Goal: Task Accomplishment & Management: Complete application form

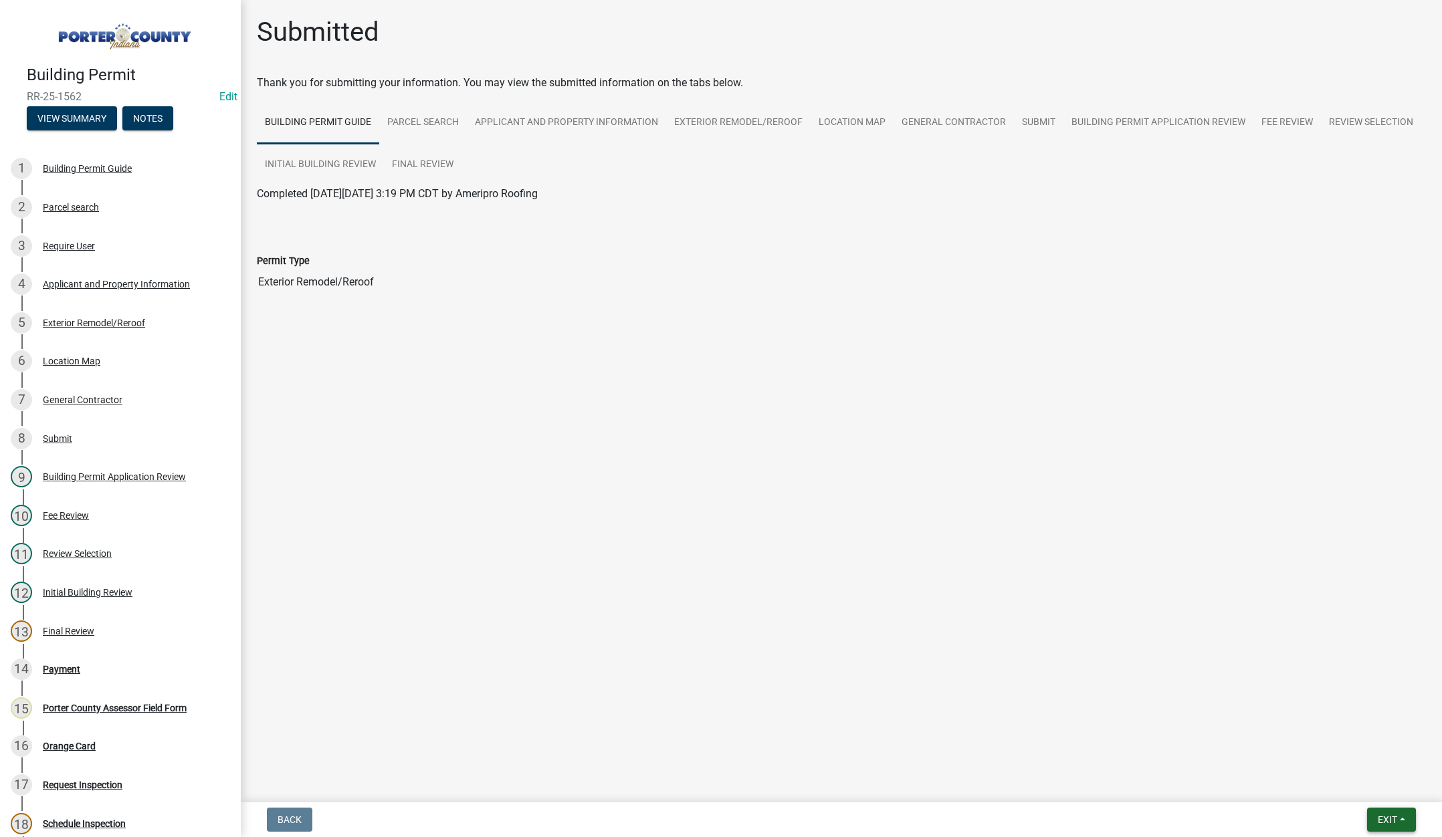
click at [1382, 821] on span "Exit" at bounding box center [1387, 820] width 19 height 11
click at [1371, 792] on button "Save & Exit" at bounding box center [1362, 785] width 107 height 32
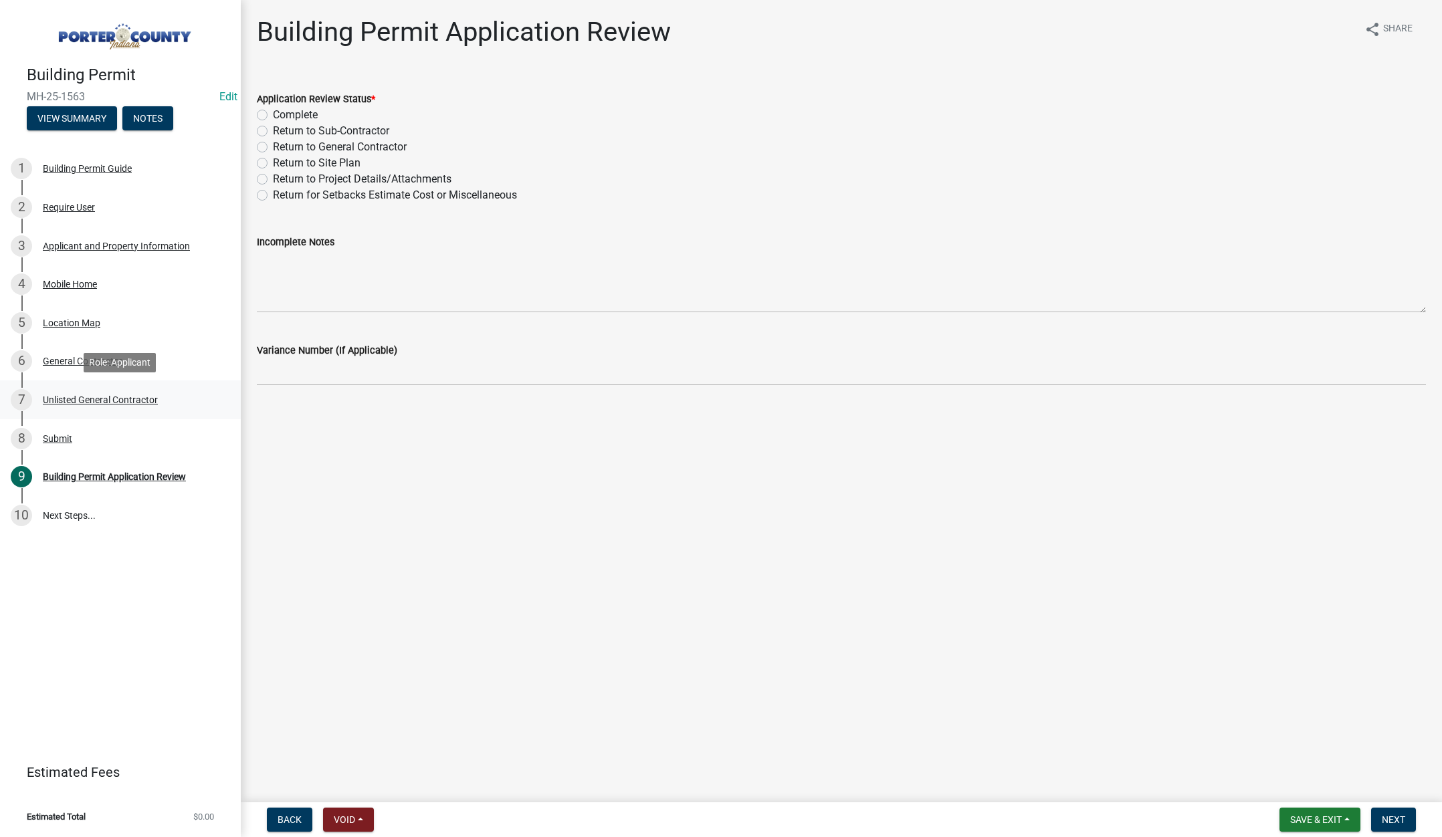
click at [110, 401] on div "Unlisted General Contractor" at bounding box center [100, 399] width 115 height 9
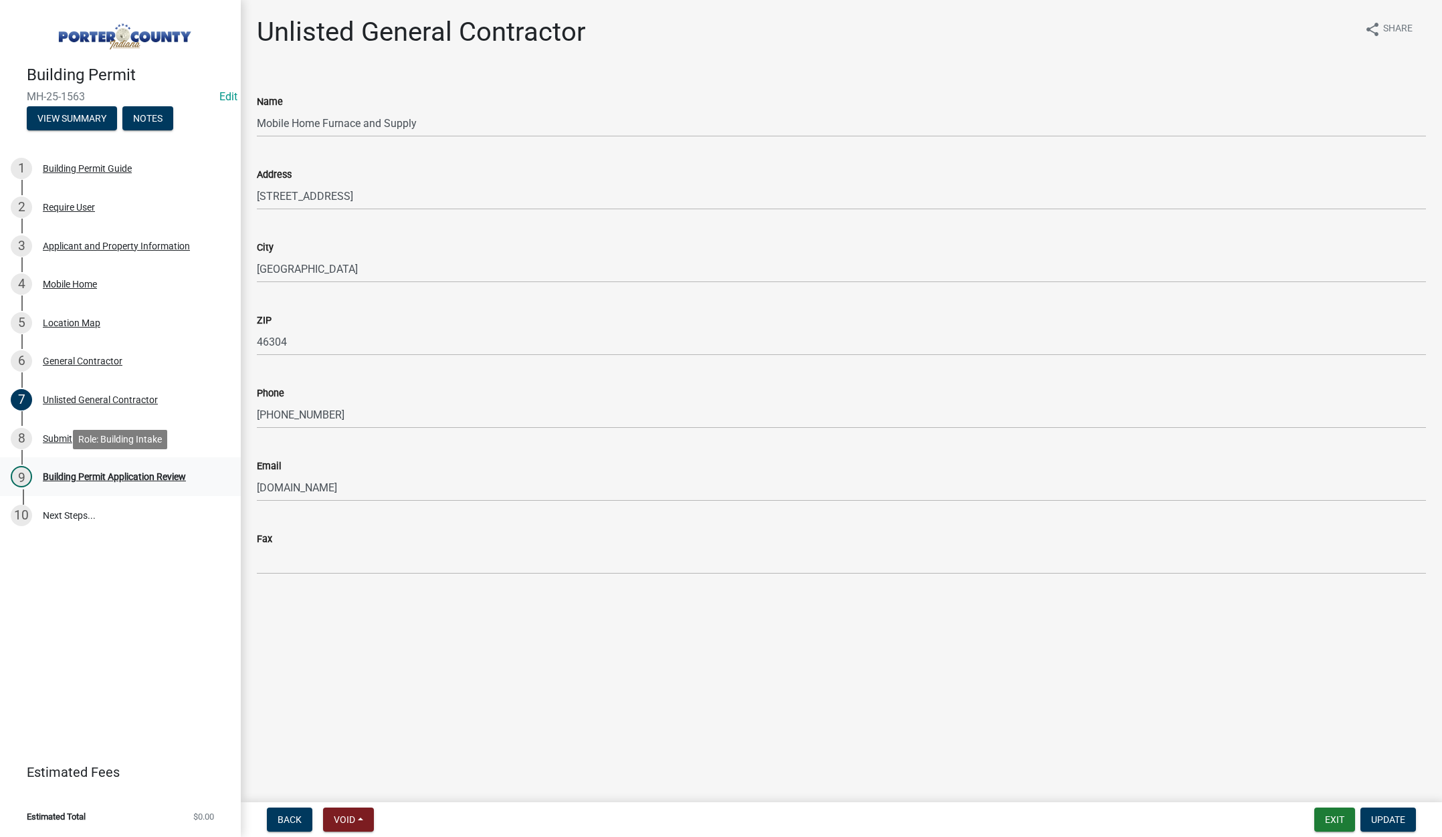
click at [132, 477] on div "Building Permit Application Review" at bounding box center [114, 476] width 143 height 9
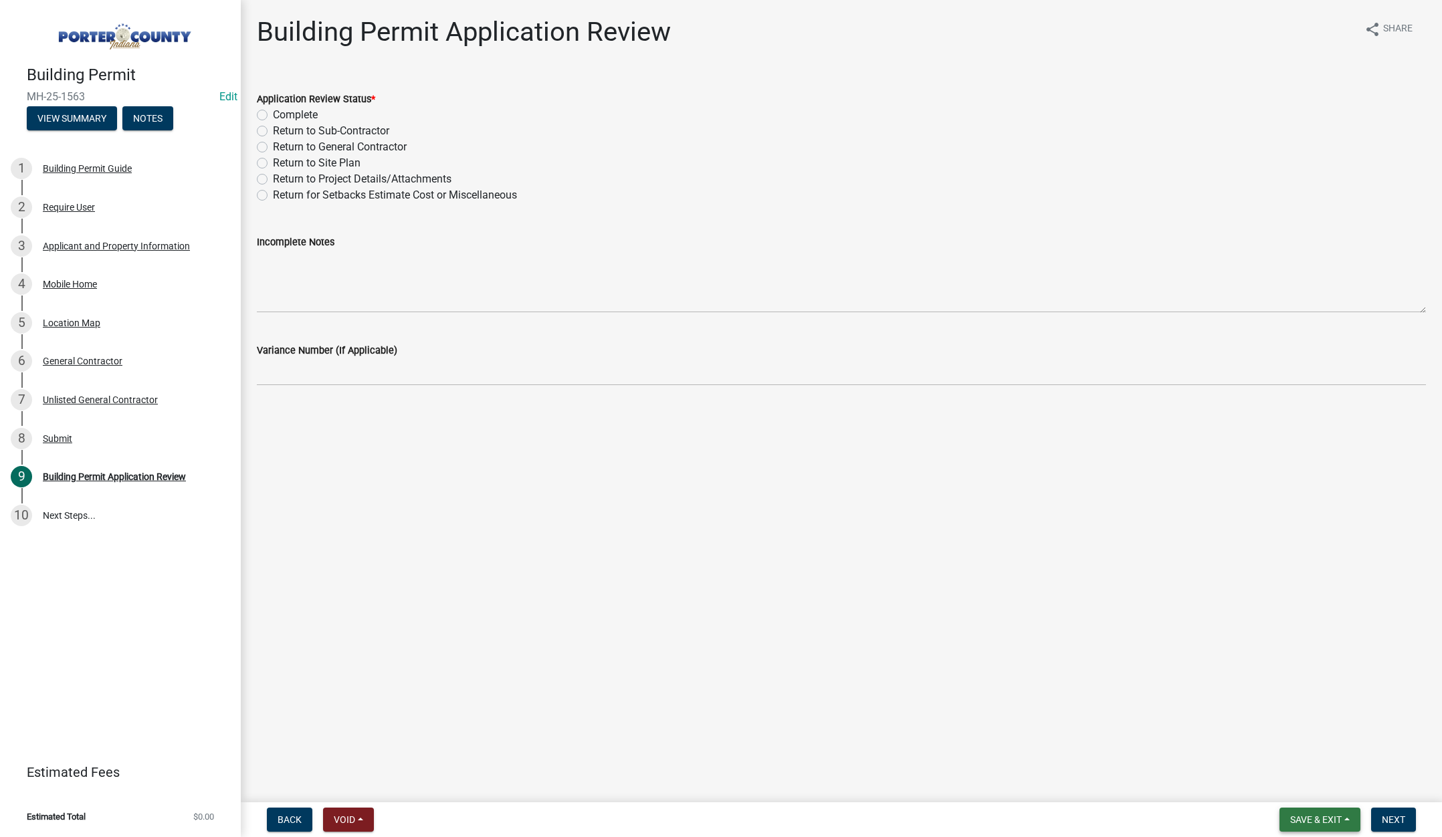
click at [1305, 816] on span "Save & Exit" at bounding box center [1316, 820] width 52 height 11
click at [1298, 797] on button "Save & Exit" at bounding box center [1307, 785] width 107 height 32
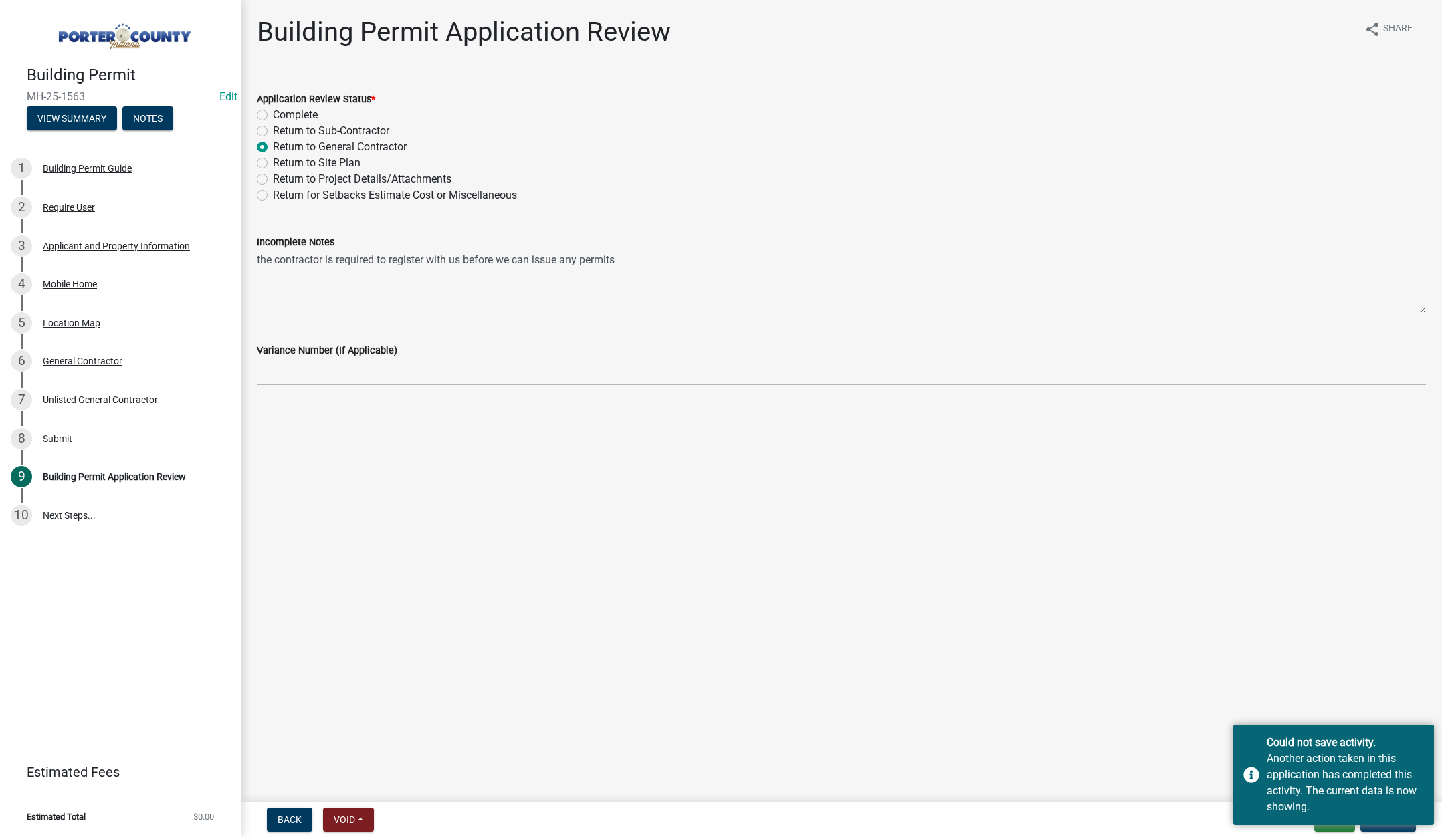
click at [315, 744] on main "Building Permit Application Review share Share Application Review Status * Comp…" at bounding box center [841, 398] width 1201 height 797
click at [1260, 809] on div "Could not save activity. Another action taken in this application has completed…" at bounding box center [1333, 775] width 201 height 100
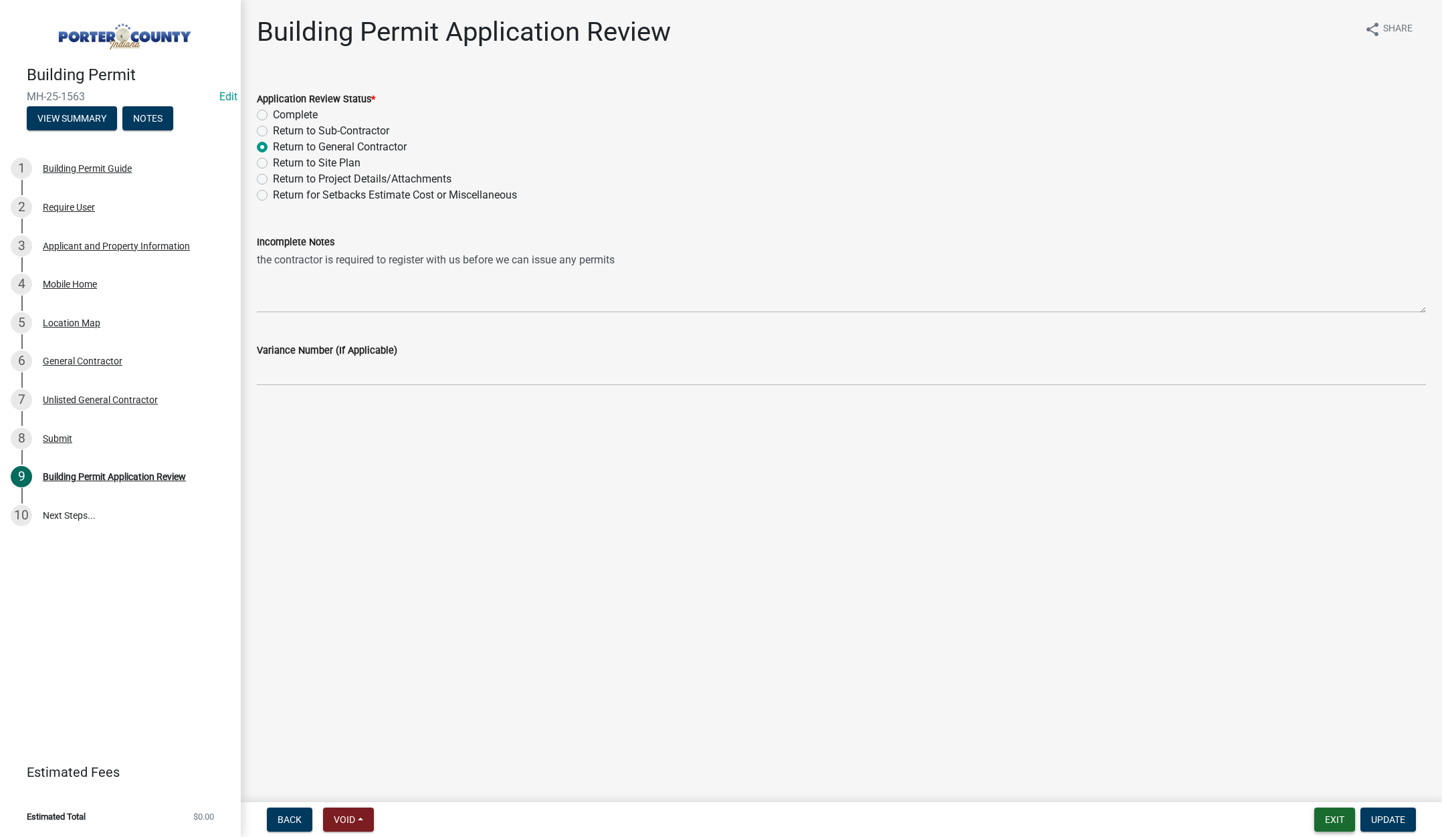
click at [1333, 823] on button "Exit" at bounding box center [1334, 820] width 41 height 24
click at [74, 114] on button "View Summary" at bounding box center [72, 118] width 90 height 24
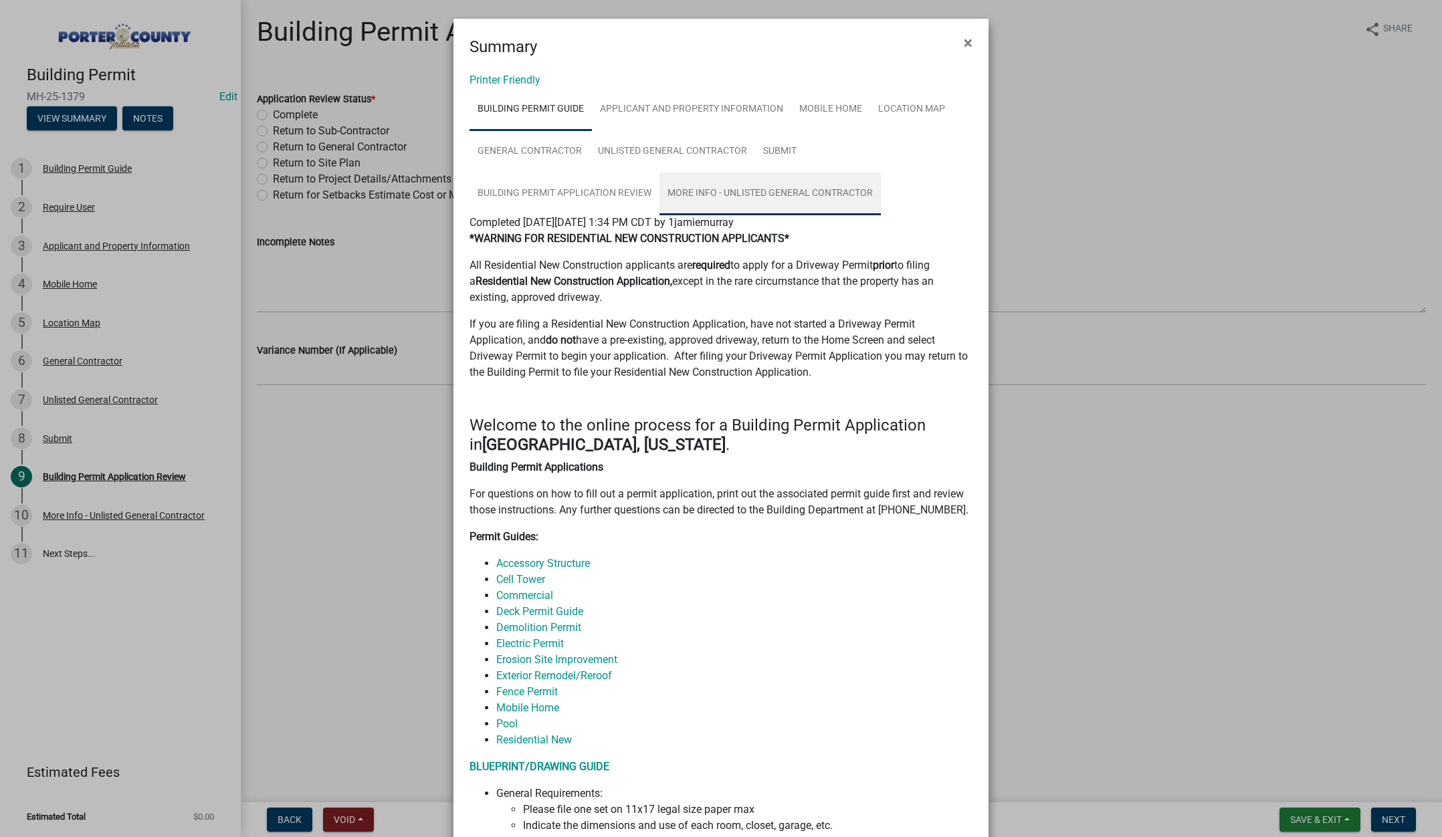
click at [771, 193] on link "More Info - Unlisted General Contractor" at bounding box center [770, 194] width 221 height 43
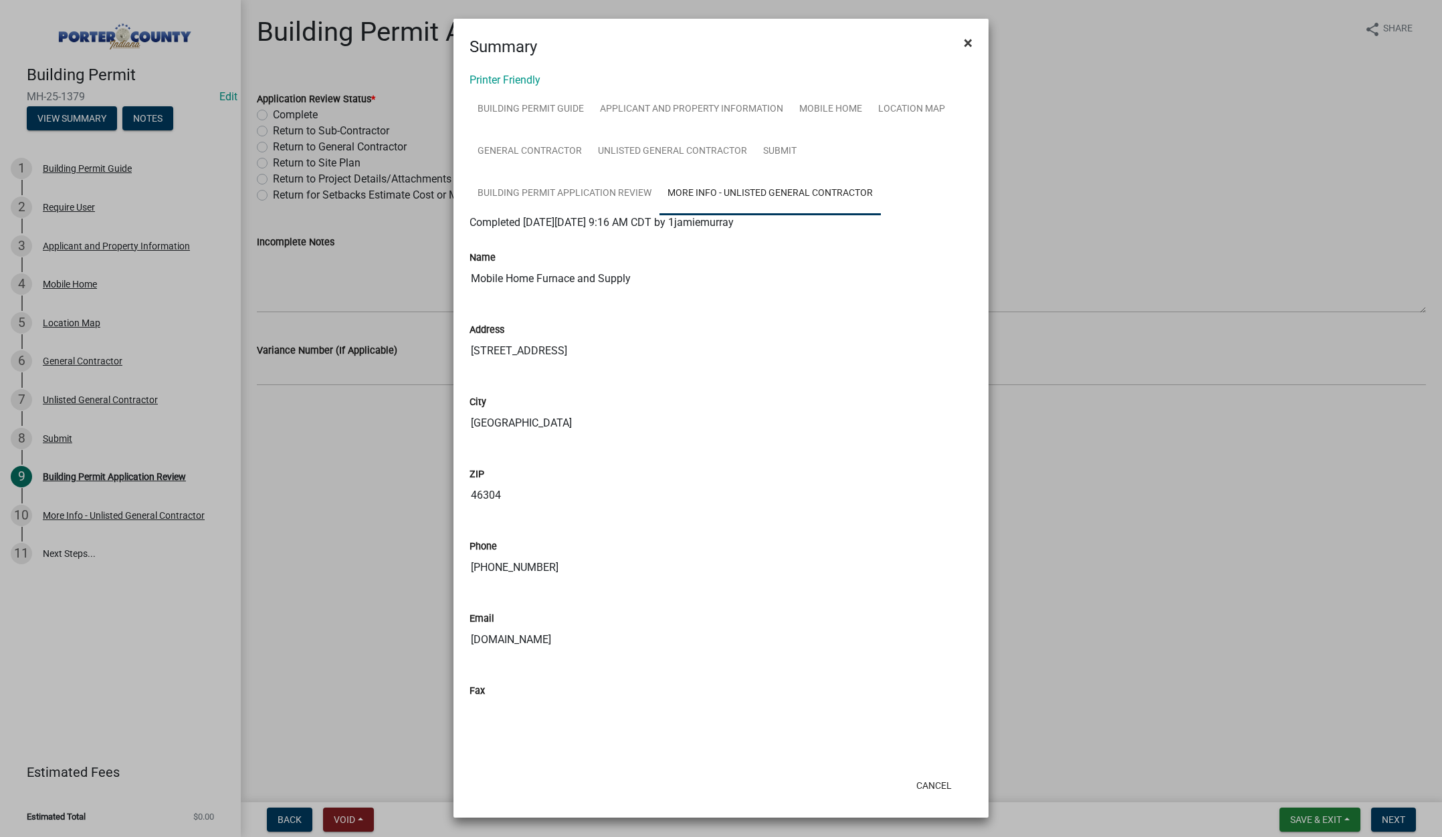
click at [968, 41] on span "×" at bounding box center [968, 42] width 9 height 19
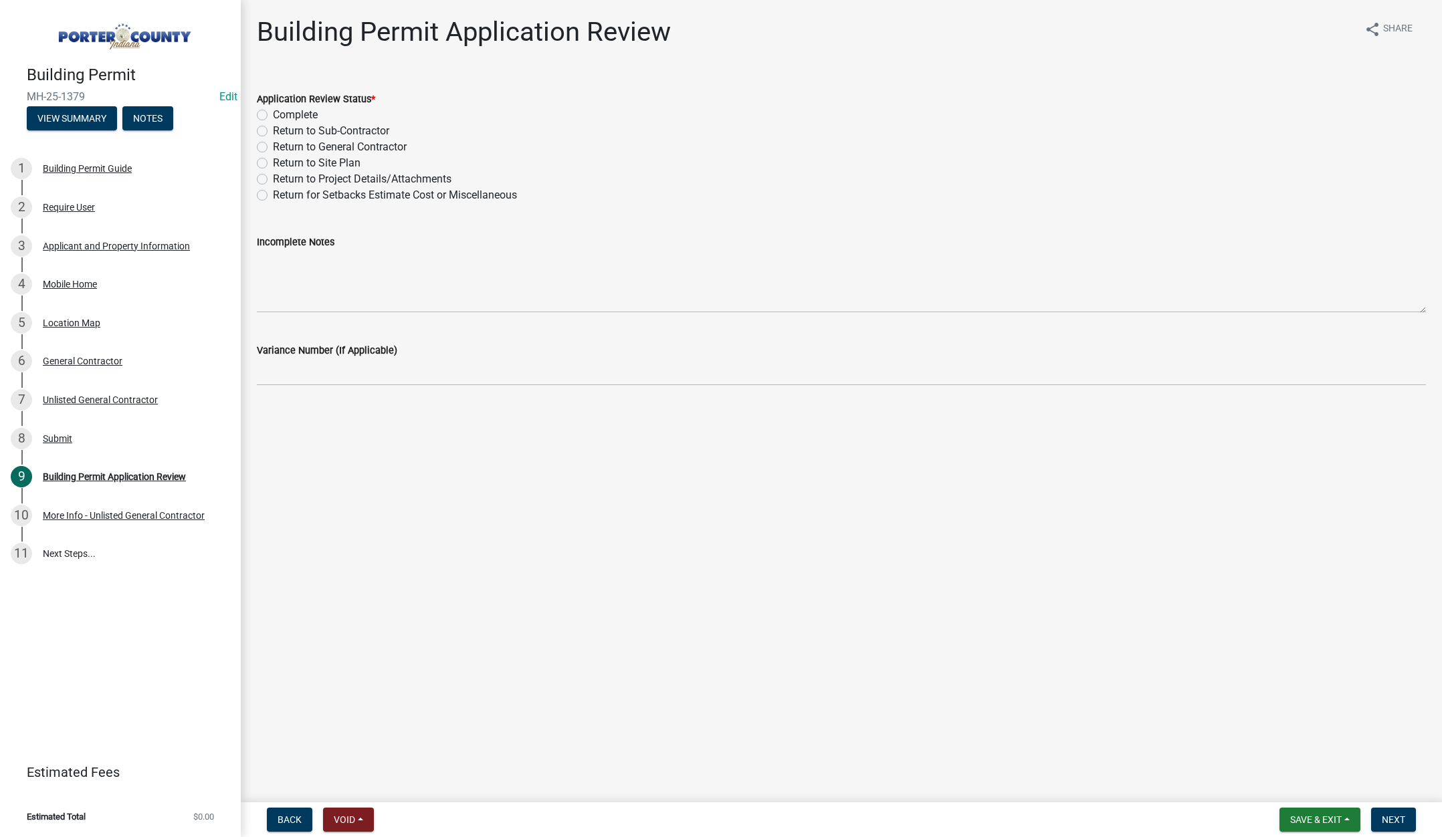
click at [273, 146] on label "Return to General Contractor" at bounding box center [340, 147] width 134 height 16
click at [273, 146] on input "Return to General Contractor" at bounding box center [277, 143] width 9 height 9
radio input "true"
click at [344, 277] on textarea "Incomplete Notes" at bounding box center [841, 281] width 1169 height 63
type textarea "y"
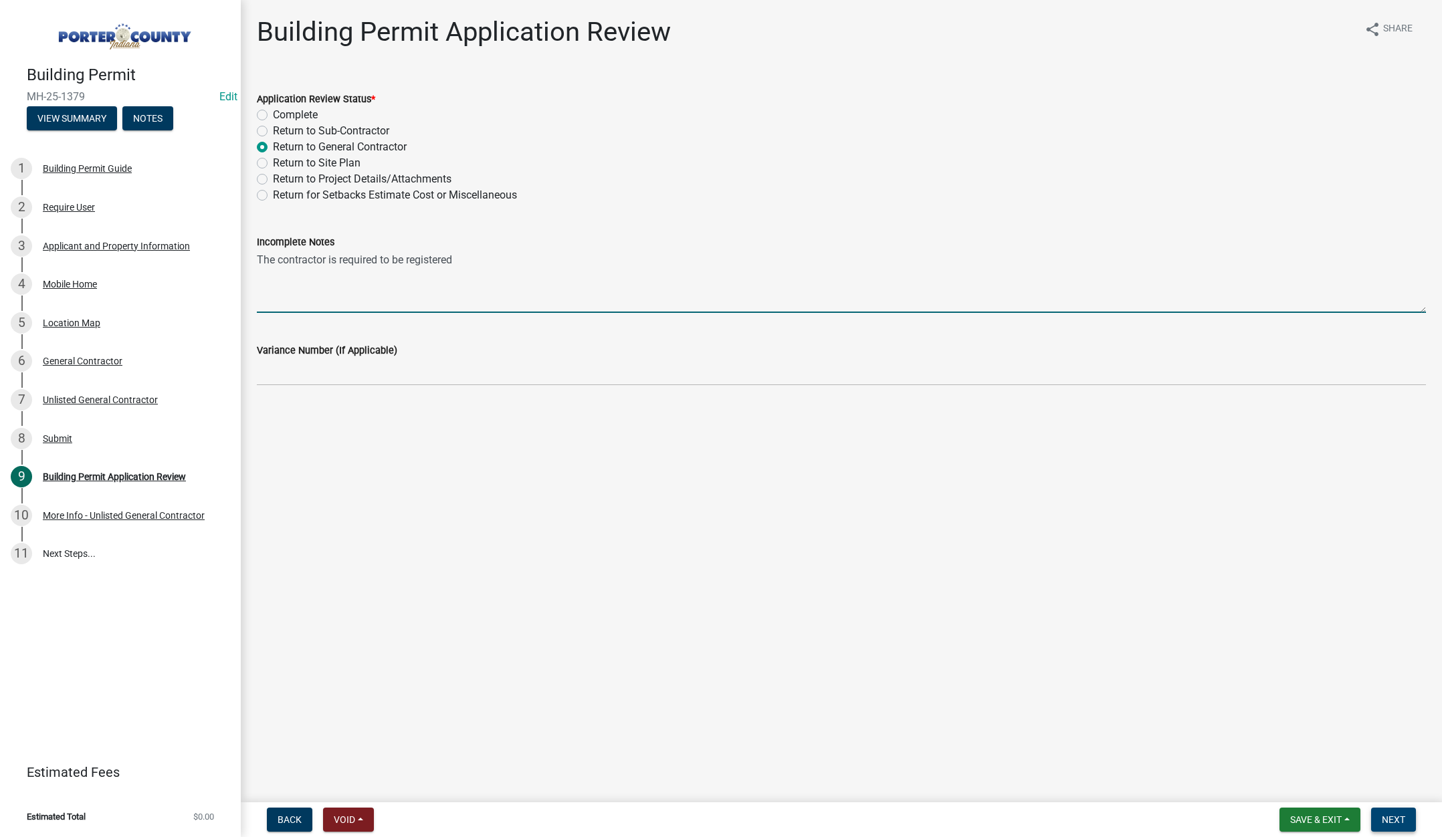
type textarea "The contractor is required to be registered"
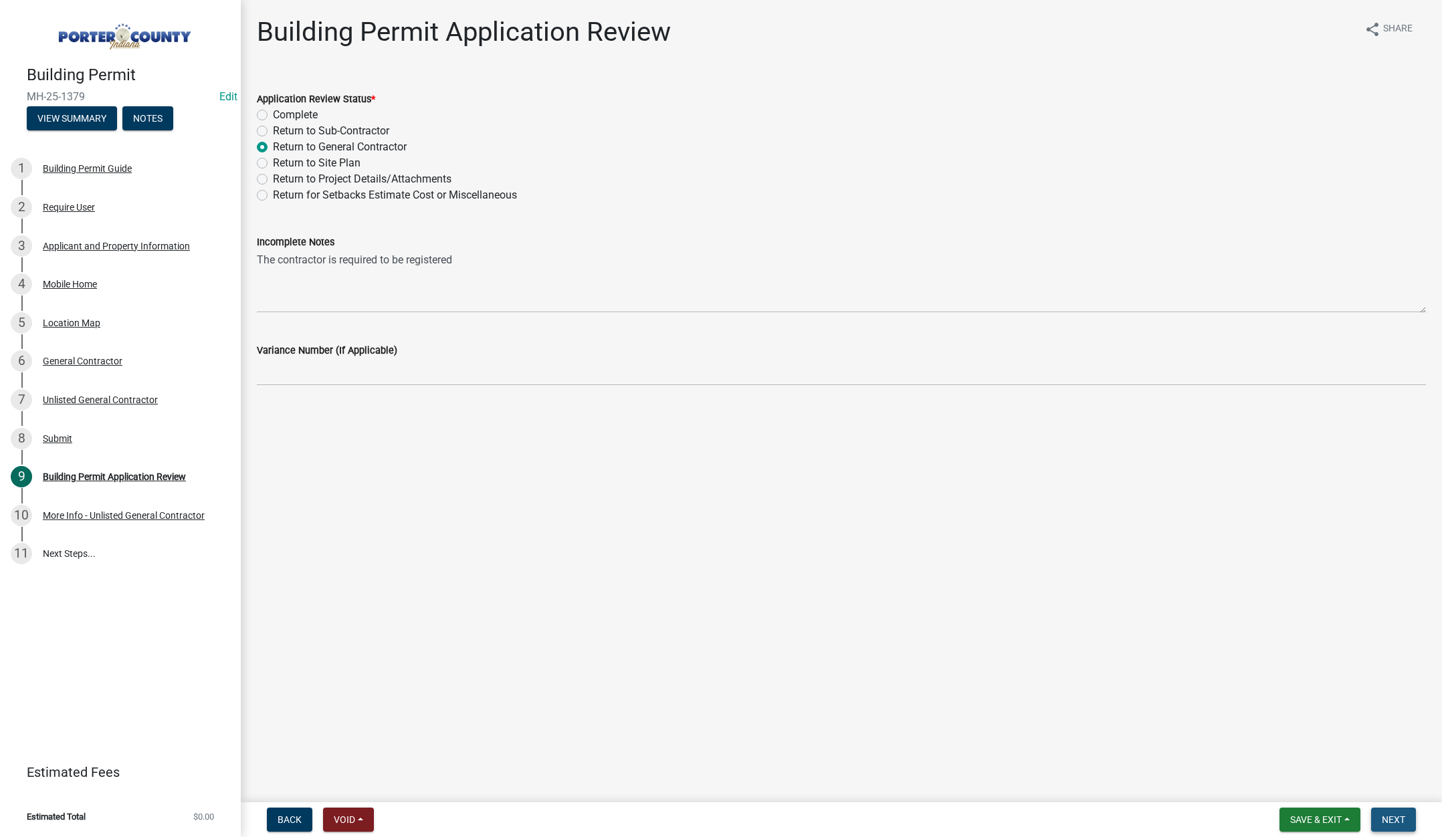
click at [1391, 815] on span "Next" at bounding box center [1393, 820] width 23 height 11
click at [273, 181] on label "Return to Project Details/Attachments" at bounding box center [362, 179] width 179 height 16
click at [273, 180] on input "Return to Project Details/Attachments" at bounding box center [277, 175] width 9 height 9
radio input "true"
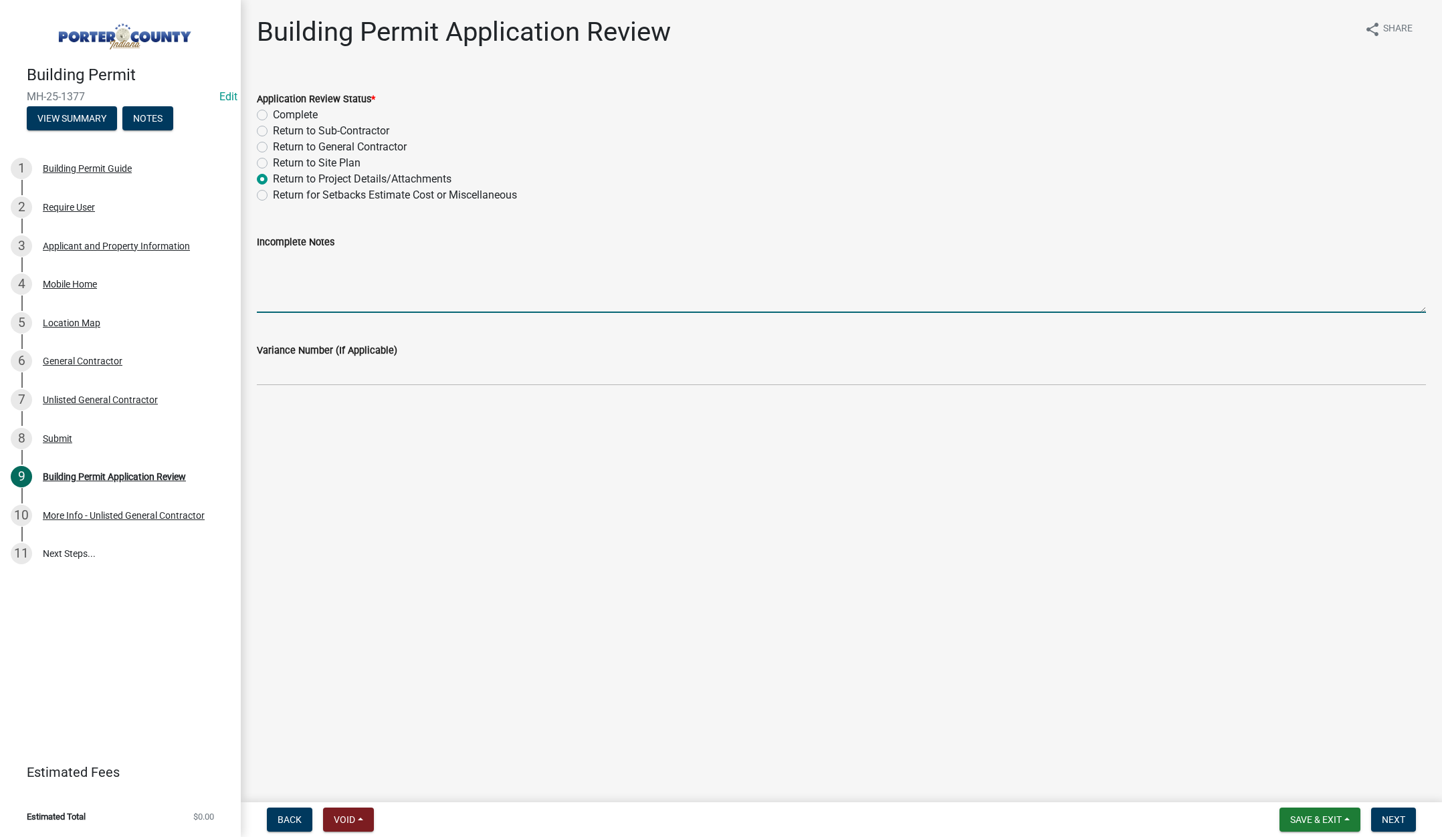
click at [309, 271] on textarea "Incomplete Notes" at bounding box center [841, 281] width 1169 height 63
drag, startPoint x: 619, startPoint y: 257, endPoint x: 252, endPoint y: 254, distance: 367.2
click at [250, 254] on div "Incomplete Notes the contractor is required to register with us before we can i…" at bounding box center [841, 264] width 1189 height 98
type textarea "the contractor is required to register with us before we can issue any permits"
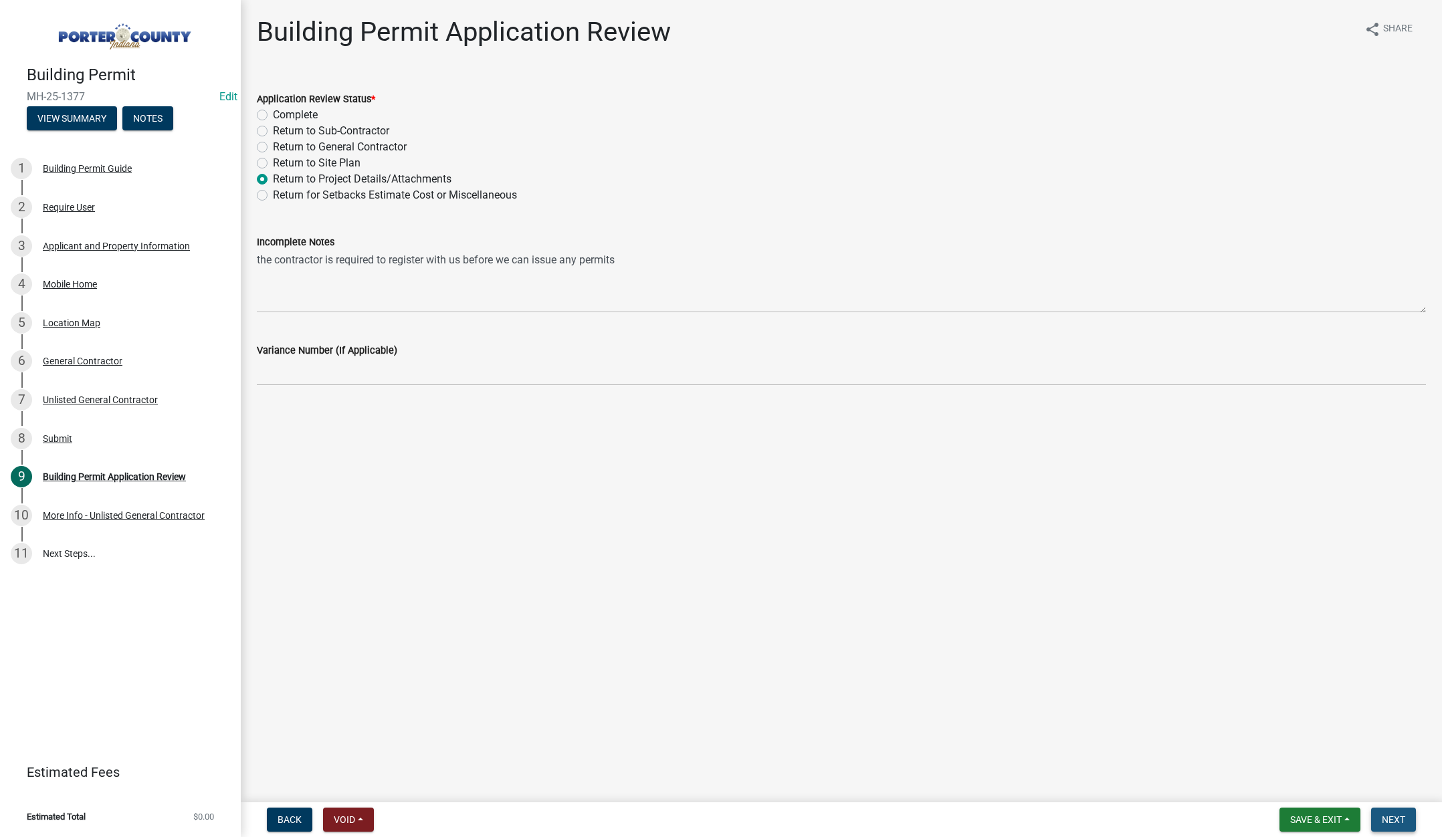
click at [1402, 820] on span "Next" at bounding box center [1393, 820] width 23 height 11
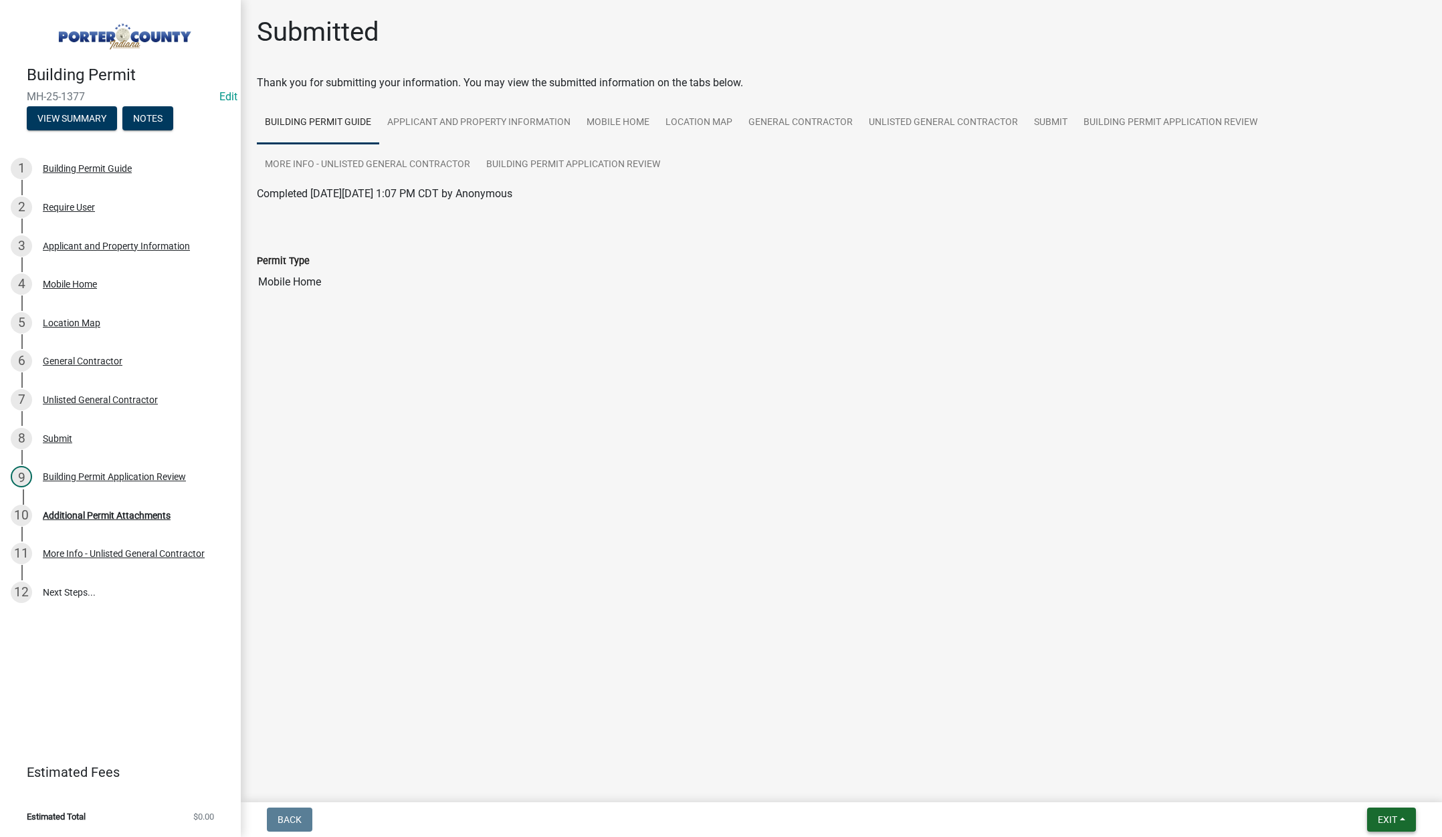
click at [1384, 820] on span "Exit" at bounding box center [1387, 820] width 19 height 11
click at [1335, 787] on button "Save & Exit" at bounding box center [1362, 785] width 107 height 32
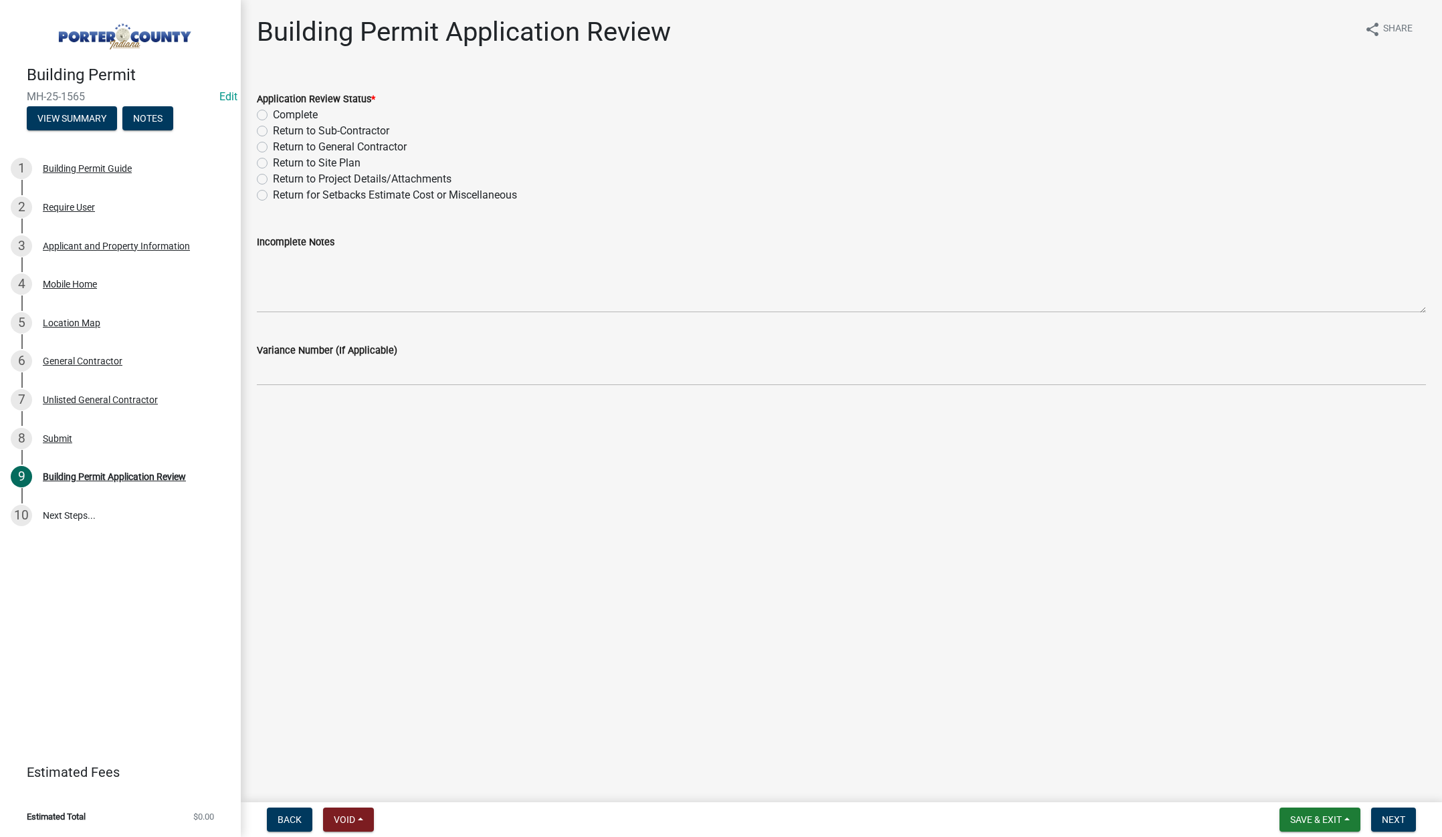
click at [273, 146] on label "Return to General Contractor" at bounding box center [340, 147] width 134 height 16
click at [273, 146] on input "Return to General Contractor" at bounding box center [277, 143] width 9 height 9
radio input "true"
click at [263, 256] on textarea "Incomplete Notes" at bounding box center [841, 281] width 1169 height 63
paste textarea "the contractor is required to register with us before we can issue any permits"
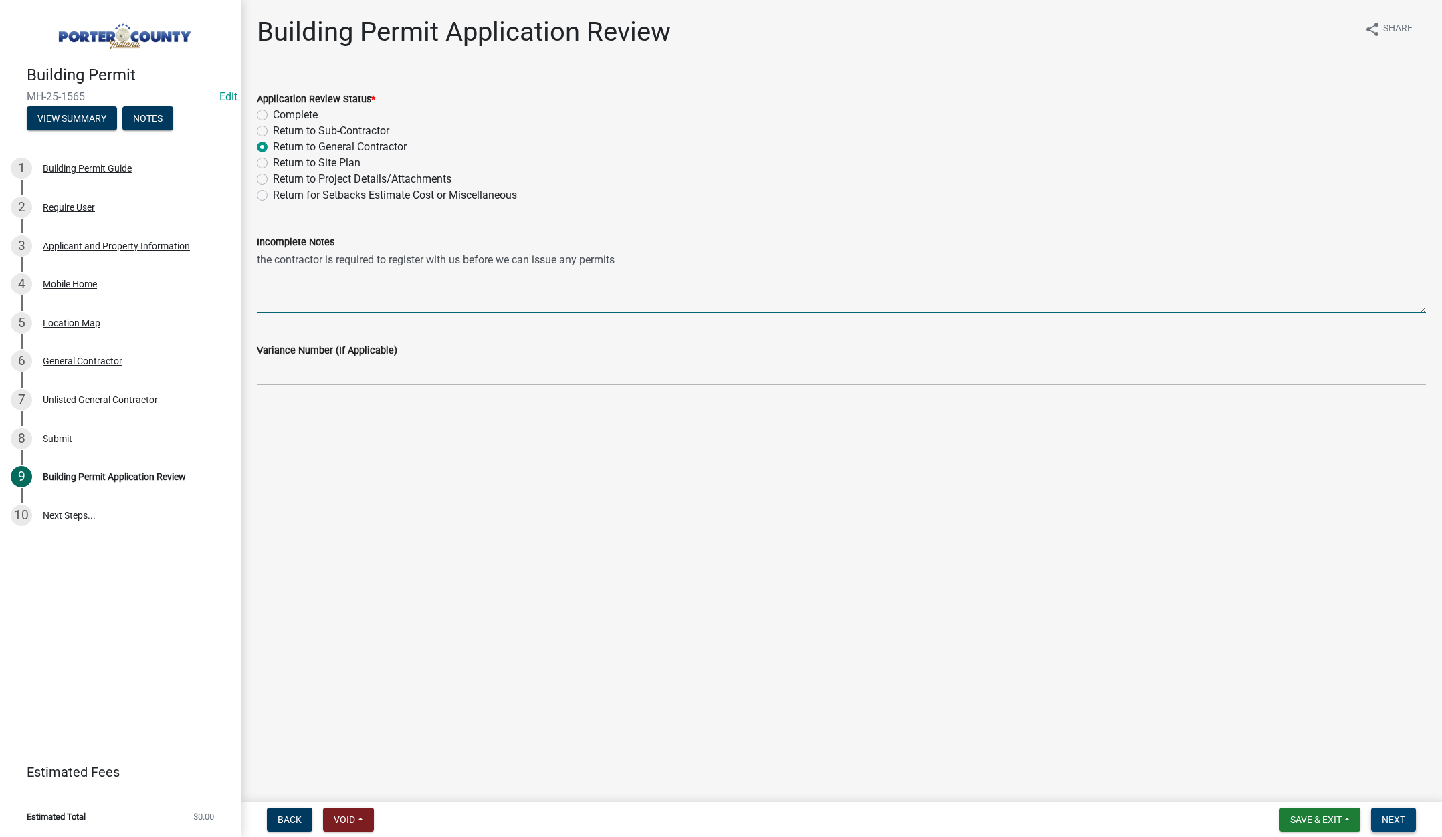
type textarea "the contractor is required to register with us before we can issue any permits"
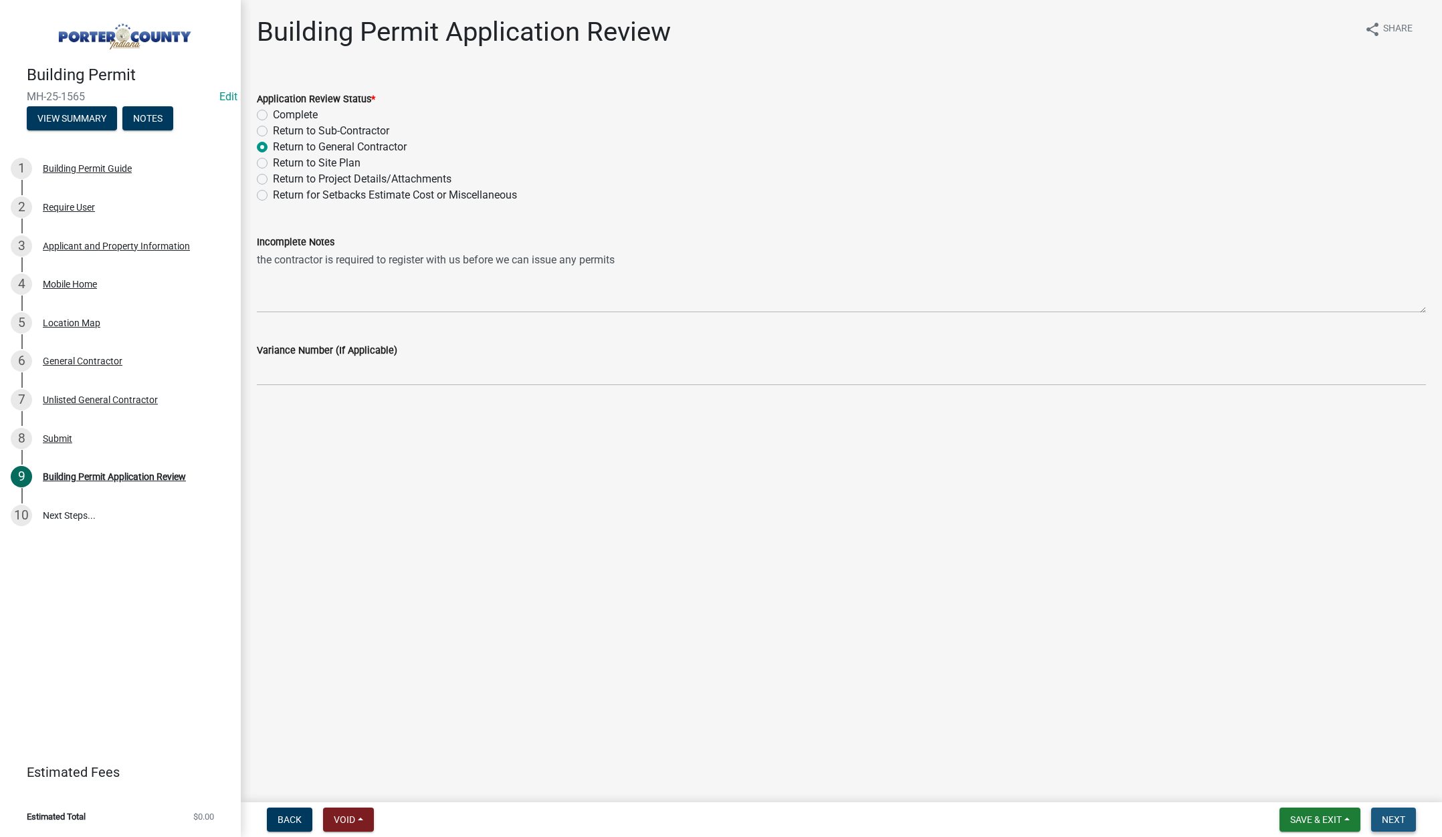
click at [1399, 819] on span "Next" at bounding box center [1393, 820] width 23 height 11
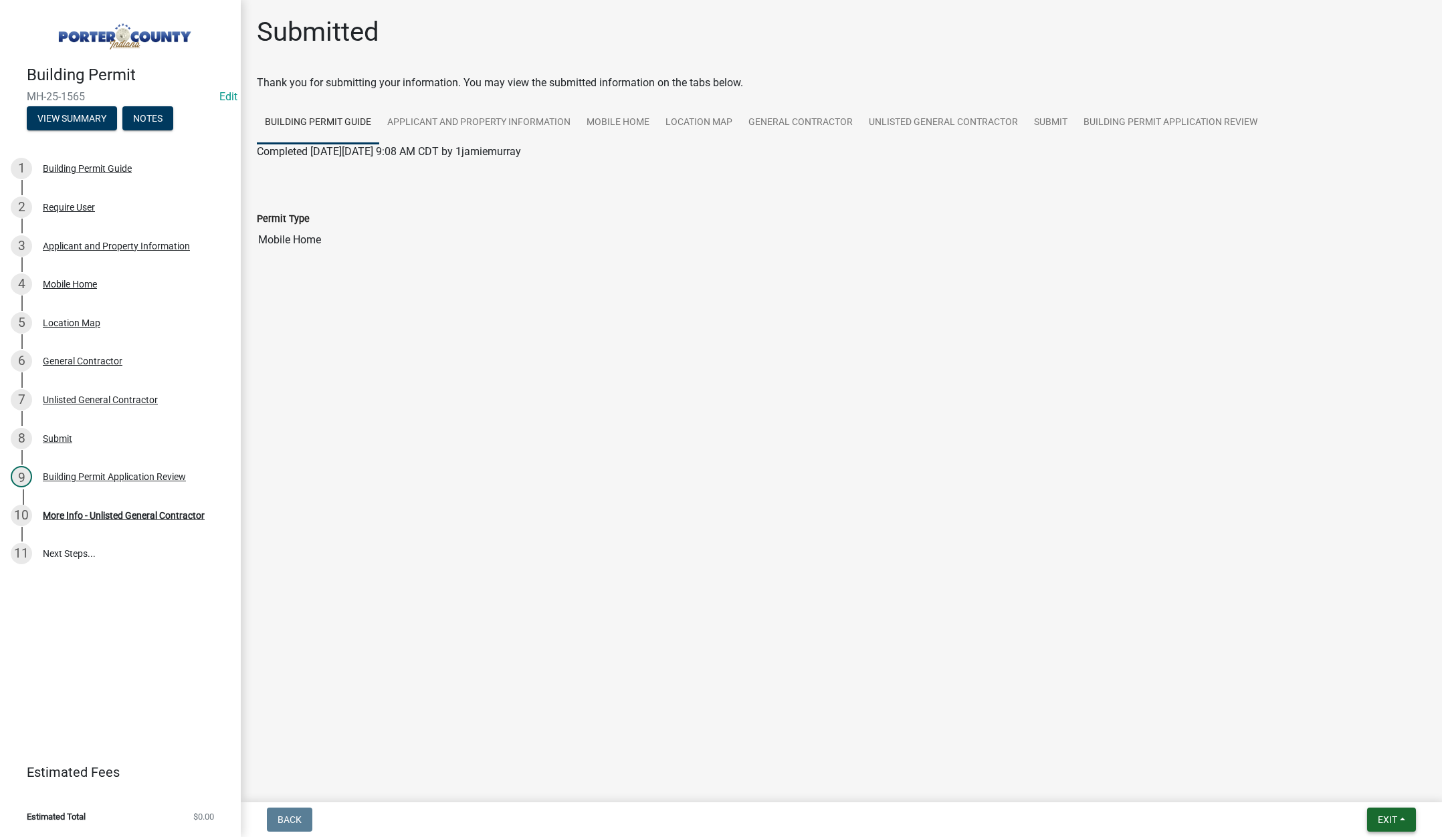
click at [1391, 819] on span "Exit" at bounding box center [1387, 820] width 19 height 11
click at [1377, 785] on button "Save & Exit" at bounding box center [1362, 785] width 107 height 32
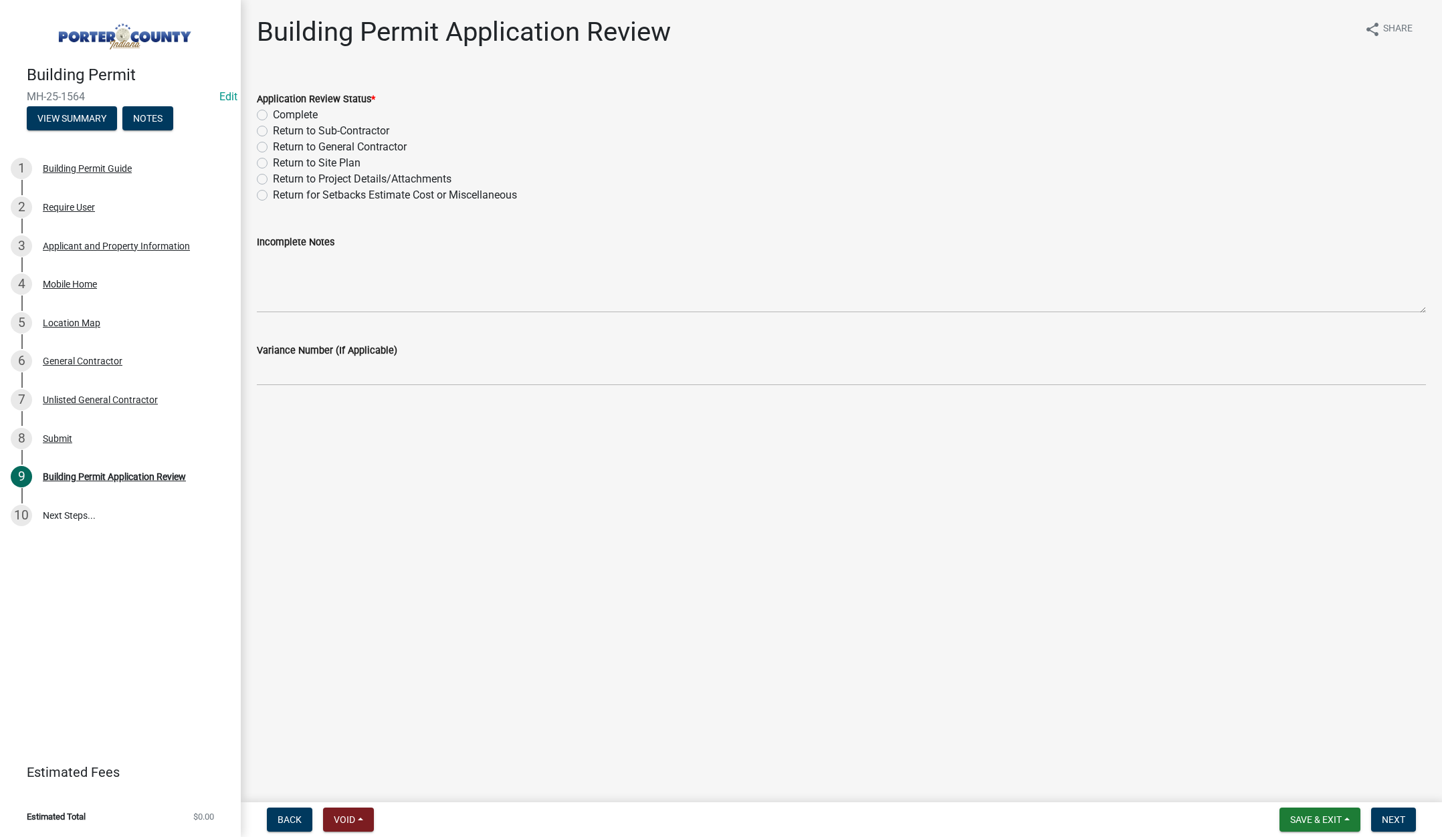
click at [273, 147] on label "Return to General Contractor" at bounding box center [340, 147] width 134 height 16
click at [273, 147] on input "Return to General Contractor" at bounding box center [277, 143] width 9 height 9
radio input "true"
click at [283, 276] on textarea "Incomplete Notes" at bounding box center [841, 281] width 1169 height 63
paste textarea "the contractor is required to register with us before we can issue any permits"
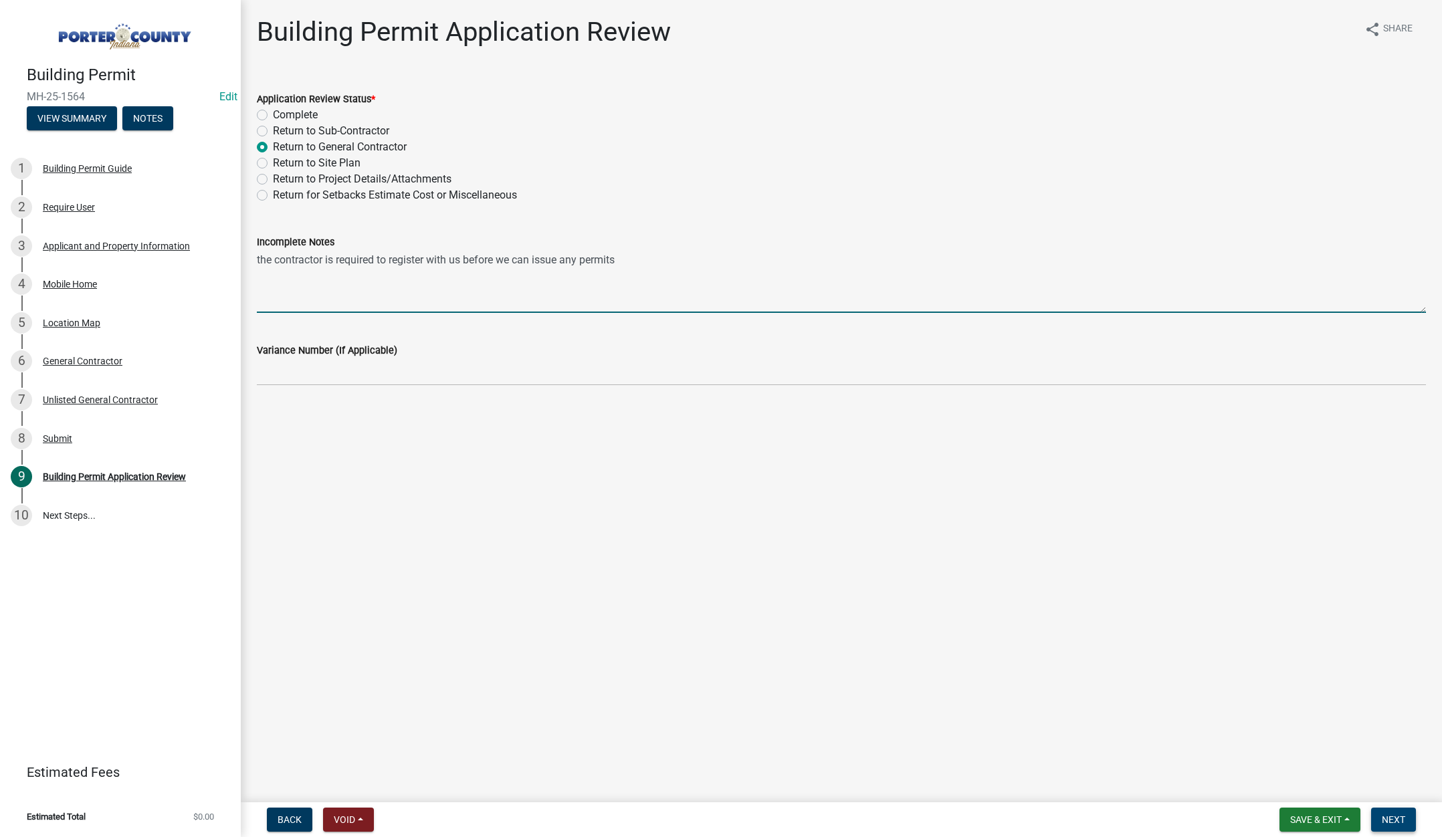
type textarea "the contractor is required to register with us before we can issue any permits"
click at [1391, 819] on span "Next" at bounding box center [1393, 820] width 23 height 11
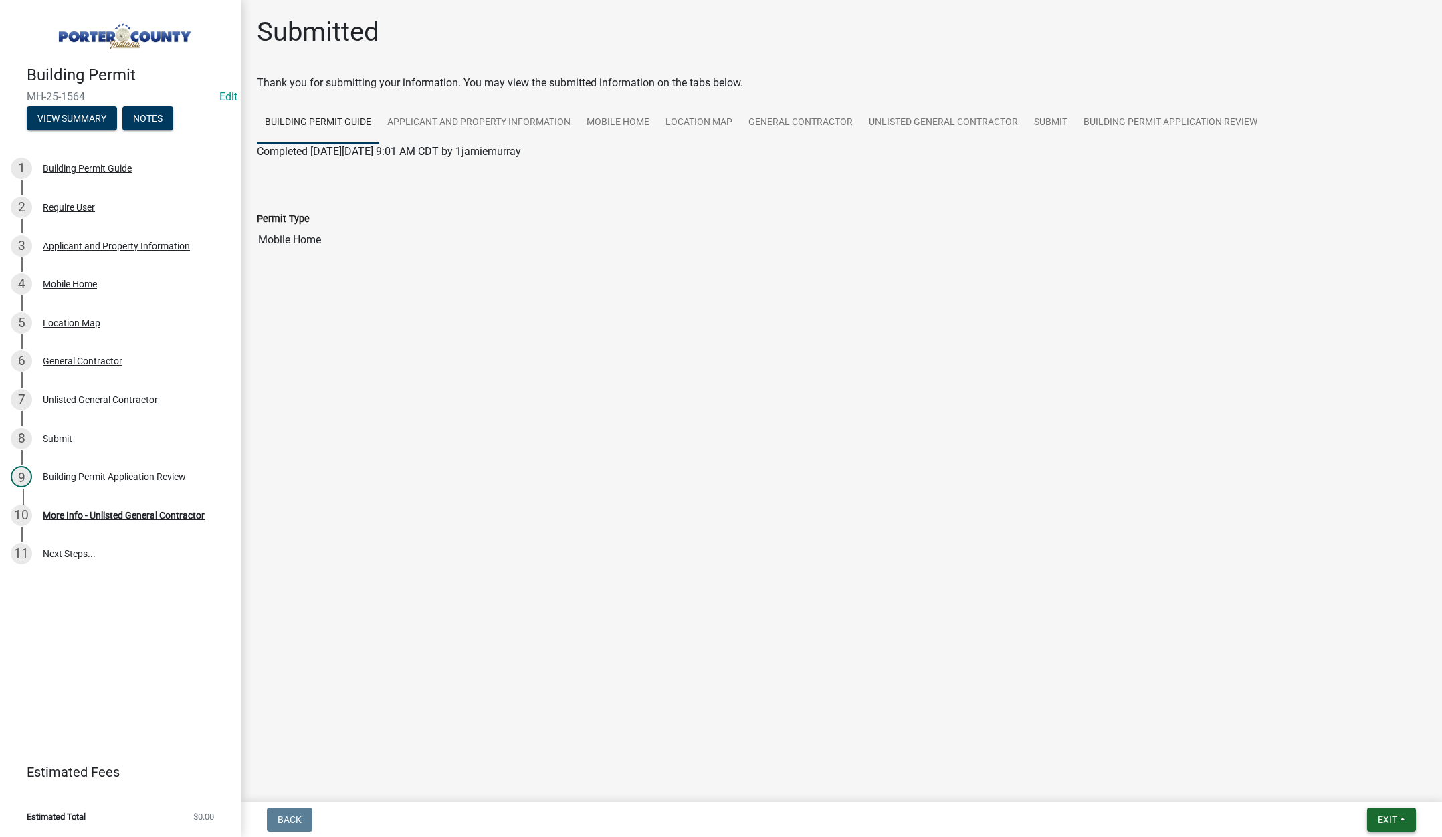
click at [1384, 821] on span "Exit" at bounding box center [1387, 820] width 19 height 11
click at [1379, 784] on button "Save & Exit" at bounding box center [1362, 785] width 107 height 32
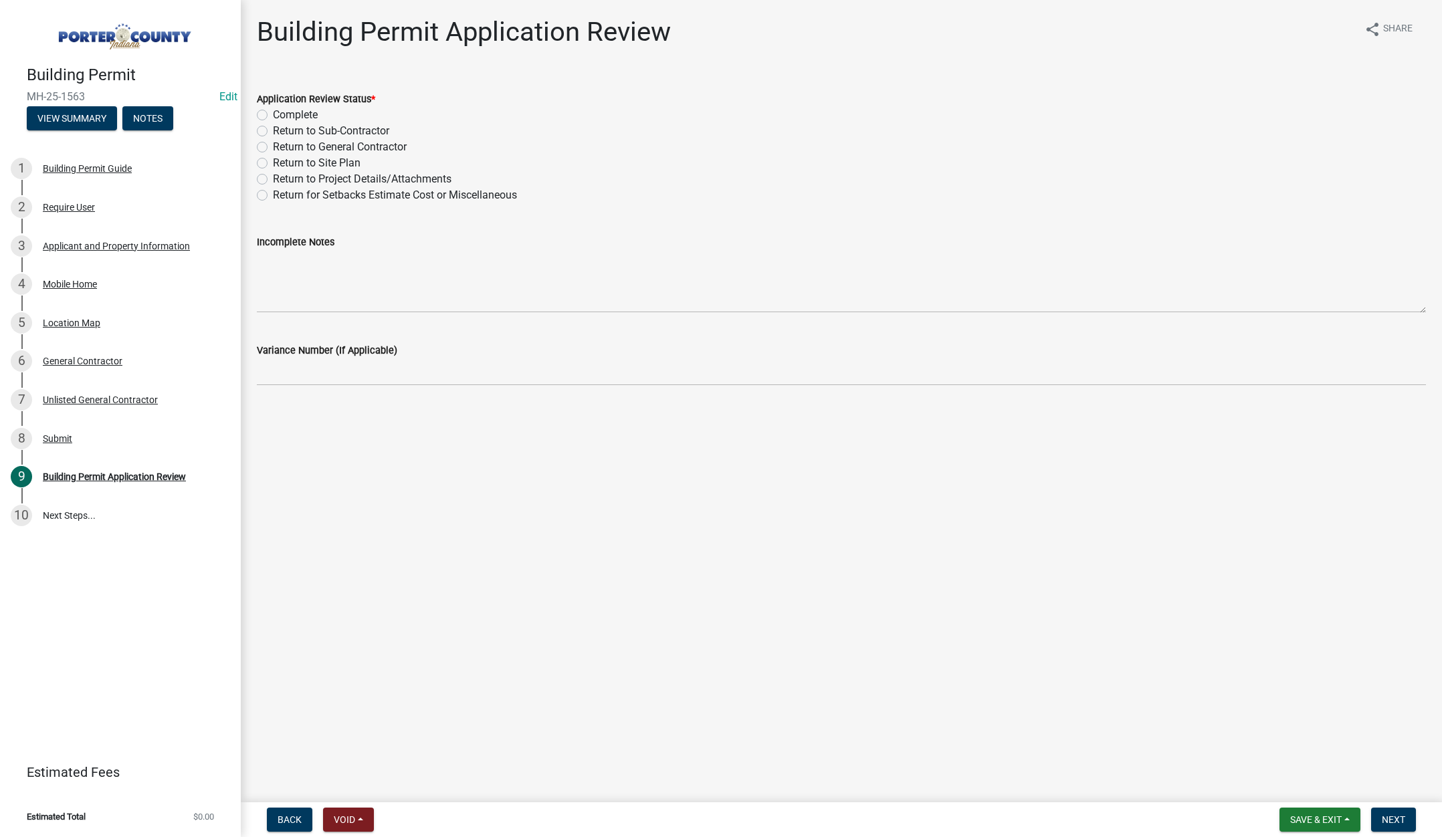
click at [273, 143] on label "Return to General Contractor" at bounding box center [340, 147] width 134 height 16
click at [273, 143] on input "Return to General Contractor" at bounding box center [277, 143] width 9 height 9
radio input "true"
click at [274, 257] on textarea "Incomplete Notes" at bounding box center [841, 281] width 1169 height 63
paste textarea "the contractor is required to register with us before we can issue any permits"
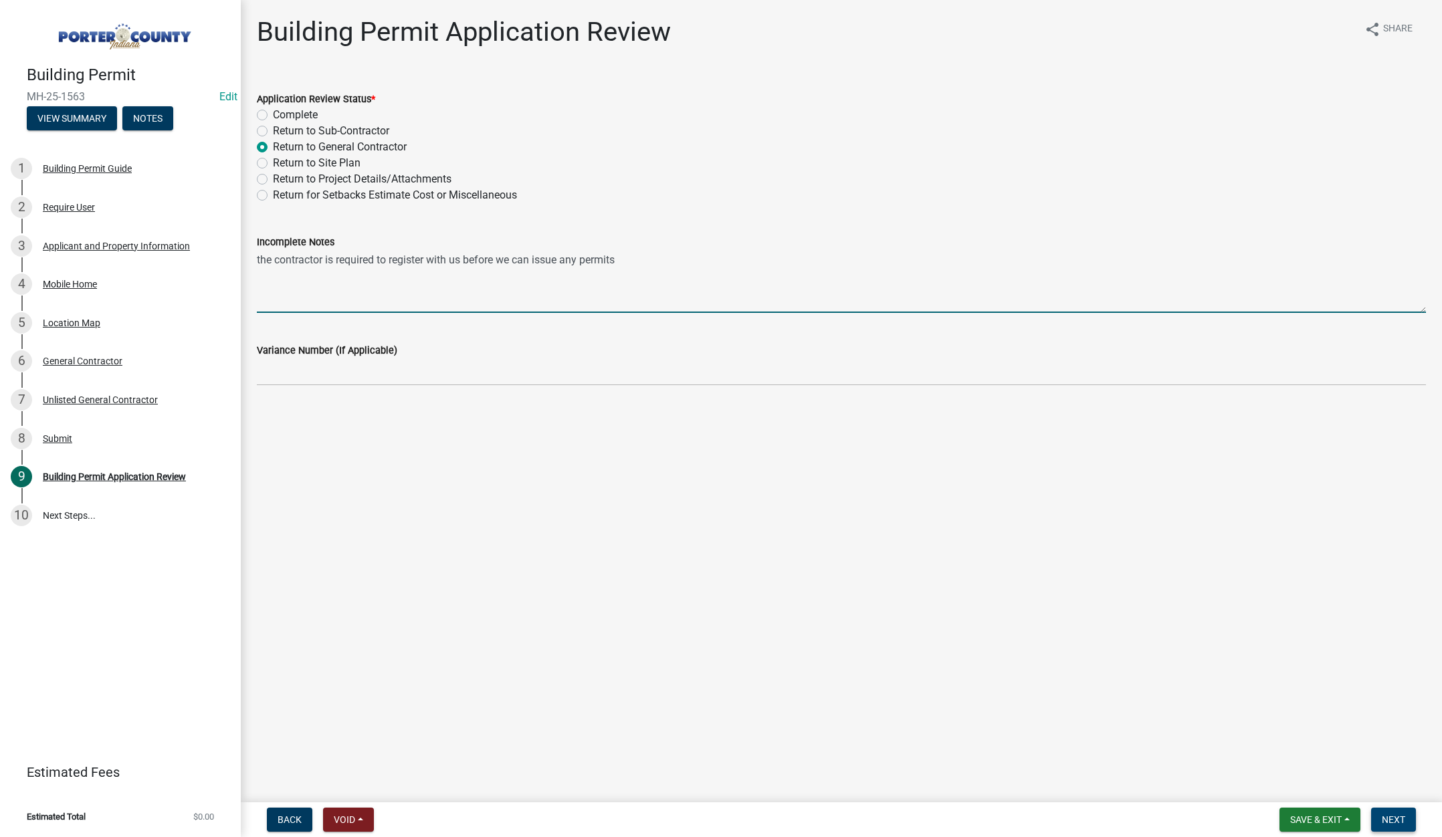
type textarea "the contractor is required to register with us before we can issue any permits"
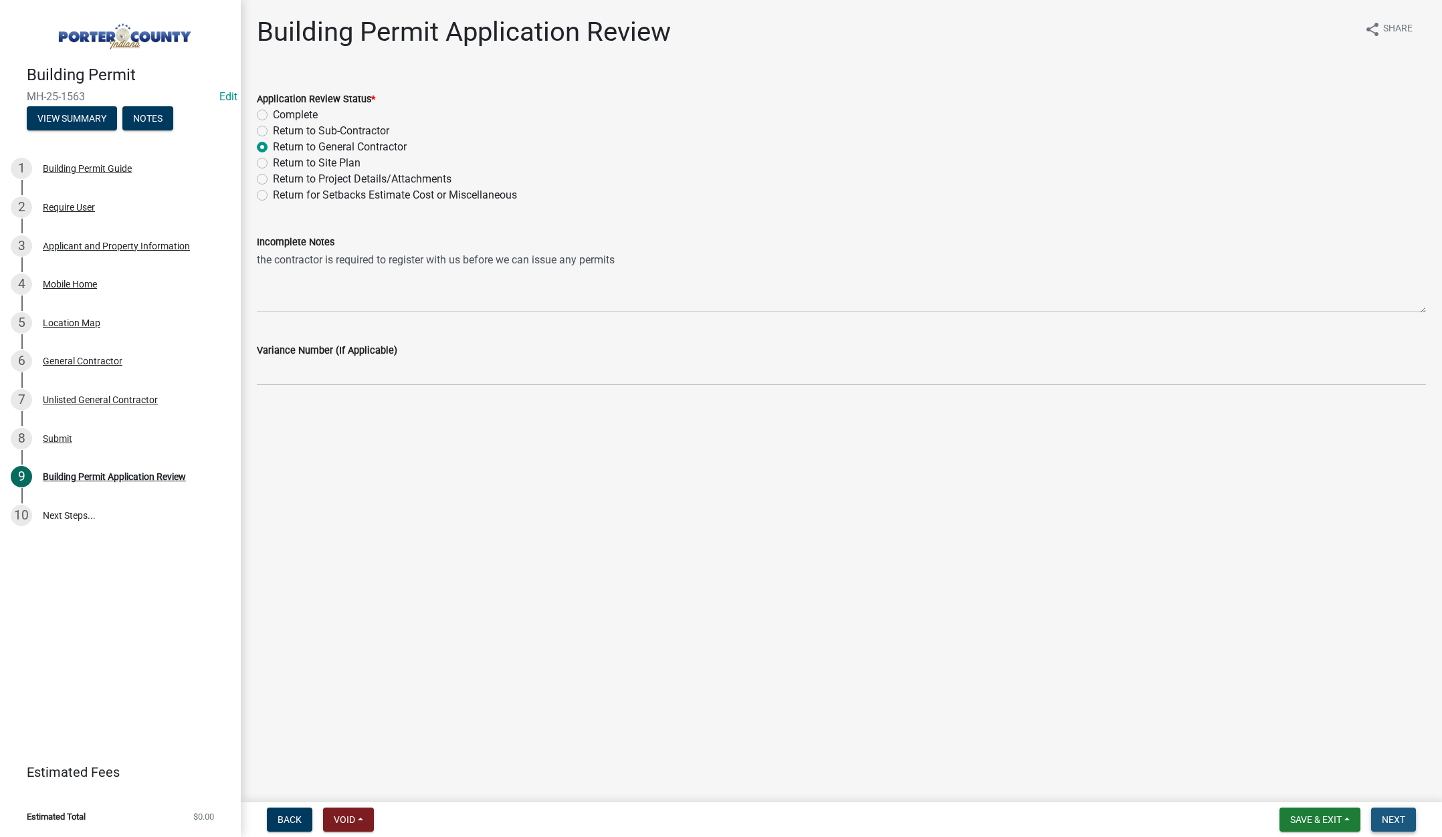
click at [1391, 818] on span "Next" at bounding box center [1393, 820] width 23 height 11
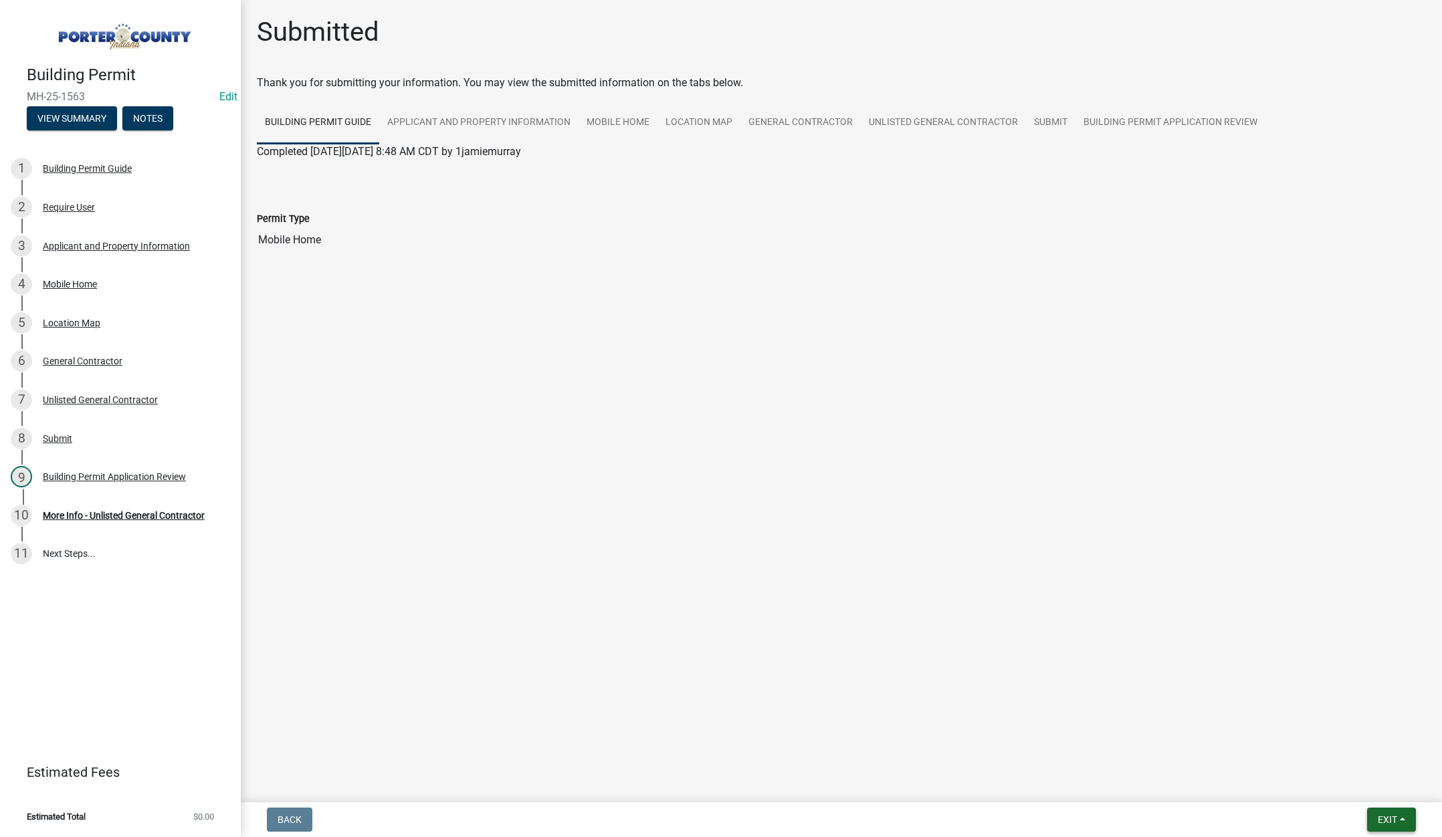
click at [1378, 821] on span "Exit" at bounding box center [1387, 820] width 19 height 11
click at [1379, 789] on button "Save & Exit" at bounding box center [1362, 785] width 107 height 32
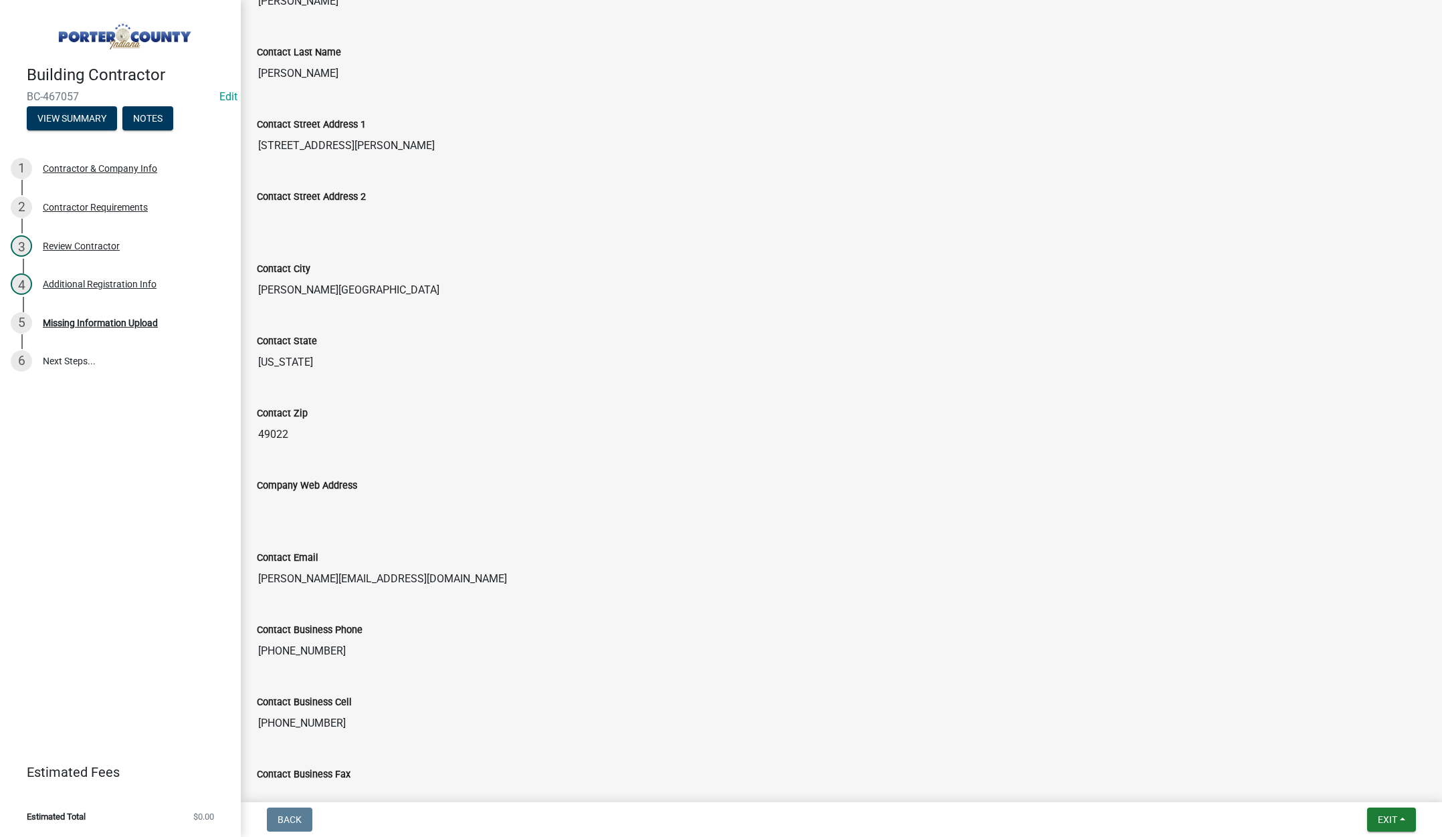
scroll to position [442, 0]
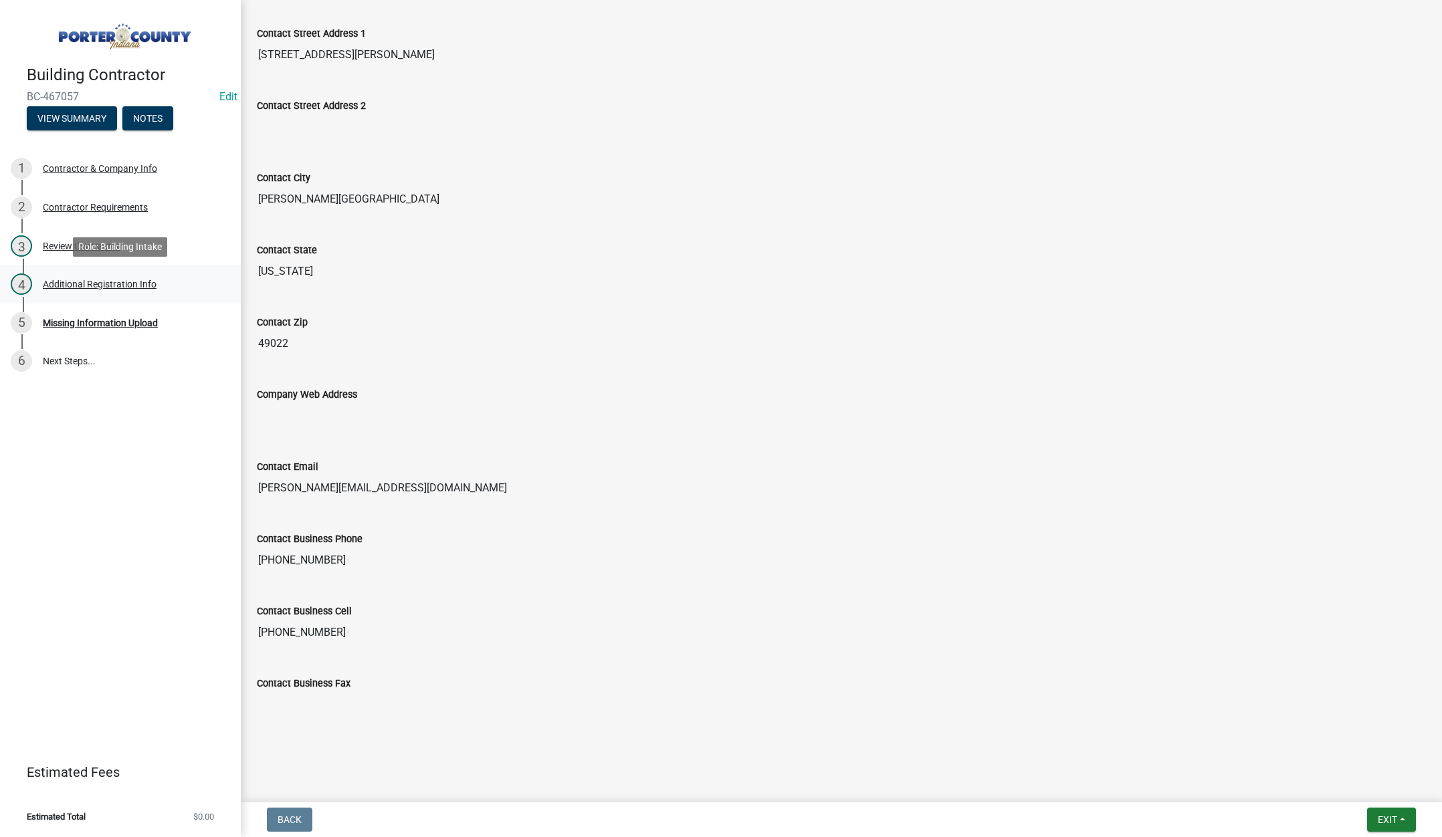
click at [100, 284] on div "Additional Registration Info" at bounding box center [100, 284] width 114 height 9
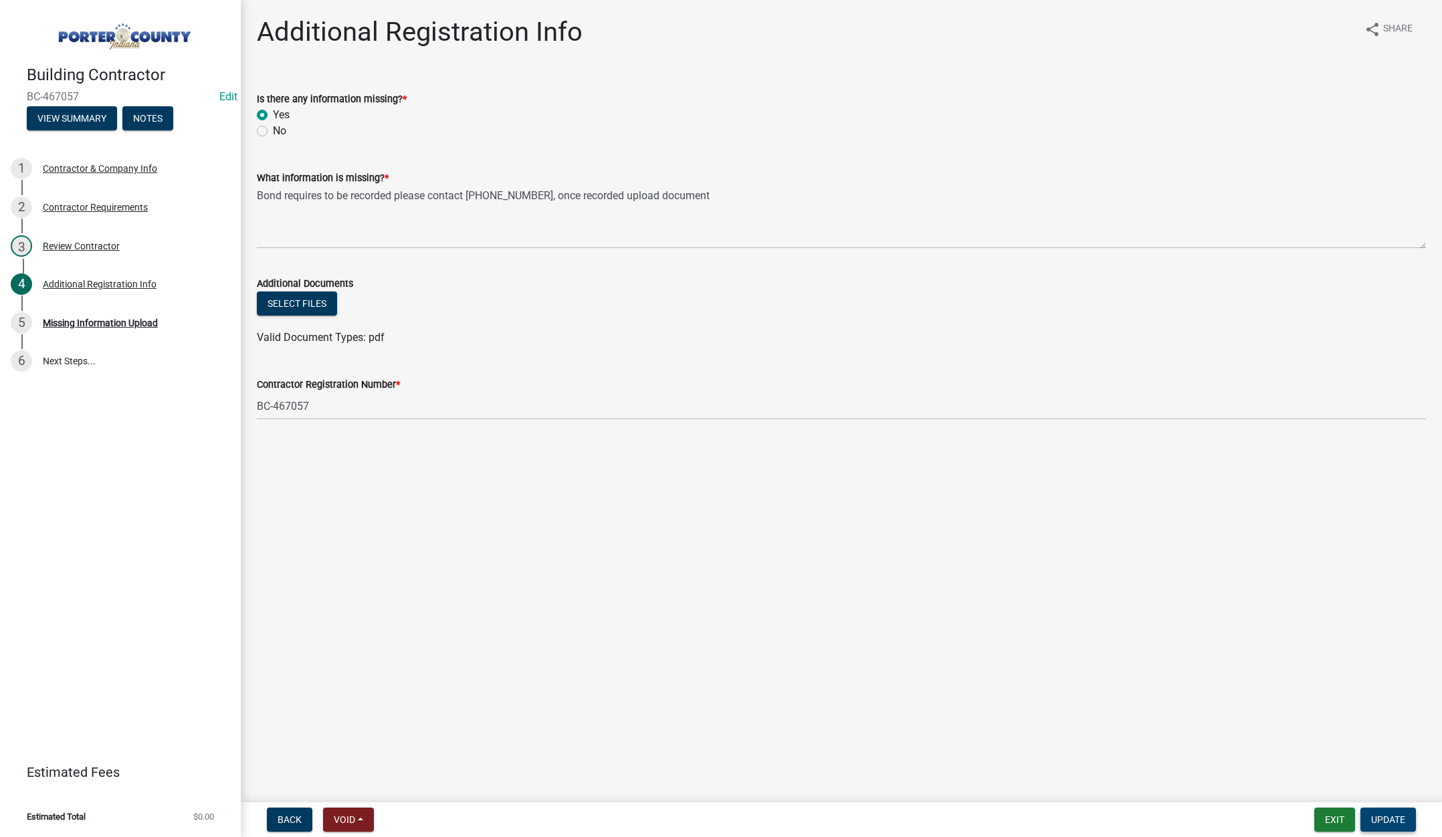
click at [1389, 818] on span "Update" at bounding box center [1388, 820] width 34 height 11
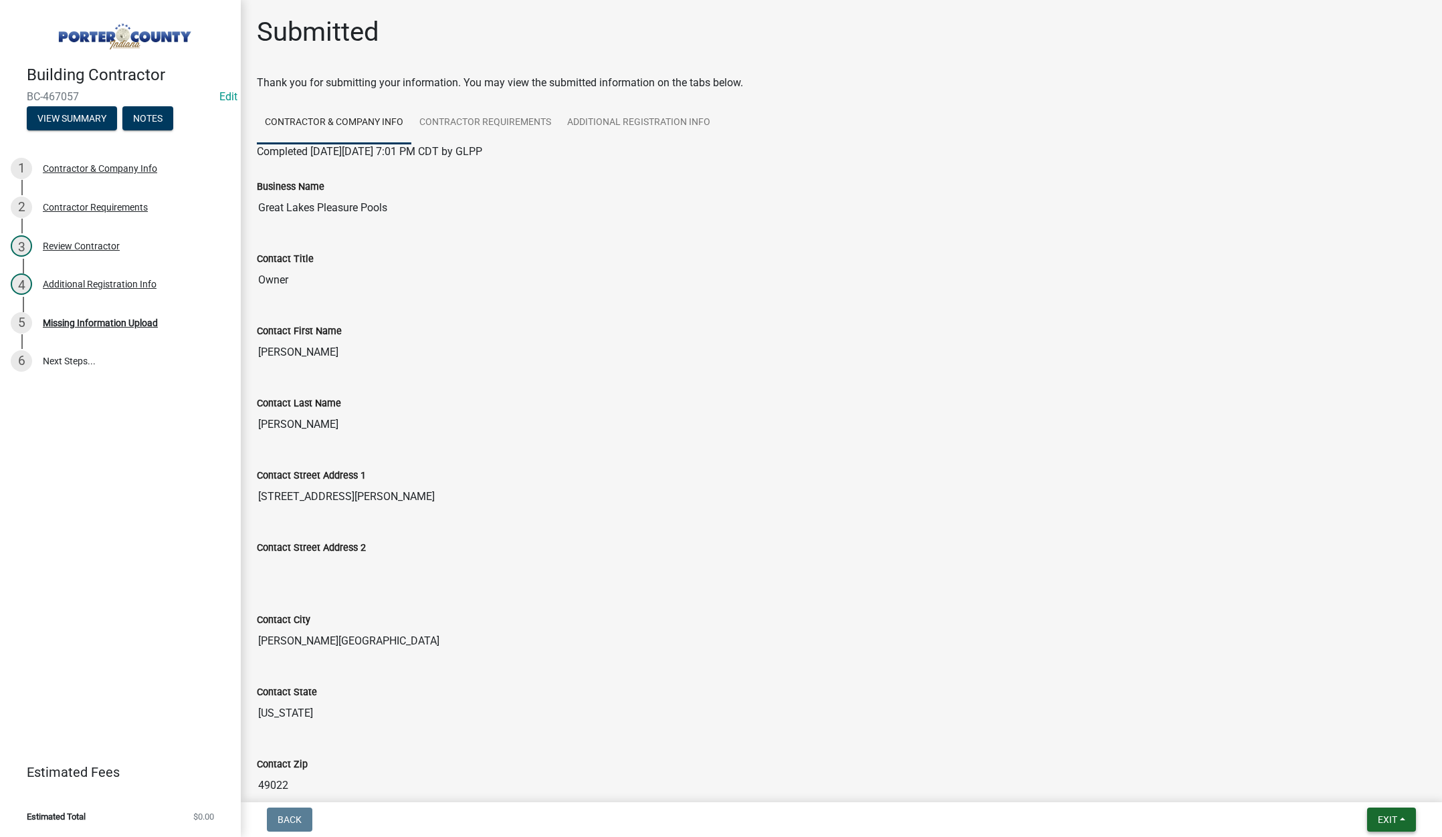
click at [1385, 821] on span "Exit" at bounding box center [1387, 820] width 19 height 11
click at [1375, 791] on button "Save & Exit" at bounding box center [1362, 785] width 107 height 32
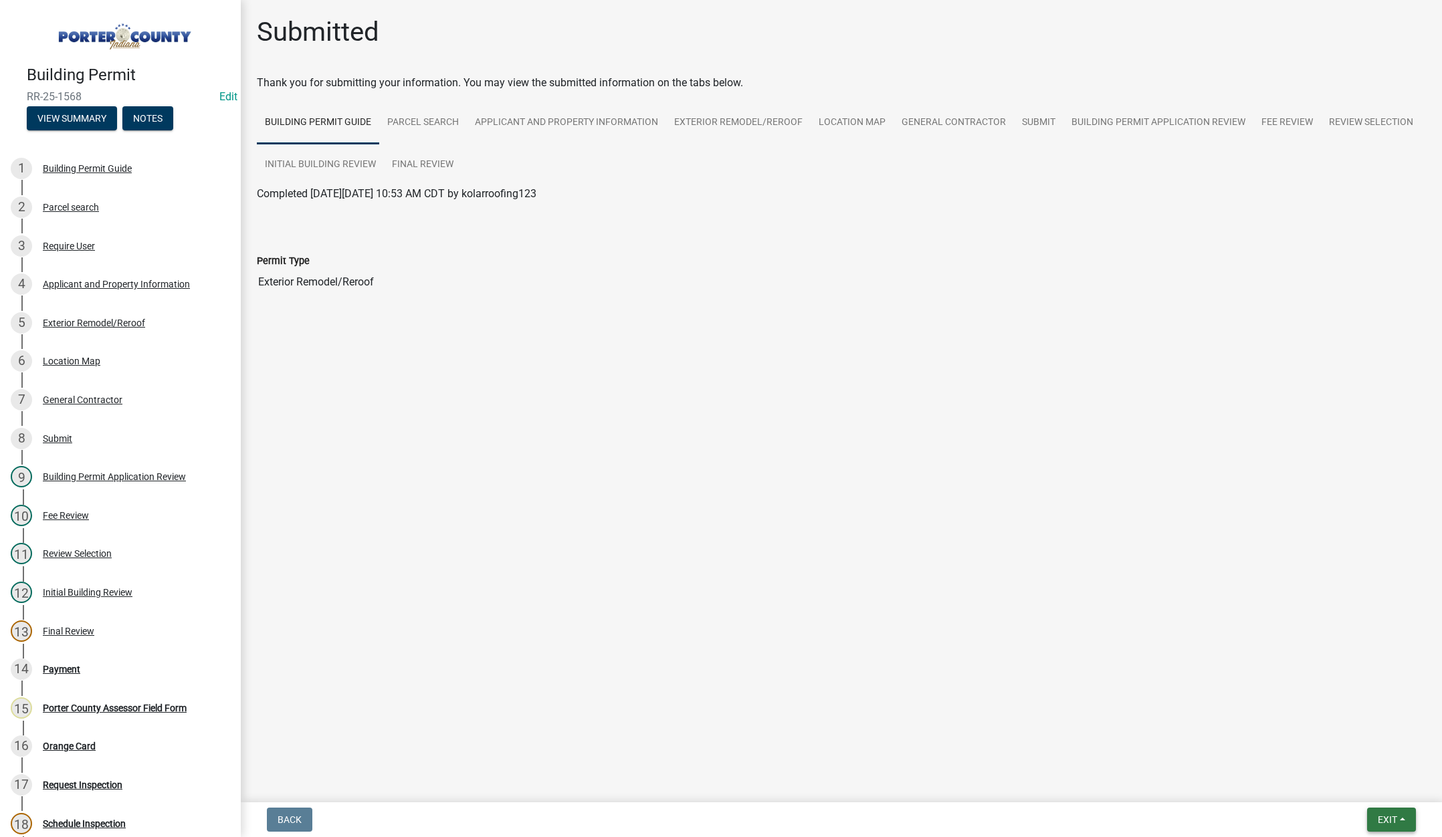
click at [1387, 815] on span "Exit" at bounding box center [1387, 820] width 19 height 11
click at [1388, 789] on button "Save & Exit" at bounding box center [1362, 785] width 107 height 32
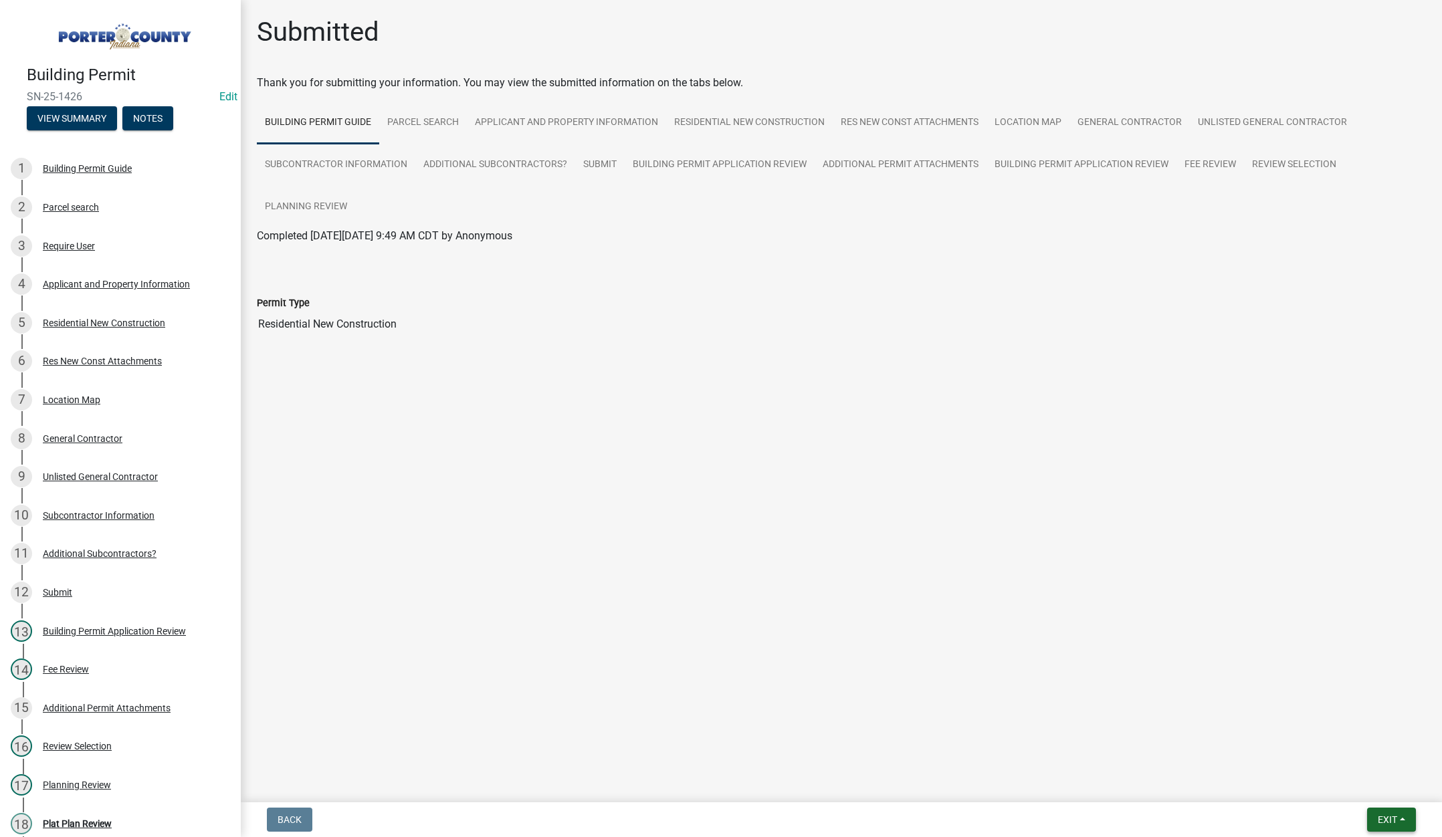
click at [1388, 819] on span "Exit" at bounding box center [1387, 820] width 19 height 11
click at [1361, 781] on button "Save & Exit" at bounding box center [1362, 785] width 107 height 32
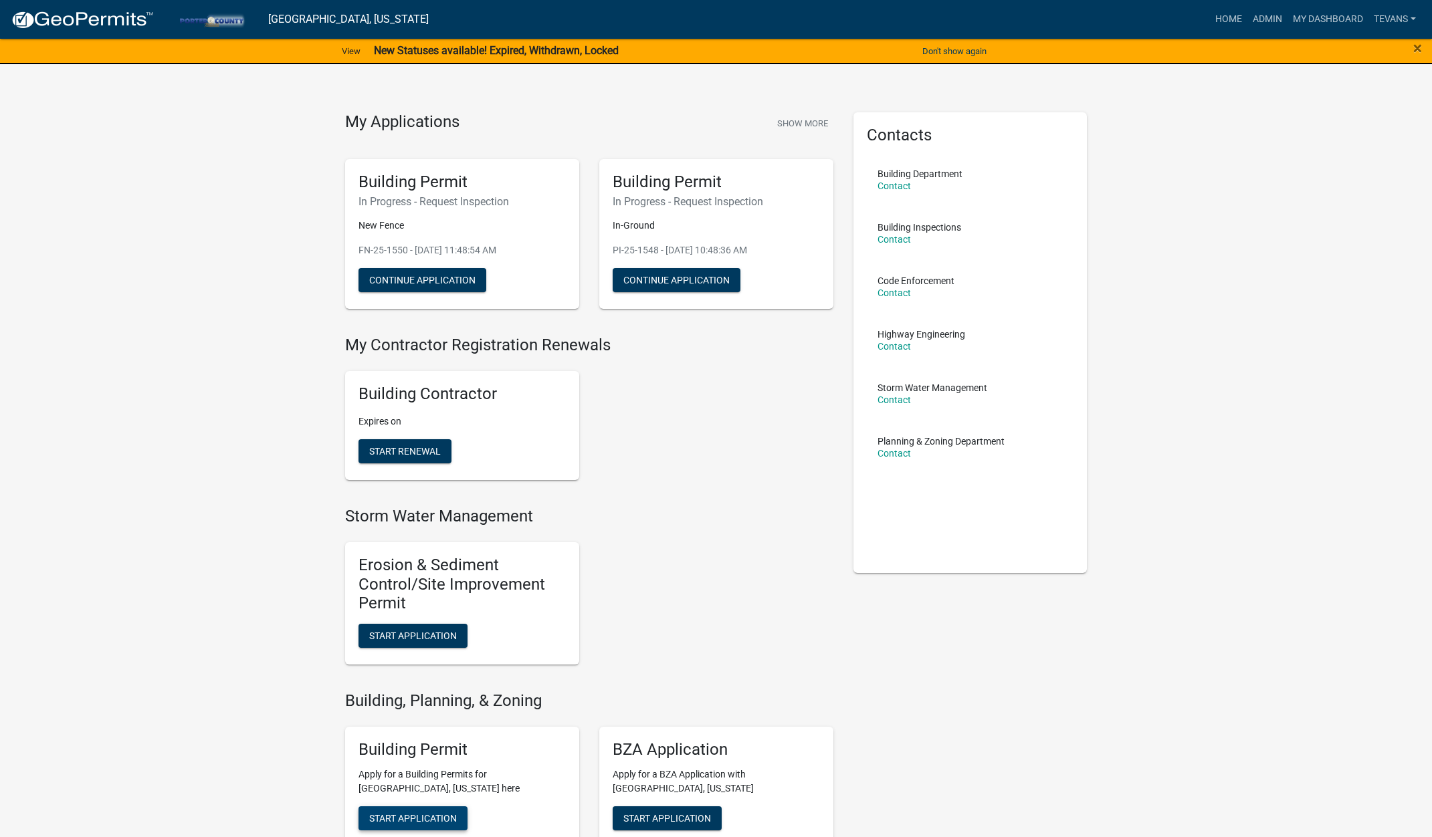
click at [407, 819] on span "Start Application" at bounding box center [413, 818] width 88 height 11
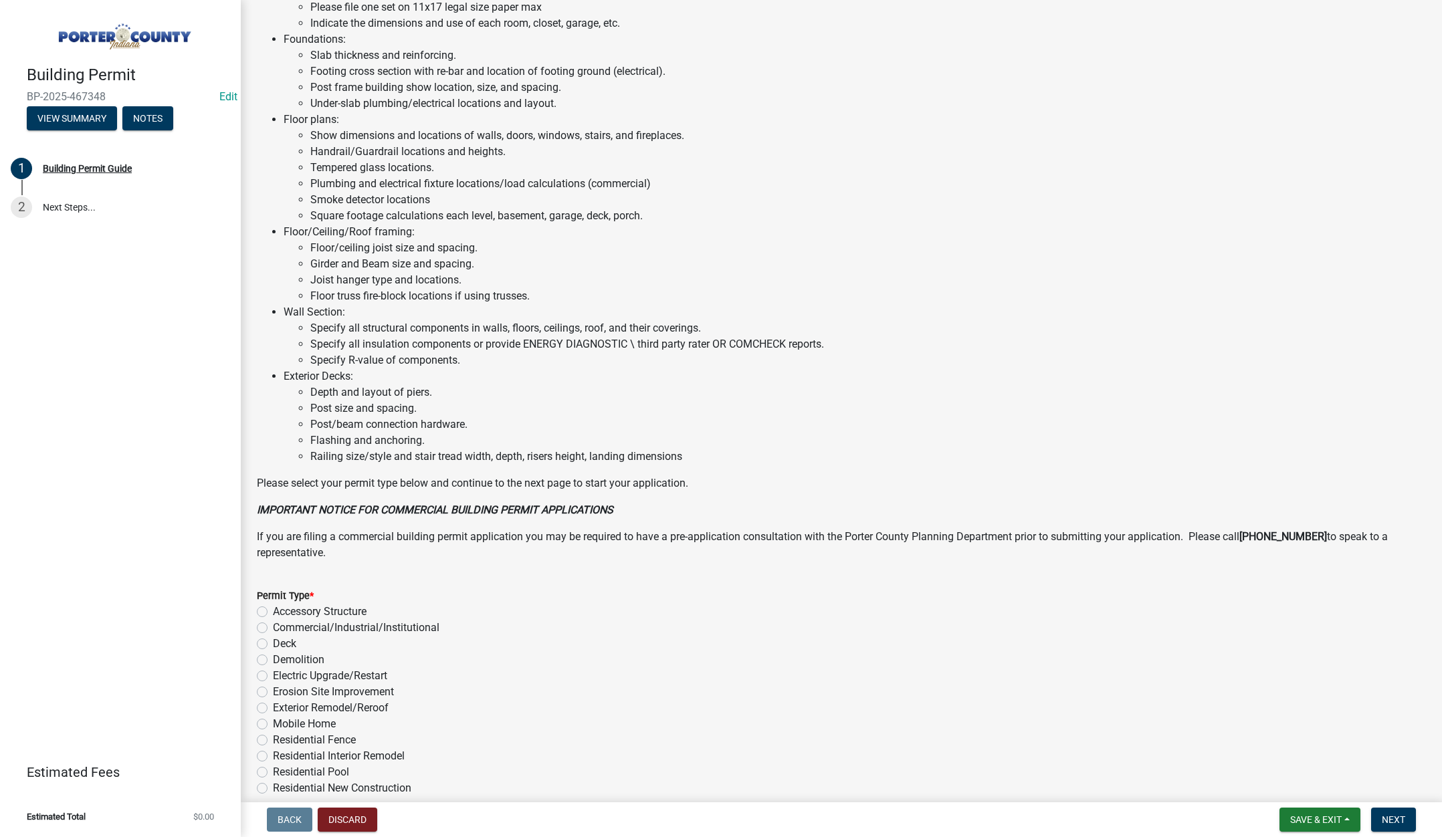
scroll to position [660, 0]
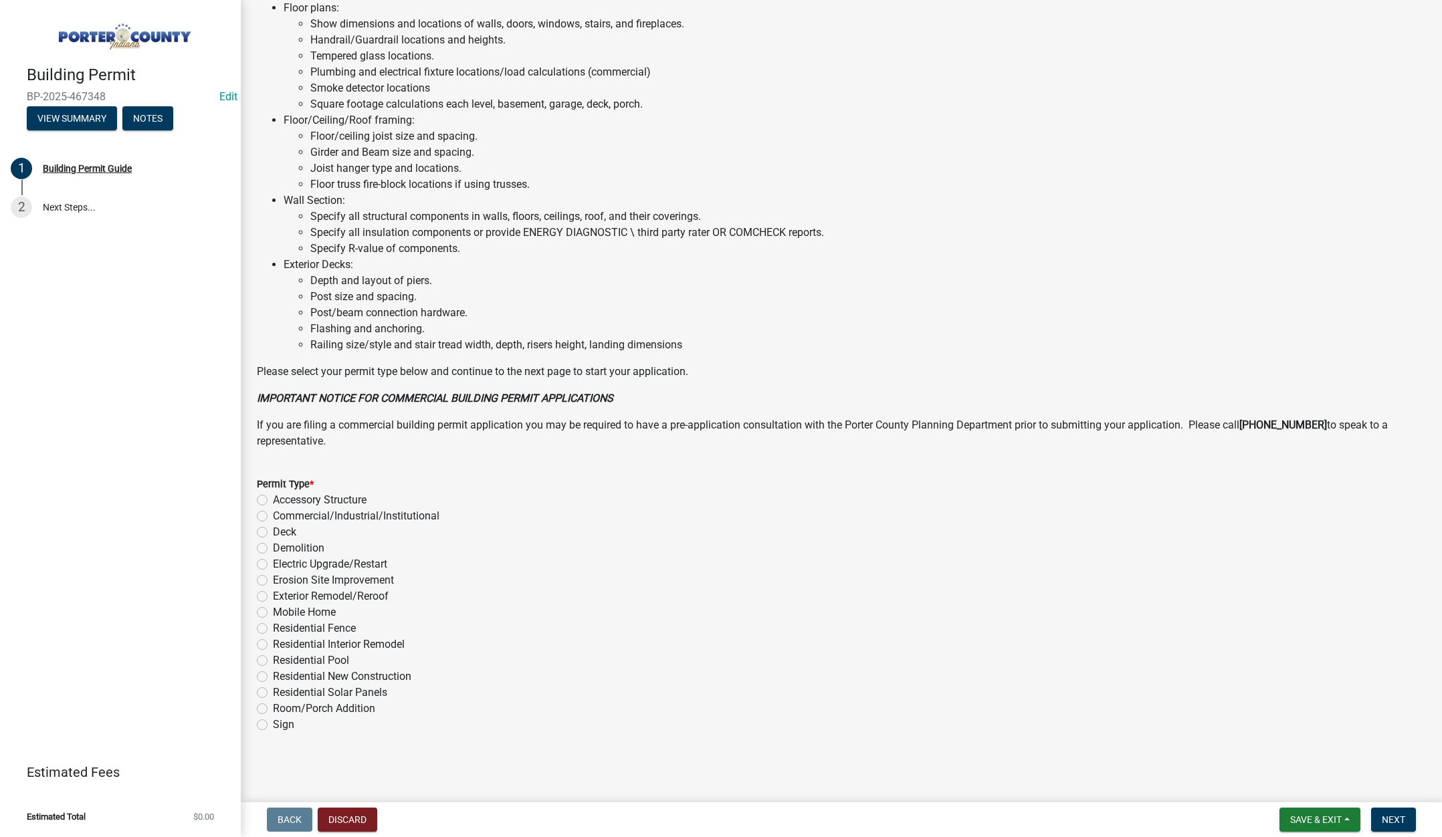
click at [273, 595] on label "Exterior Remodel/Reroof" at bounding box center [331, 597] width 116 height 16
click at [273, 595] on input "Exterior Remodel/Reroof" at bounding box center [277, 593] width 9 height 9
radio input "true"
click at [1395, 815] on span "Next" at bounding box center [1393, 820] width 23 height 11
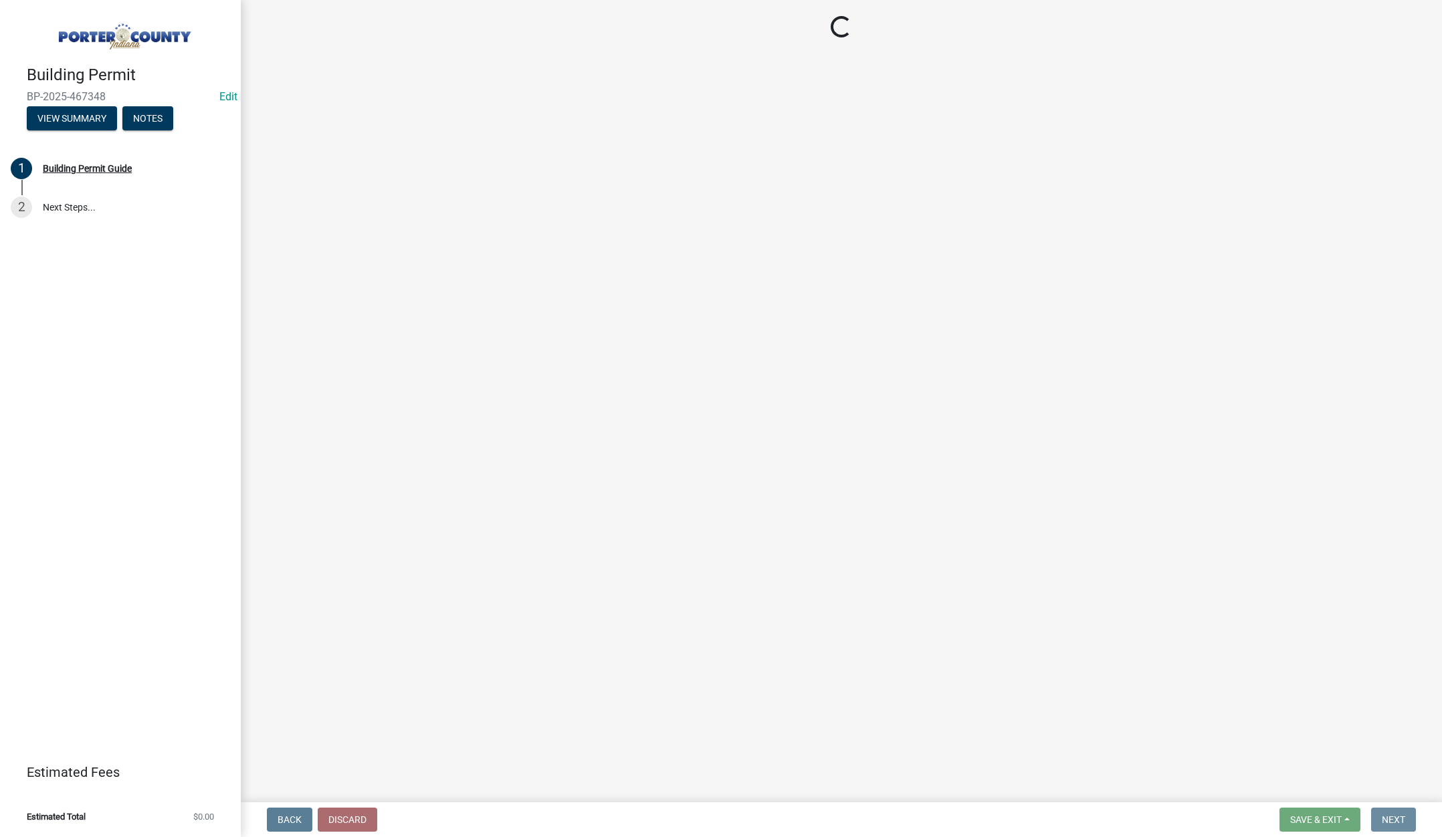
scroll to position [0, 0]
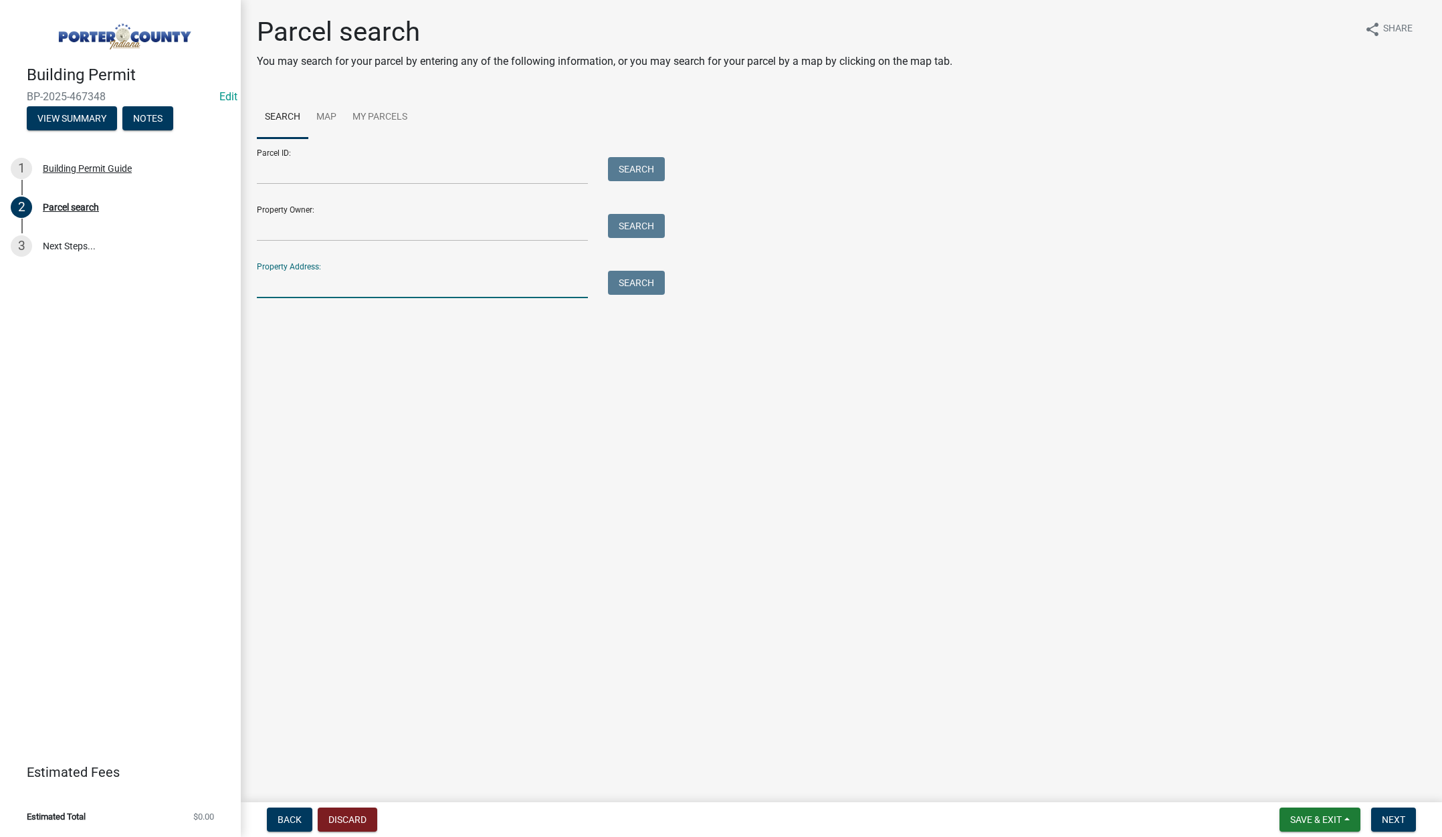
click at [363, 290] on input "Property Address:" at bounding box center [422, 284] width 331 height 27
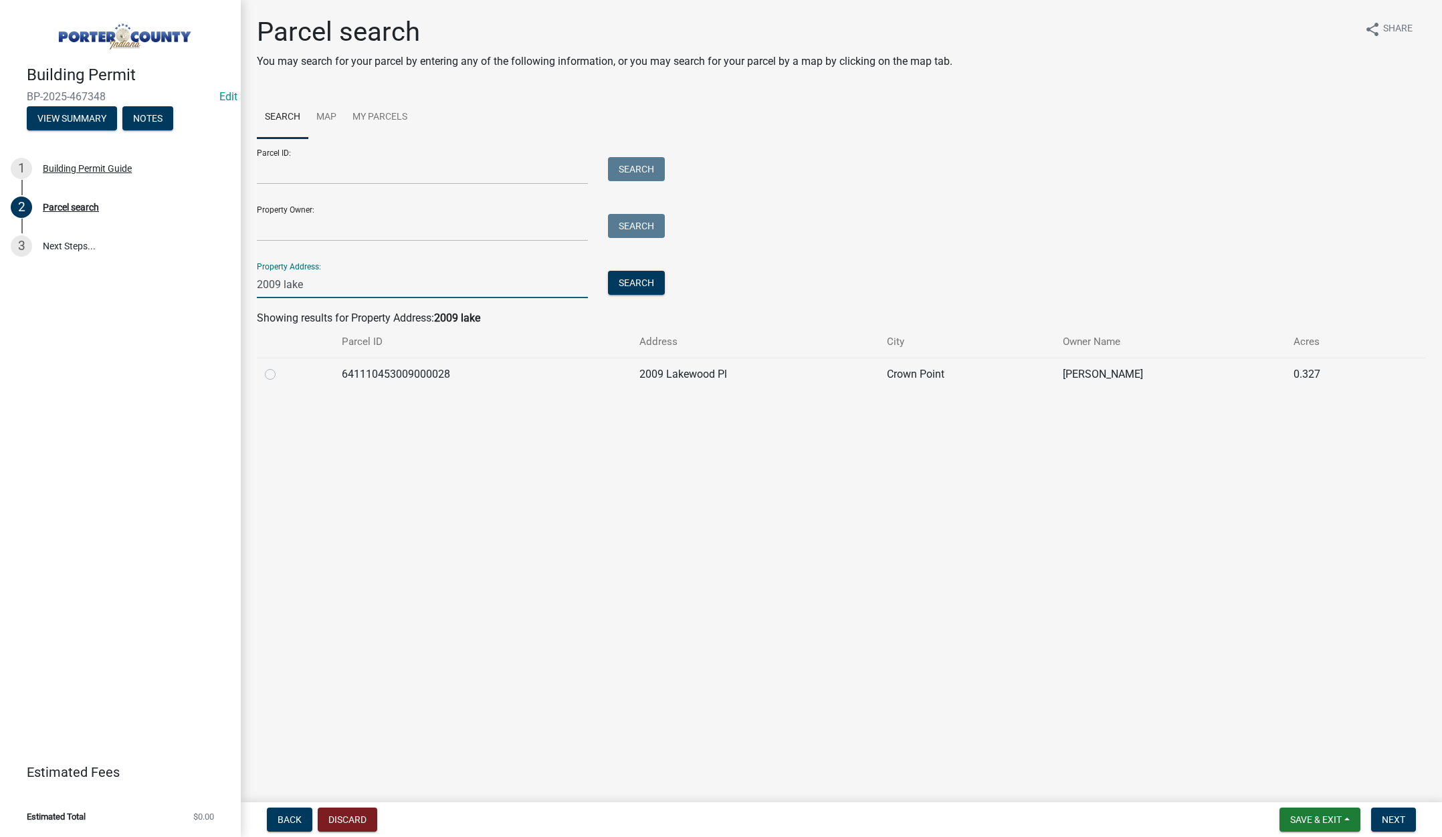
type input "2009 lake"
click at [281, 367] on label at bounding box center [281, 367] width 0 height 0
click at [281, 373] on input "radio" at bounding box center [285, 371] width 9 height 9
radio input "true"
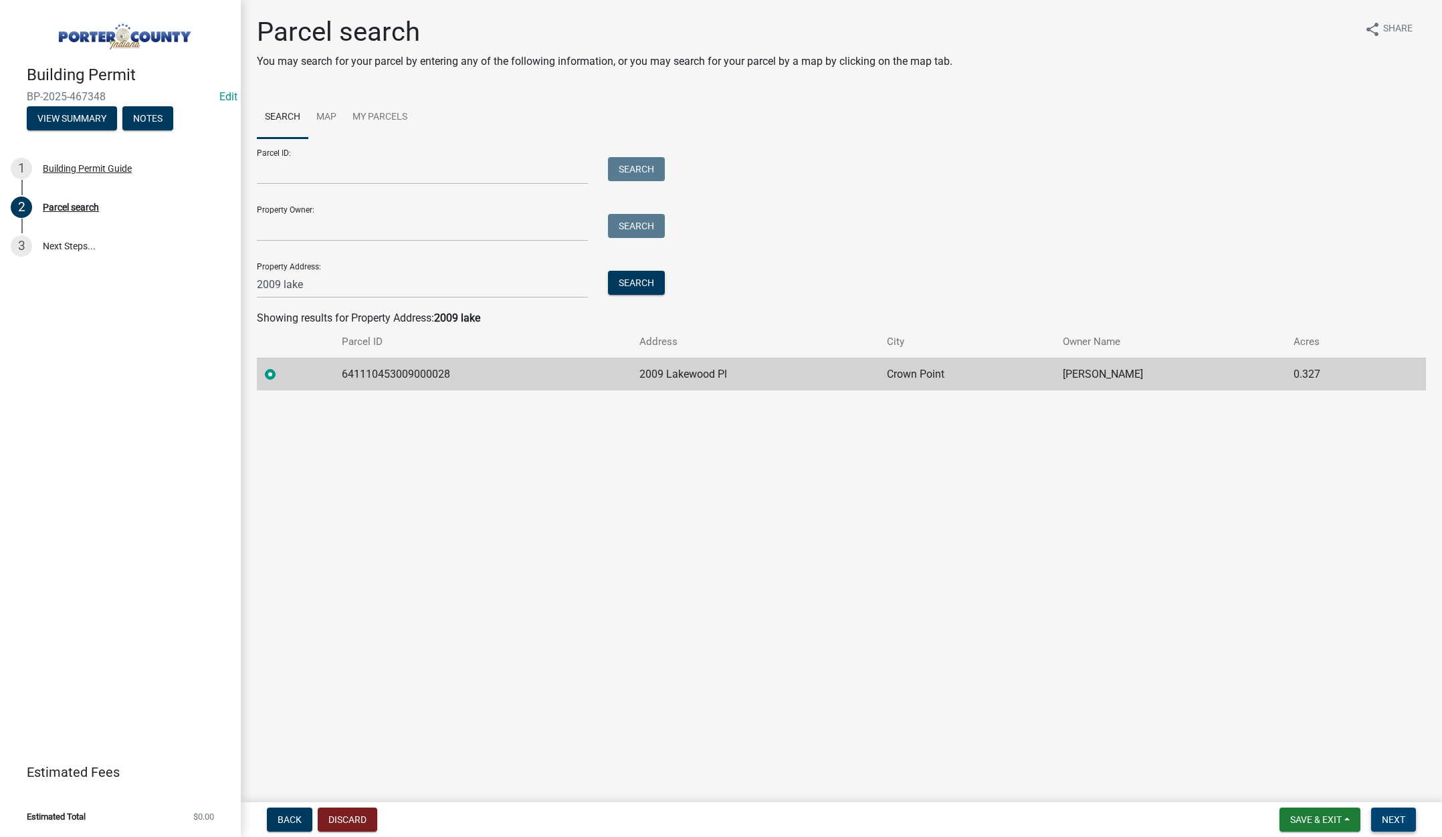
click at [1395, 822] on span "Next" at bounding box center [1393, 820] width 23 height 11
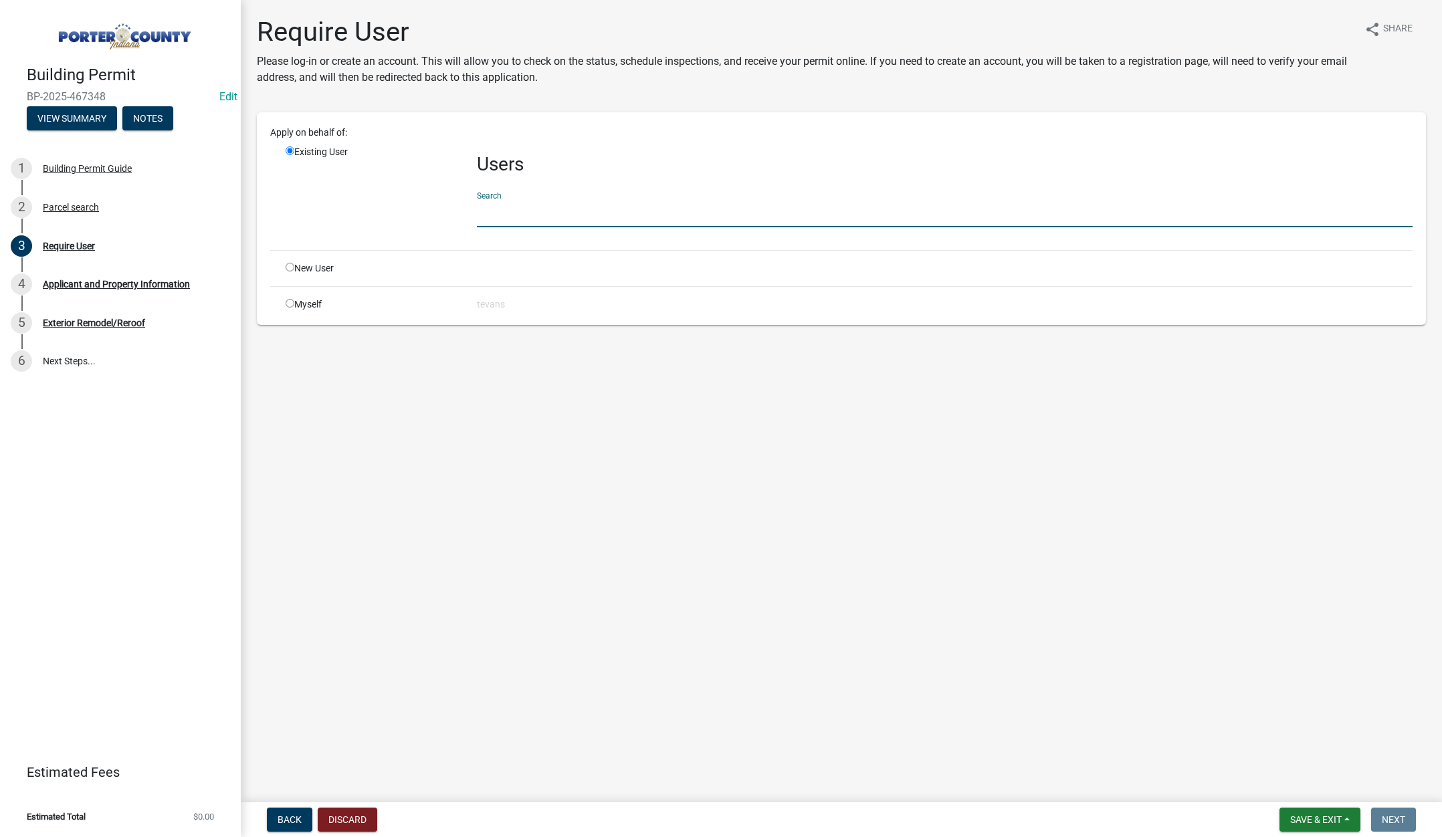
click at [496, 218] on input "text" at bounding box center [945, 213] width 936 height 27
type input "tami"
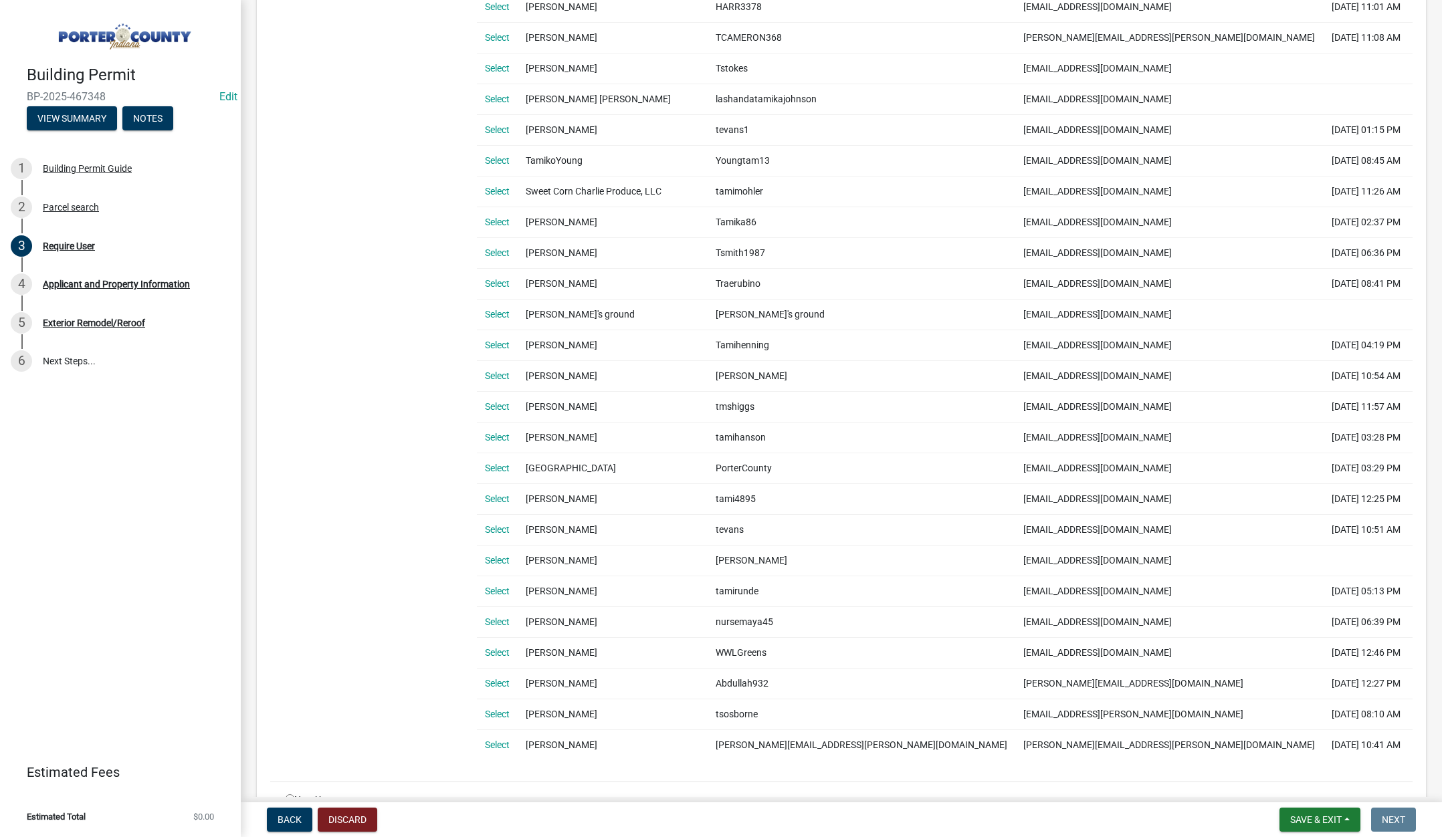
scroll to position [669, 0]
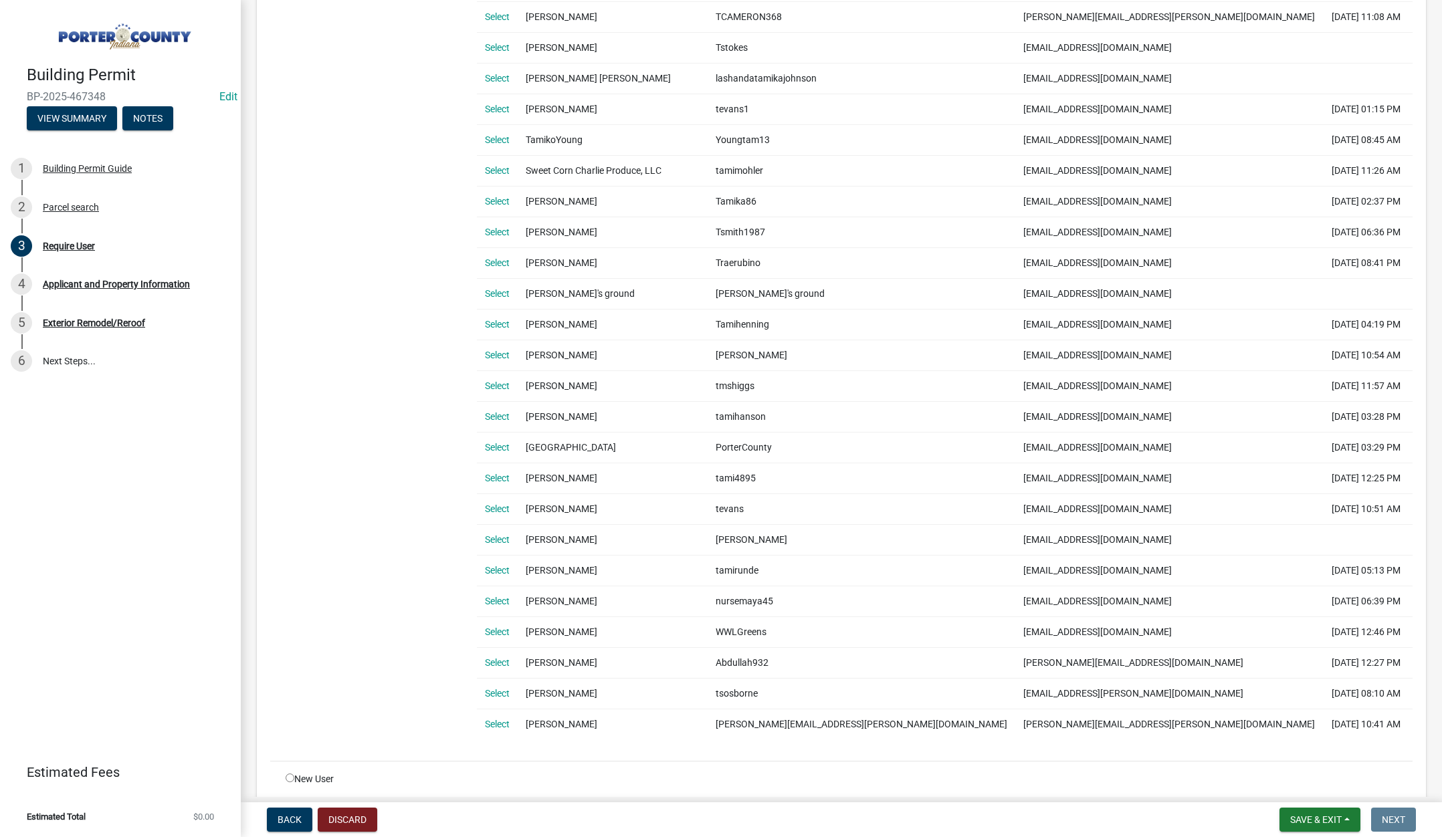
click at [504, 507] on link "Select" at bounding box center [497, 509] width 25 height 11
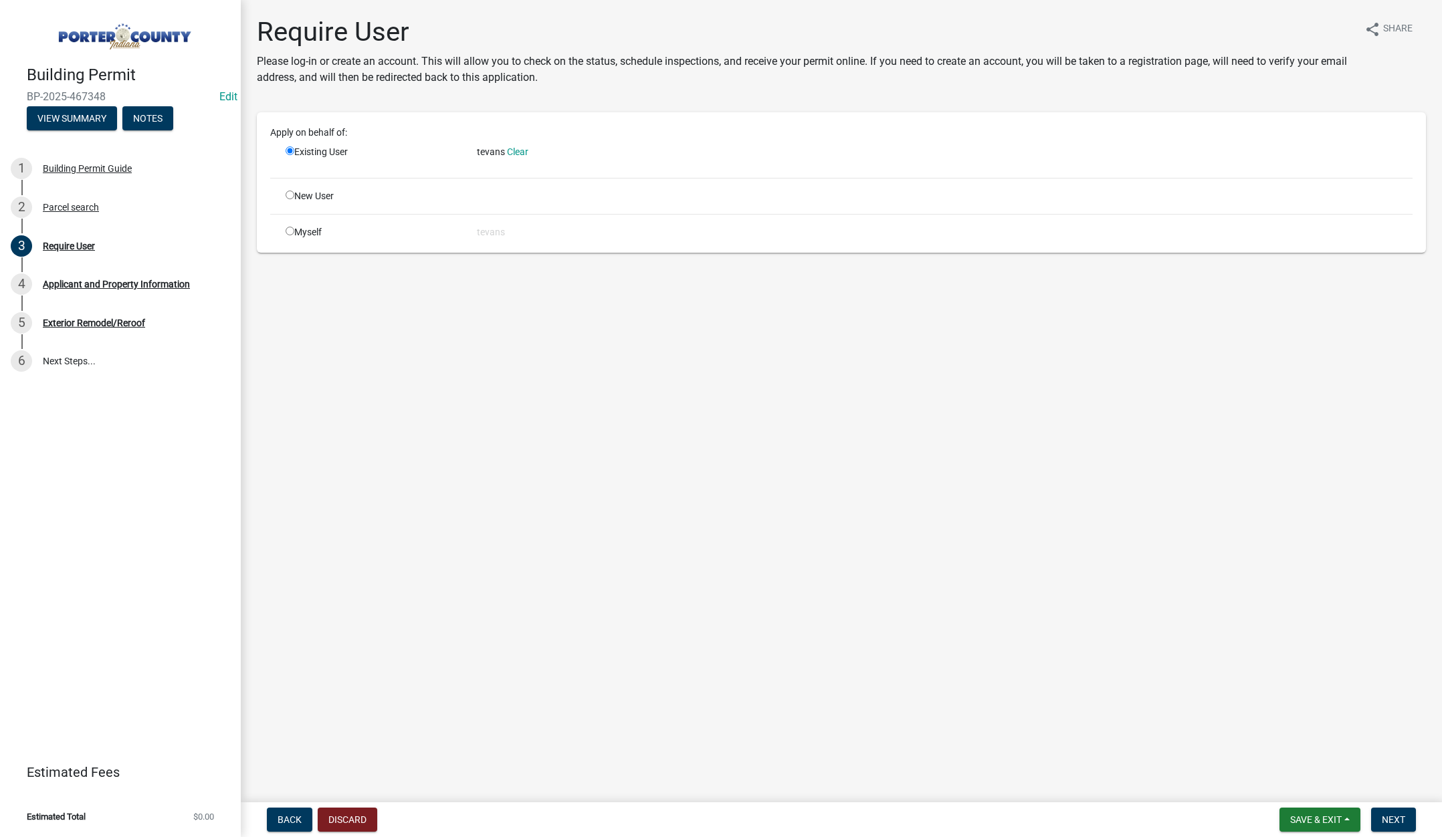
scroll to position [0, 0]
click at [1389, 815] on span "Next" at bounding box center [1393, 820] width 23 height 11
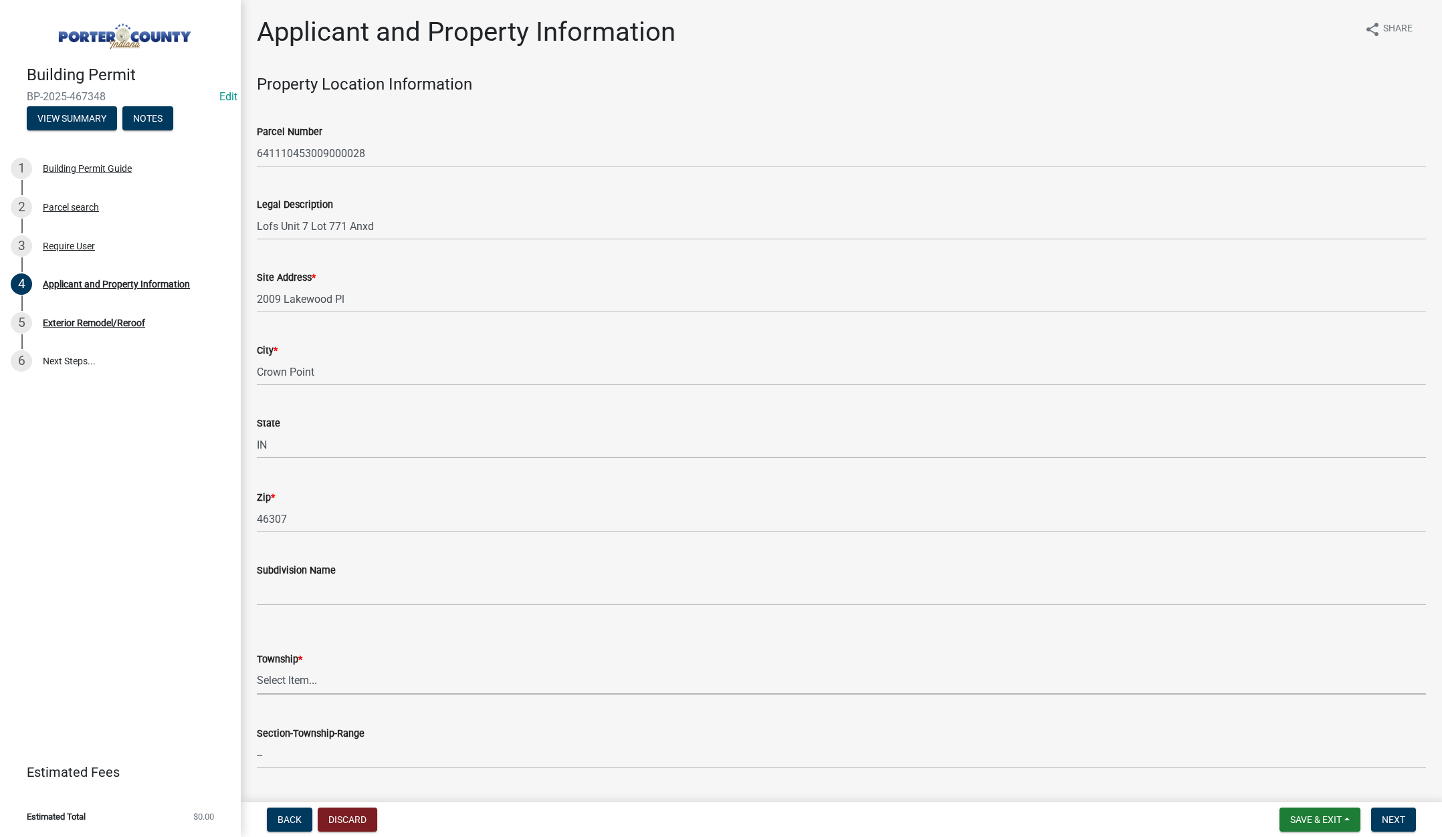
click at [290, 678] on select "Select Item... Boone Center Jackson Liberty Morgan Pine Pleasant Portage Porter…" at bounding box center [841, 681] width 1169 height 27
click at [257, 668] on select "Select Item... Boone Center Jackson Liberty Morgan Pine Pleasant Portage Porter…" at bounding box center [841, 681] width 1169 height 27
select select "eebc071e-620a-4db8-83e9-cb6b194c67e9"
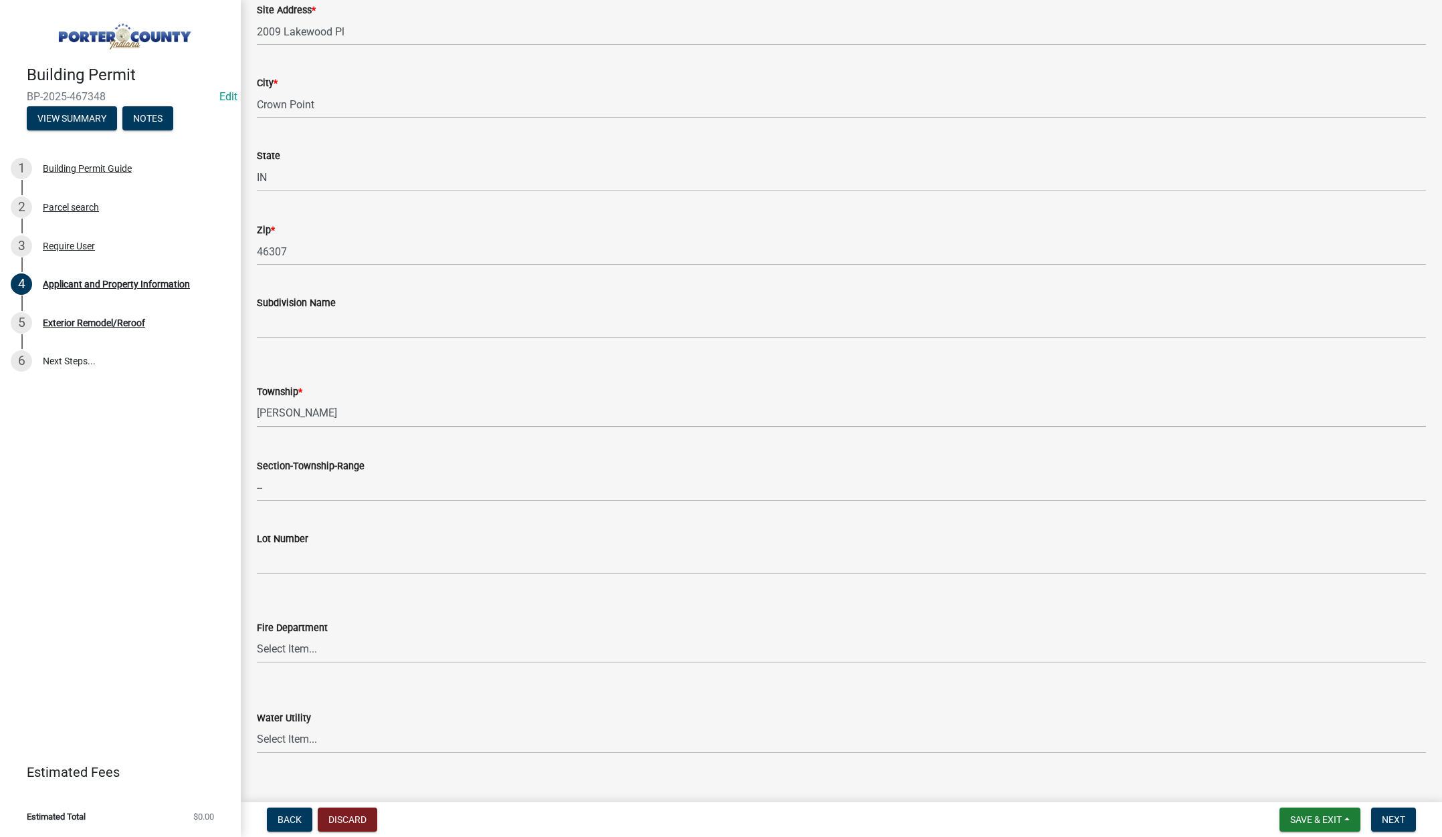
scroll to position [535, 0]
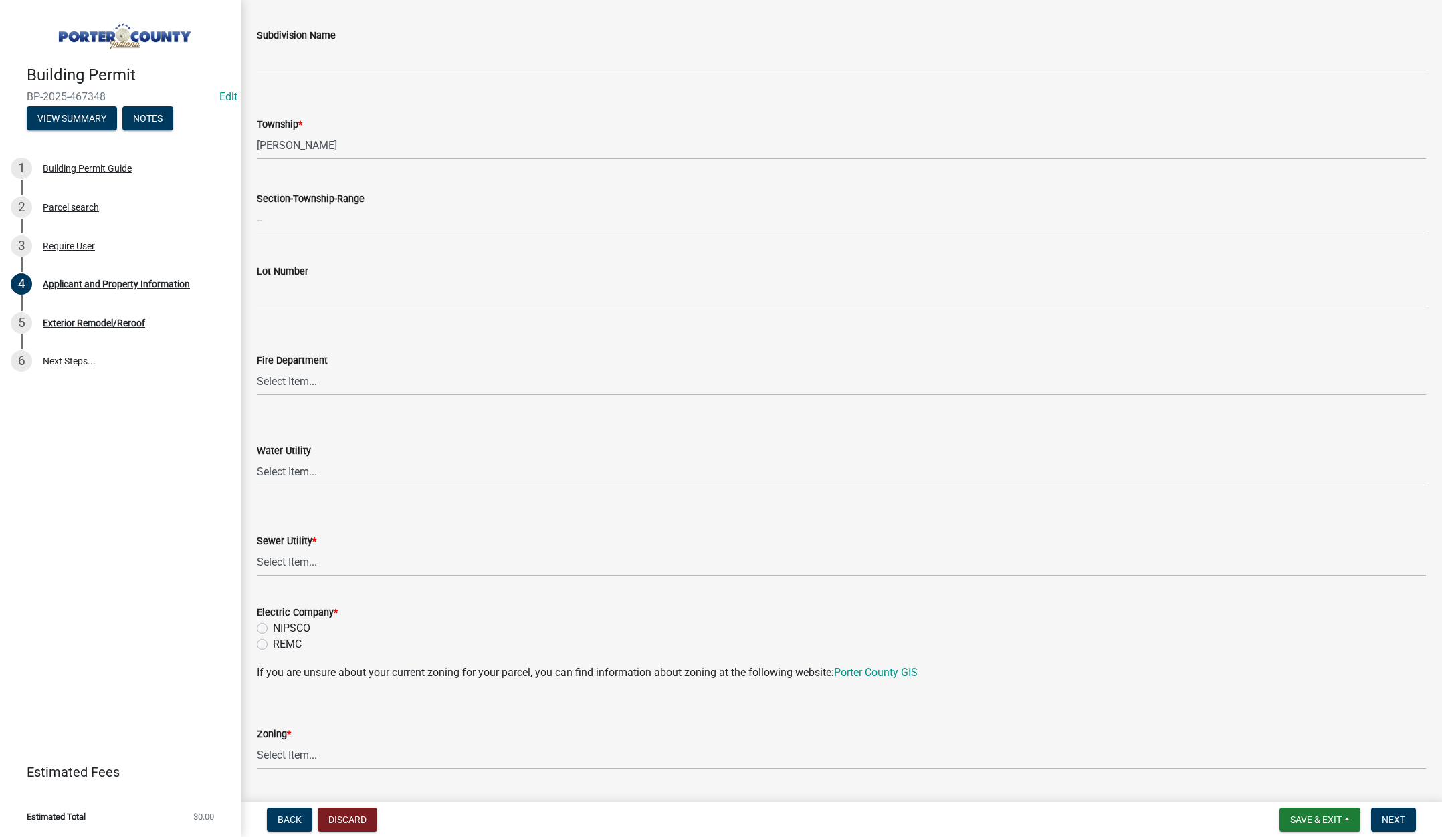
click at [294, 559] on select "Select Item... Aqua Indiana Inc Damon Run Falling Waters Lake Eliza - LEACD Nat…" at bounding box center [841, 562] width 1169 height 27
click at [257, 549] on select "Select Item... Aqua Indiana Inc Damon Run Falling Waters Lake Eliza - LEACD Nat…" at bounding box center [841, 562] width 1169 height 27
select select "ad46db9b-b68a-4590-8d08-f4fb10f3ead6"
click at [273, 627] on label "NIPSCO" at bounding box center [291, 629] width 37 height 16
click at [273, 627] on input "NIPSCO" at bounding box center [277, 625] width 9 height 9
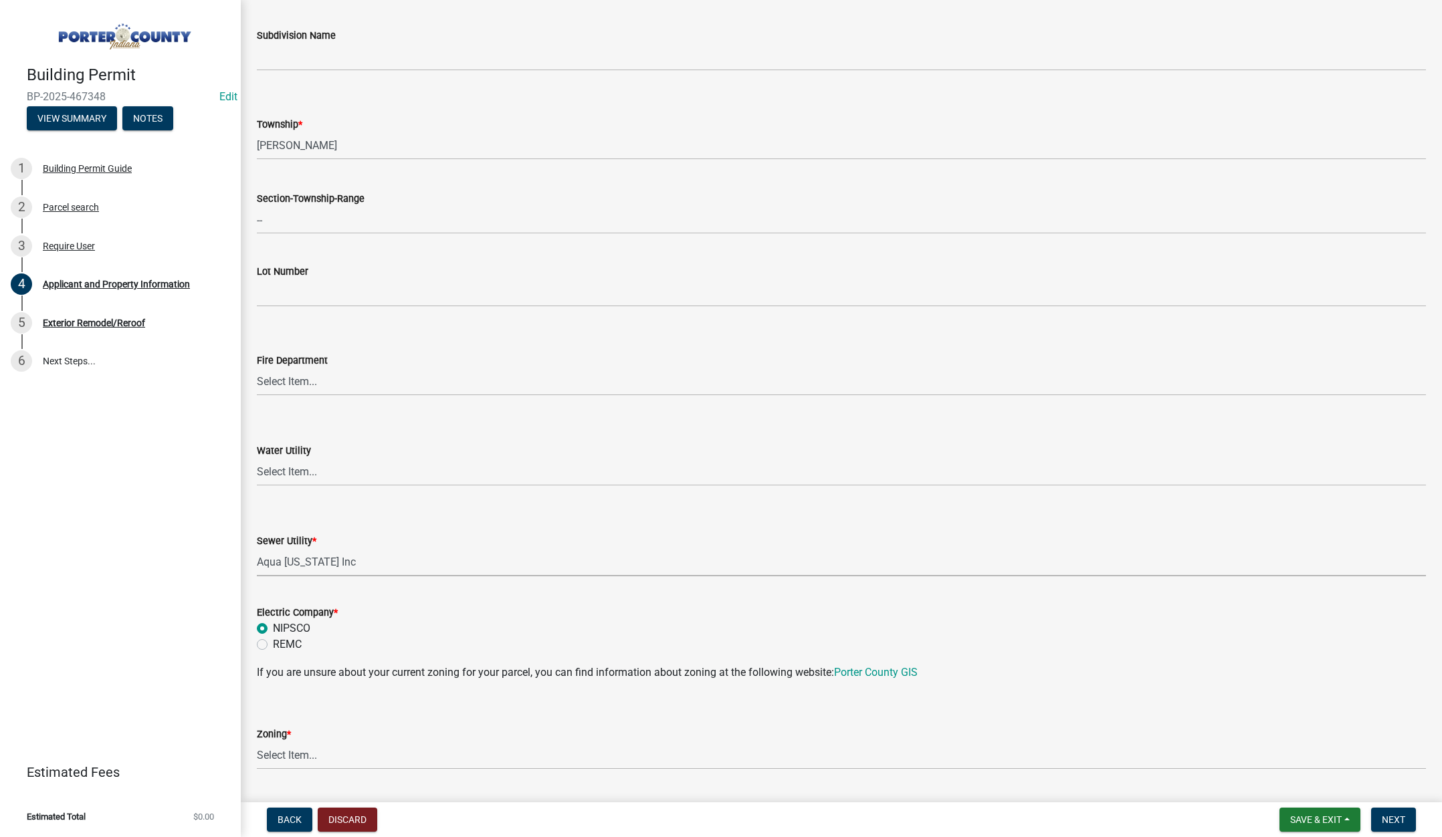
radio input "true"
click at [271, 757] on select "Select Item... A1 A2 CH CM CN I1 I2 I3 IN MP OT P1 P2 PUD R1 R2 R3 R4 RL RR" at bounding box center [841, 755] width 1169 height 27
click at [257, 742] on select "Select Item... A1 A2 CH CM CN I1 I2 I3 IN MP OT P1 P2 PUD R1 R2 R3 R4 RL RR" at bounding box center [841, 755] width 1169 height 27
select select "e2d1b1d7-ccc9-456b-9e96-e16306515997"
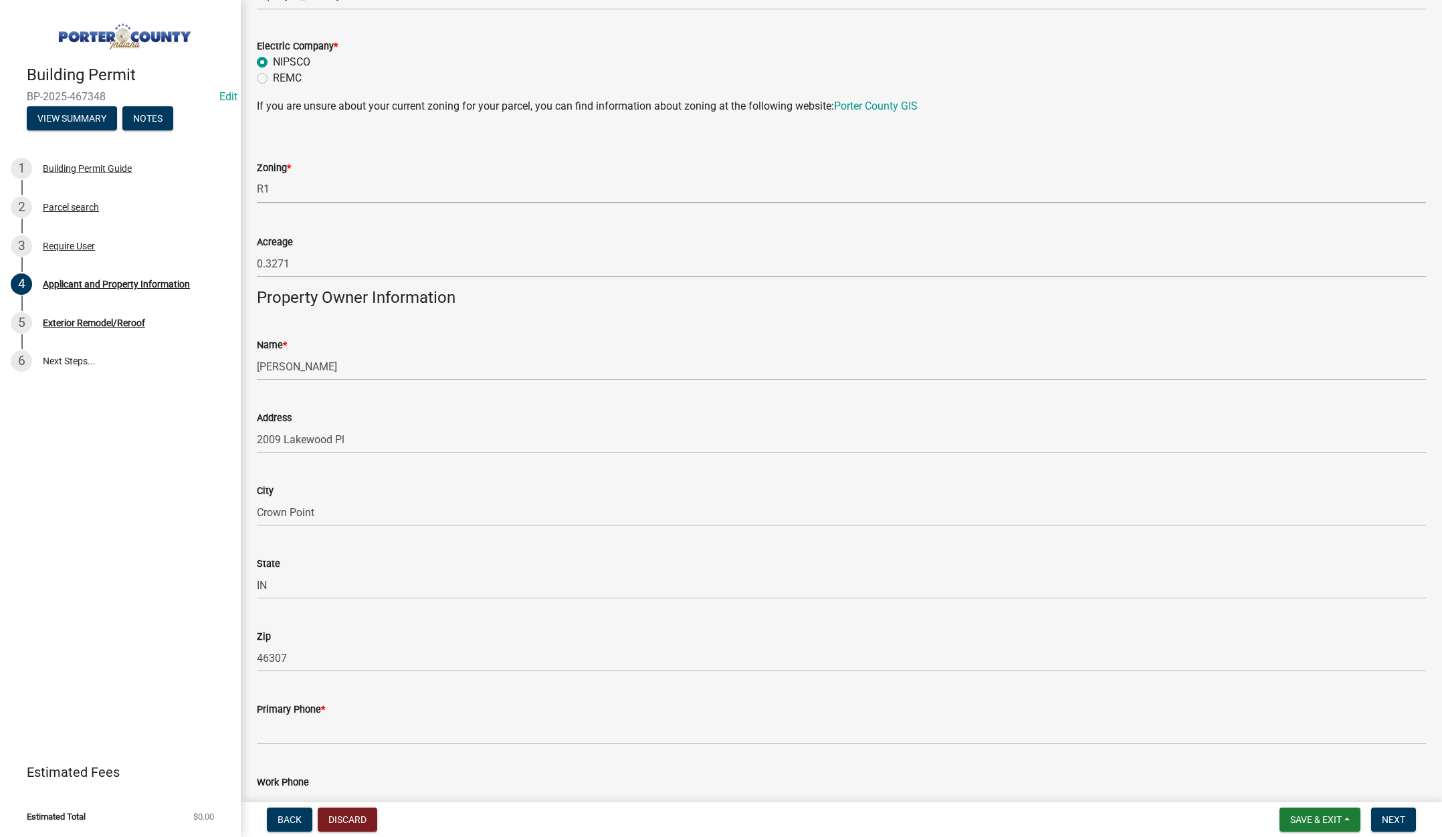
scroll to position [1271, 0]
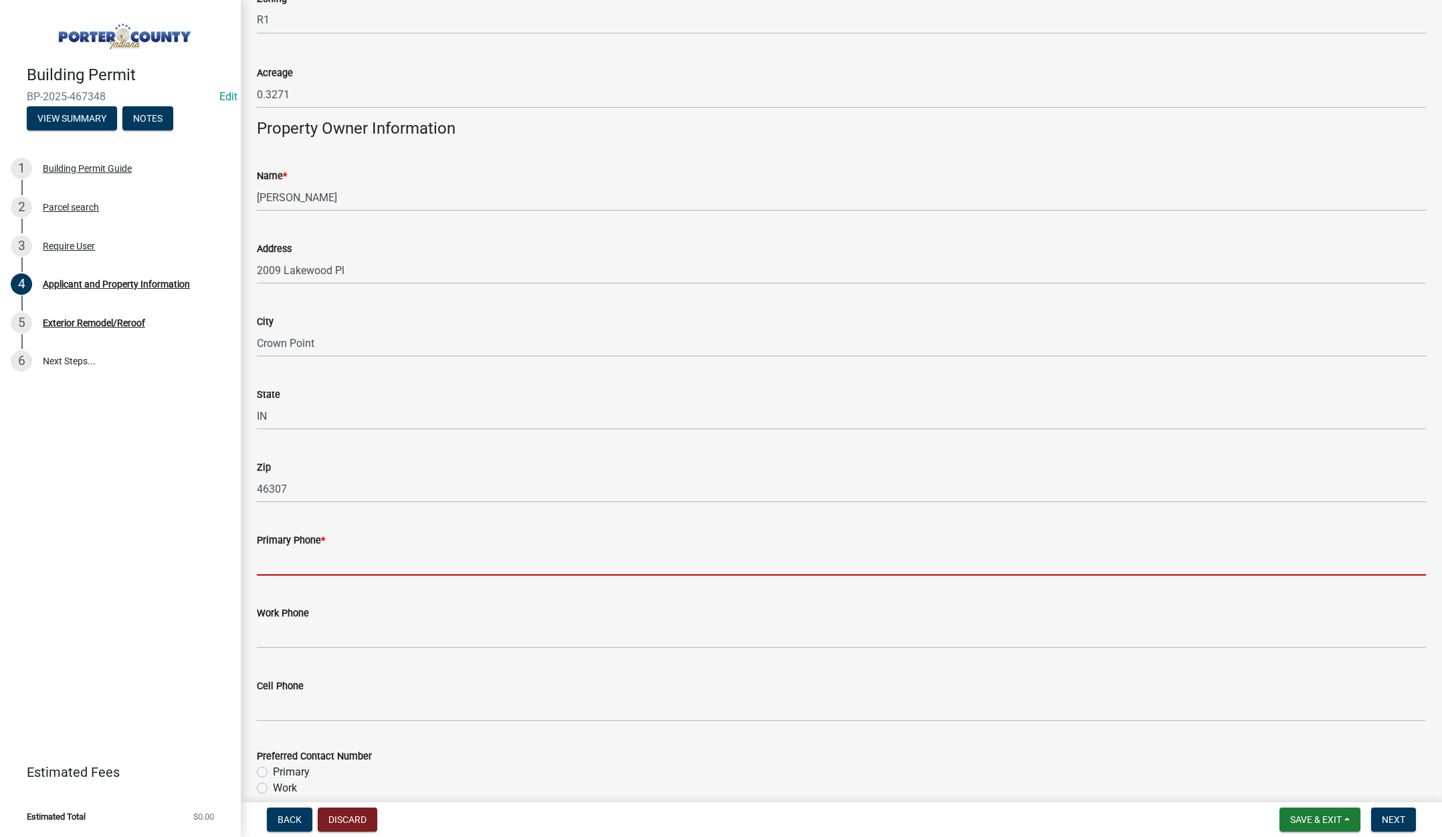
click at [314, 565] on input "Primary Phone *" at bounding box center [841, 561] width 1169 height 27
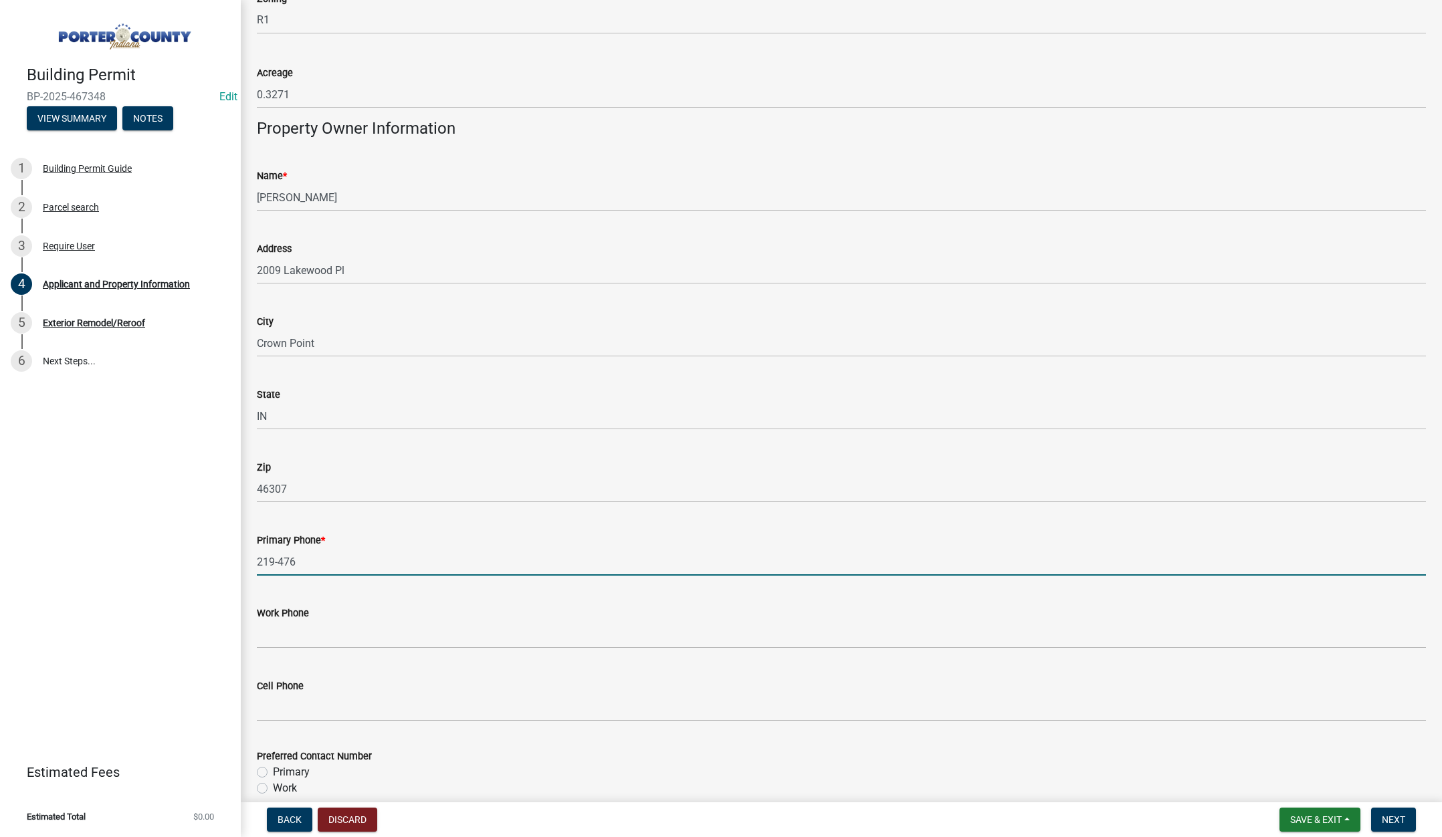
type input "219-476-0400"
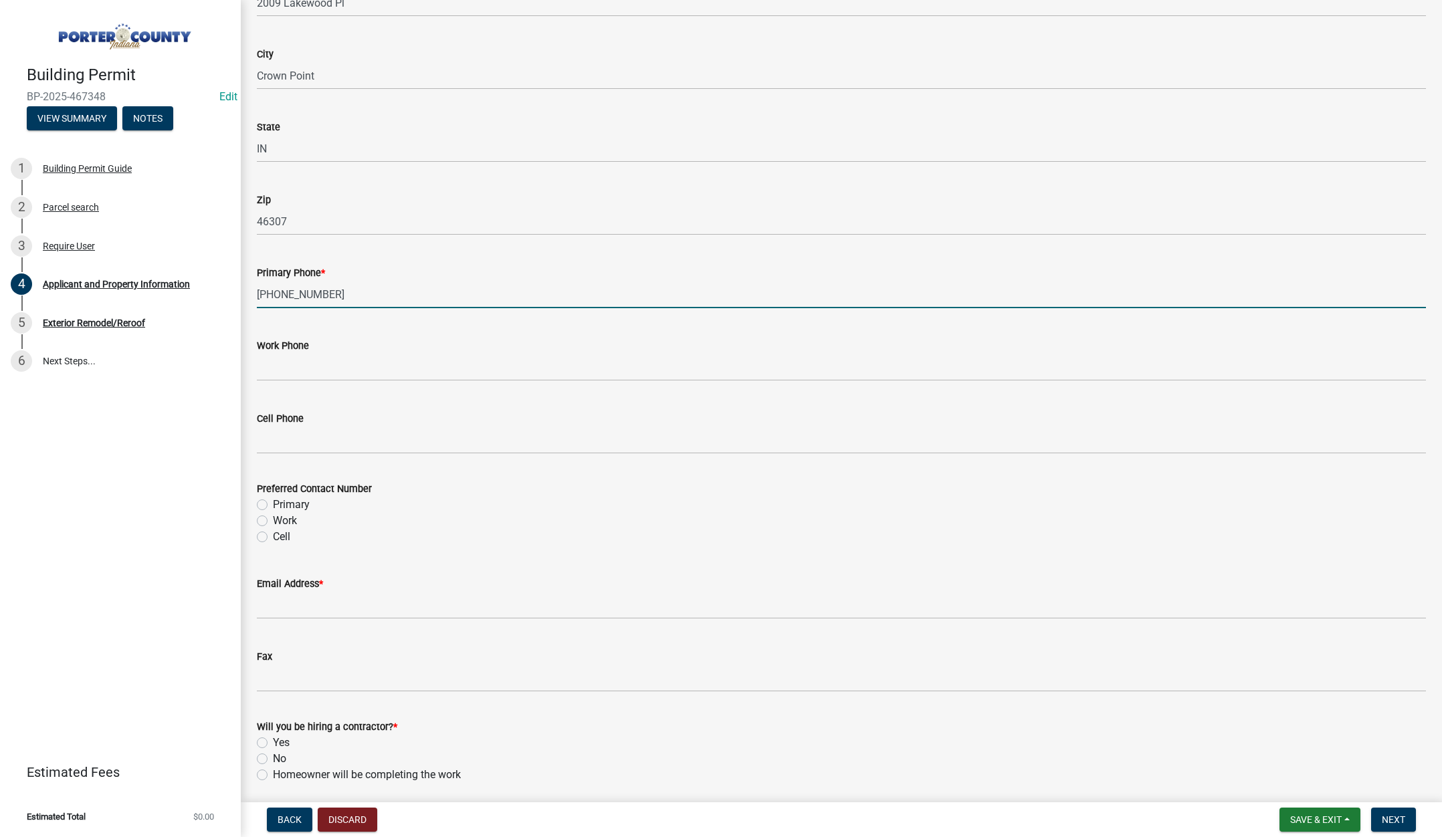
click at [273, 502] on label "Primary" at bounding box center [291, 505] width 37 height 16
click at [273, 502] on input "Primary" at bounding box center [277, 501] width 9 height 9
radio input "true"
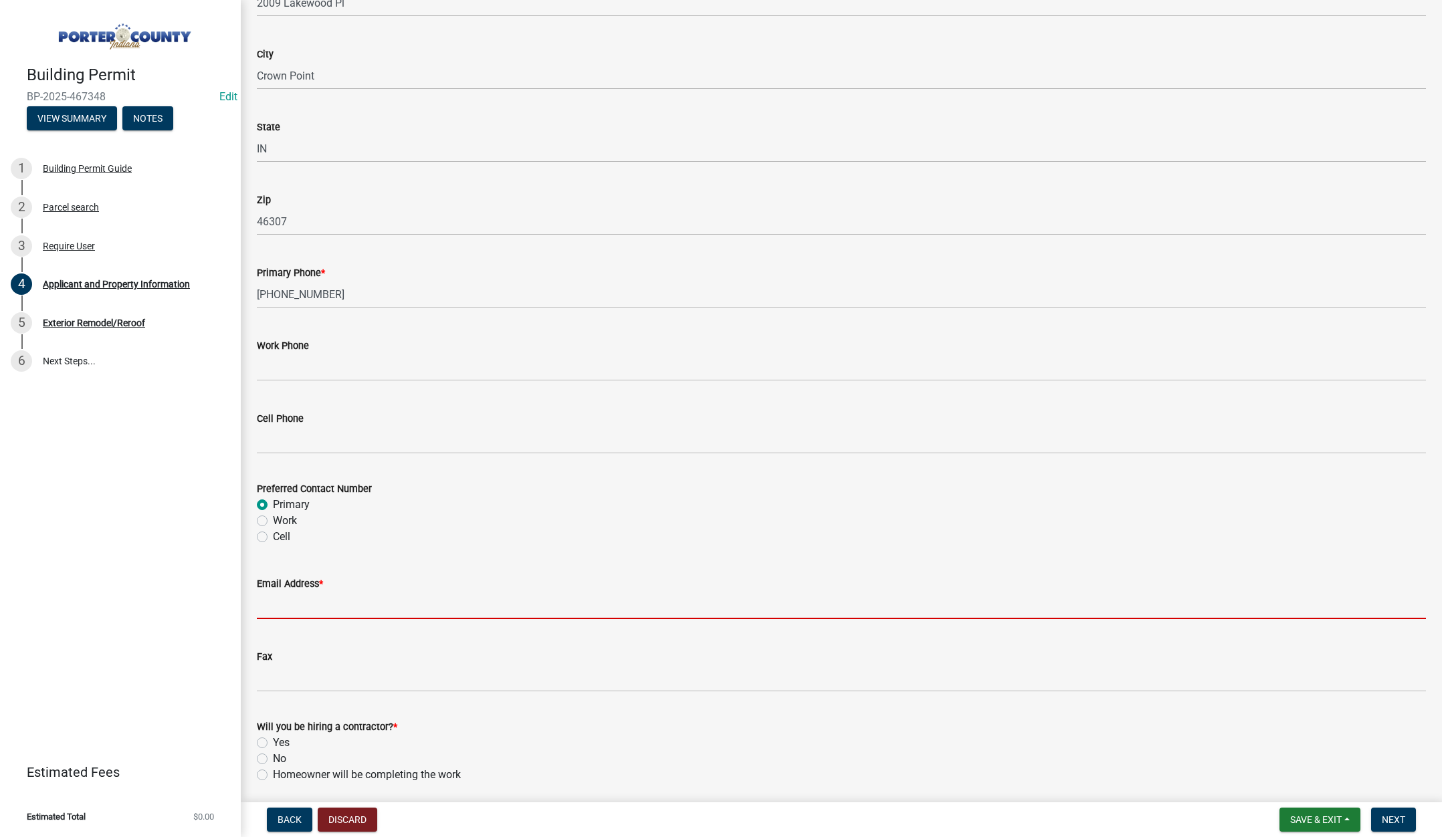
click at [290, 608] on input "Email Address *" at bounding box center [841, 605] width 1169 height 27
type input "lisa@terrysdiscountwindows.com"
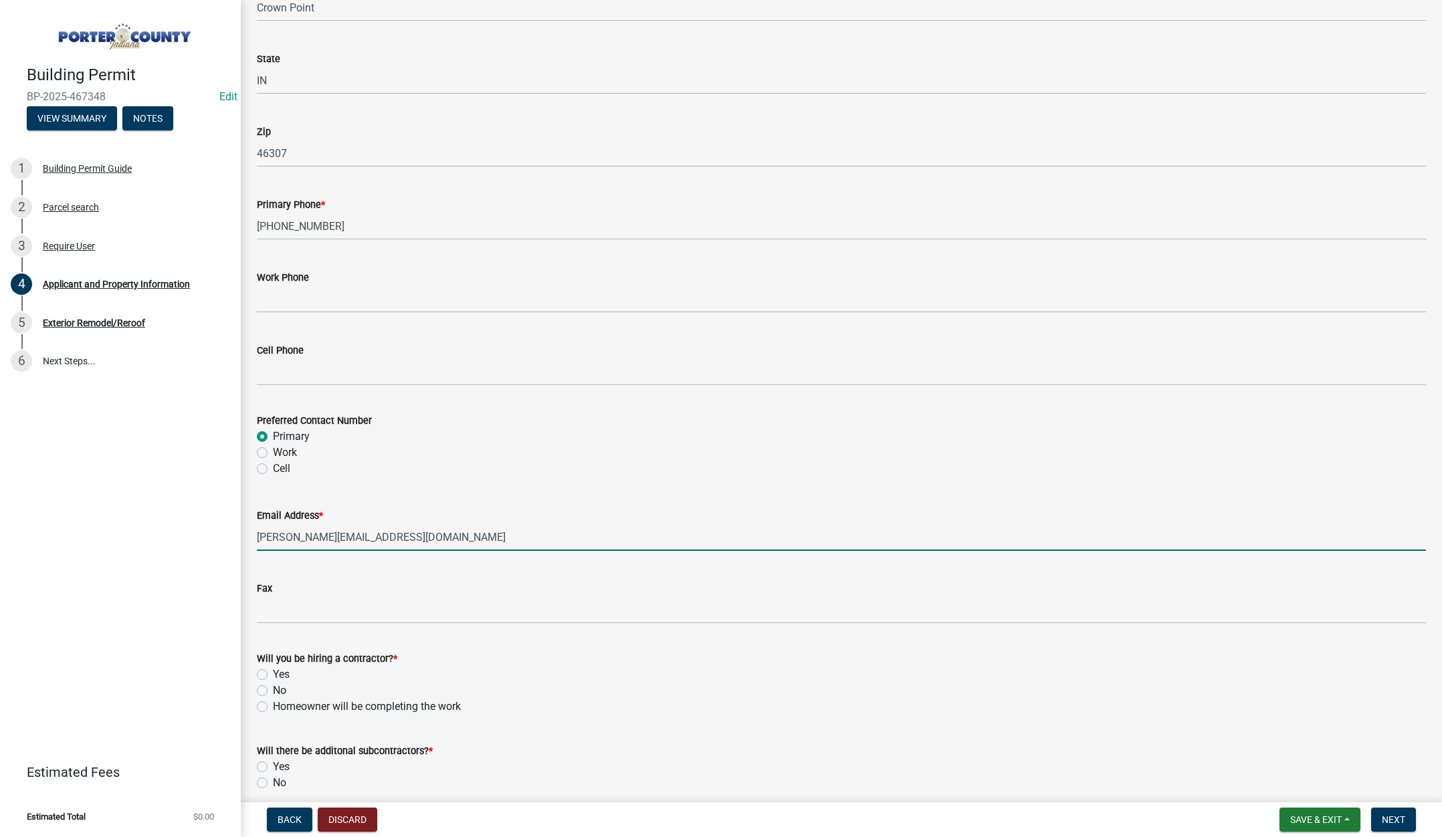
scroll to position [1665, 0]
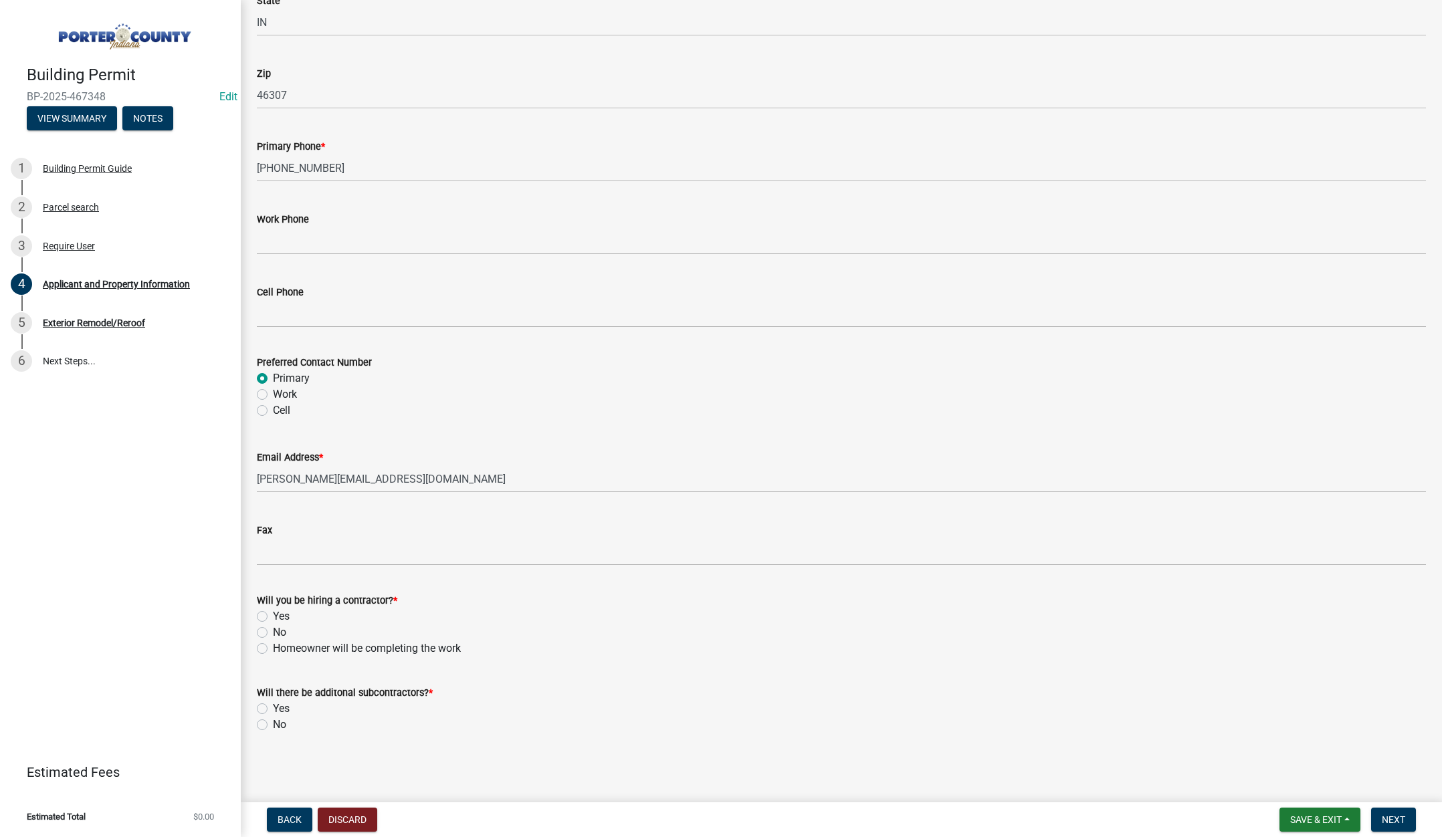
click at [273, 617] on label "Yes" at bounding box center [281, 617] width 17 height 16
click at [273, 617] on input "Yes" at bounding box center [277, 613] width 9 height 9
radio input "true"
click at [273, 726] on label "No" at bounding box center [279, 725] width 13 height 16
click at [273, 726] on input "No" at bounding box center [277, 721] width 9 height 9
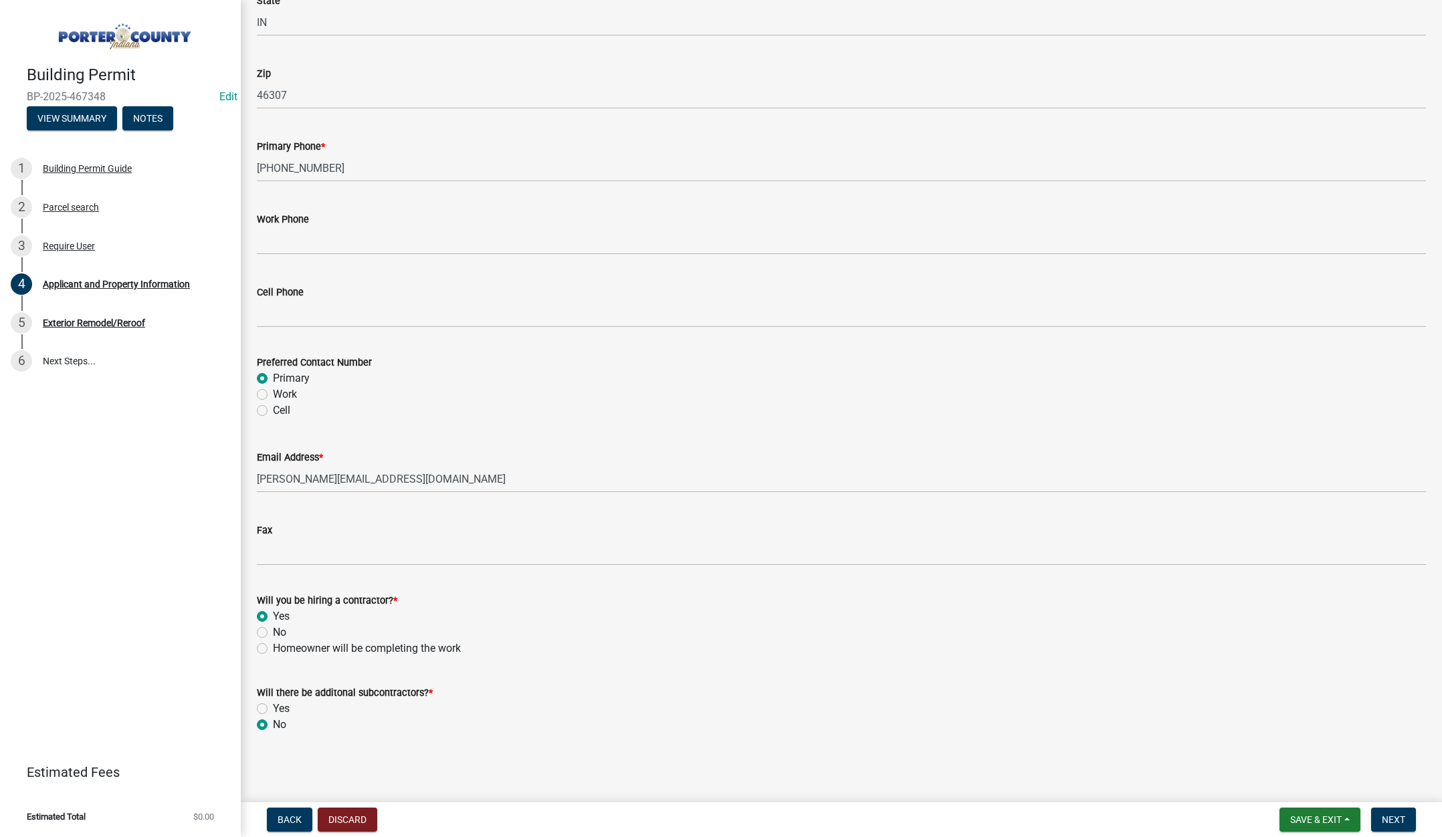
radio input "true"
click at [1395, 818] on span "Next" at bounding box center [1393, 820] width 23 height 11
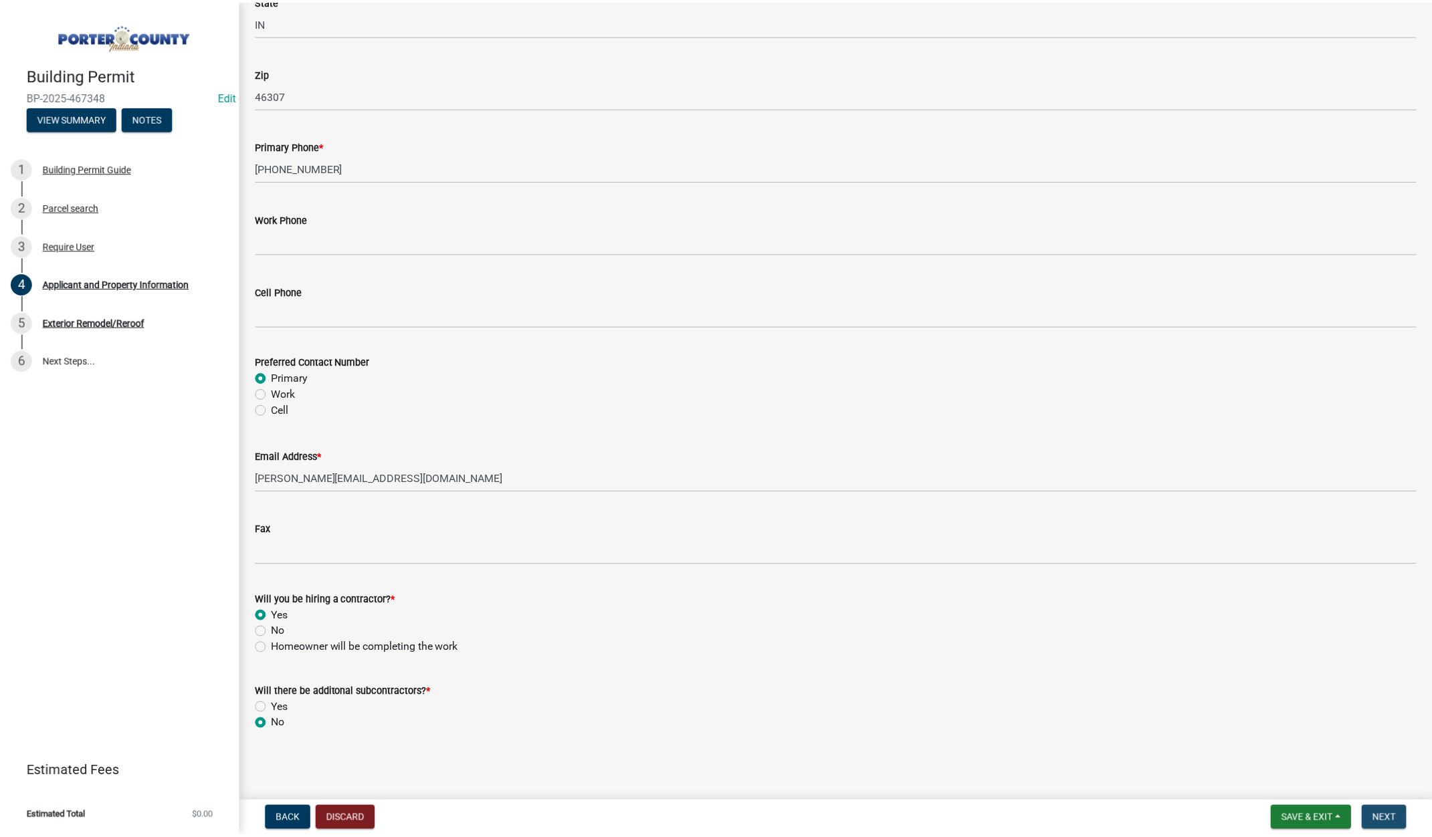
scroll to position [0, 0]
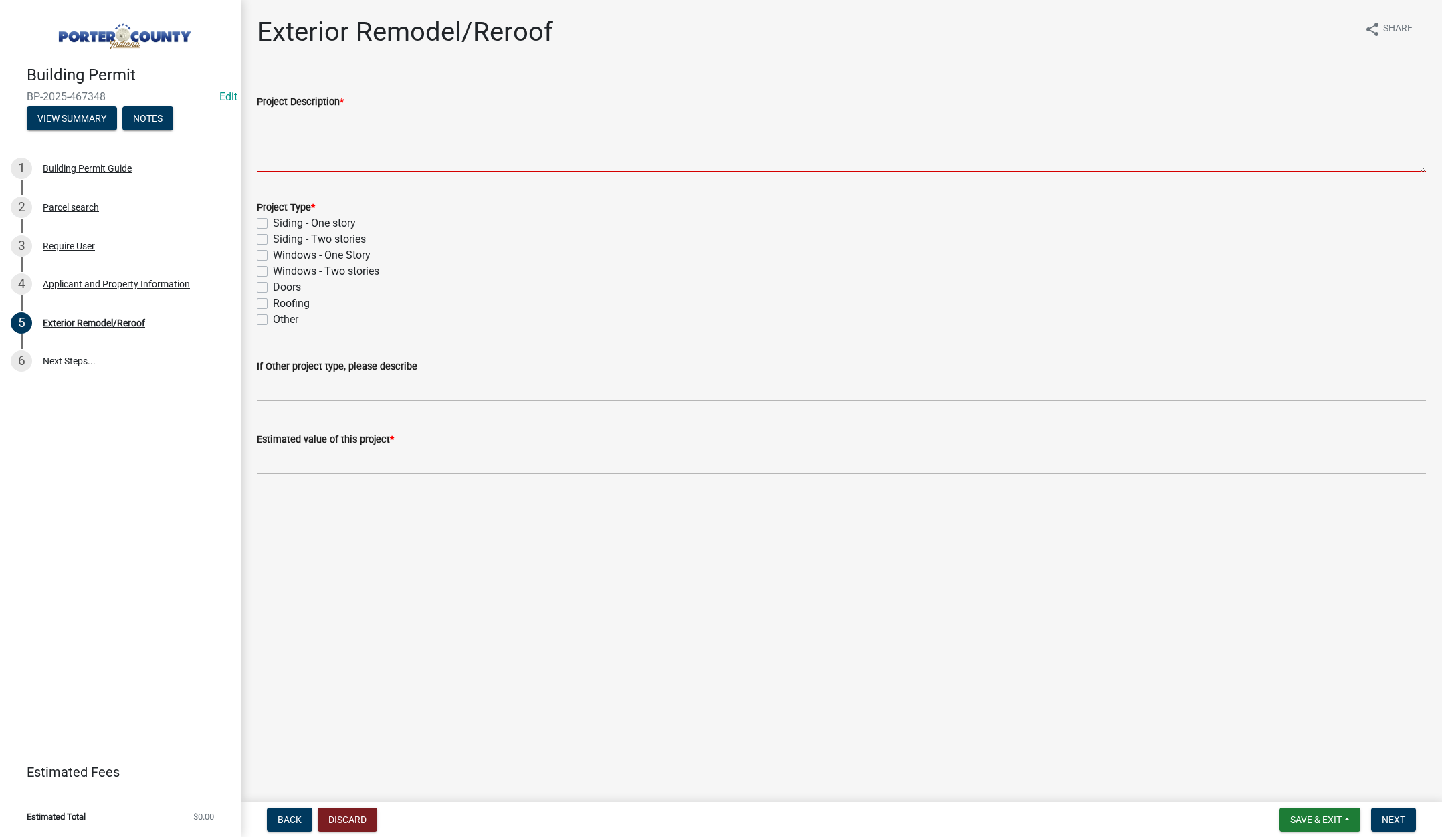
click at [322, 151] on textarea "Project Description *" at bounding box center [841, 141] width 1169 height 63
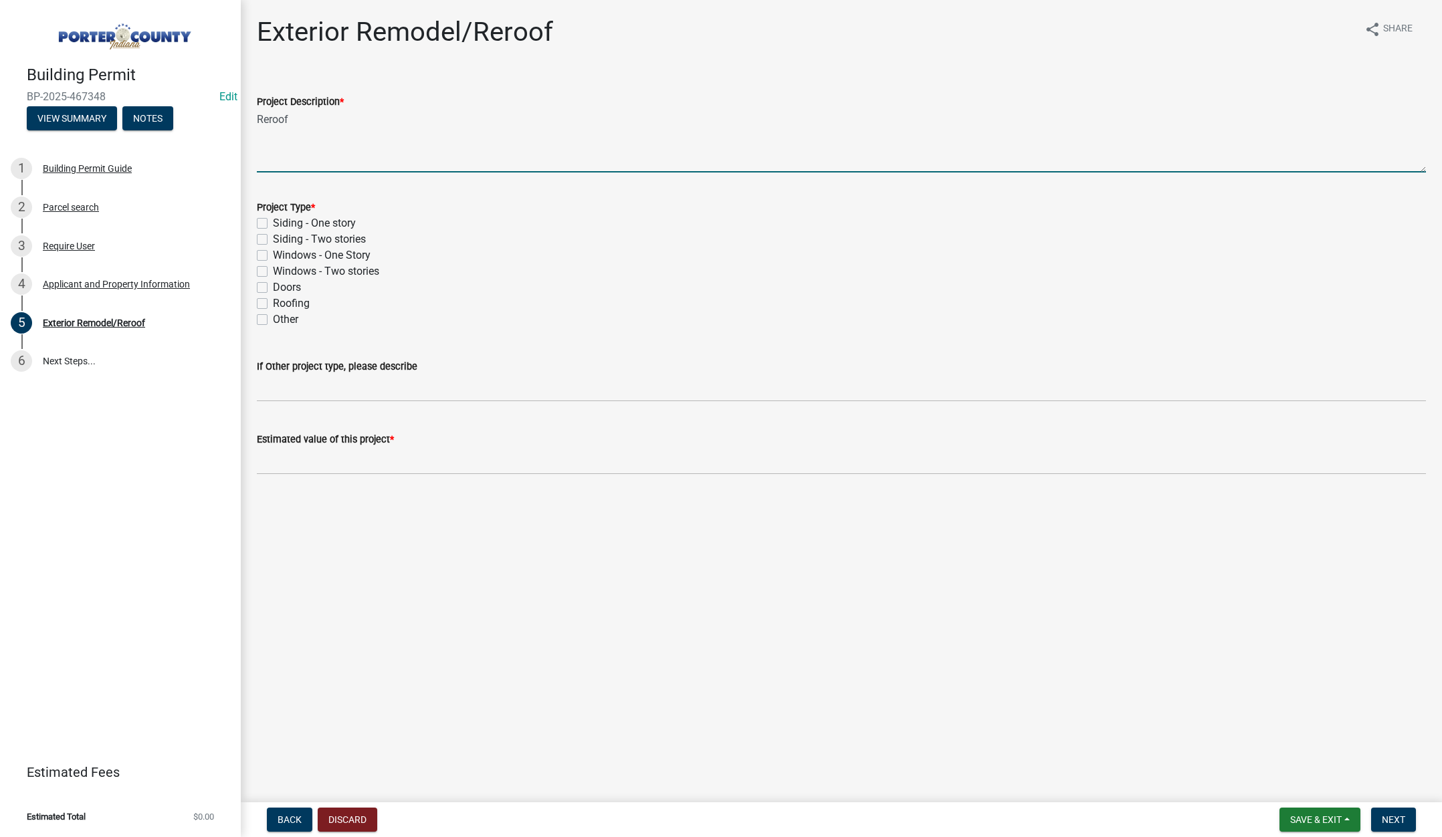
type textarea "Reroof"
drag, startPoint x: 260, startPoint y: 302, endPoint x: 280, endPoint y: 369, distance: 69.6
click at [273, 303] on label "Roofing" at bounding box center [291, 304] width 37 height 16
click at [273, 303] on input "Roofing" at bounding box center [277, 300] width 9 height 9
checkbox input "true"
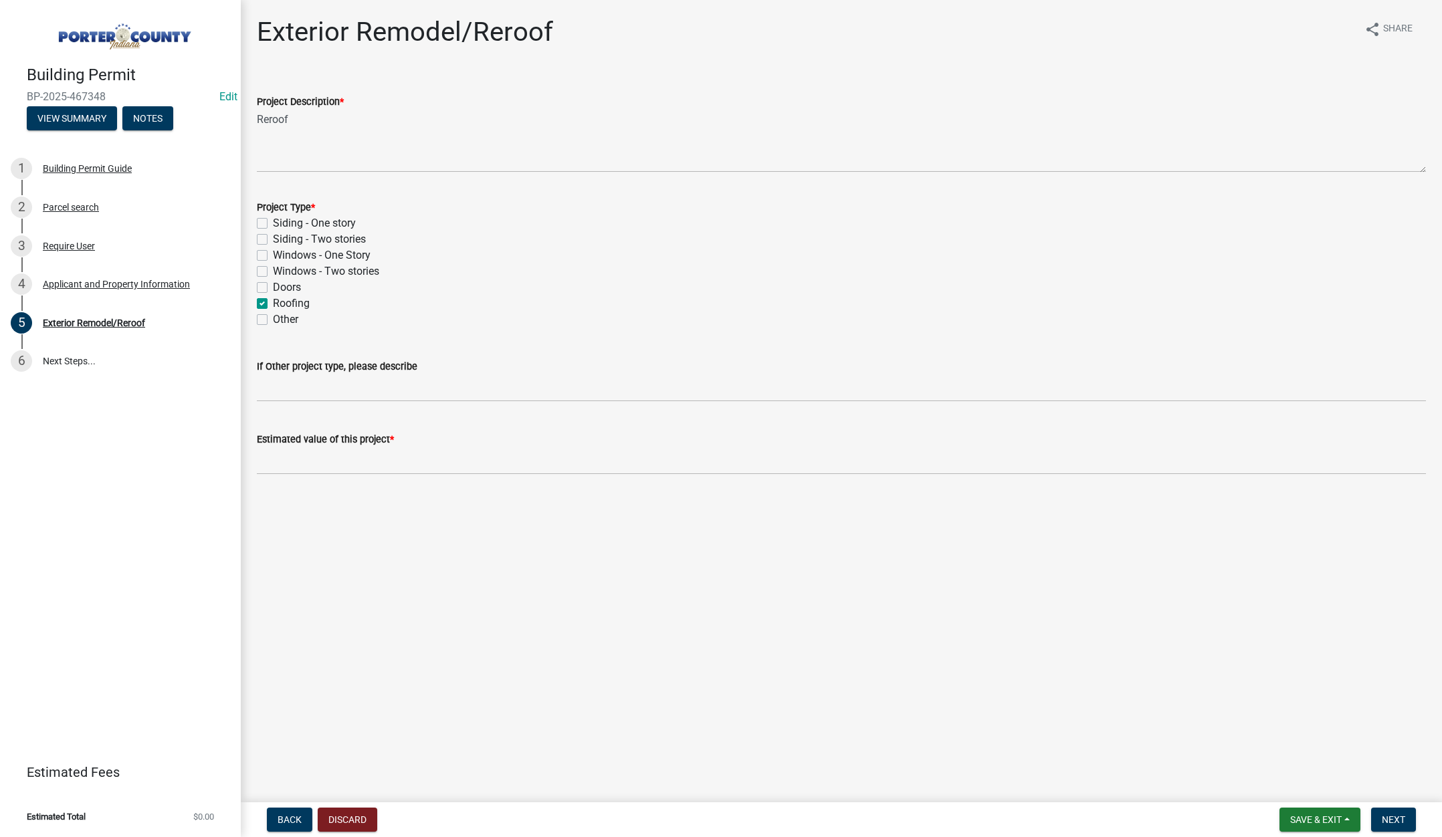
checkbox input "false"
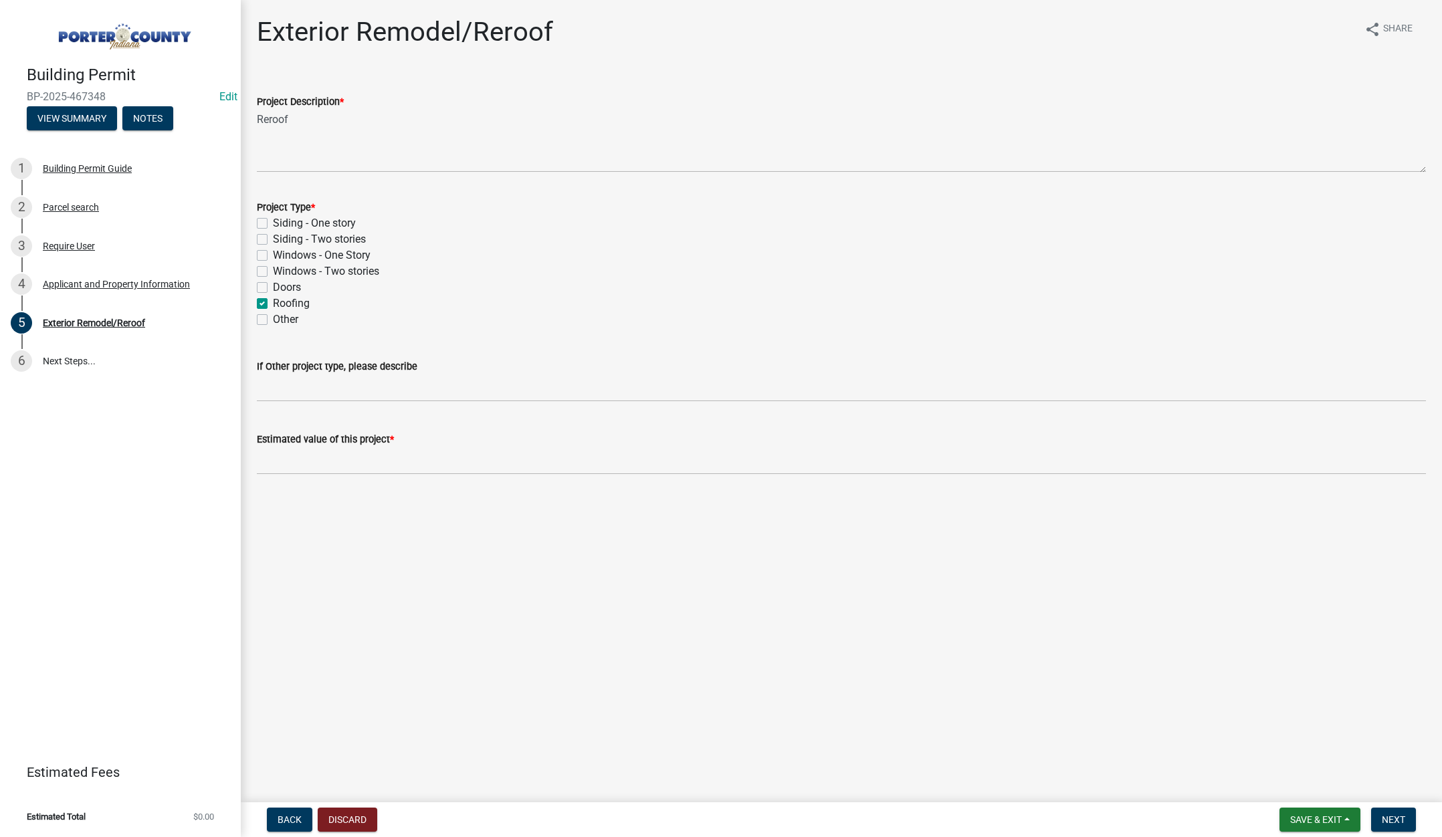
checkbox input "true"
checkbox input "false"
click at [308, 464] on input "text" at bounding box center [841, 460] width 1169 height 27
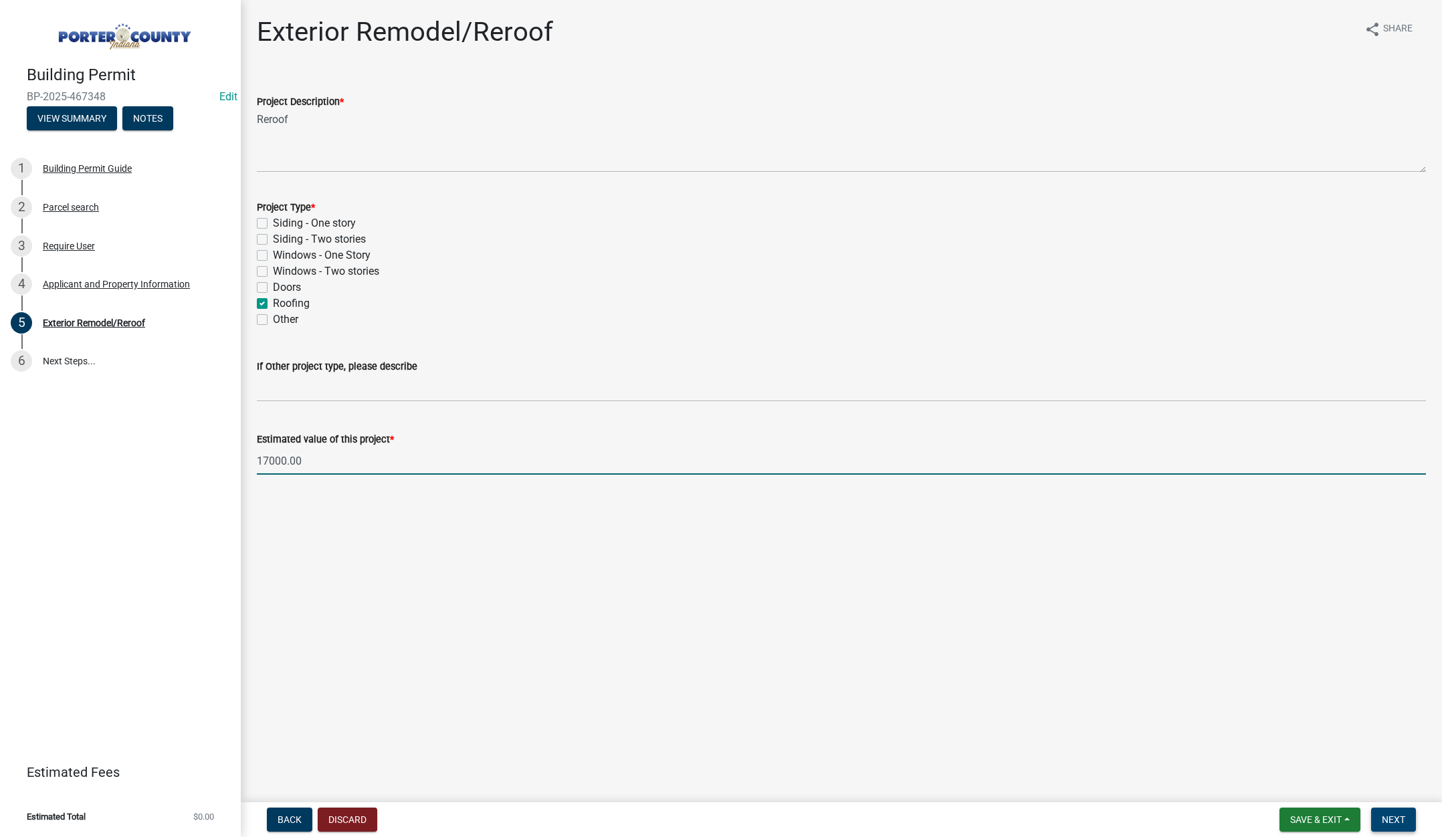
type input "17000"
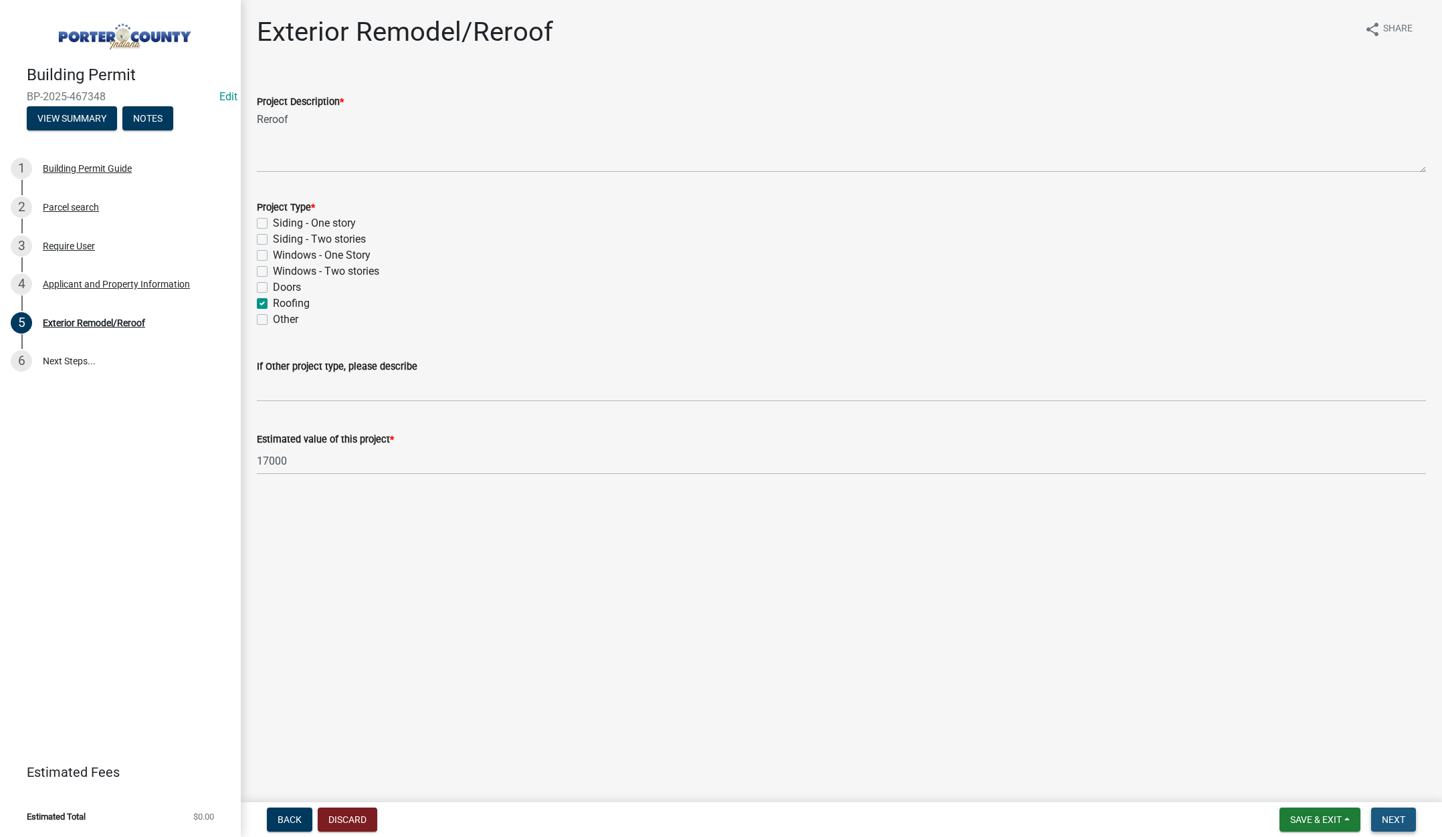
click at [1400, 817] on span "Next" at bounding box center [1393, 820] width 23 height 11
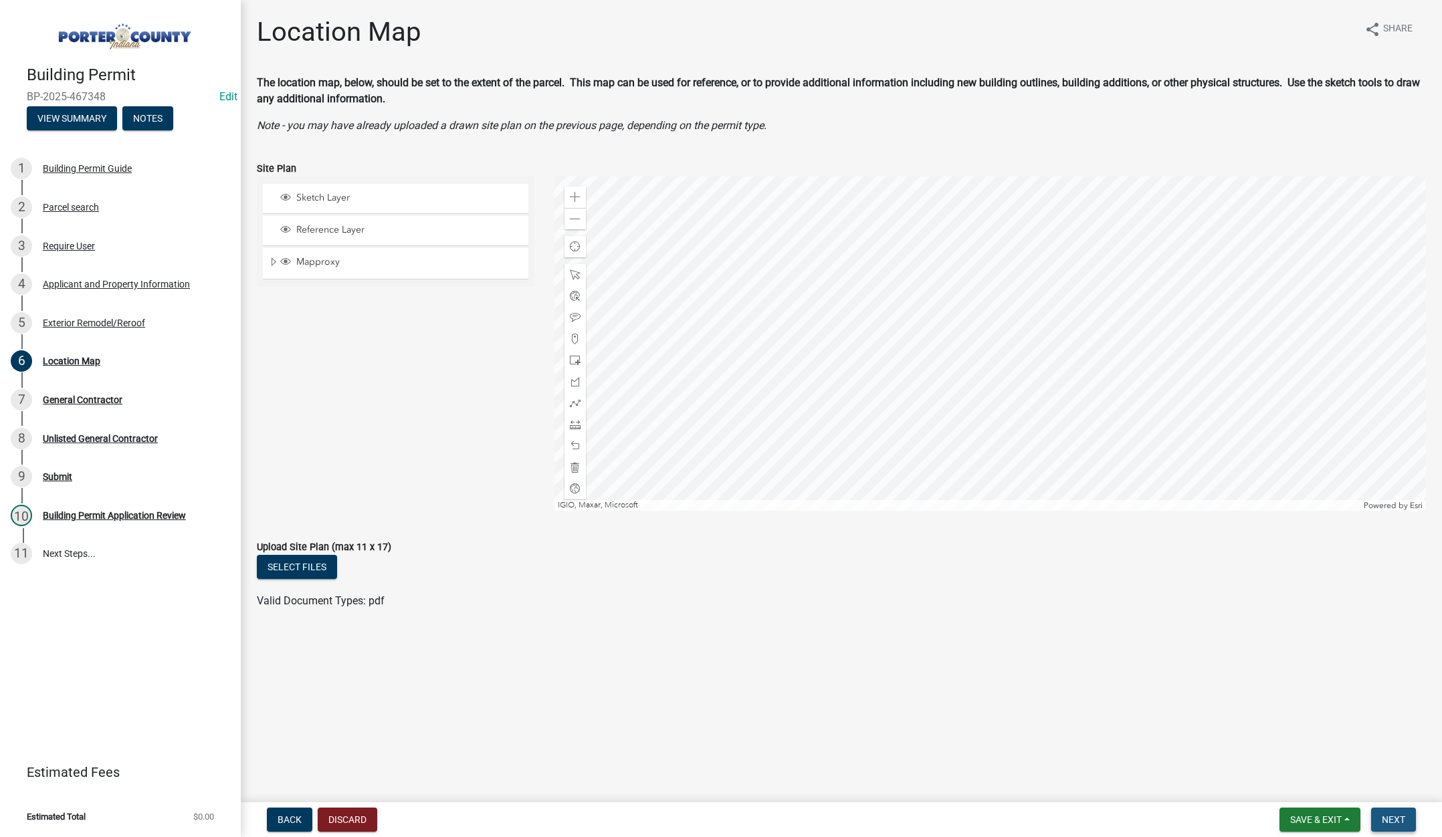
click at [1402, 815] on span "Next" at bounding box center [1393, 820] width 23 height 11
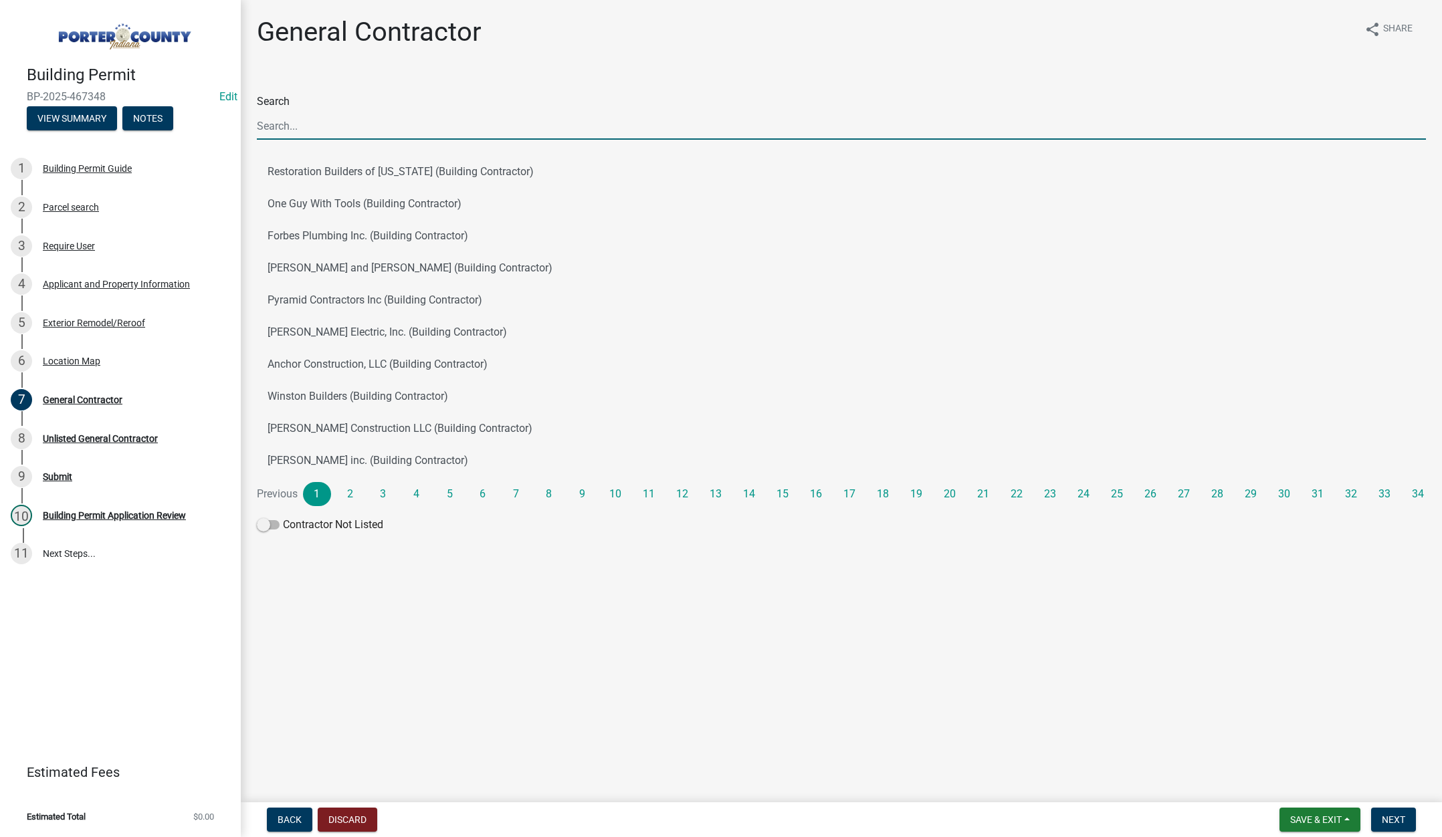
click at [294, 120] on input "Search" at bounding box center [841, 125] width 1169 height 27
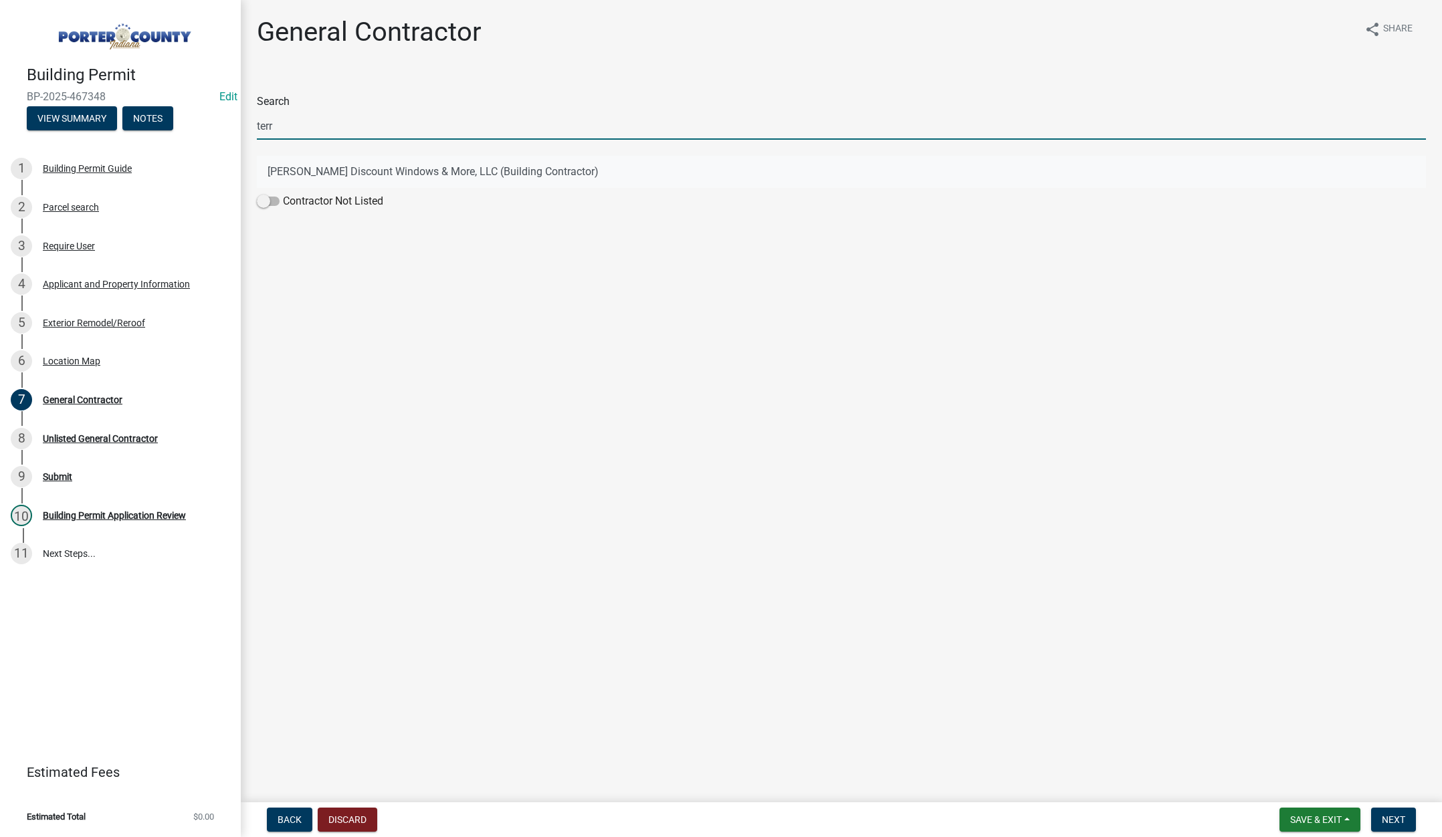
type input "terr"
click at [292, 172] on button "Terry's Discount Windows & More, LLC (Building Contractor)" at bounding box center [841, 172] width 1169 height 32
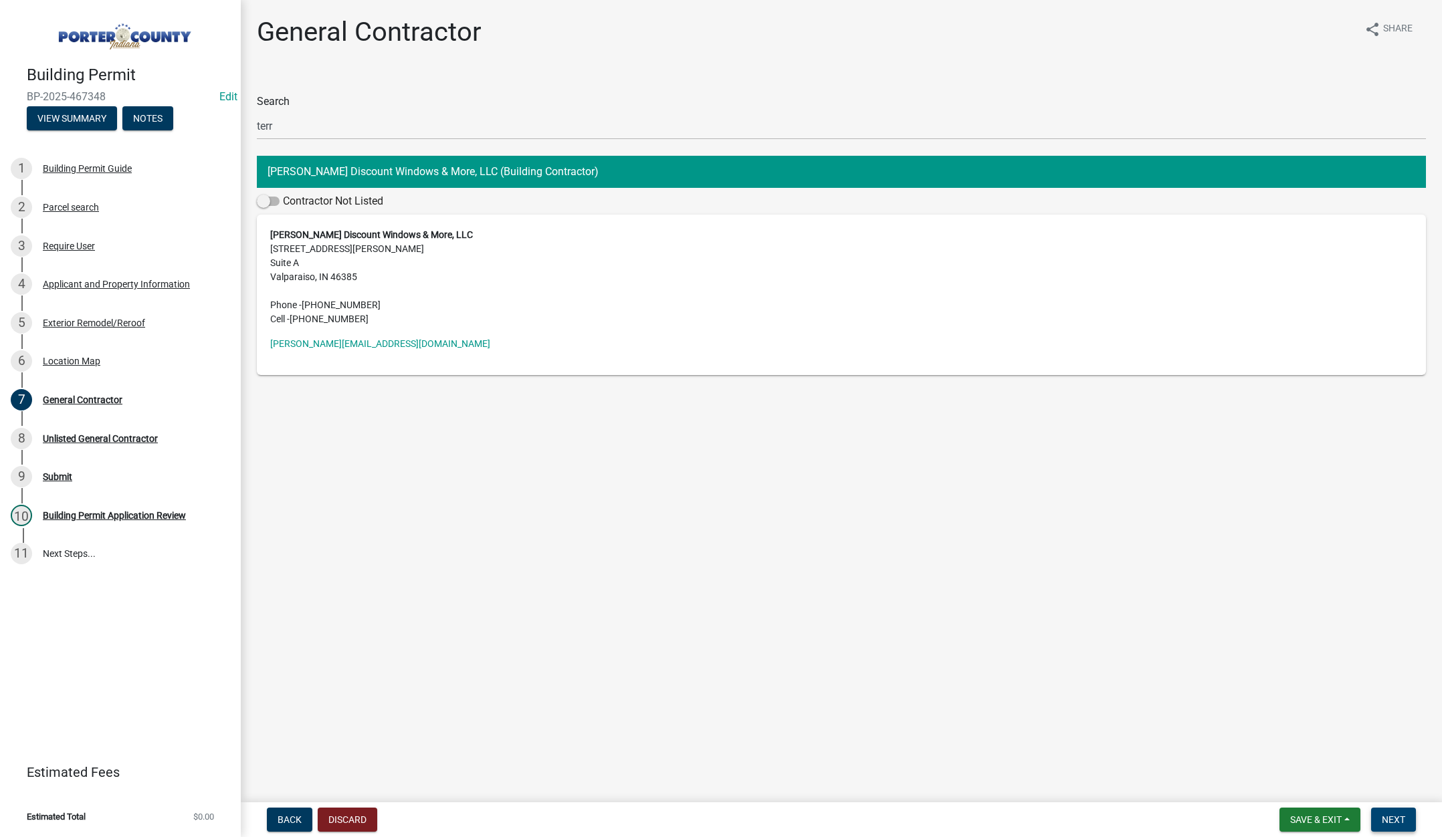
click at [1383, 818] on span "Next" at bounding box center [1393, 820] width 23 height 11
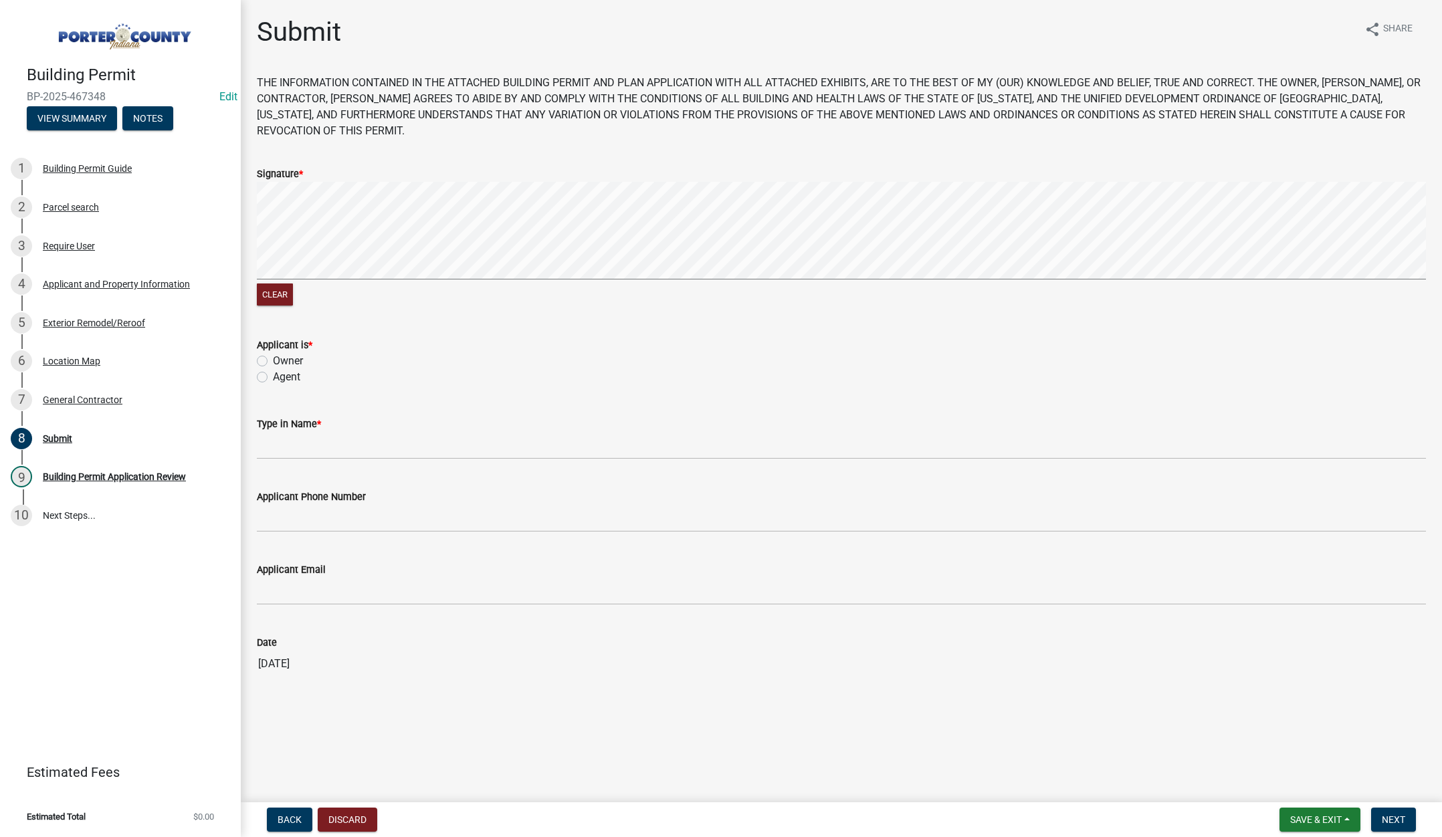
click at [273, 378] on label "Agent" at bounding box center [286, 377] width 27 height 16
click at [273, 378] on input "Agent" at bounding box center [277, 373] width 9 height 9
radio input "true"
click at [288, 447] on input "Type in Name *" at bounding box center [841, 445] width 1169 height 27
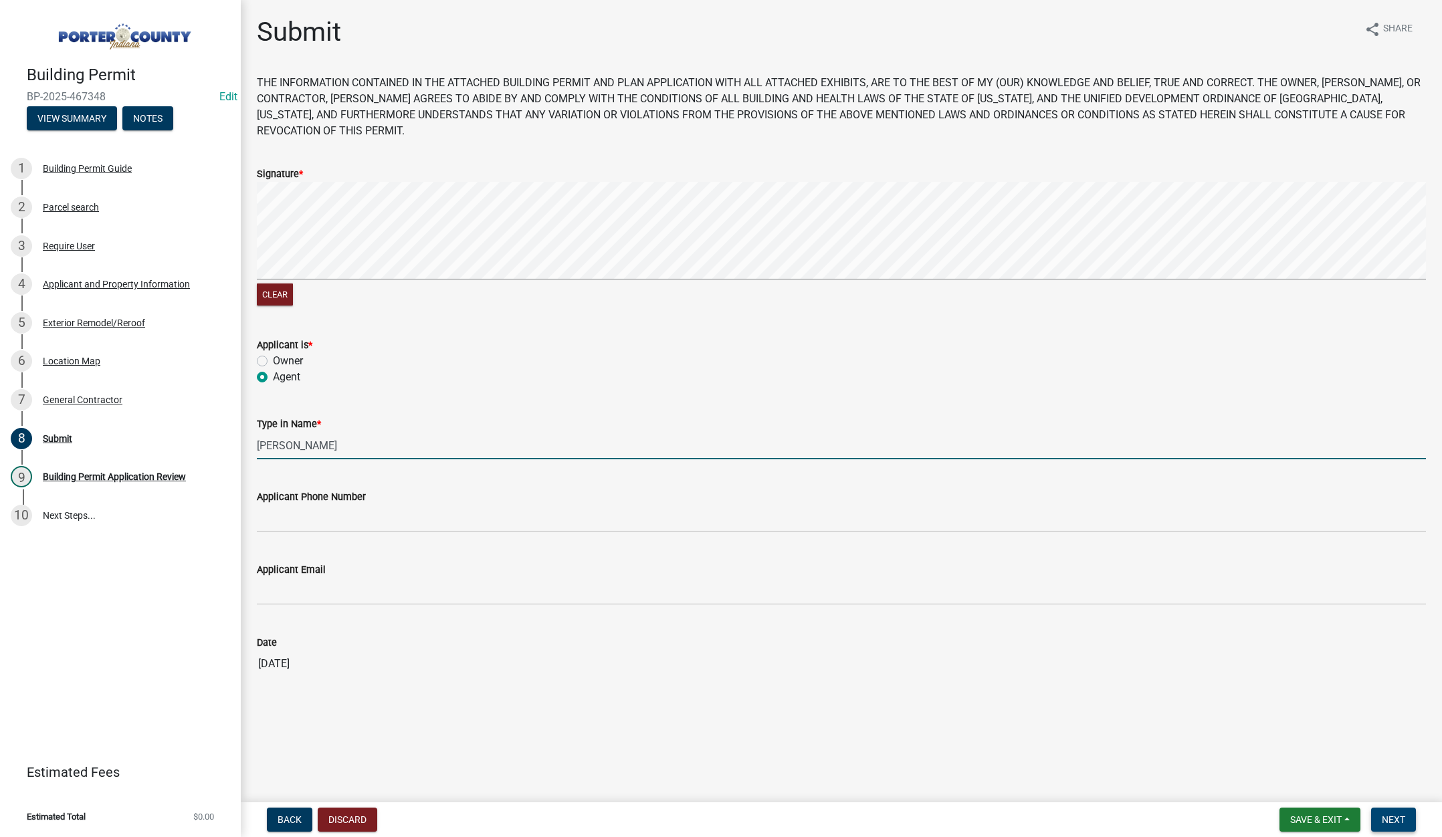
type input "Lisa"
click at [1400, 821] on span "Next" at bounding box center [1393, 820] width 23 height 11
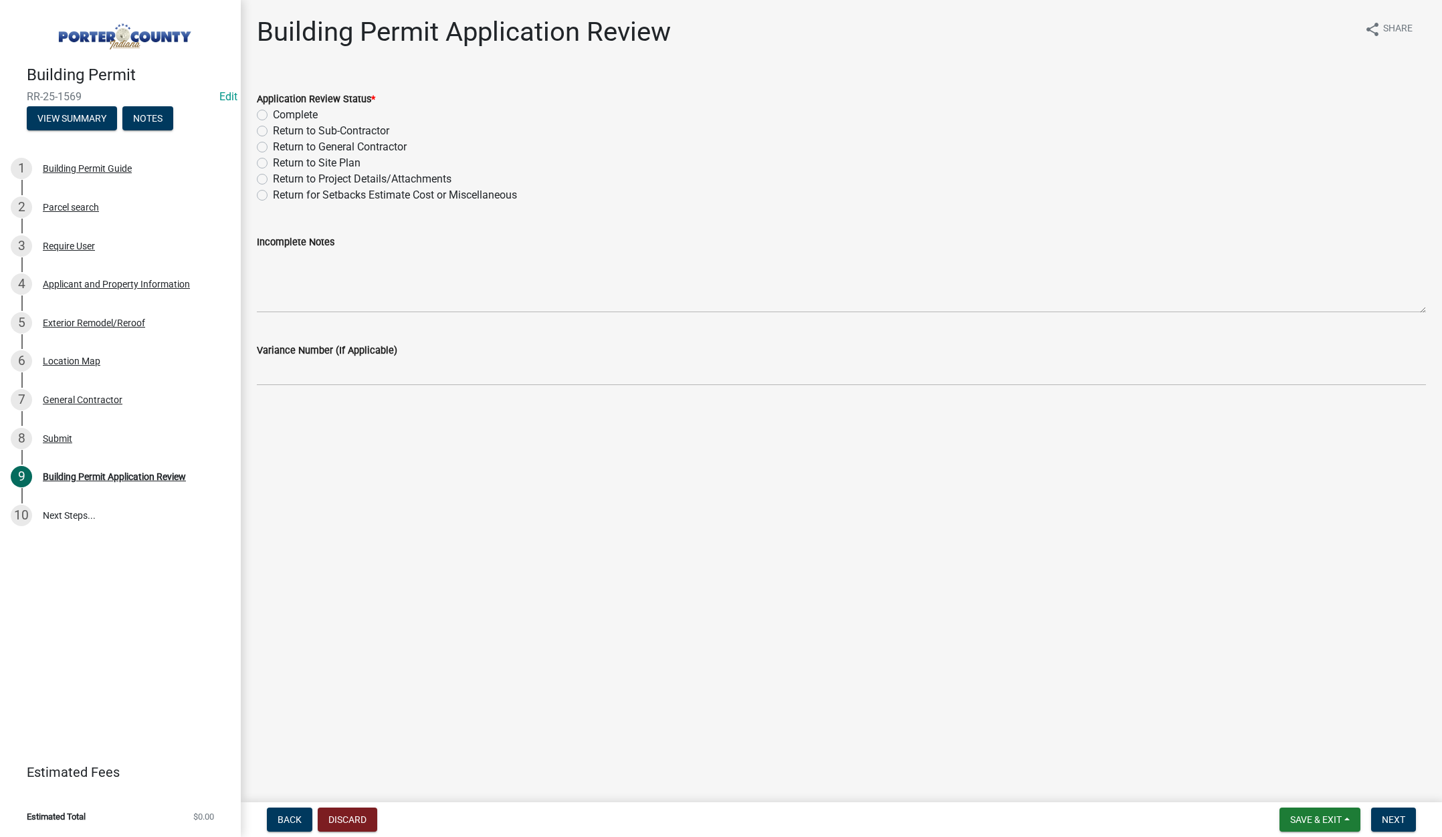
click at [273, 114] on label "Complete" at bounding box center [295, 115] width 45 height 16
click at [273, 114] on input "Complete" at bounding box center [277, 111] width 9 height 9
radio input "true"
click at [1387, 815] on span "Next" at bounding box center [1393, 820] width 23 height 11
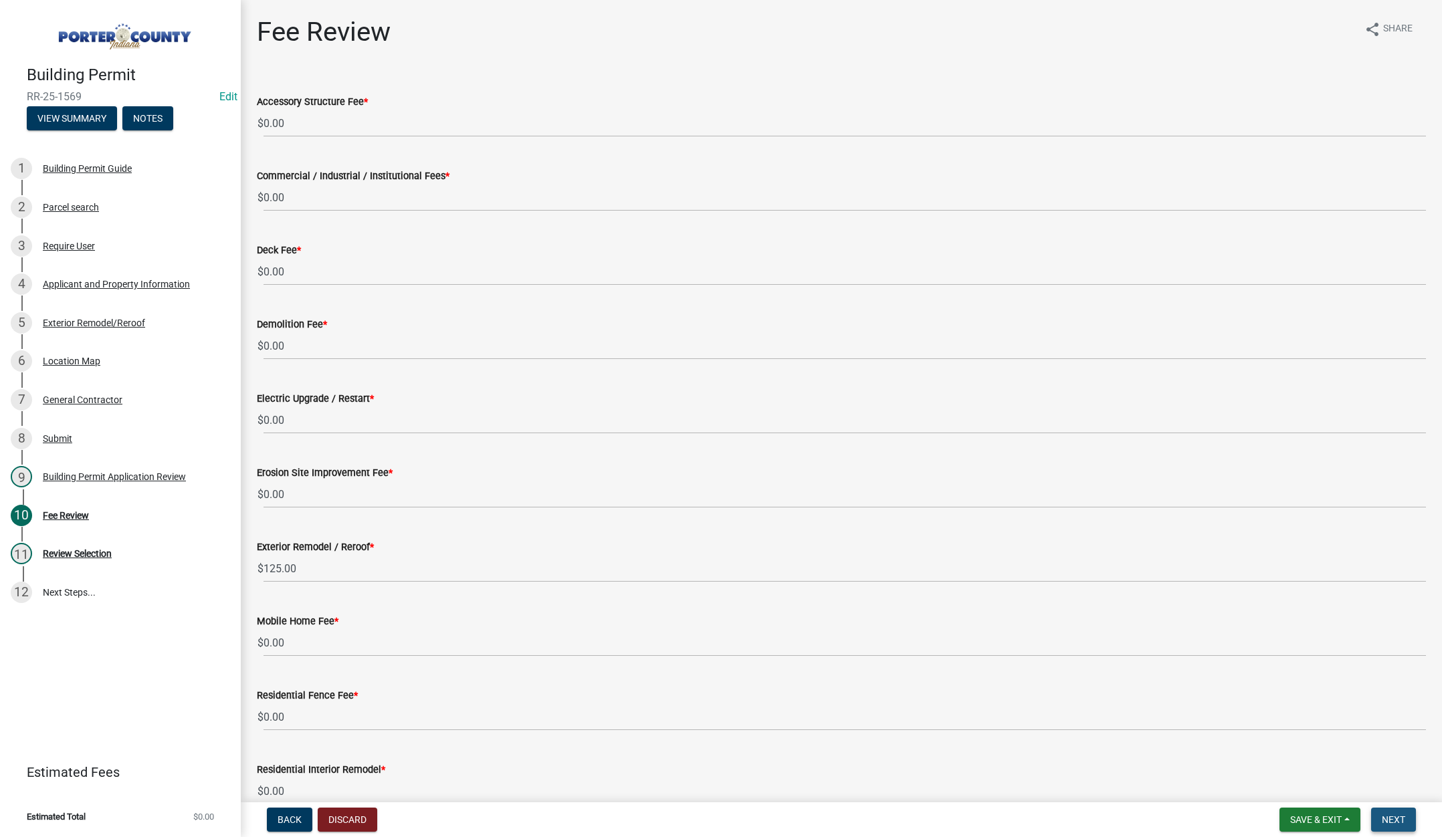
click at [1386, 811] on button "Next" at bounding box center [1393, 820] width 45 height 24
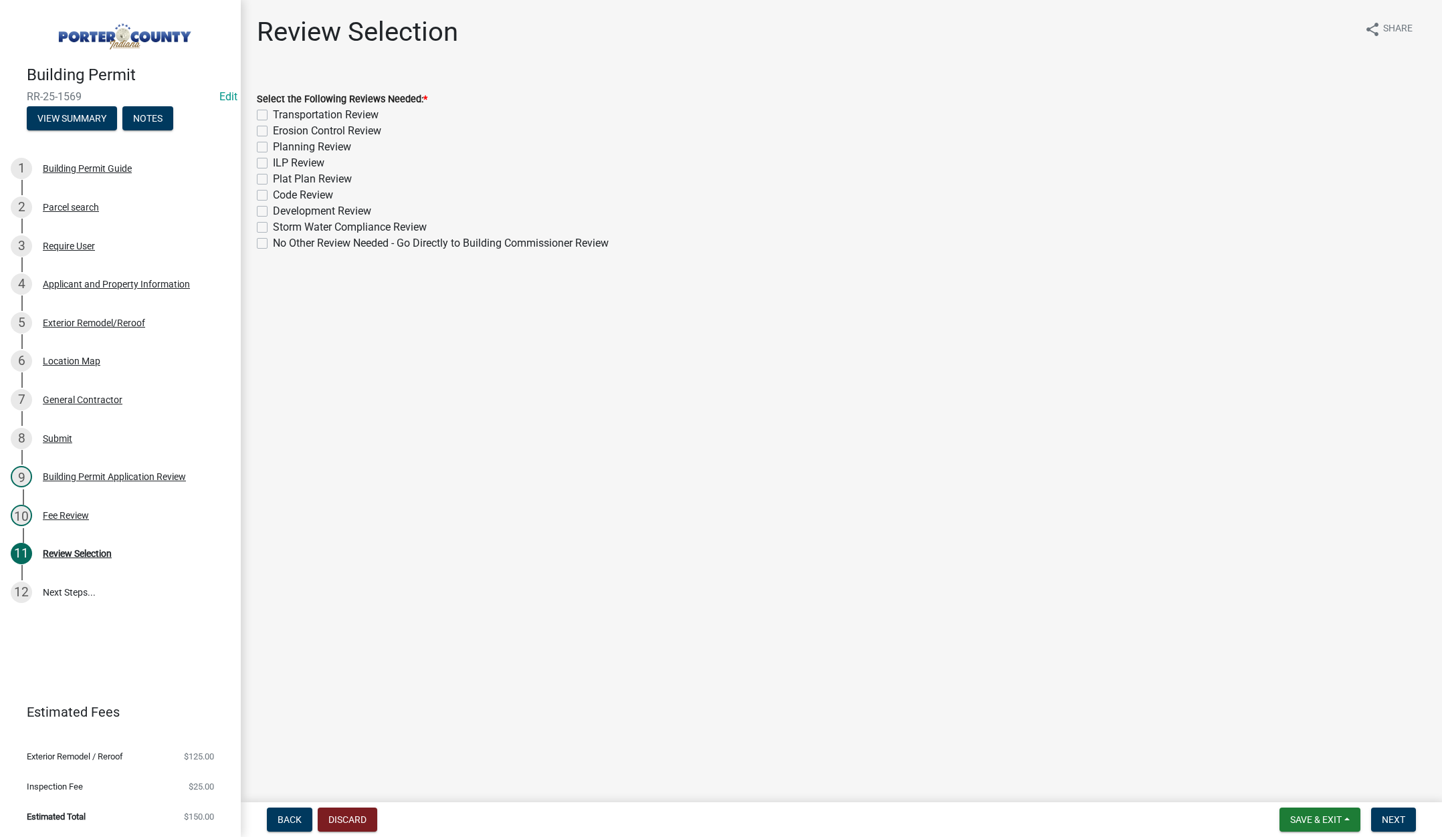
click at [273, 243] on label "No Other Review Needed - Go Directly to Building Commissioner Review" at bounding box center [441, 243] width 336 height 16
click at [273, 243] on input "No Other Review Needed - Go Directly to Building Commissioner Review" at bounding box center [277, 239] width 9 height 9
checkbox input "true"
checkbox input "false"
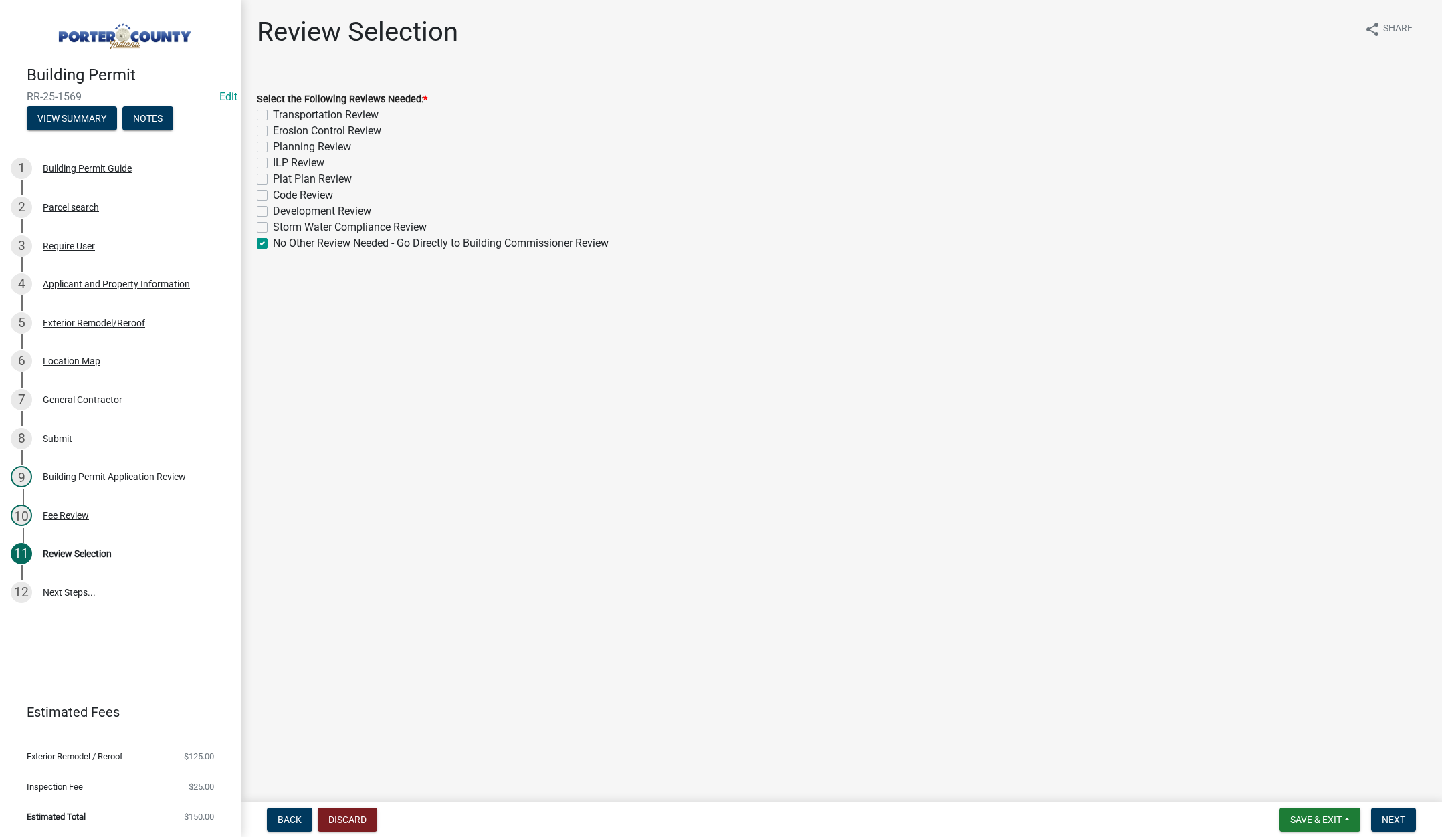
checkbox input "false"
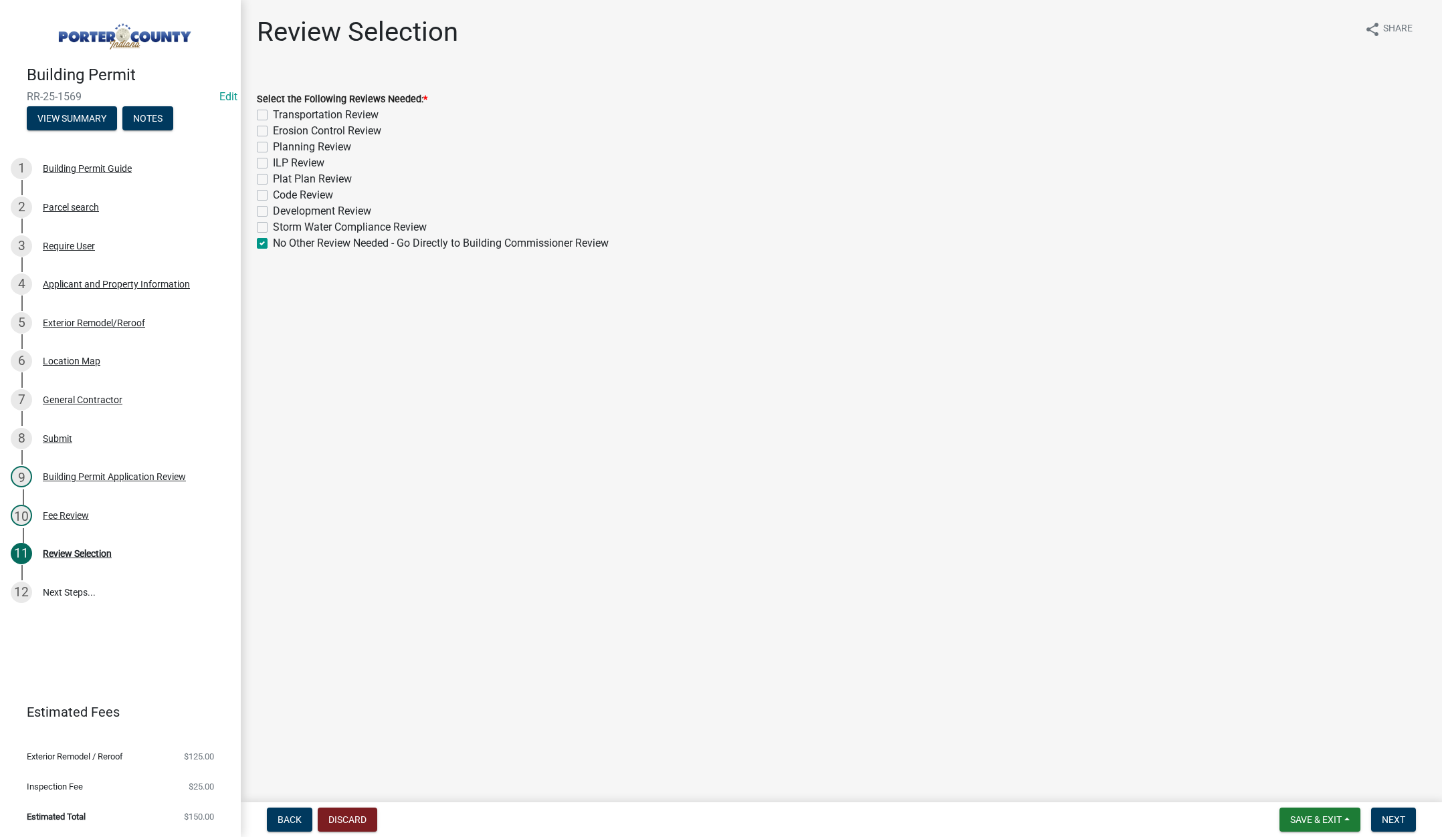
checkbox input "false"
checkbox input "true"
click at [1399, 820] on span "Next" at bounding box center [1393, 820] width 23 height 11
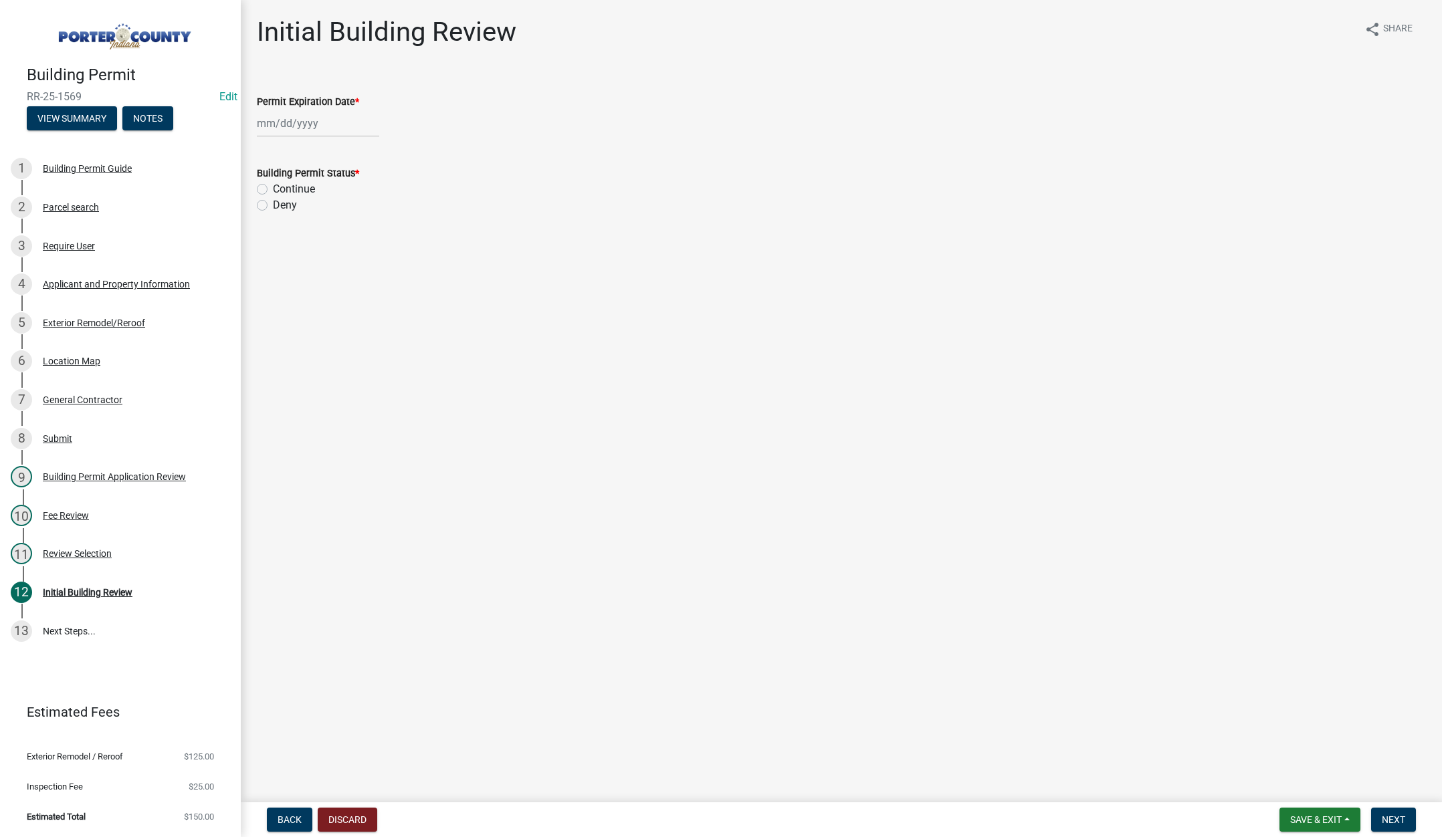
select select "8"
drag, startPoint x: 338, startPoint y: 125, endPoint x: 354, endPoint y: 124, distance: 16.1
click at [338, 124] on div "Jan Feb Mar Apr May Jun Jul Aug Sep Oct Nov Dec 1525 1526 1527 1528 1529 1530 1…" at bounding box center [318, 123] width 122 height 27
click at [373, 152] on select "1525 1526 1527 1528 1529 1530 1531 1532 1533 1534 1535 1536 1537 1538 1539 1540…" at bounding box center [362, 152] width 48 height 20
select select "2026"
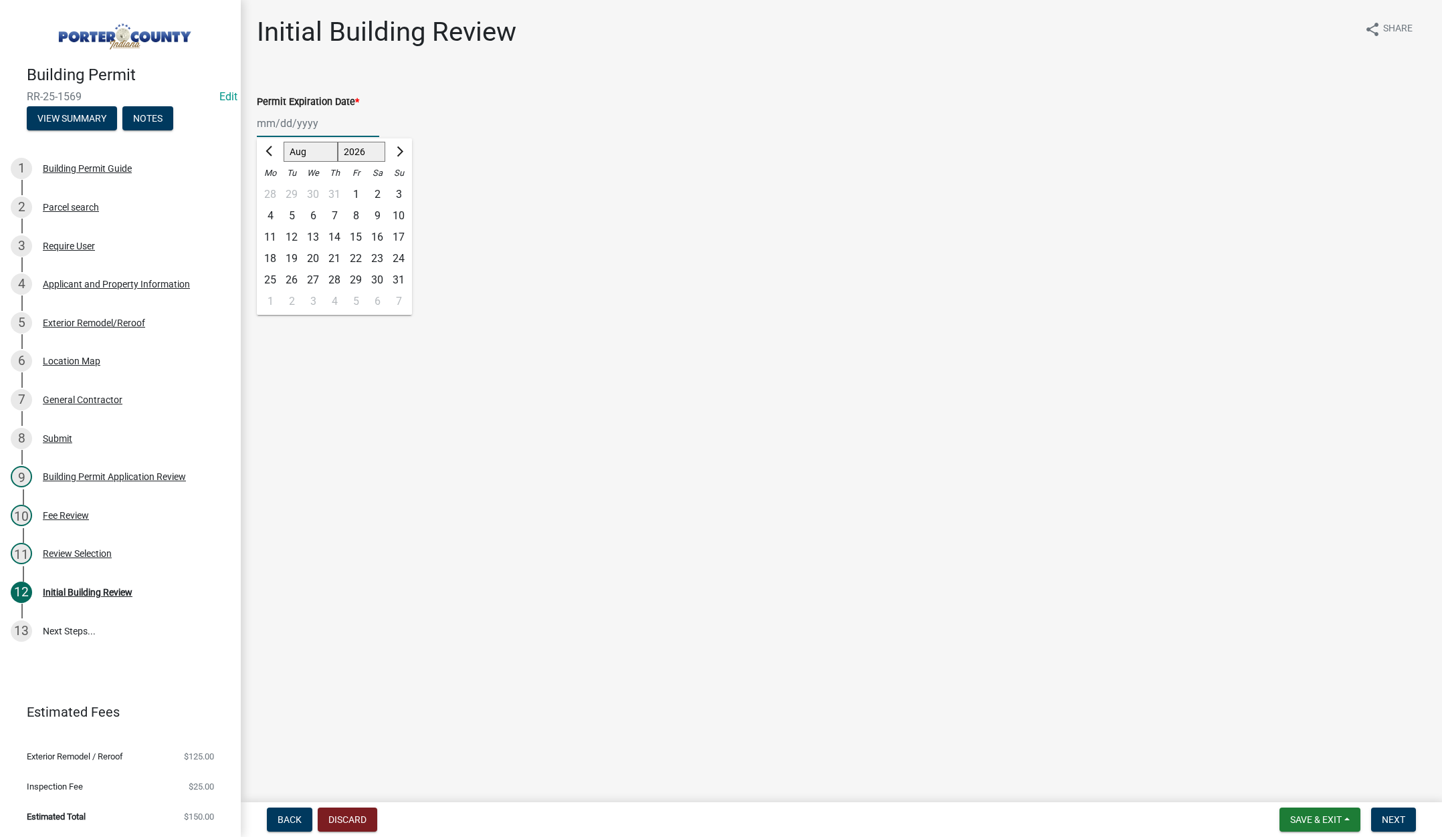
click at [338, 142] on select "1525 1526 1527 1528 1529 1530 1531 1532 1533 1534 1535 1536 1537 1538 1539 1540…" at bounding box center [362, 152] width 48 height 20
click at [355, 260] on div "21" at bounding box center [355, 258] width 21 height 21
type input "08/21/2026"
click at [273, 189] on label "Continue" at bounding box center [294, 189] width 42 height 16
click at [273, 189] on input "Continue" at bounding box center [277, 185] width 9 height 9
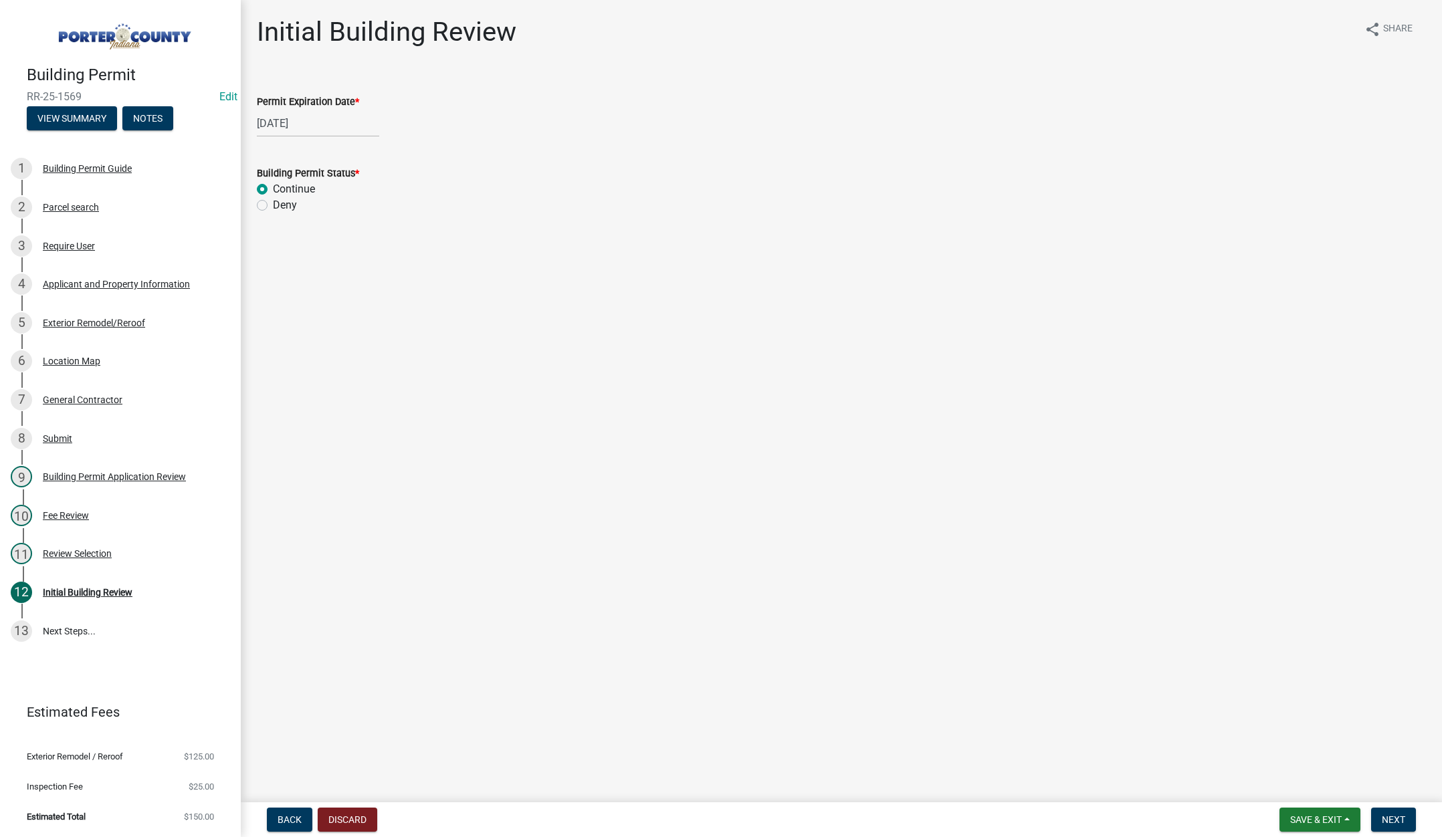
radio input "true"
drag, startPoint x: 1387, startPoint y: 821, endPoint x: 890, endPoint y: 512, distance: 585.8
click at [1387, 820] on span "Next" at bounding box center [1393, 820] width 23 height 11
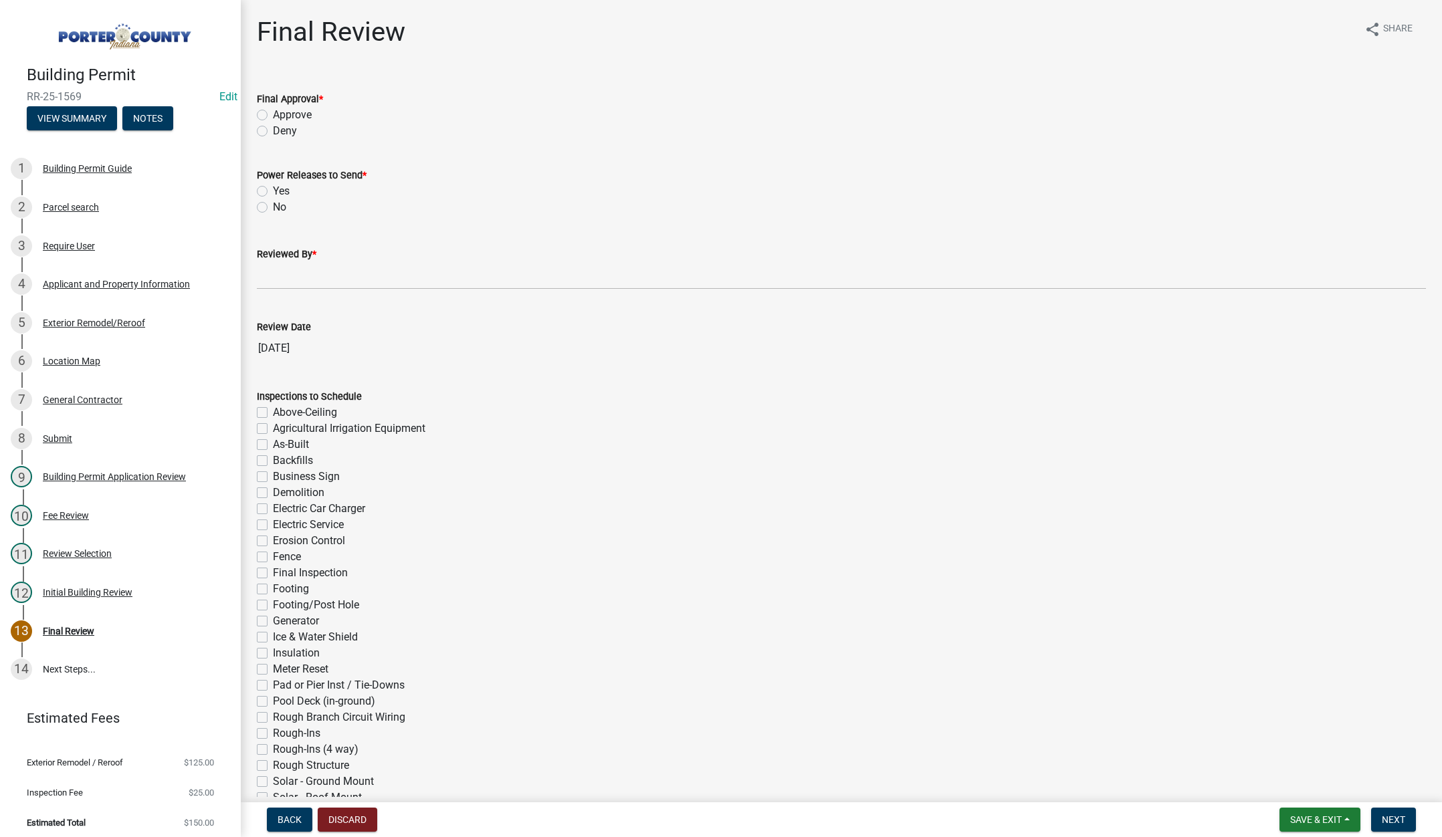
click at [273, 116] on label "Approve" at bounding box center [292, 115] width 39 height 16
click at [273, 116] on input "Approve" at bounding box center [277, 111] width 9 height 9
radio input "true"
click at [273, 207] on label "No" at bounding box center [279, 207] width 13 height 16
click at [273, 207] on input "No" at bounding box center [277, 203] width 9 height 9
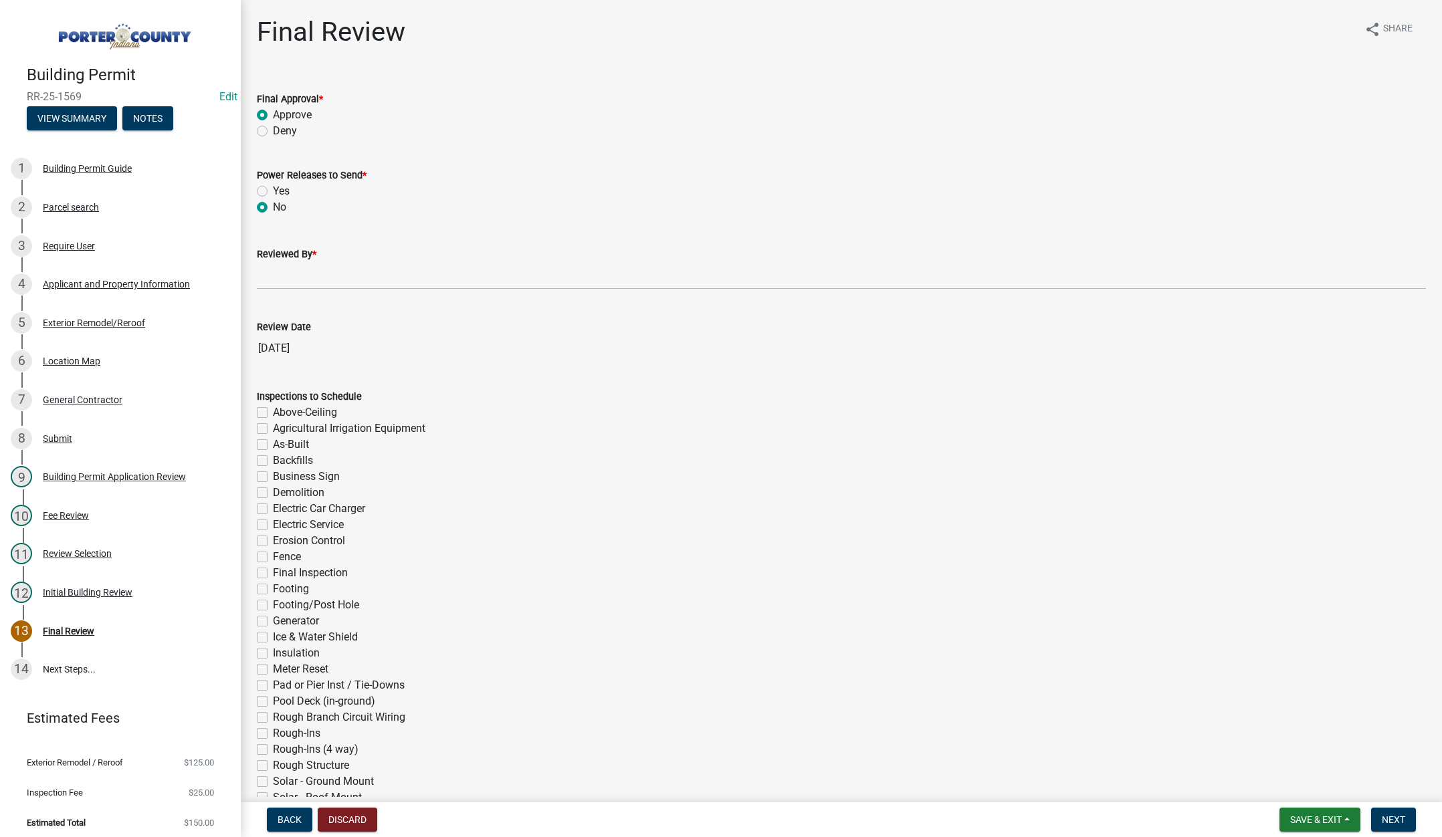
radio input "true"
click at [278, 276] on input "Reviewed By *" at bounding box center [841, 275] width 1169 height 27
type input "Tami"
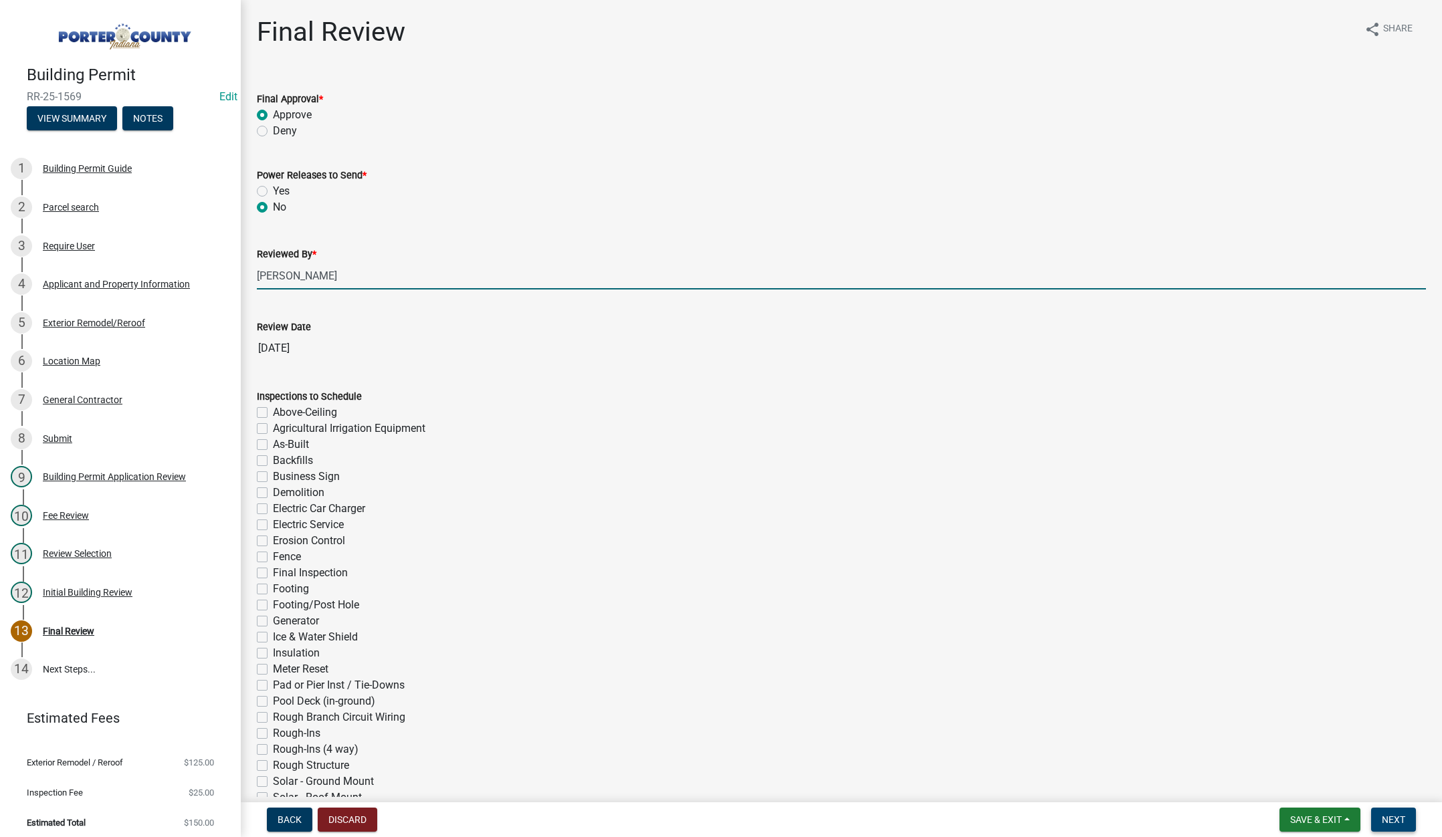
click at [1392, 817] on span "Next" at bounding box center [1393, 820] width 23 height 11
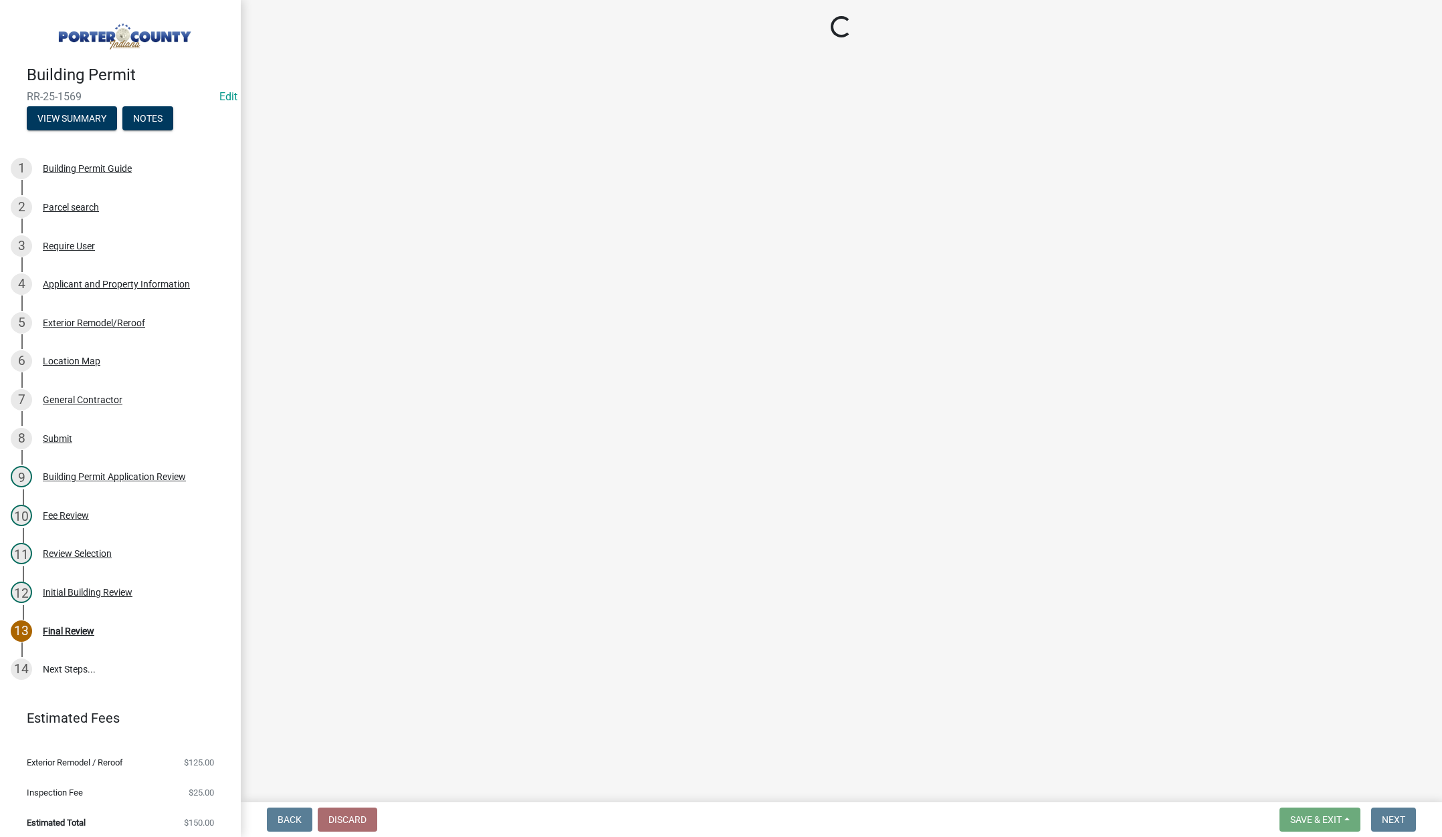
select select "3: 3"
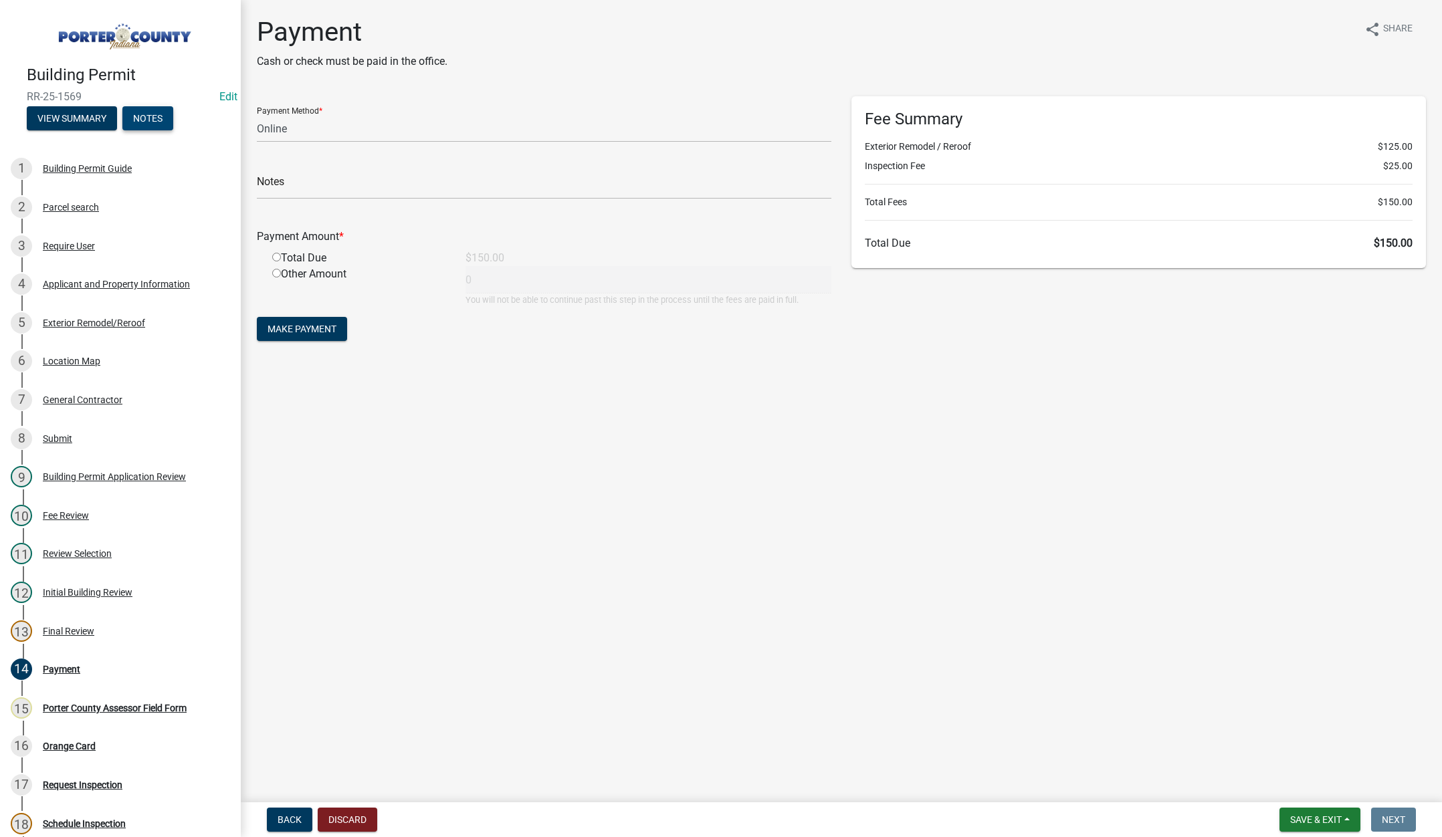
click at [147, 113] on button "Notes" at bounding box center [147, 118] width 51 height 24
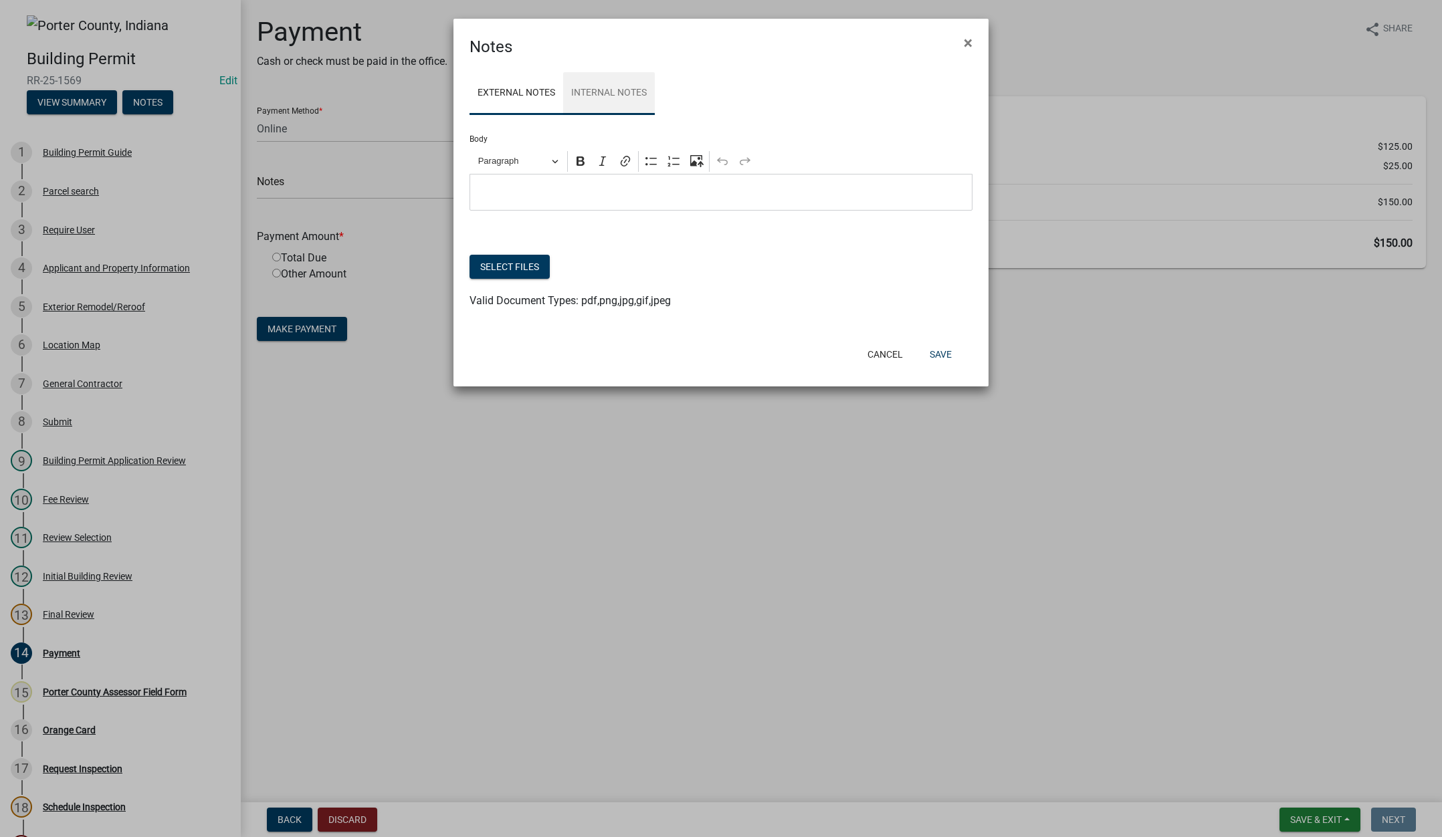
click at [635, 94] on link "Internal Notes" at bounding box center [609, 93] width 92 height 43
click at [496, 263] on button "Select files" at bounding box center [510, 267] width 80 height 24
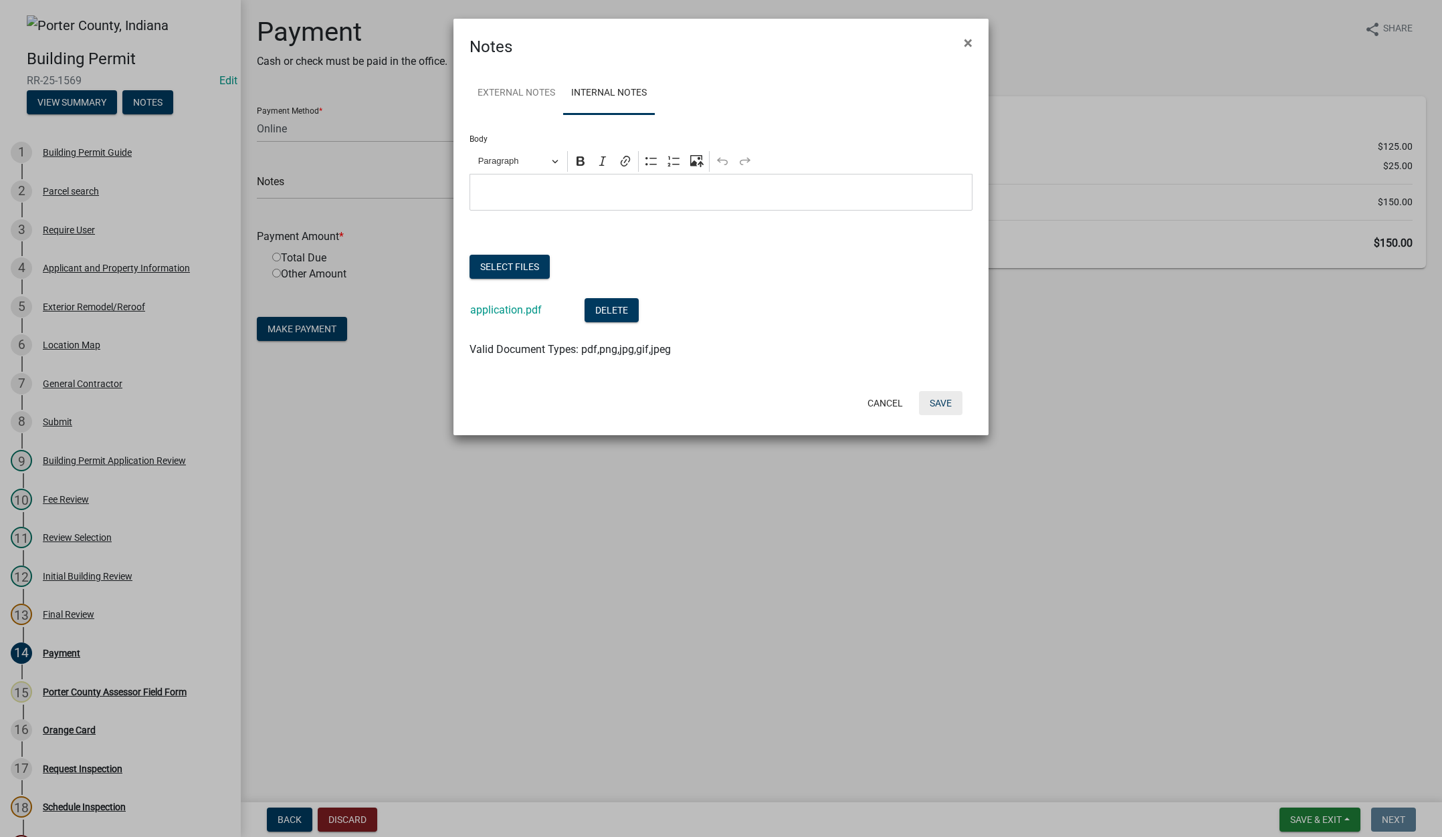
click at [938, 400] on button "Save" at bounding box center [940, 403] width 43 height 24
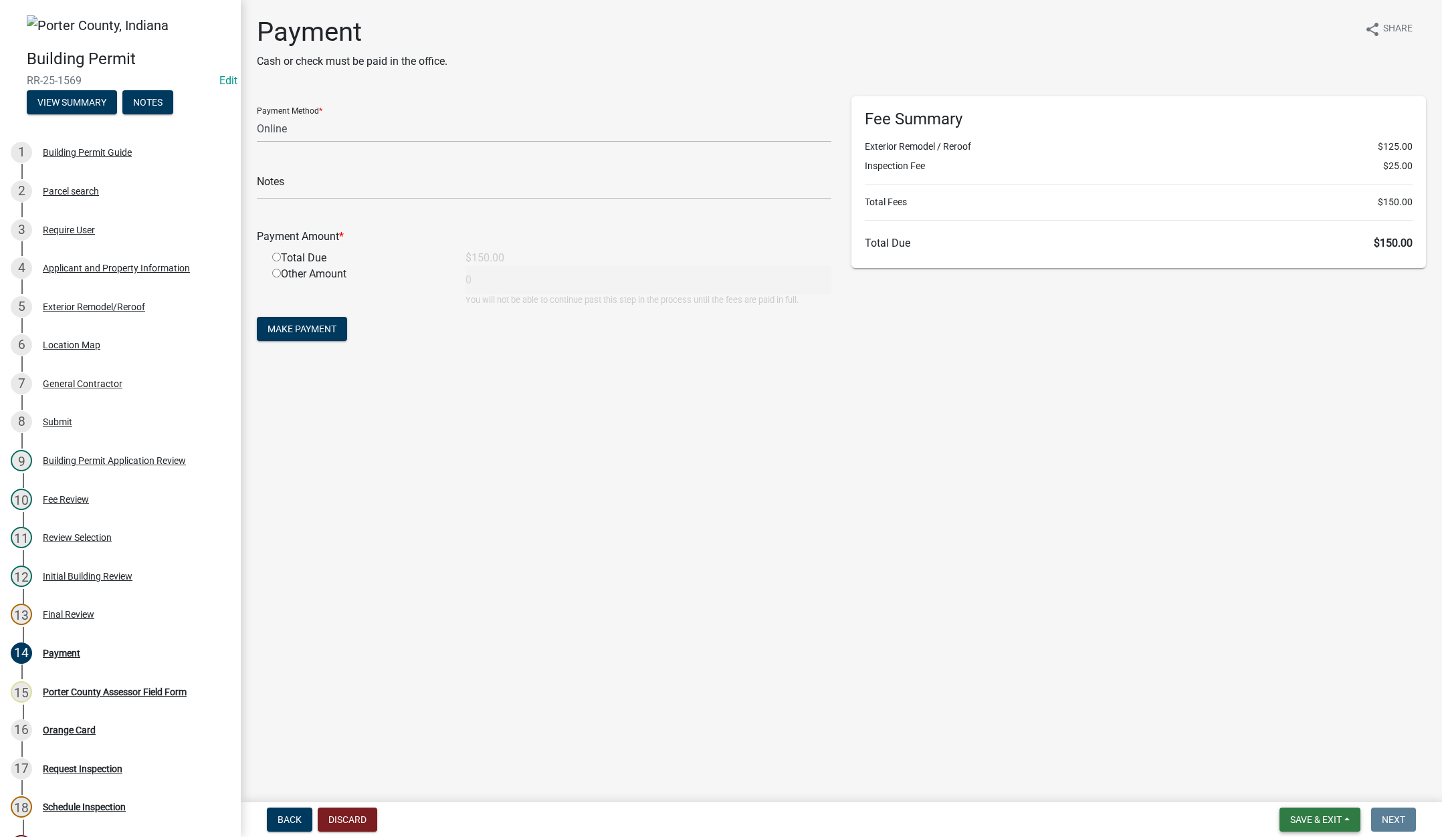
click at [1306, 815] on span "Save & Exit" at bounding box center [1316, 820] width 52 height 11
click at [1308, 788] on button "Save & Exit" at bounding box center [1307, 785] width 107 height 32
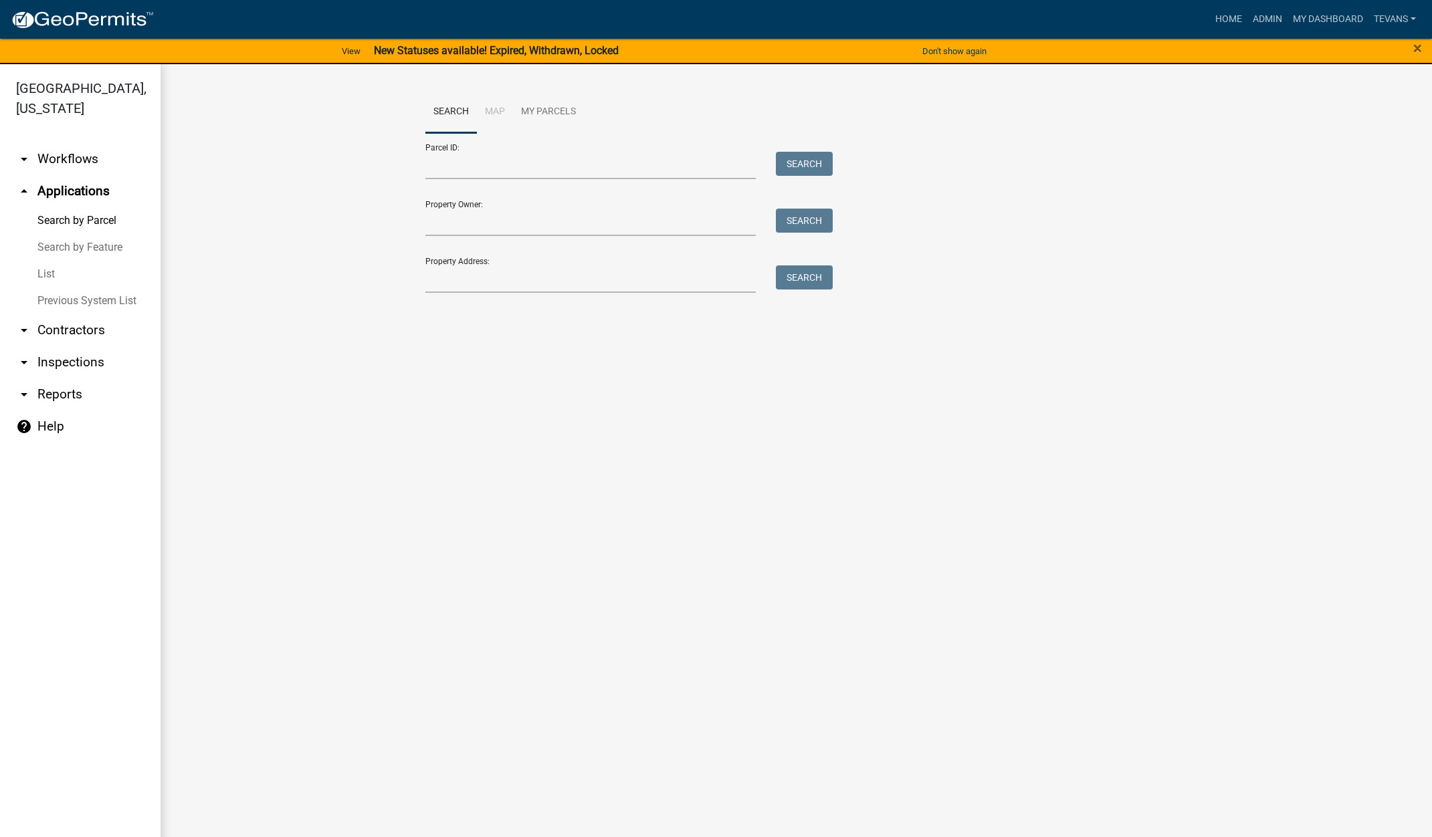
click at [70, 314] on link "arrow_drop_down Contractors" at bounding box center [80, 330] width 161 height 32
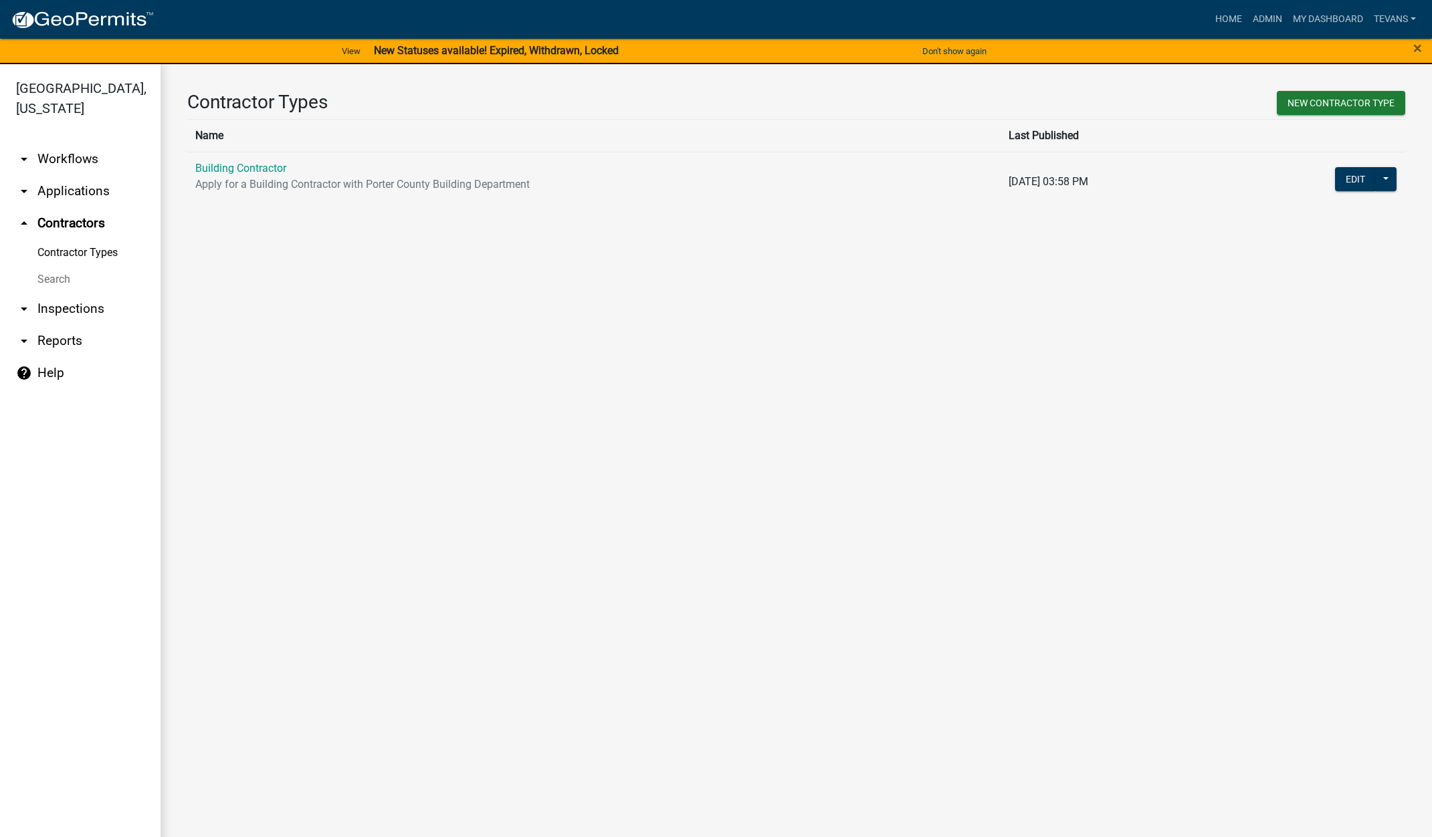
click at [56, 266] on link "Search" at bounding box center [80, 279] width 161 height 27
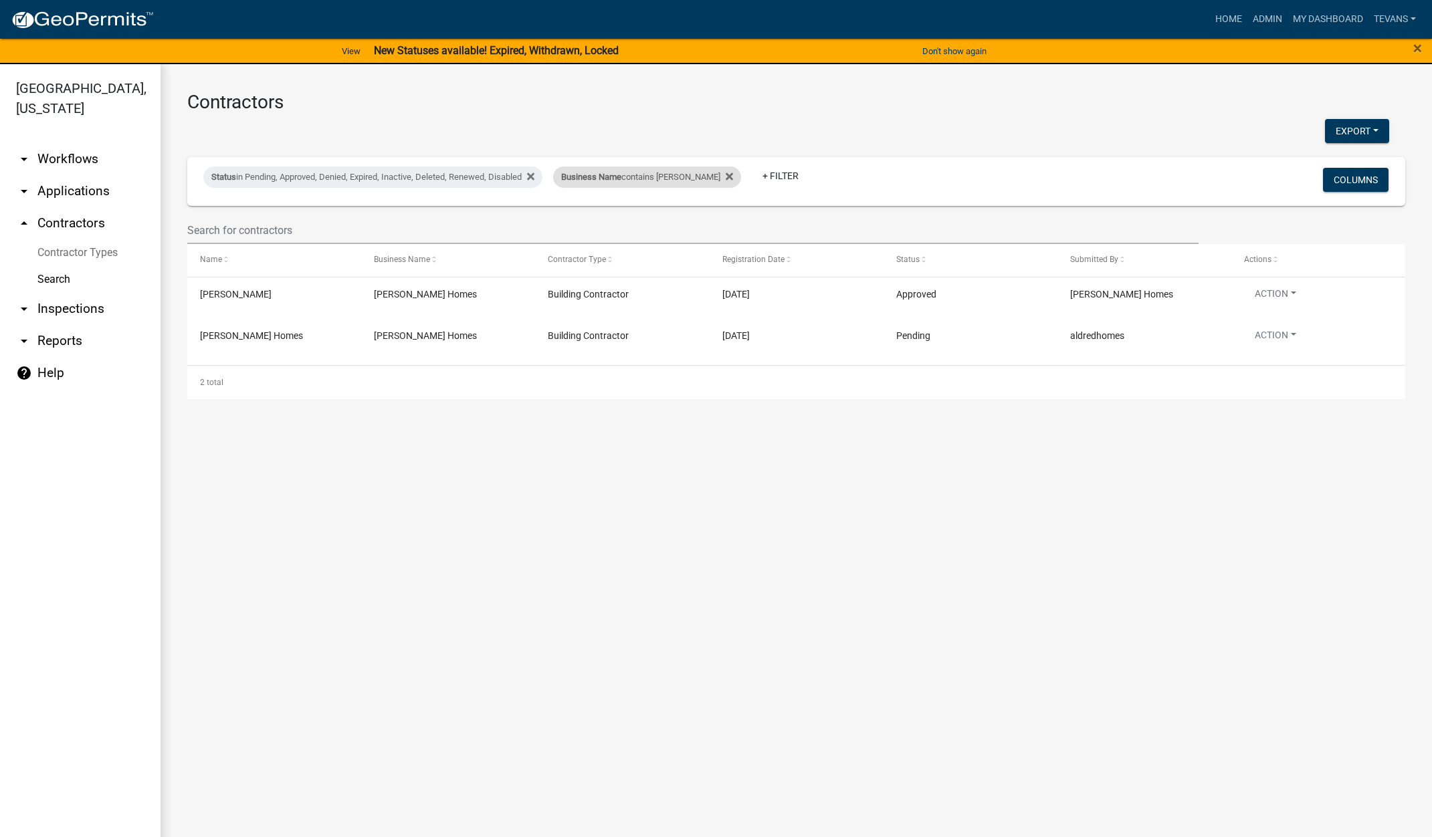
click at [619, 182] on span "Business Name" at bounding box center [591, 177] width 60 height 10
click at [627, 222] on input "aldred" at bounding box center [636, 226] width 122 height 27
click at [626, 222] on input "aldred" at bounding box center [636, 226] width 122 height 27
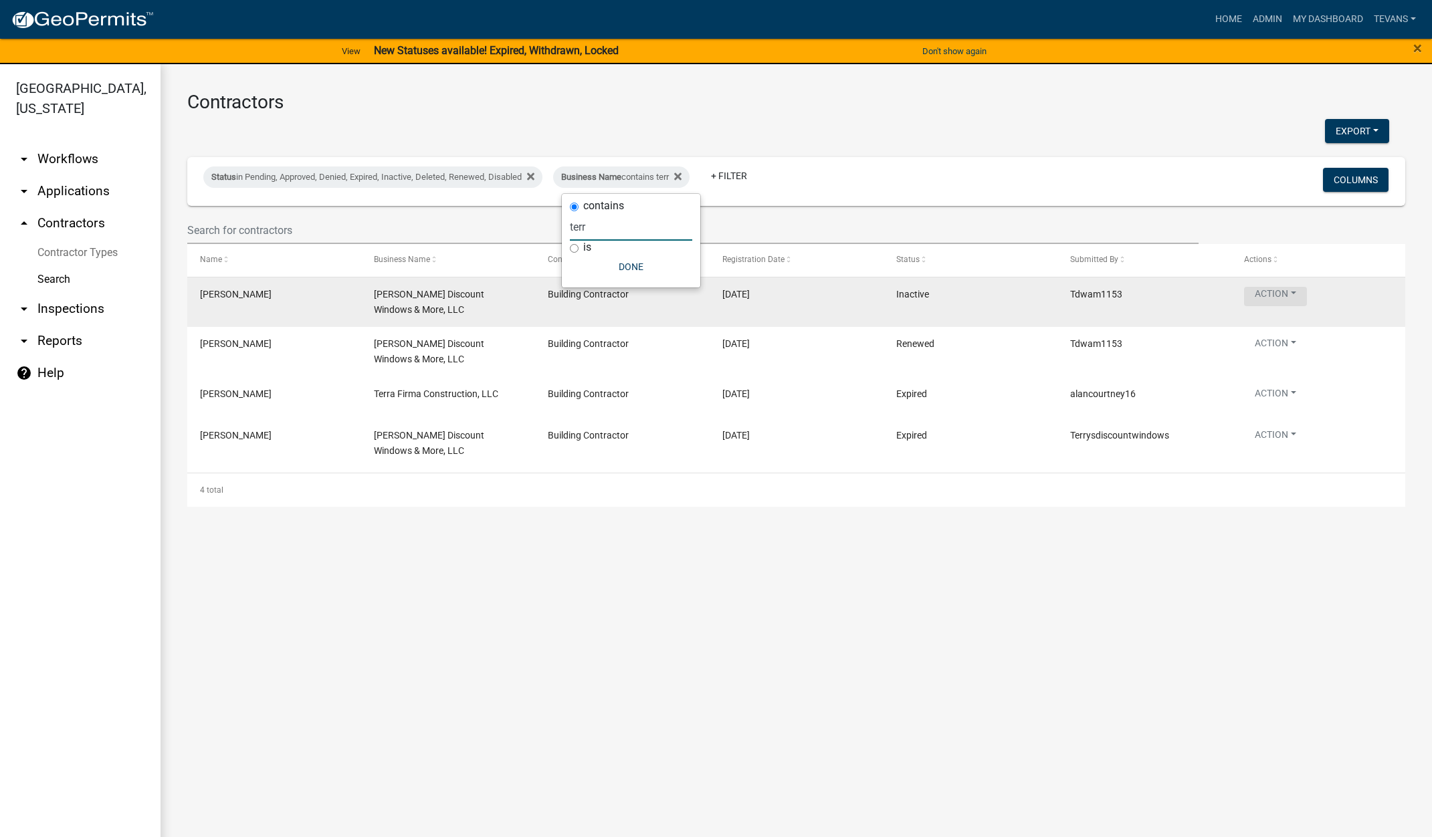
type input "terr"
click at [1258, 294] on button "Action" at bounding box center [1275, 296] width 63 height 19
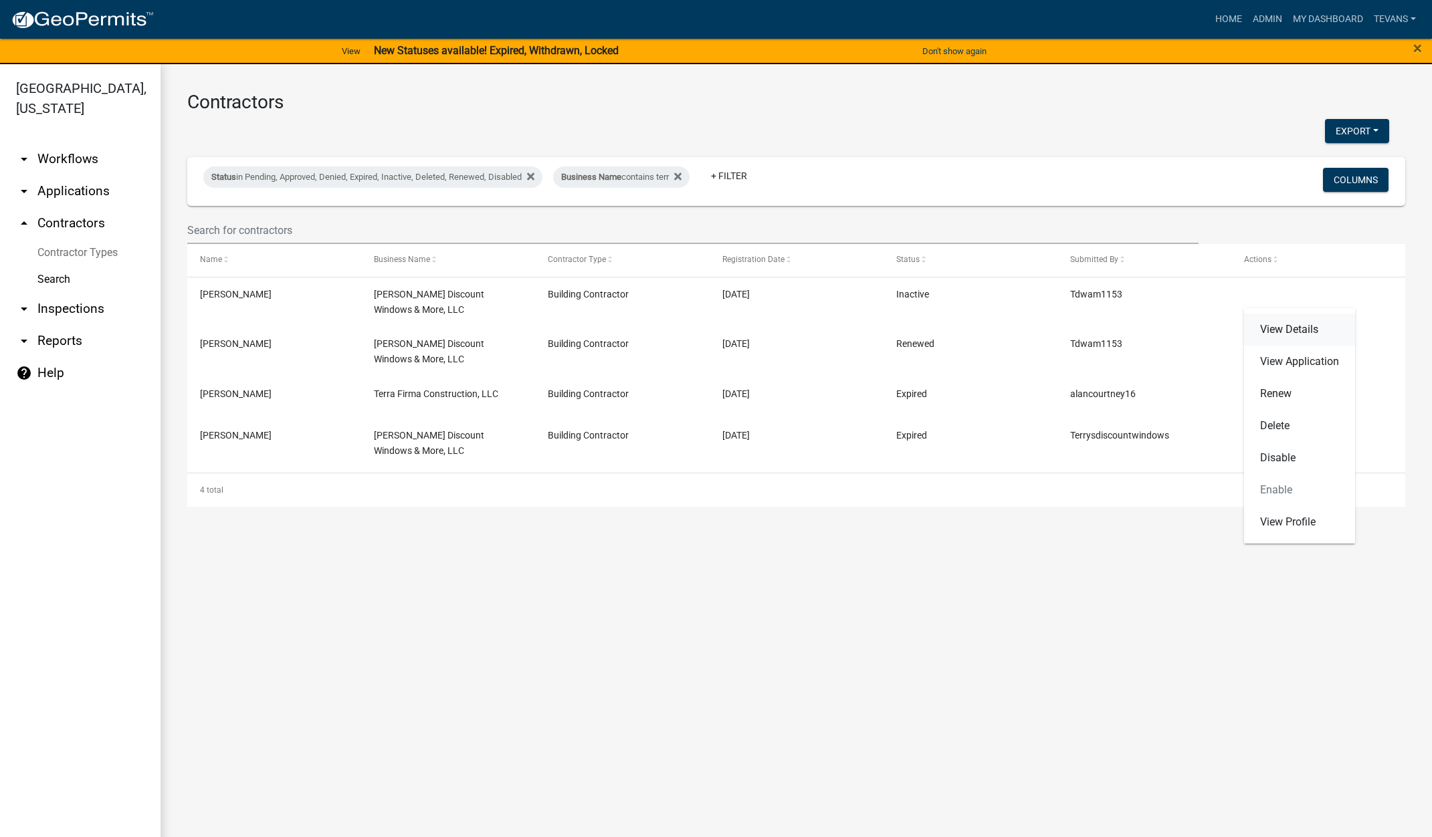
click at [1270, 327] on link "View Details" at bounding box center [1299, 330] width 111 height 32
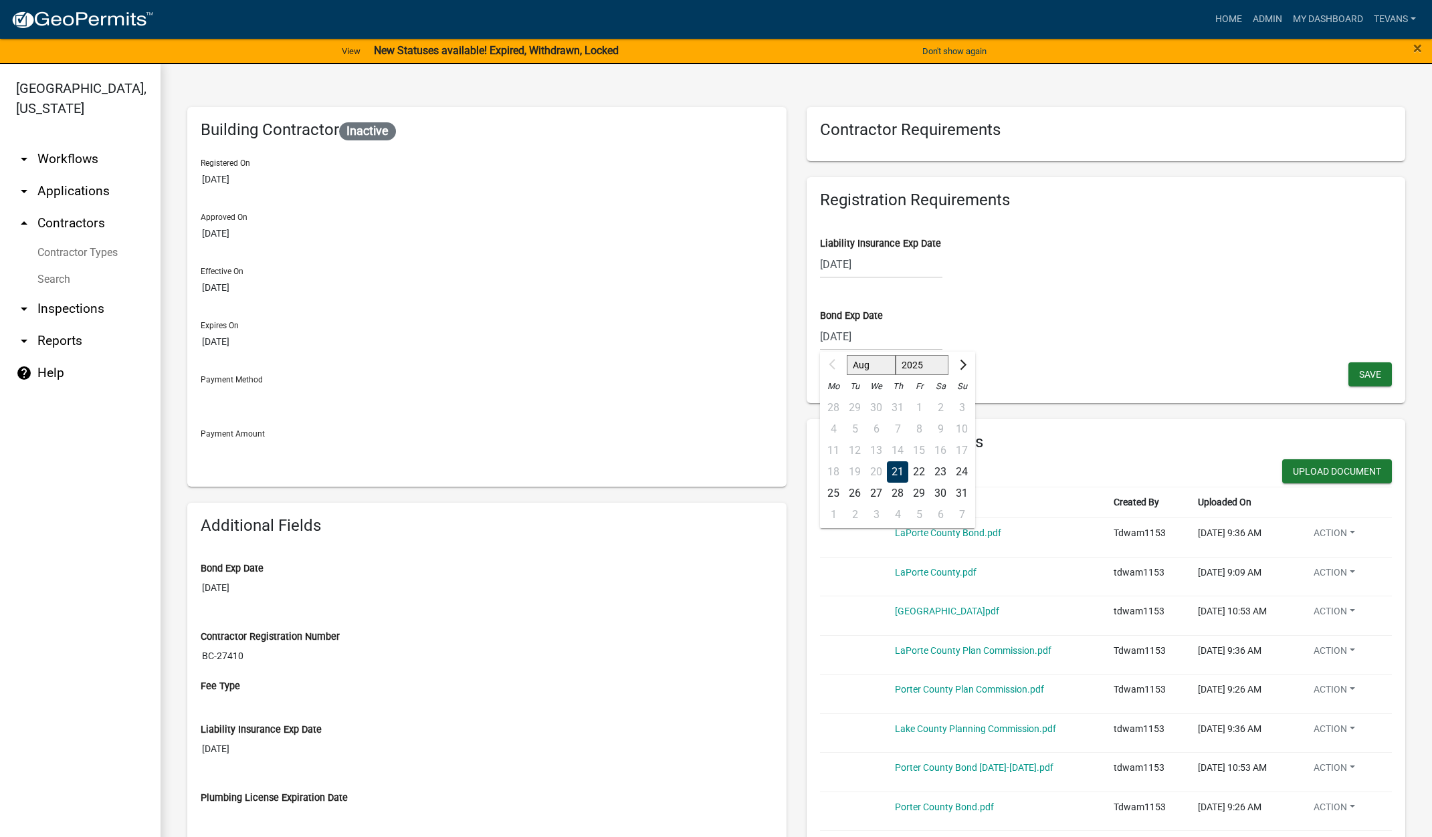
click at [884, 338] on div "08/21/2025 Aug Sep Oct Nov Dec 2025 2026 2027 2028 2029 2030 2031 2032 2033 203…" at bounding box center [881, 336] width 122 height 27
click at [919, 364] on select "2025 2026 2027 2028 2029 2030 2031 2032 2033 2034 2035 2036 2037 2038 2039 2040…" at bounding box center [922, 365] width 54 height 20
select select "2026"
click at [895, 355] on select "2025 2026 2027 2028 2029 2030 2031 2032 2033 2034 2035 2036 2037 2038 2039 2040…" at bounding box center [922, 365] width 54 height 20
click at [916, 471] on div "21" at bounding box center [918, 472] width 21 height 21
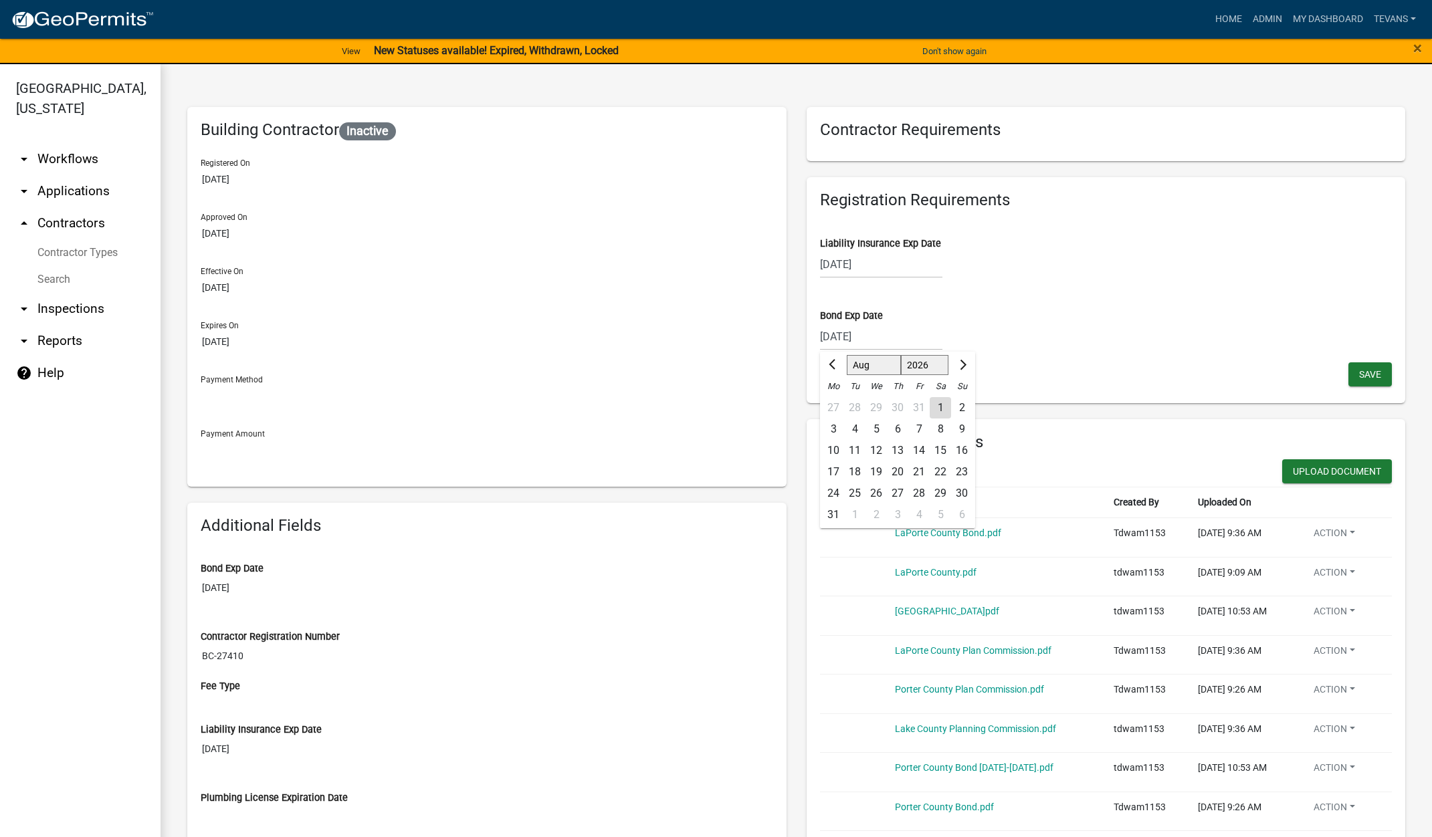
type input "08/21/2026"
click at [1359, 379] on span "Save" at bounding box center [1370, 374] width 22 height 11
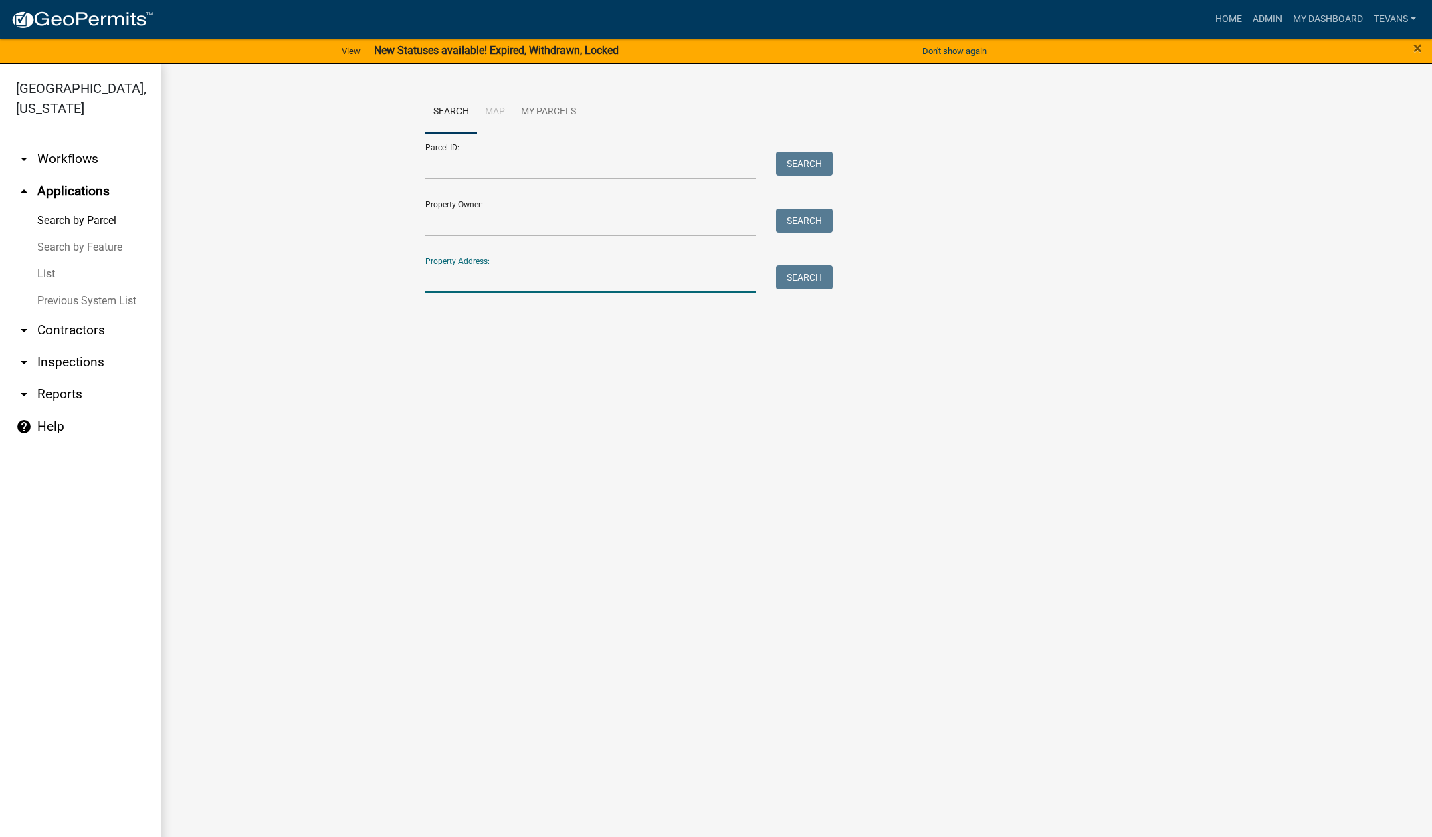
click at [559, 282] on input "Property Address:" at bounding box center [590, 279] width 331 height 27
click at [280, 537] on main "Search Map My Parcels Parcel ID: Search Property Owner: Search Property Address…" at bounding box center [797, 458] width 1272 height 789
click at [478, 281] on input "594 s" at bounding box center [590, 279] width 331 height 27
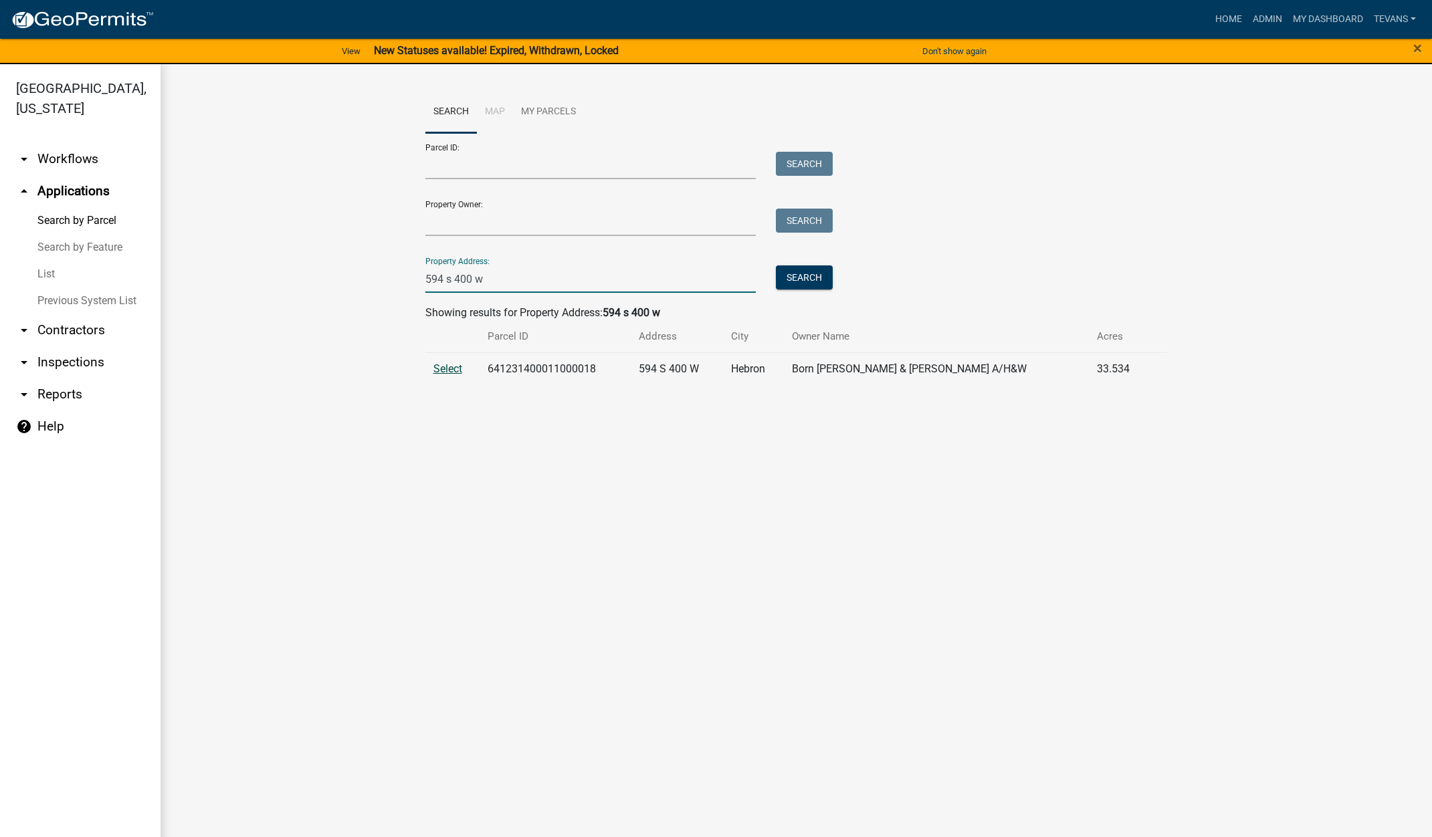
type input "594 s 400 w"
click at [444, 368] on span "Select" at bounding box center [447, 369] width 29 height 13
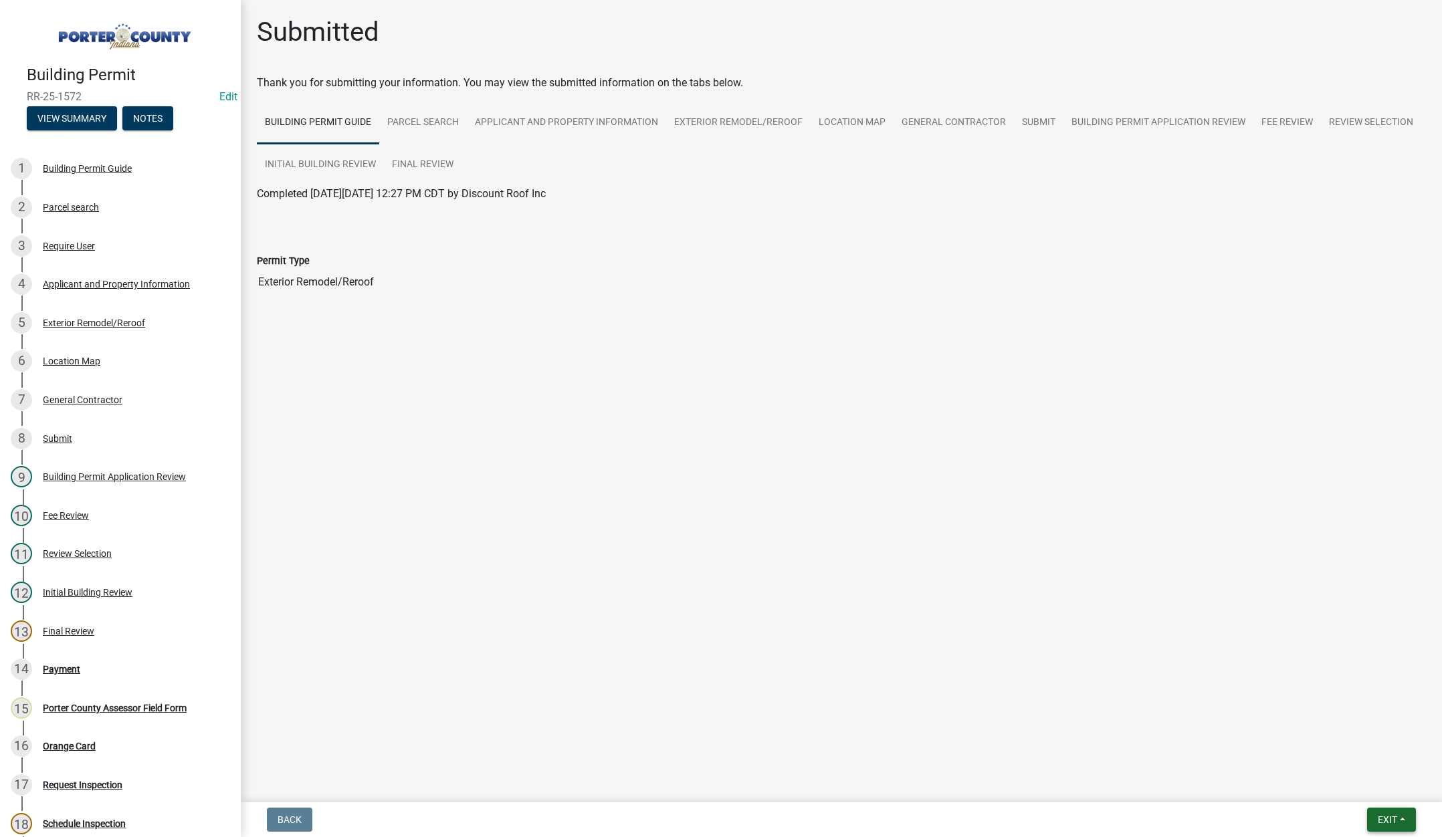
click at [1379, 817] on span "Exit" at bounding box center [1387, 820] width 19 height 11
click at [1385, 789] on button "Save & Exit" at bounding box center [1362, 785] width 107 height 32
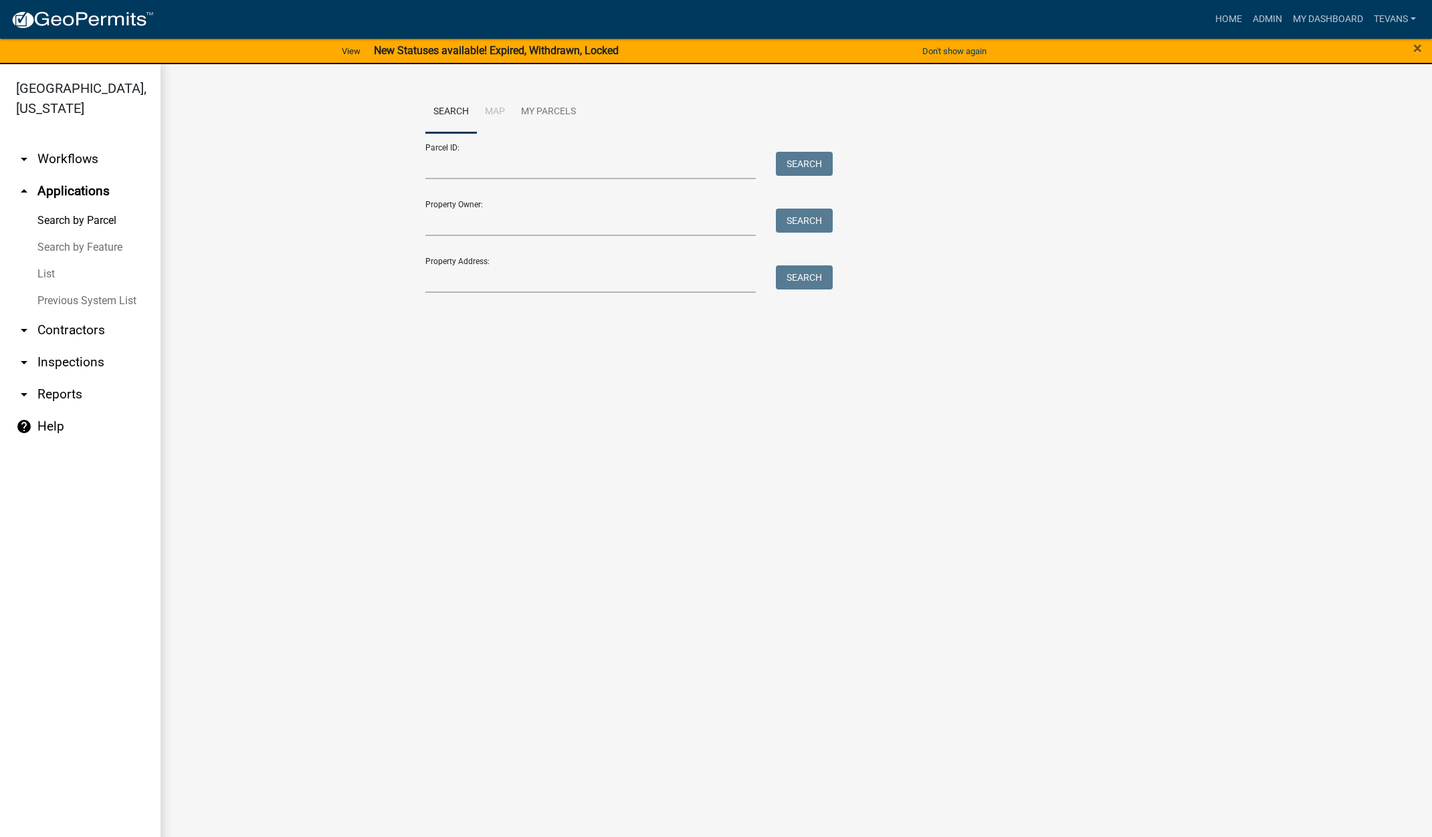
click at [353, 466] on main "Search Map My Parcels Parcel ID: Search Property Owner: Search Property Address…" at bounding box center [797, 458] width 1272 height 789
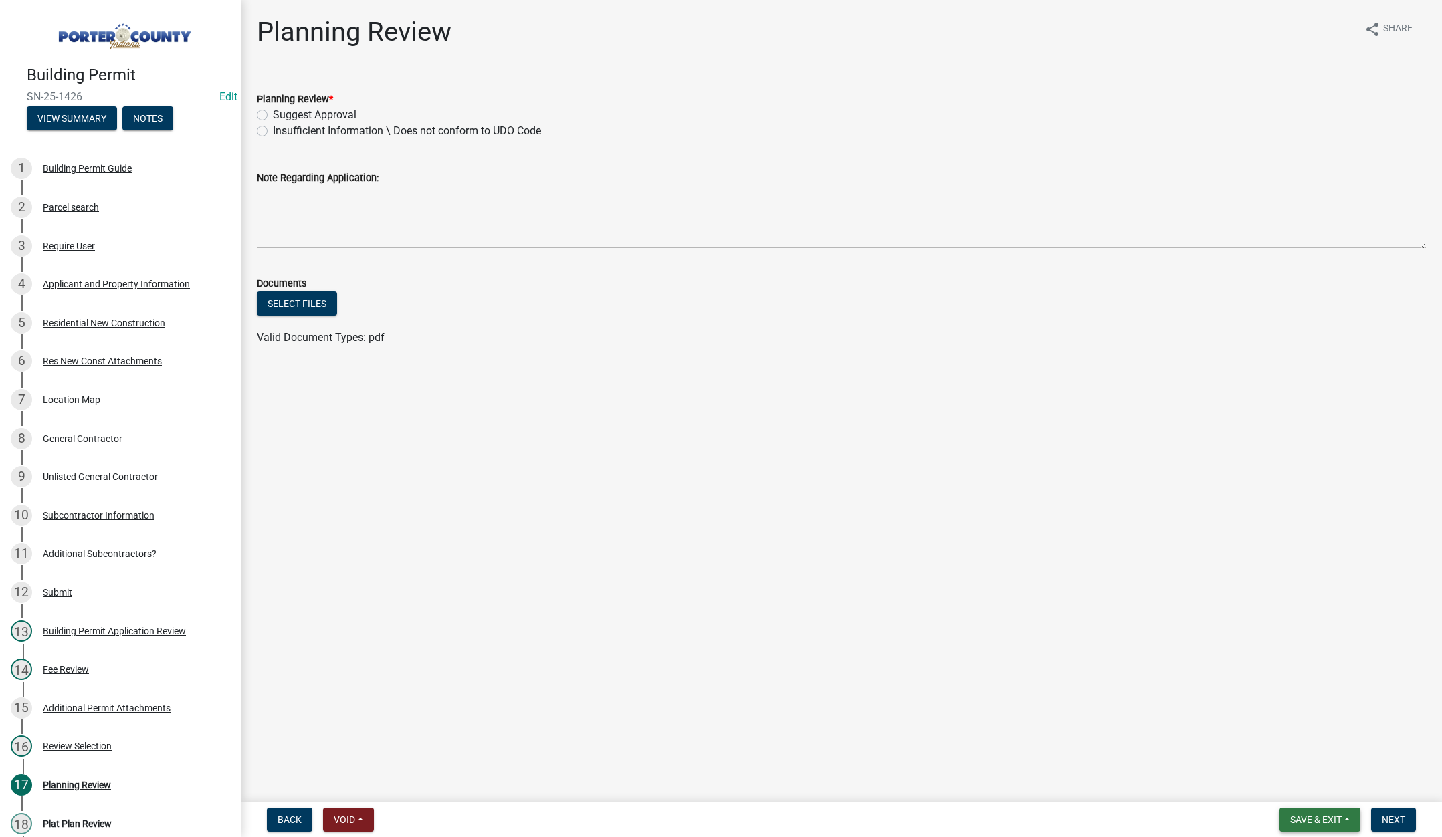
click at [1306, 819] on span "Save & Exit" at bounding box center [1316, 820] width 52 height 11
click at [1292, 792] on button "Save & Exit" at bounding box center [1307, 785] width 107 height 32
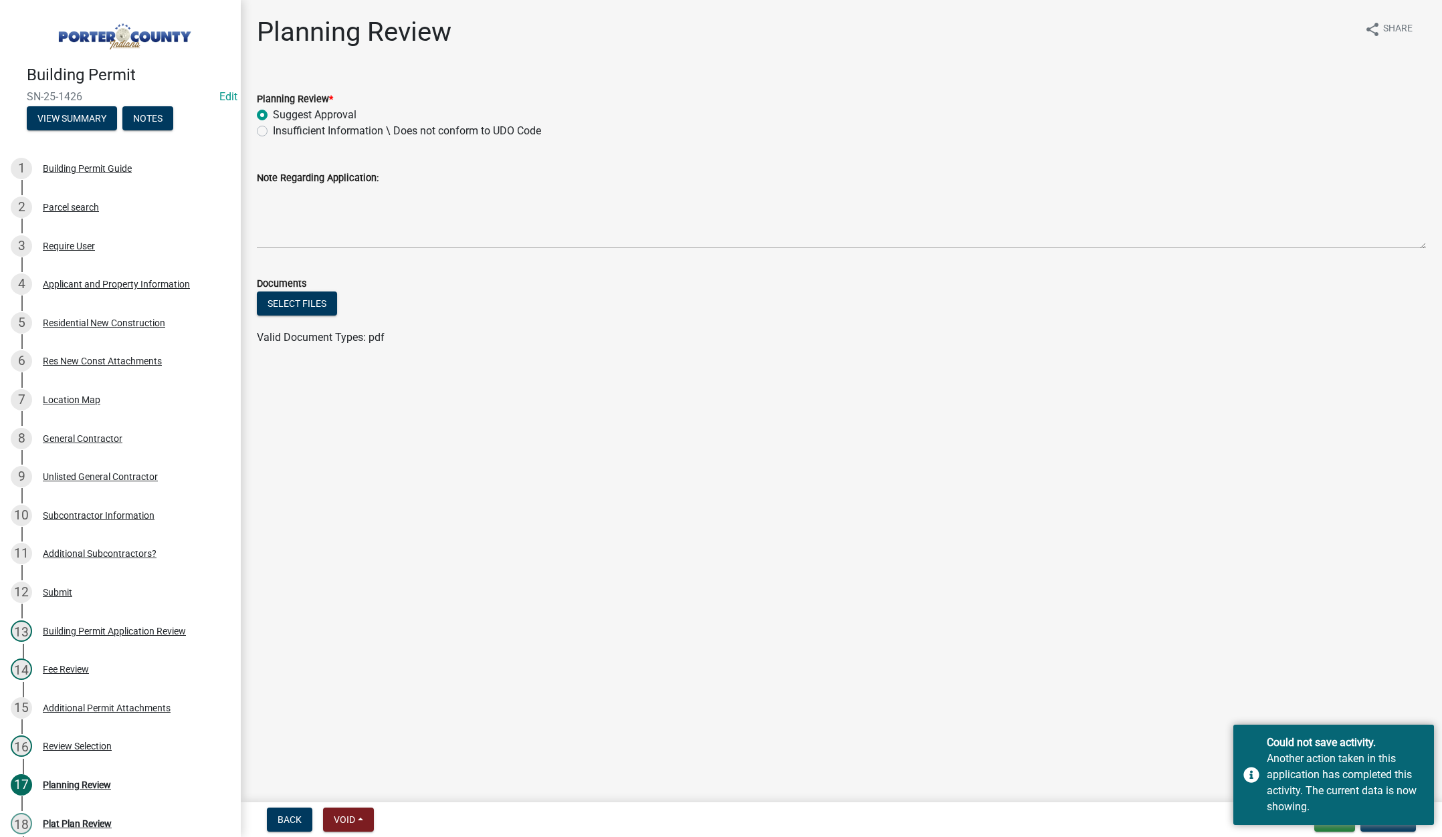
click at [1140, 783] on main "Planning Review share Share Planning Review * Suggest Approval Insufficient Inf…" at bounding box center [841, 398] width 1201 height 797
click at [1247, 741] on div "Could not save activity. Another action taken in this application has completed…" at bounding box center [1333, 775] width 201 height 100
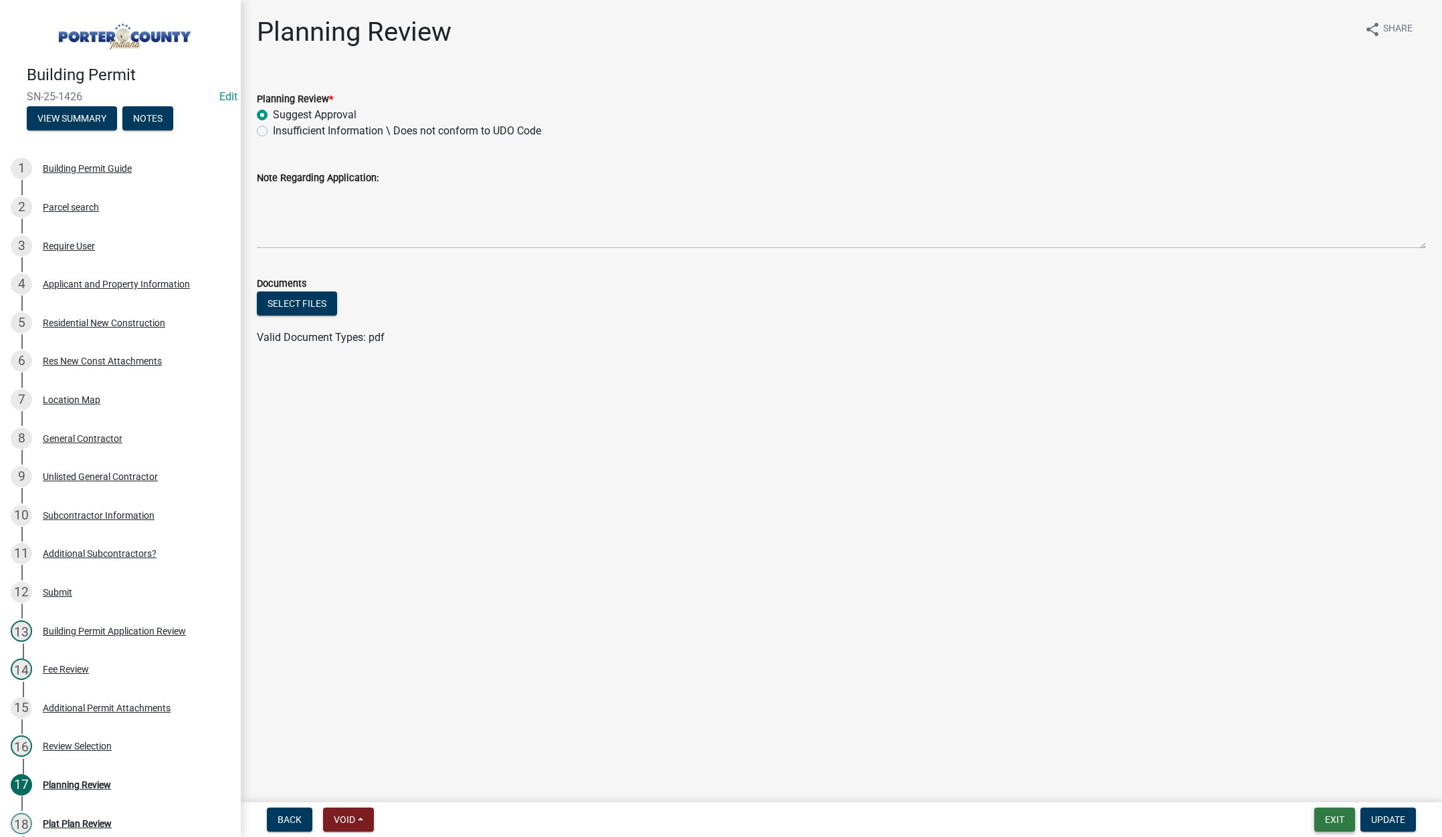
click at [1334, 821] on button "Exit" at bounding box center [1334, 820] width 41 height 24
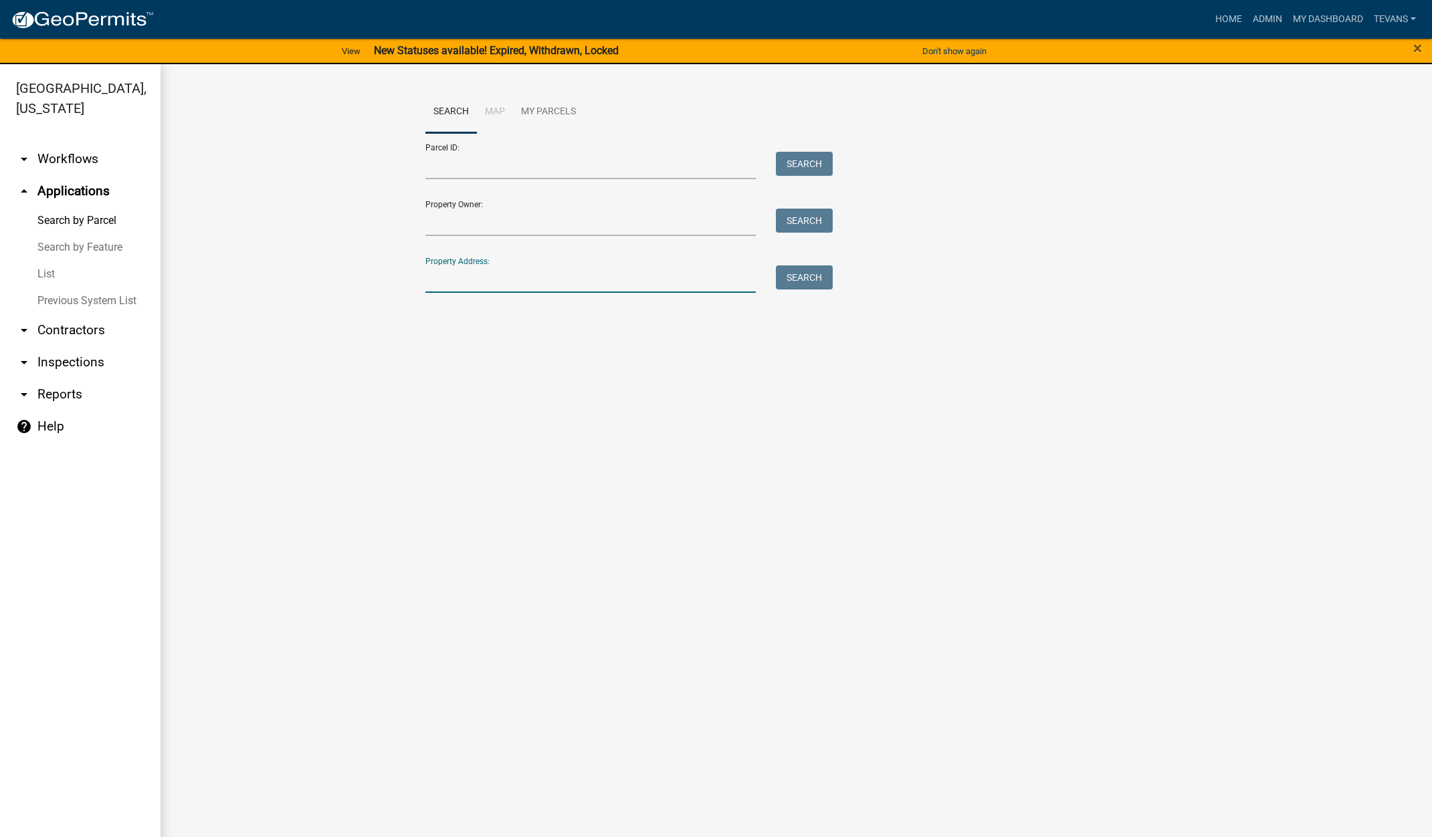
click at [552, 282] on input "Property Address:" at bounding box center [590, 279] width 331 height 27
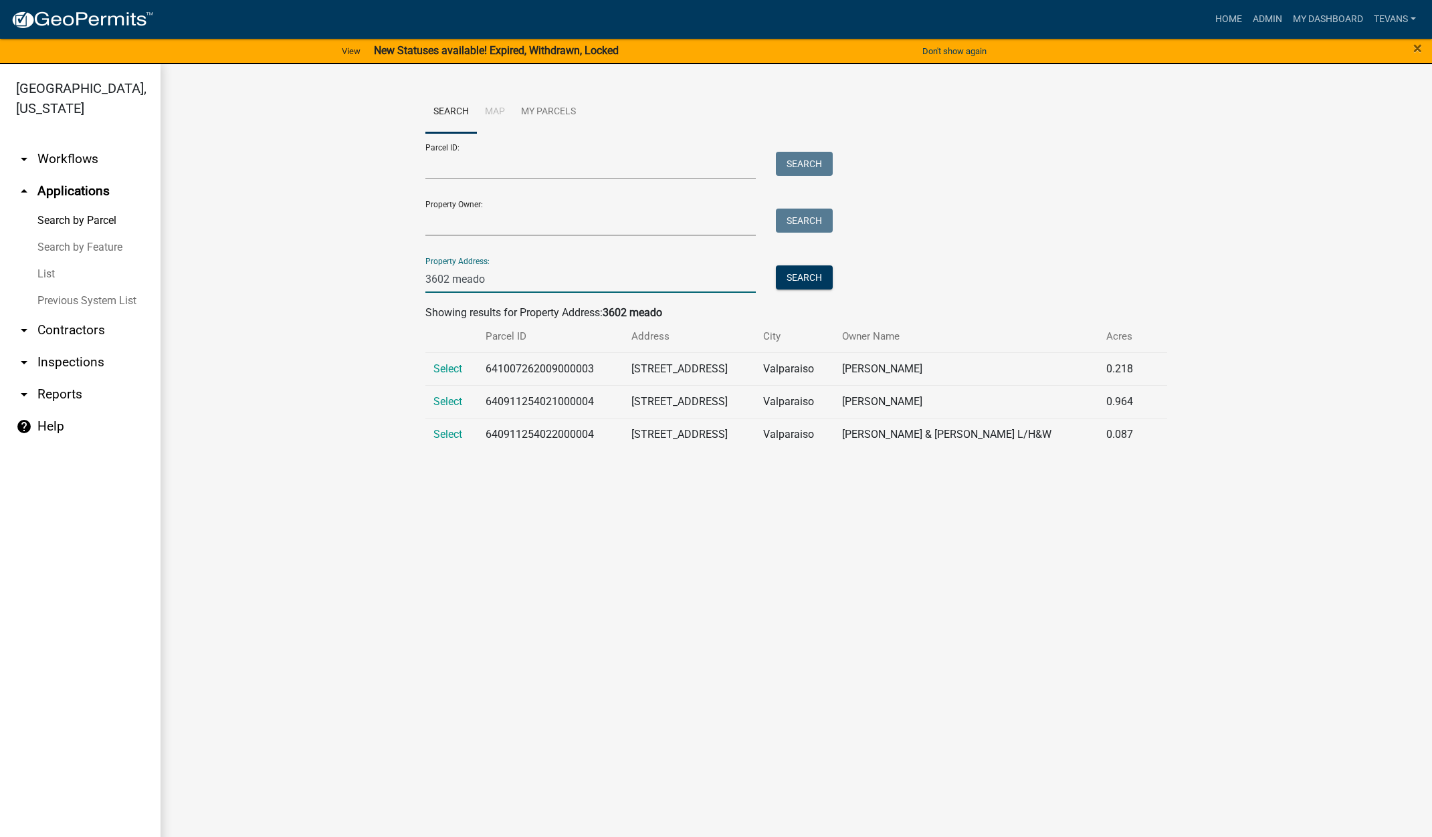
type input "3602 meado"
click at [453, 375] on td "Select" at bounding box center [451, 369] width 53 height 33
click at [447, 369] on span "Select" at bounding box center [447, 369] width 29 height 13
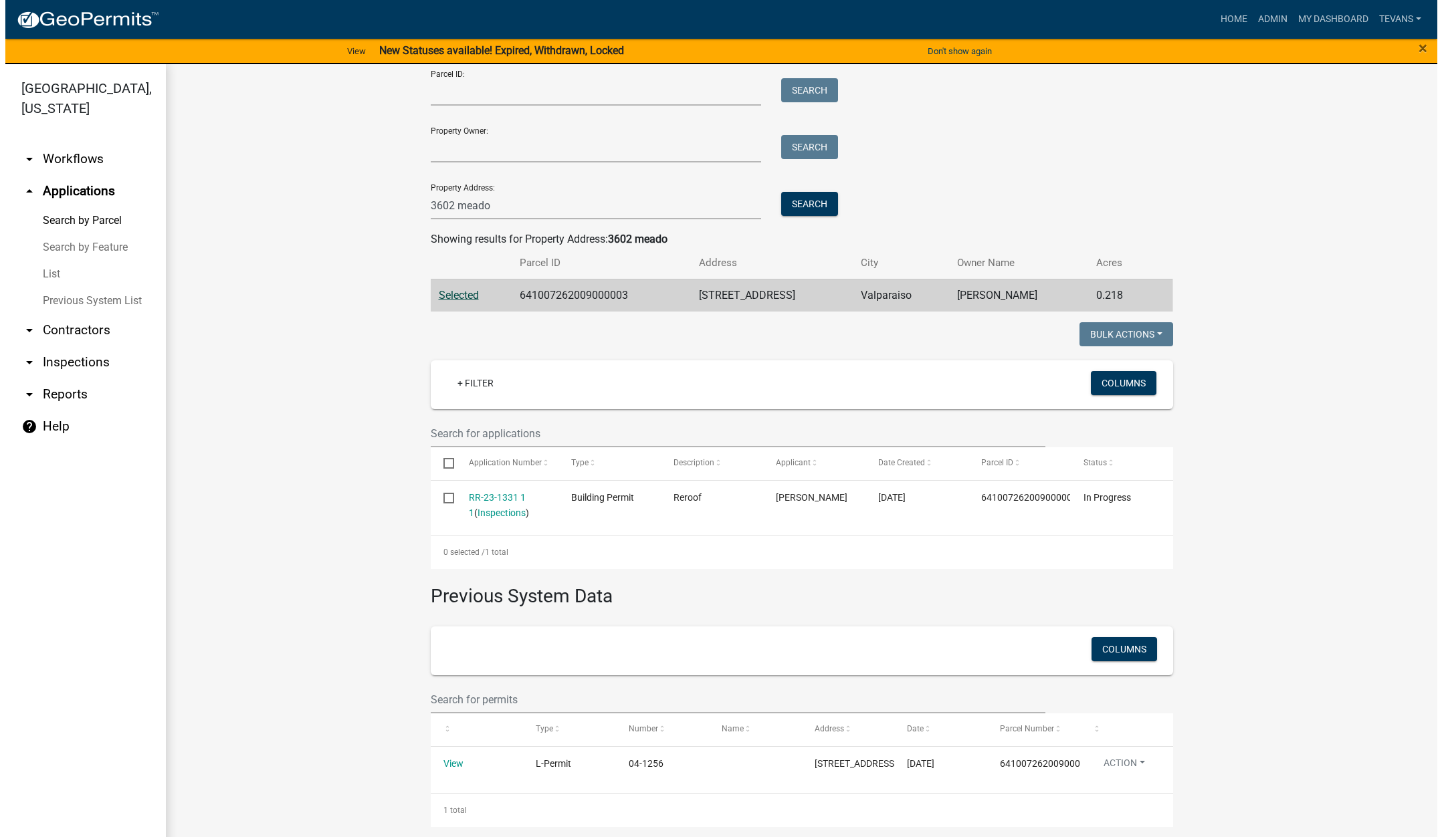
scroll to position [98, 0]
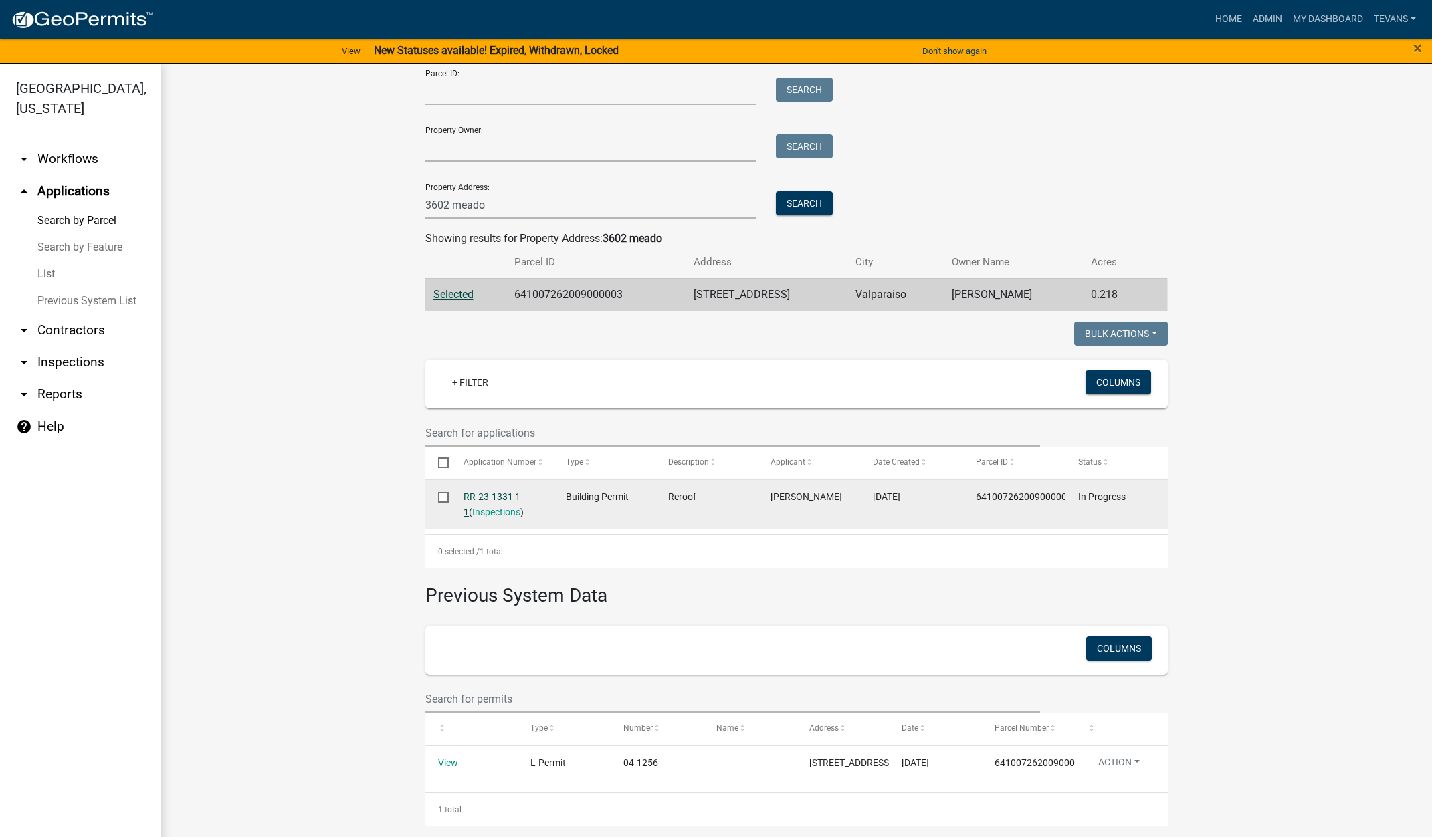
click at [489, 492] on link "RR-23-1331 1 1" at bounding box center [492, 505] width 57 height 26
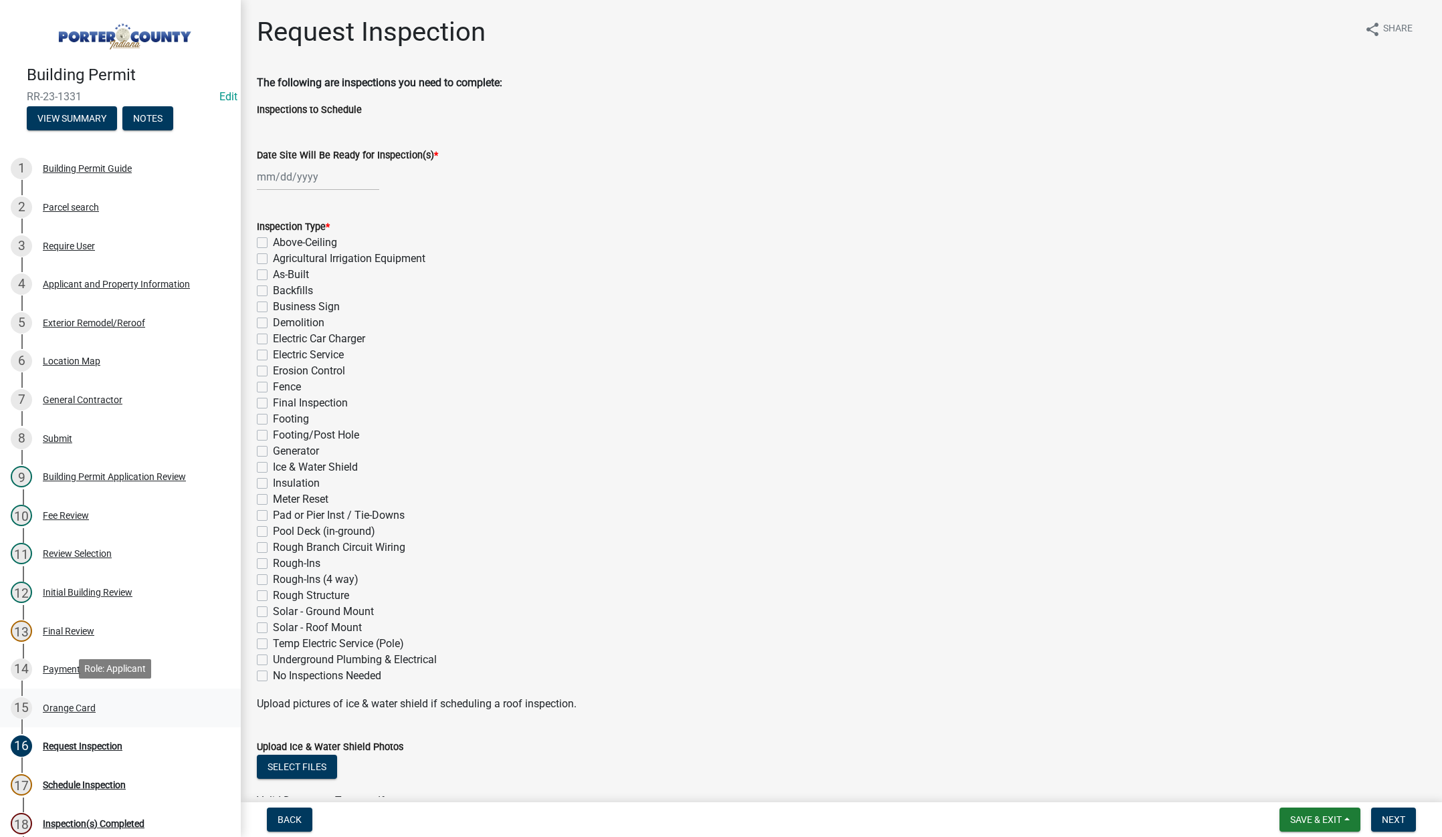
click at [64, 704] on div "Orange Card" at bounding box center [69, 708] width 53 height 9
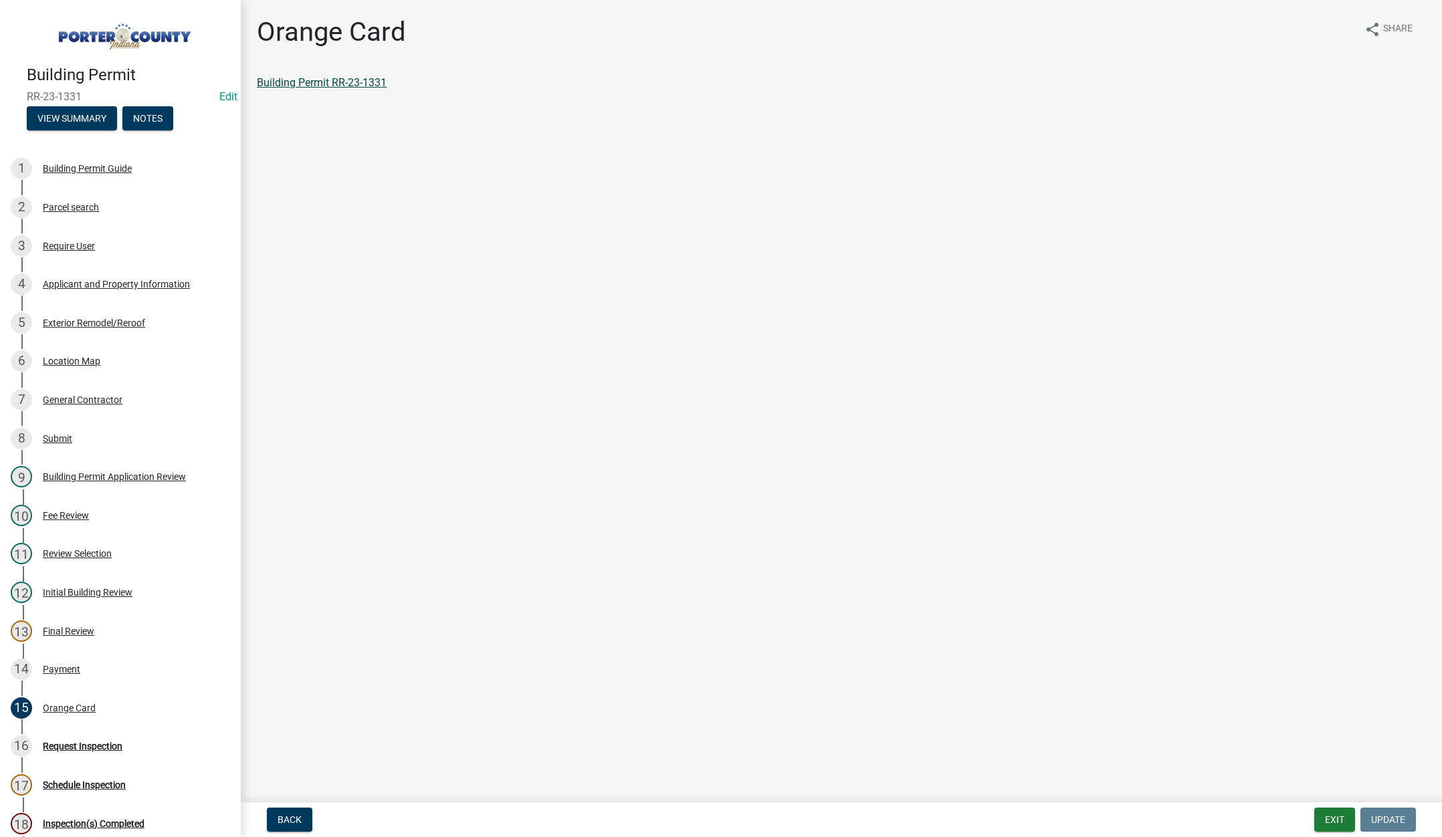
click at [367, 78] on link "Building Permit RR-23-1331" at bounding box center [322, 82] width 130 height 13
click at [68, 397] on div "General Contractor" at bounding box center [83, 399] width 80 height 9
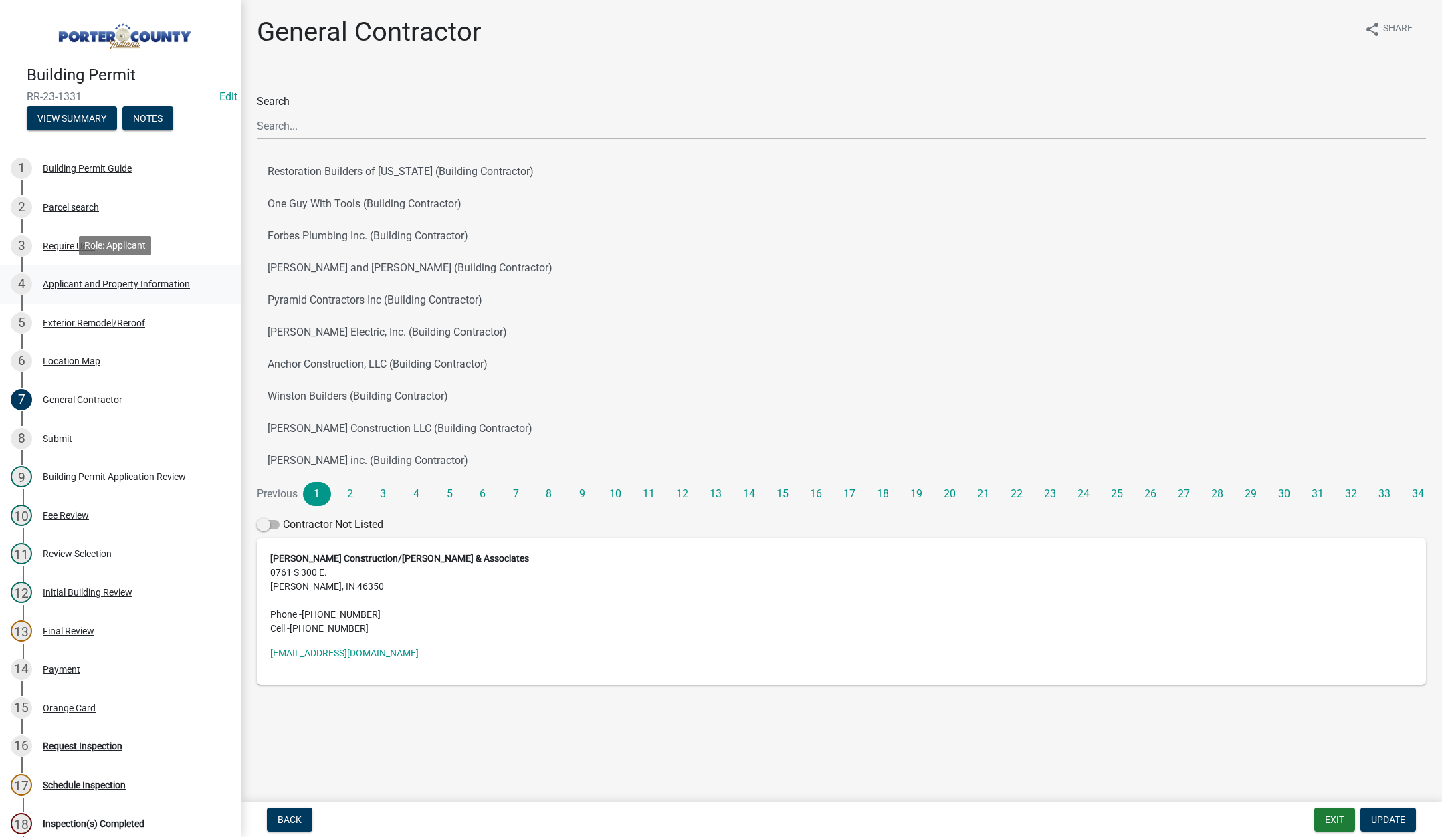
click at [97, 274] on div "4 Applicant and Property Information" at bounding box center [115, 284] width 209 height 21
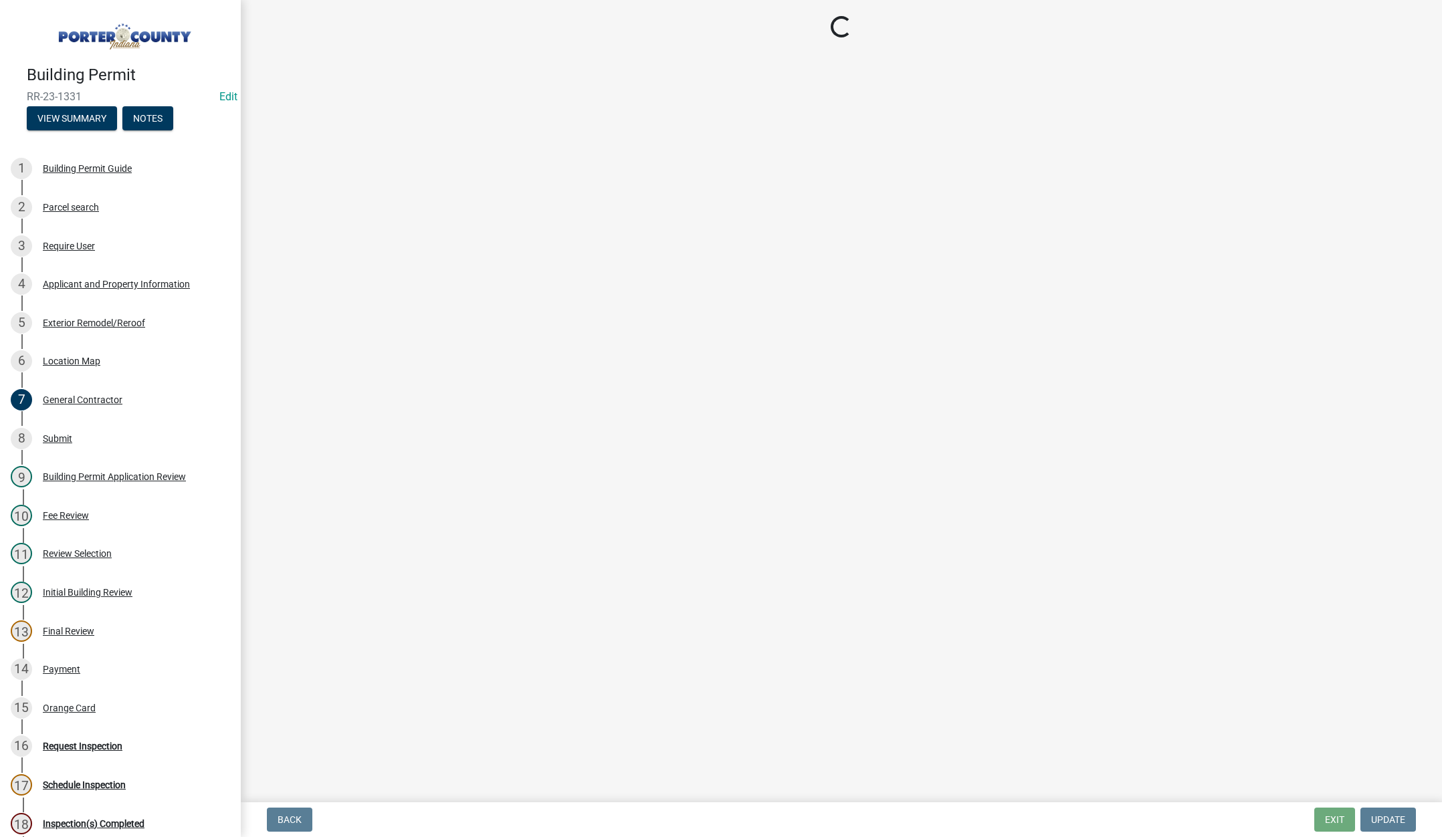
select select "6f5aa9ae-62ac-41bd-979a-9c71eae504cc"
select select "c796f995-08fe-487b-a20e-70ab553361d3"
select select "e2d1b1d7-ccc9-456b-9e96-e16306515997"
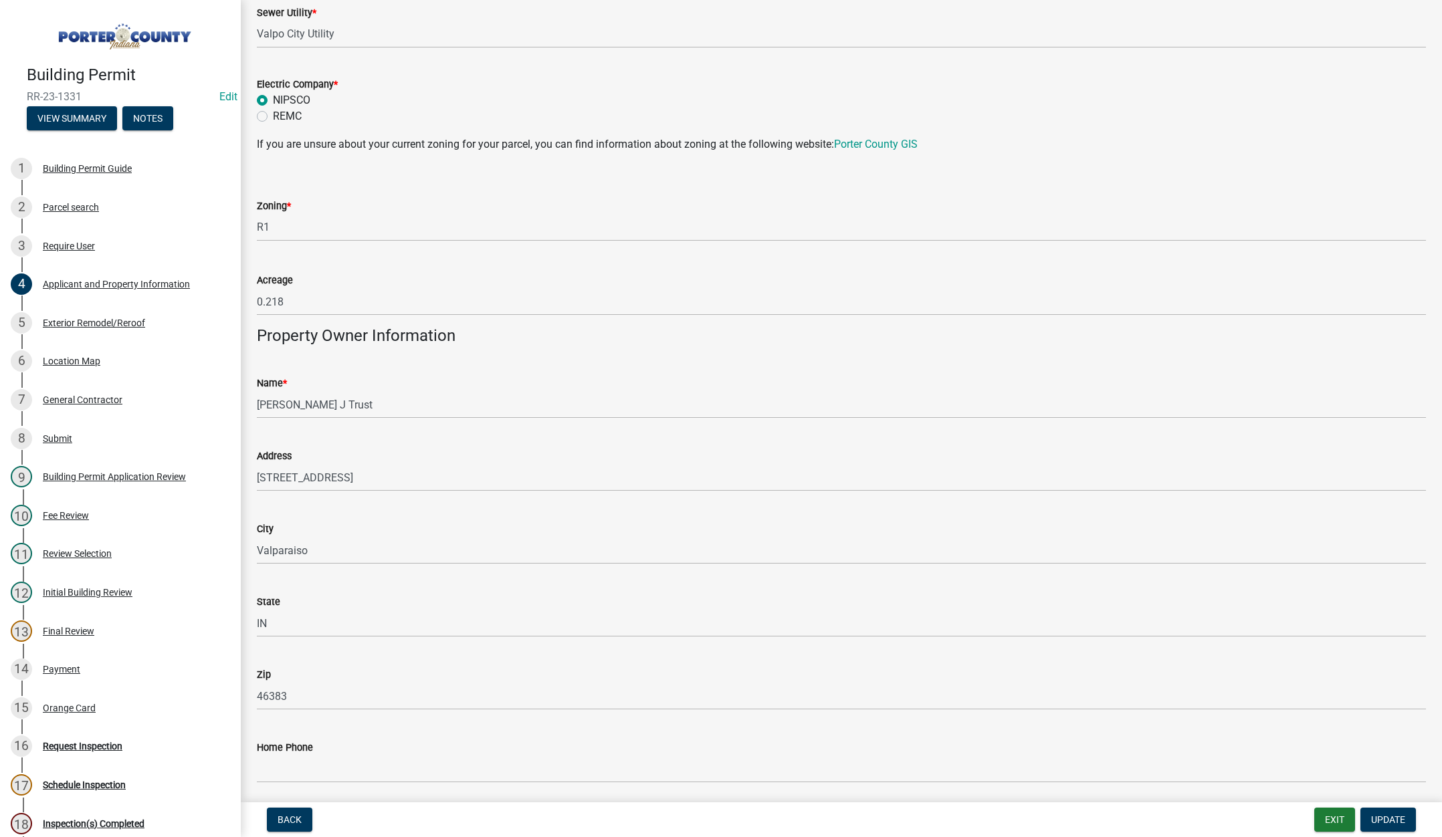
scroll to position [1070, 0]
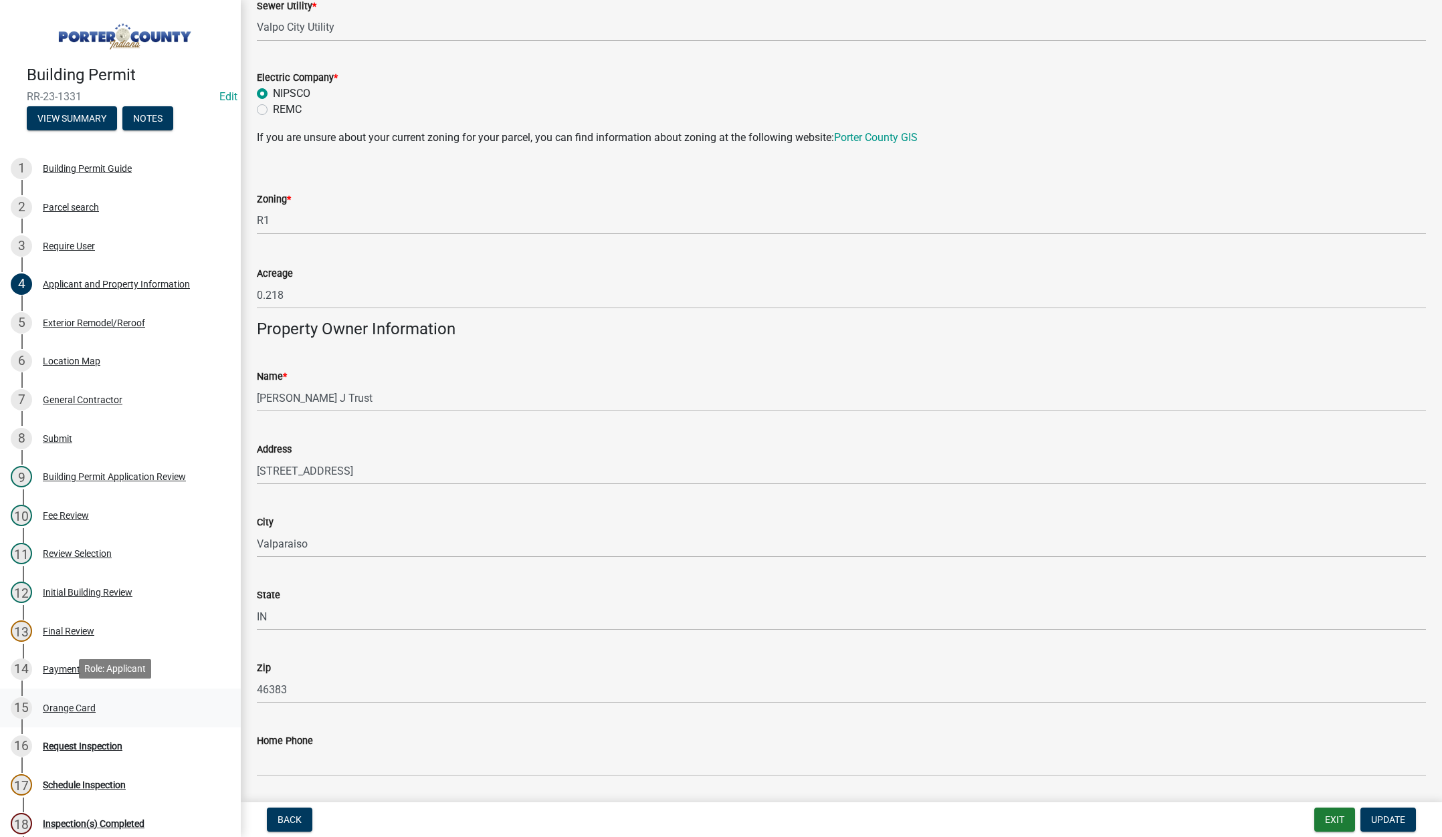
click at [71, 704] on div "Orange Card" at bounding box center [69, 708] width 53 height 9
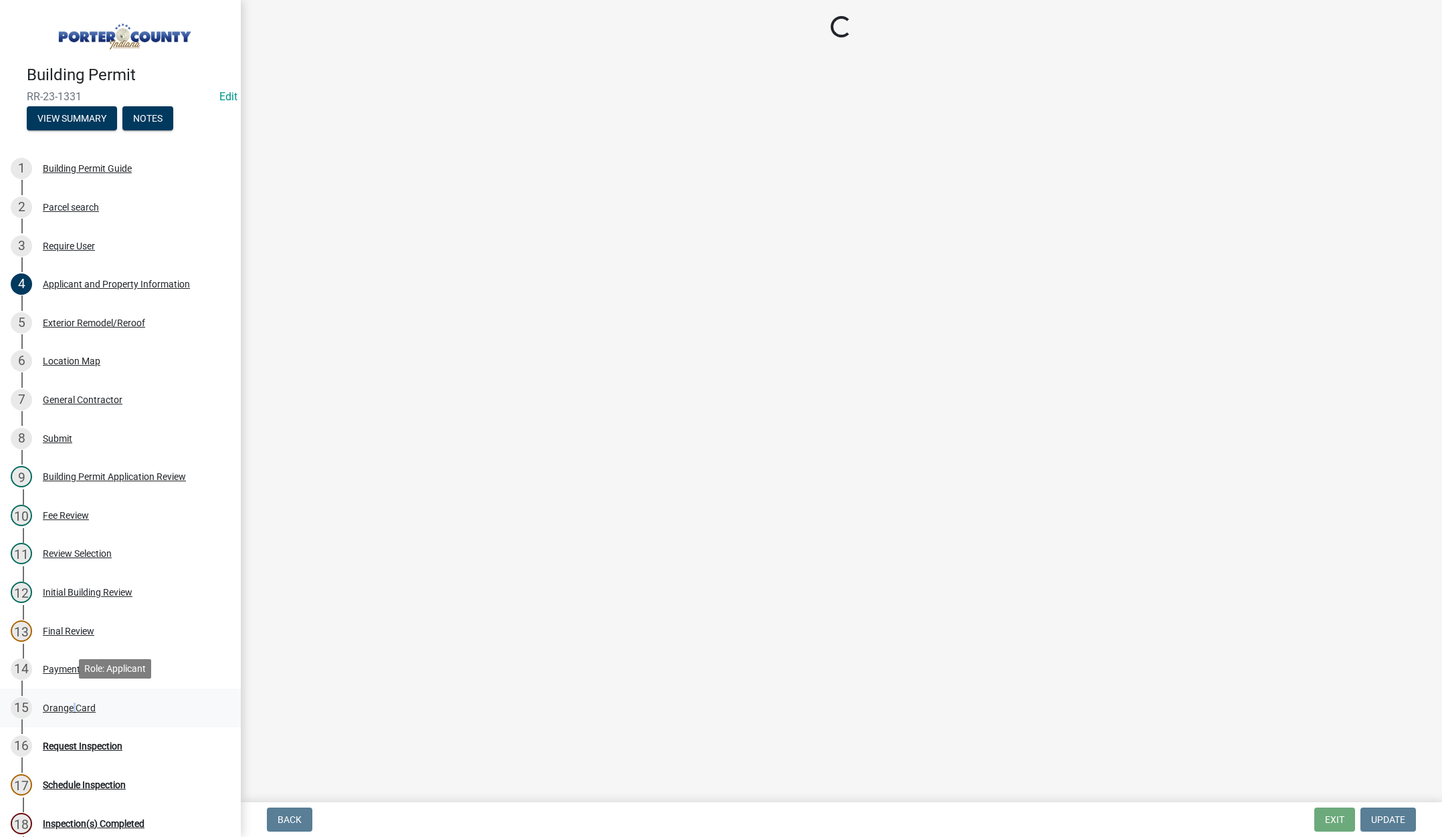
scroll to position [0, 0]
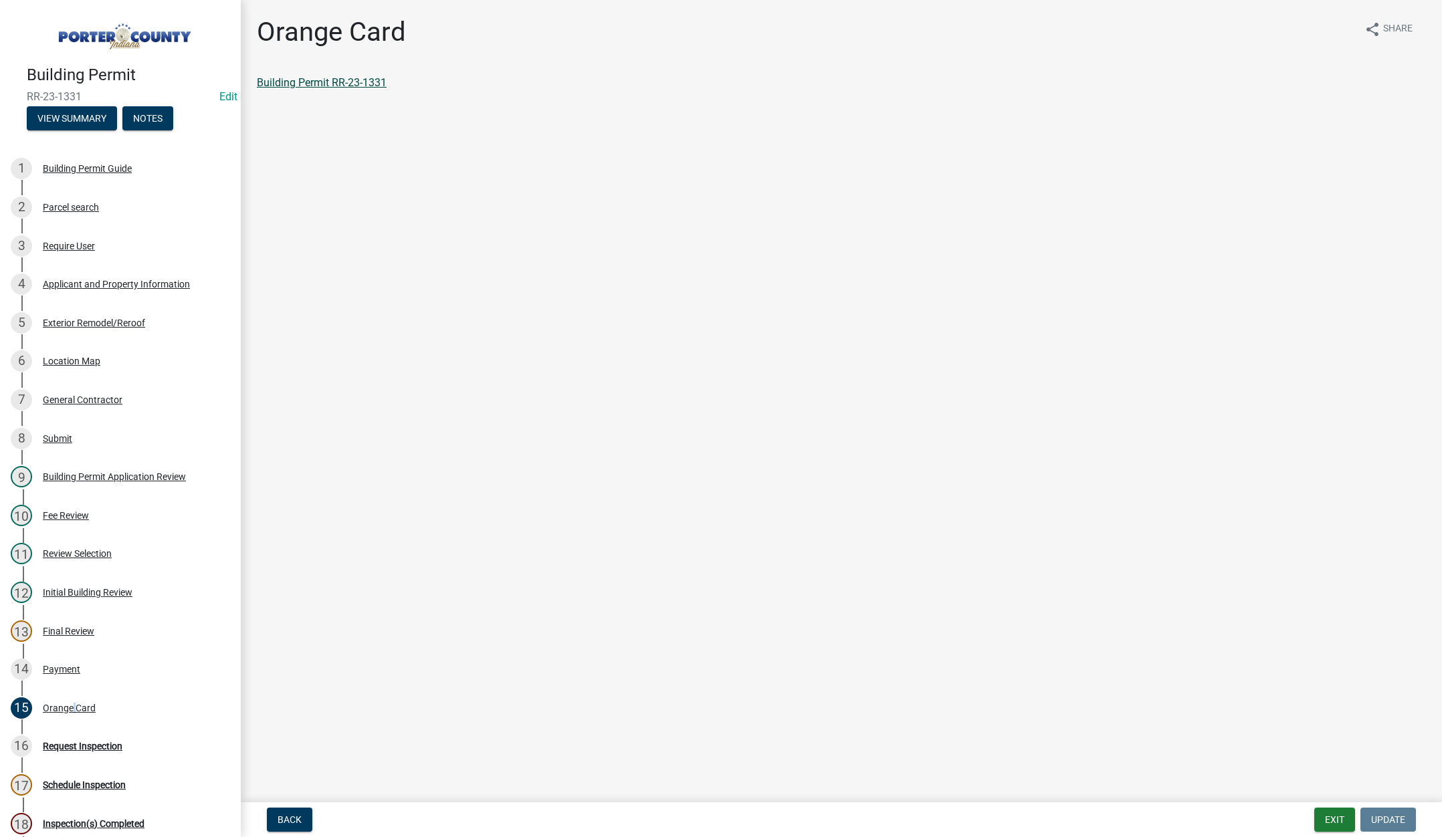
click at [371, 81] on link "Building Permit RR-23-1331" at bounding box center [322, 82] width 130 height 13
click at [132, 280] on div "Applicant and Property Information" at bounding box center [116, 284] width 147 height 9
select select "6f5aa9ae-62ac-41bd-979a-9c71eae504cc"
select select "c796f995-08fe-487b-a20e-70ab553361d3"
select select "e2d1b1d7-ccc9-456b-9e96-e16306515997"
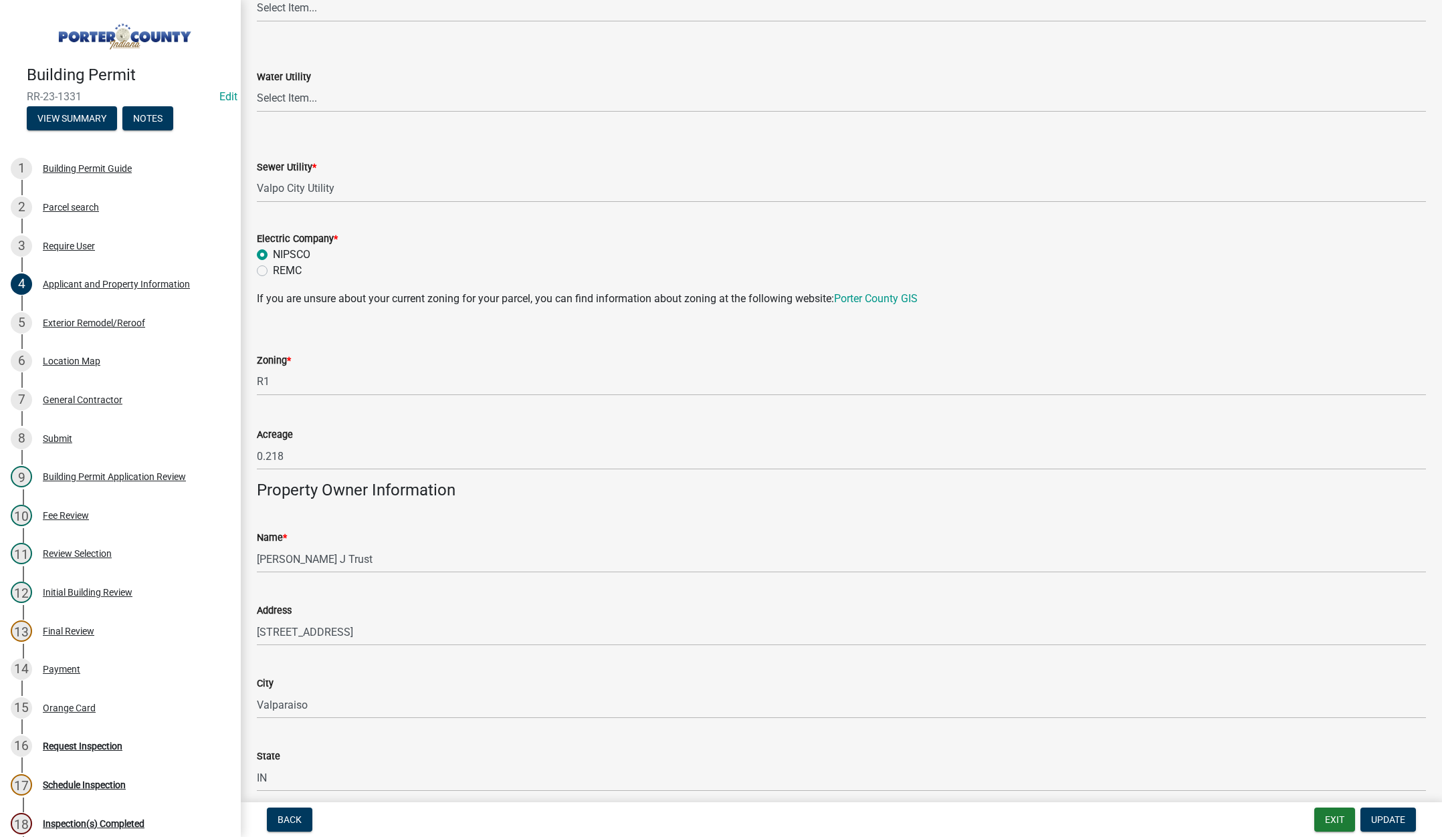
scroll to position [936, 0]
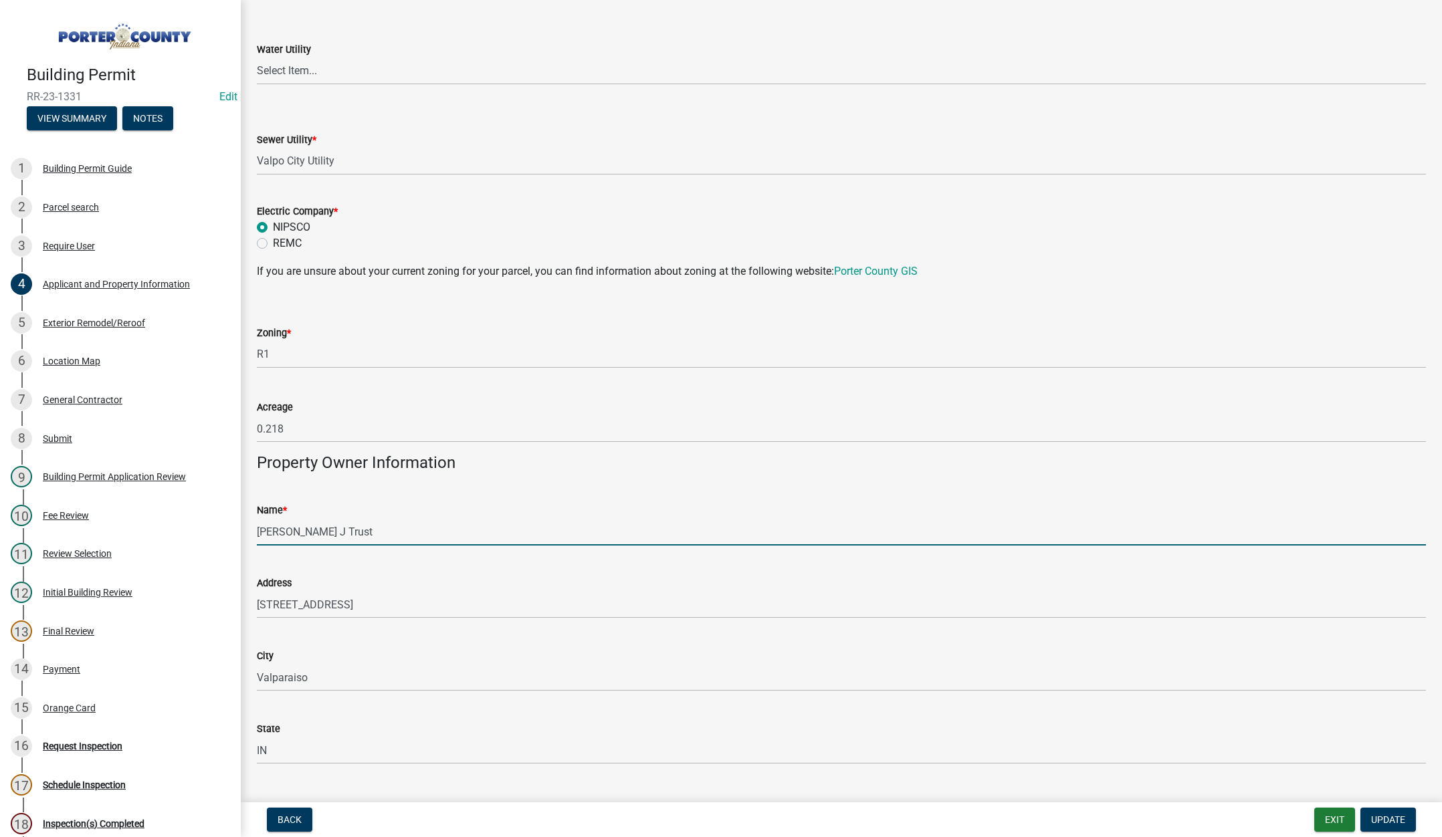
click at [379, 535] on input "Earnhart Betty J Trust" at bounding box center [841, 531] width 1169 height 27
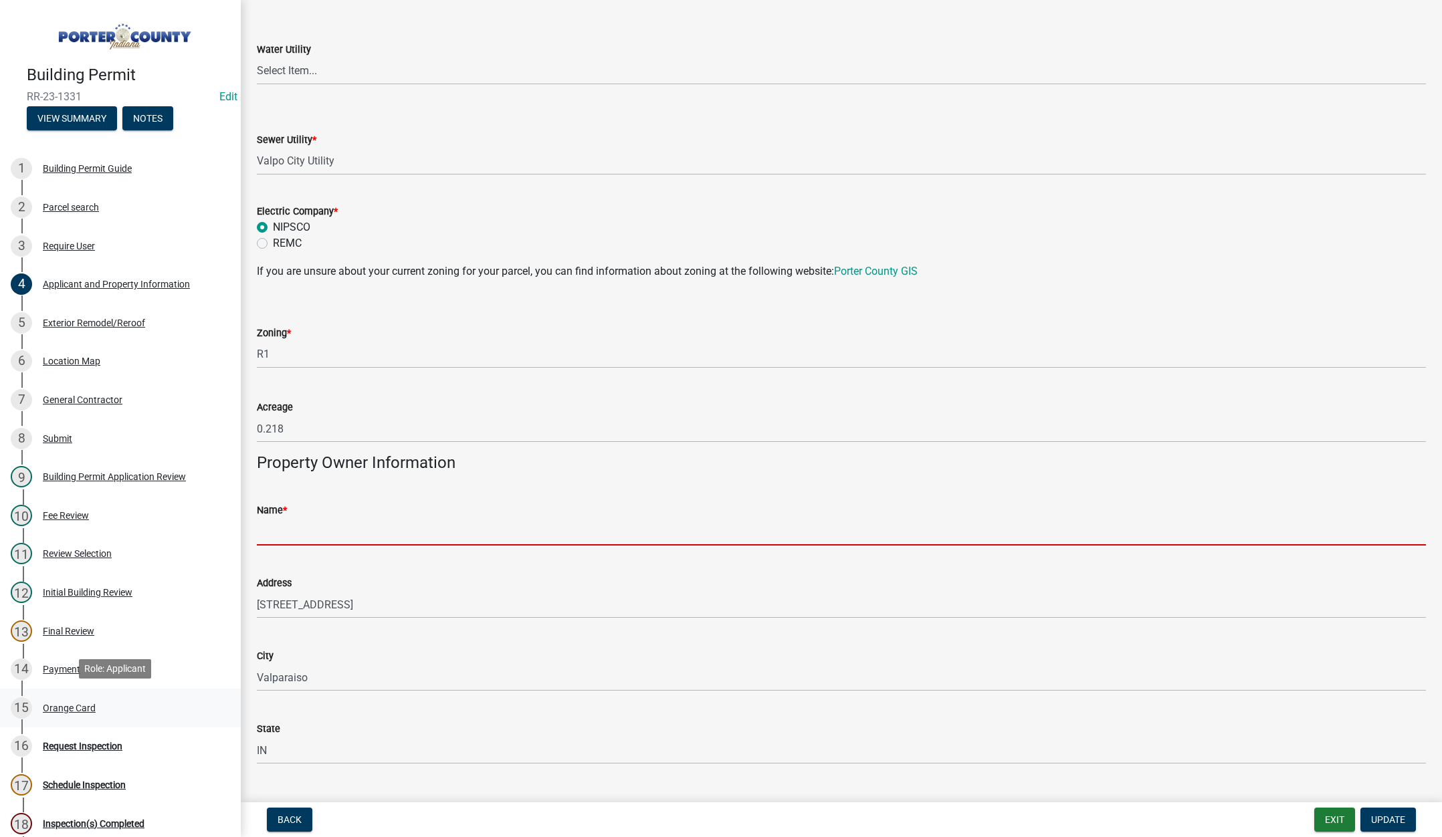
click at [58, 708] on div "Orange Card" at bounding box center [69, 708] width 53 height 9
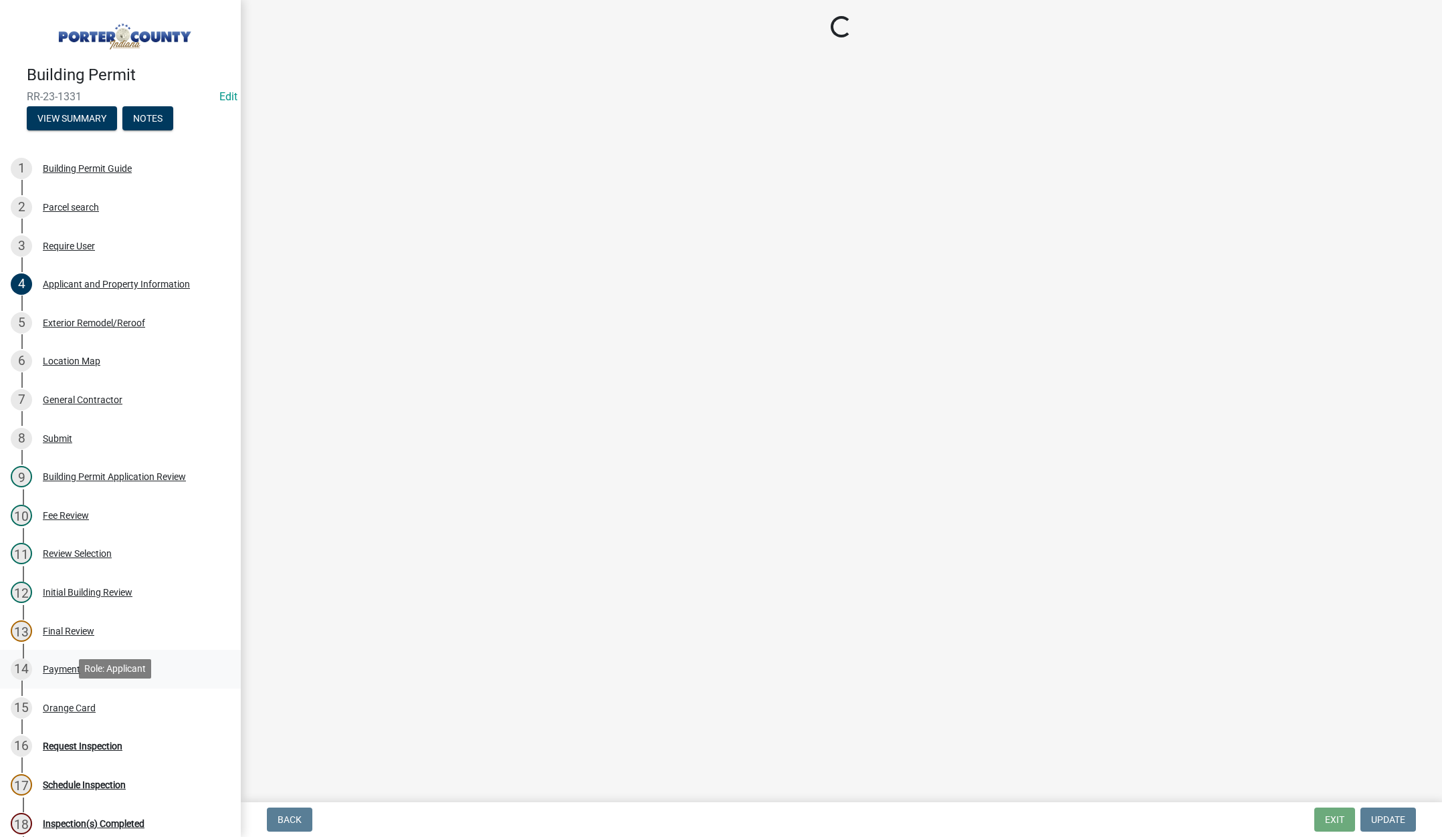
scroll to position [0, 0]
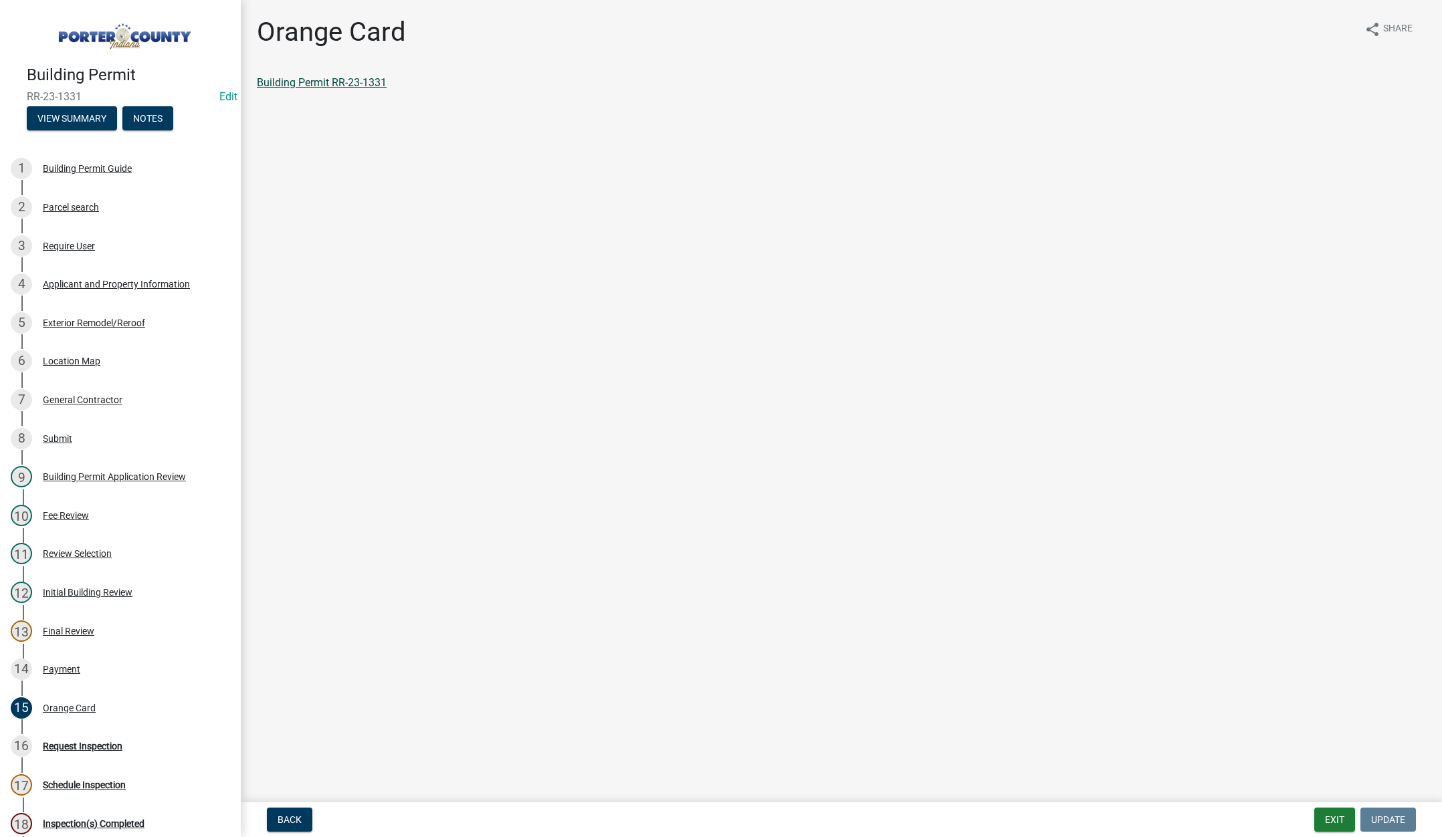
click at [352, 79] on link "Building Permit RR-23-1331" at bounding box center [322, 82] width 130 height 13
click at [1327, 819] on button "Exit" at bounding box center [1334, 820] width 41 height 24
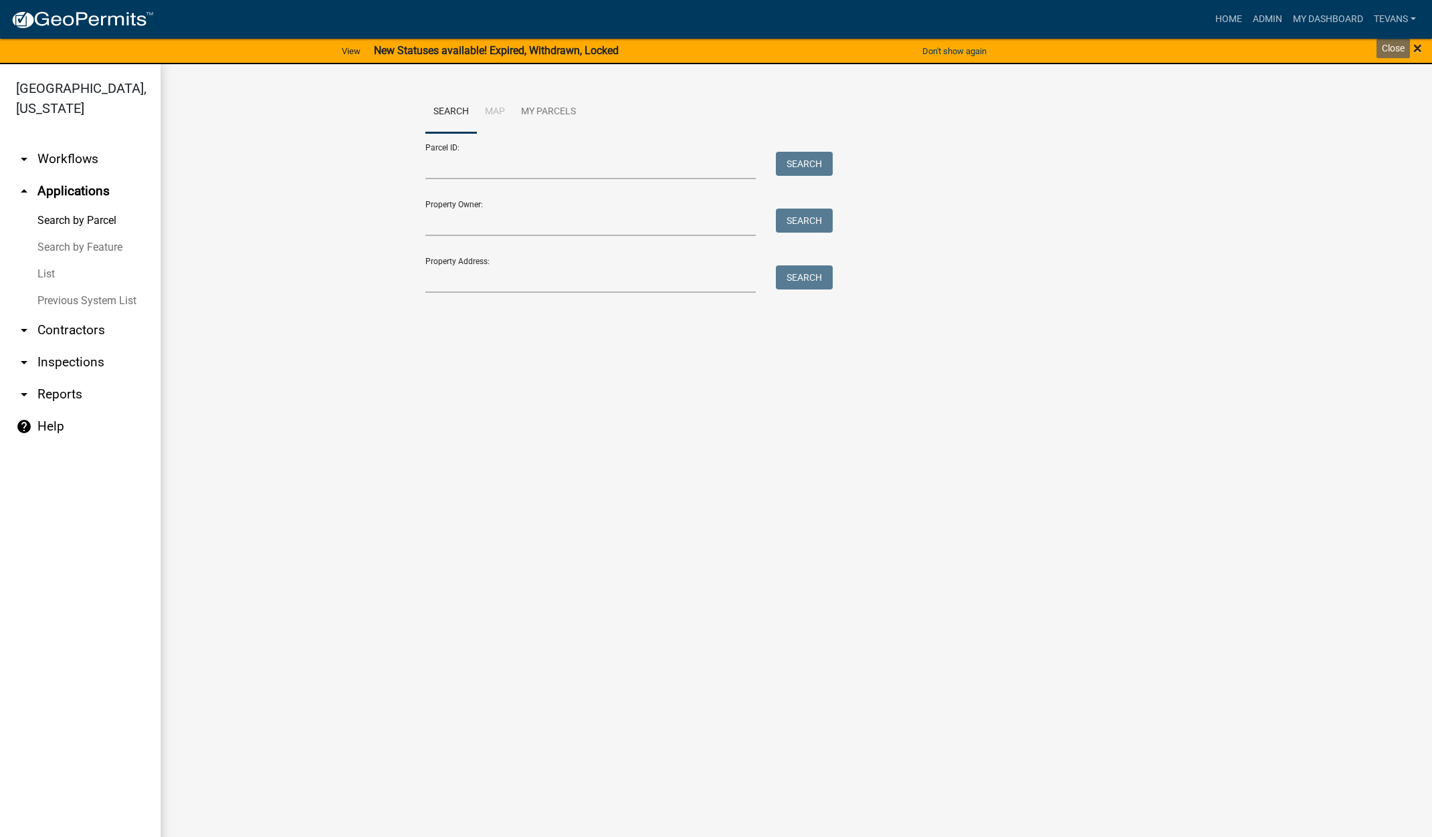
click at [1419, 45] on span "×" at bounding box center [1417, 48] width 9 height 19
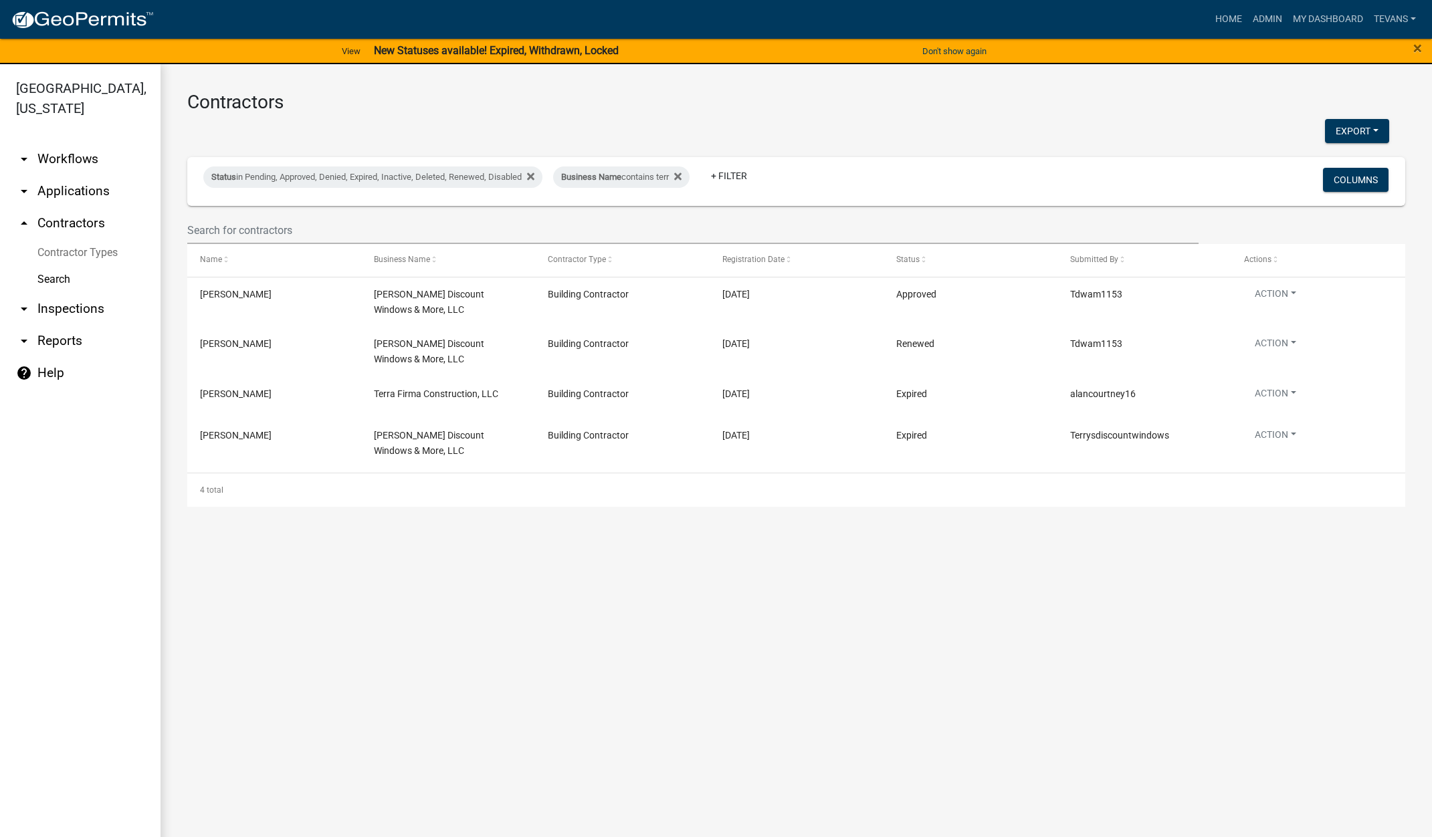
click at [67, 175] on link "arrow_drop_down Applications" at bounding box center [80, 191] width 161 height 32
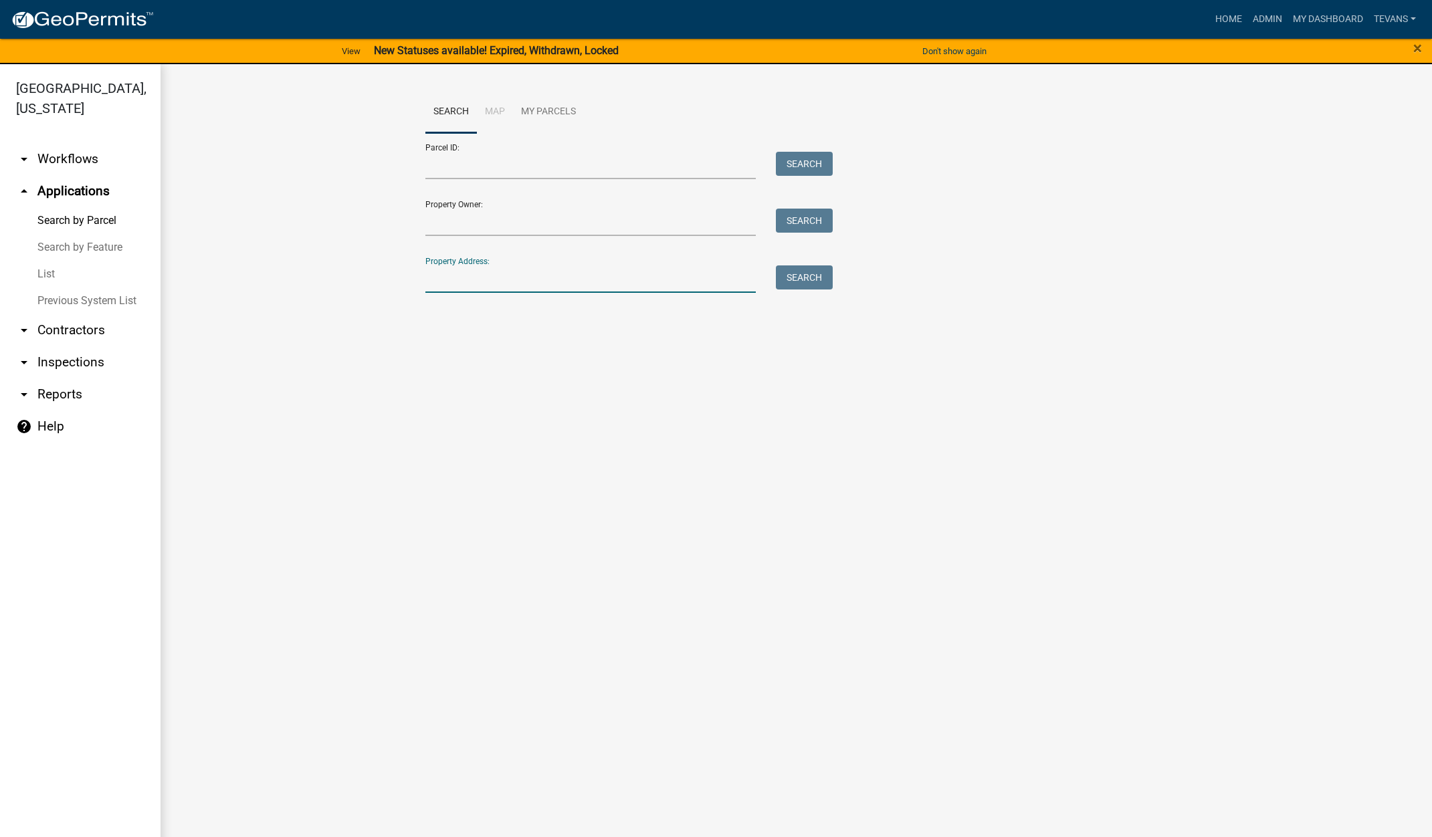
click at [563, 282] on input "Property Address:" at bounding box center [590, 279] width 331 height 27
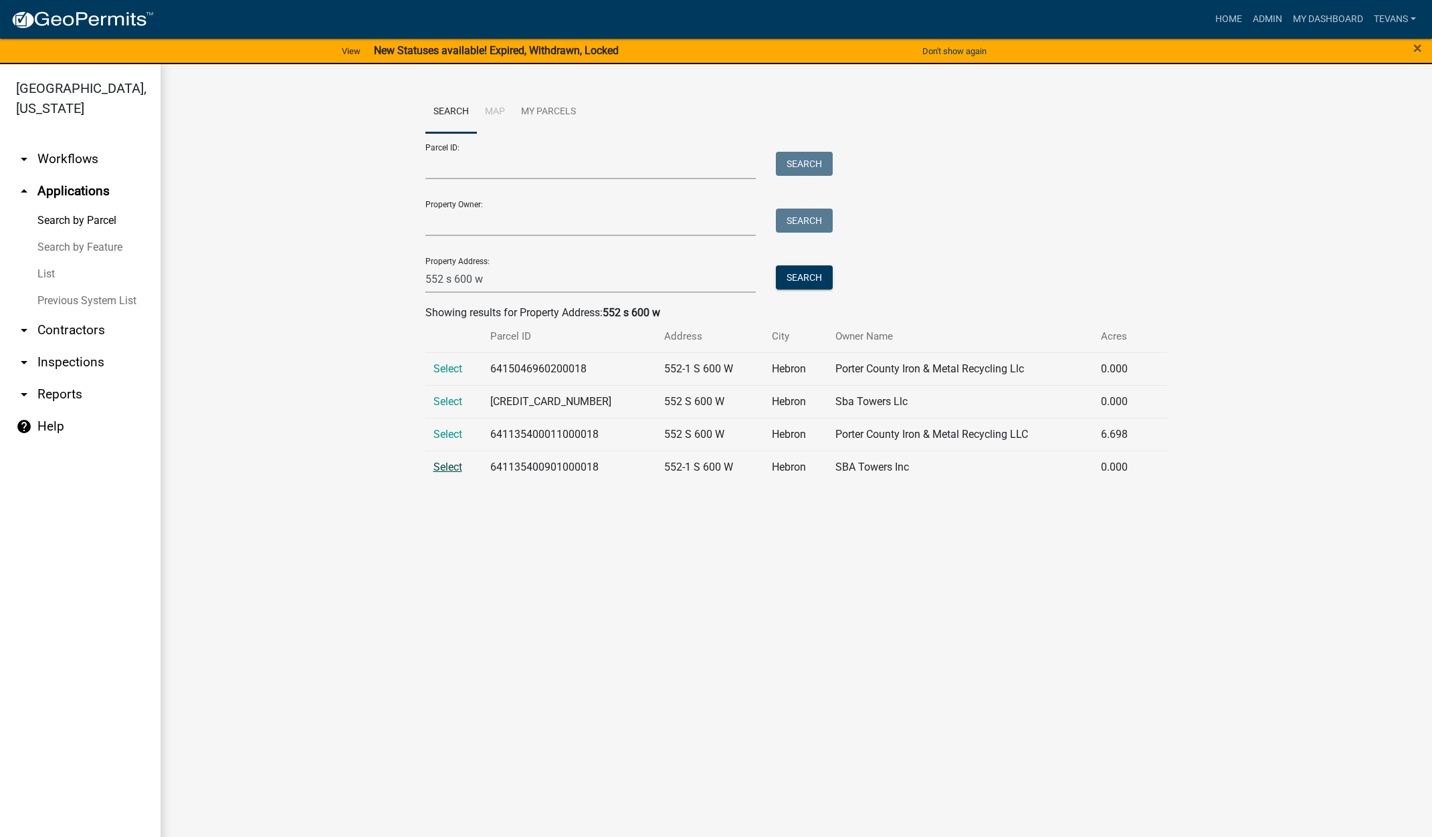
click at [449, 468] on span "Select" at bounding box center [447, 467] width 29 height 13
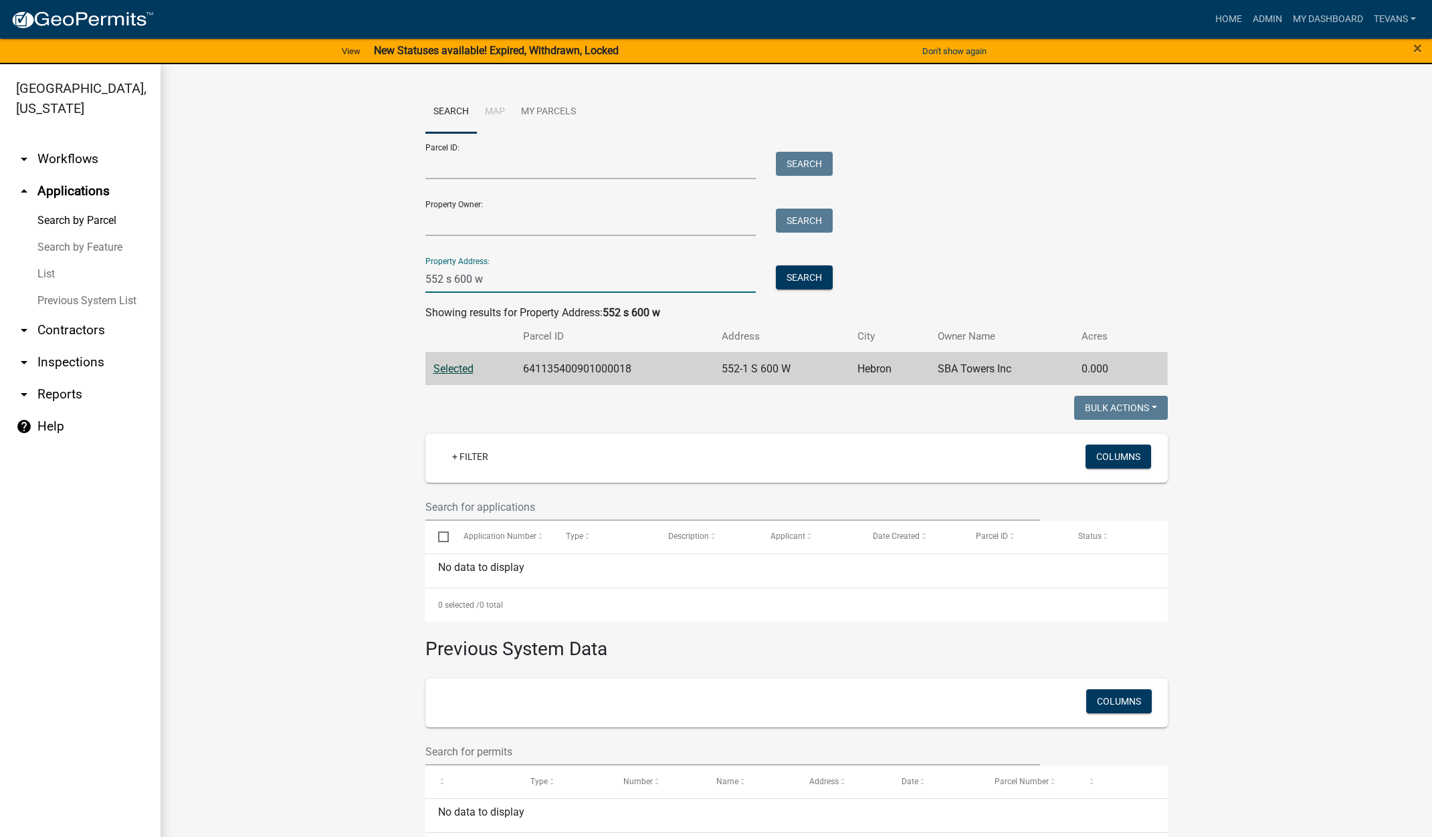
click at [425, 276] on input "552 s 600 w" at bounding box center [590, 279] width 331 height 27
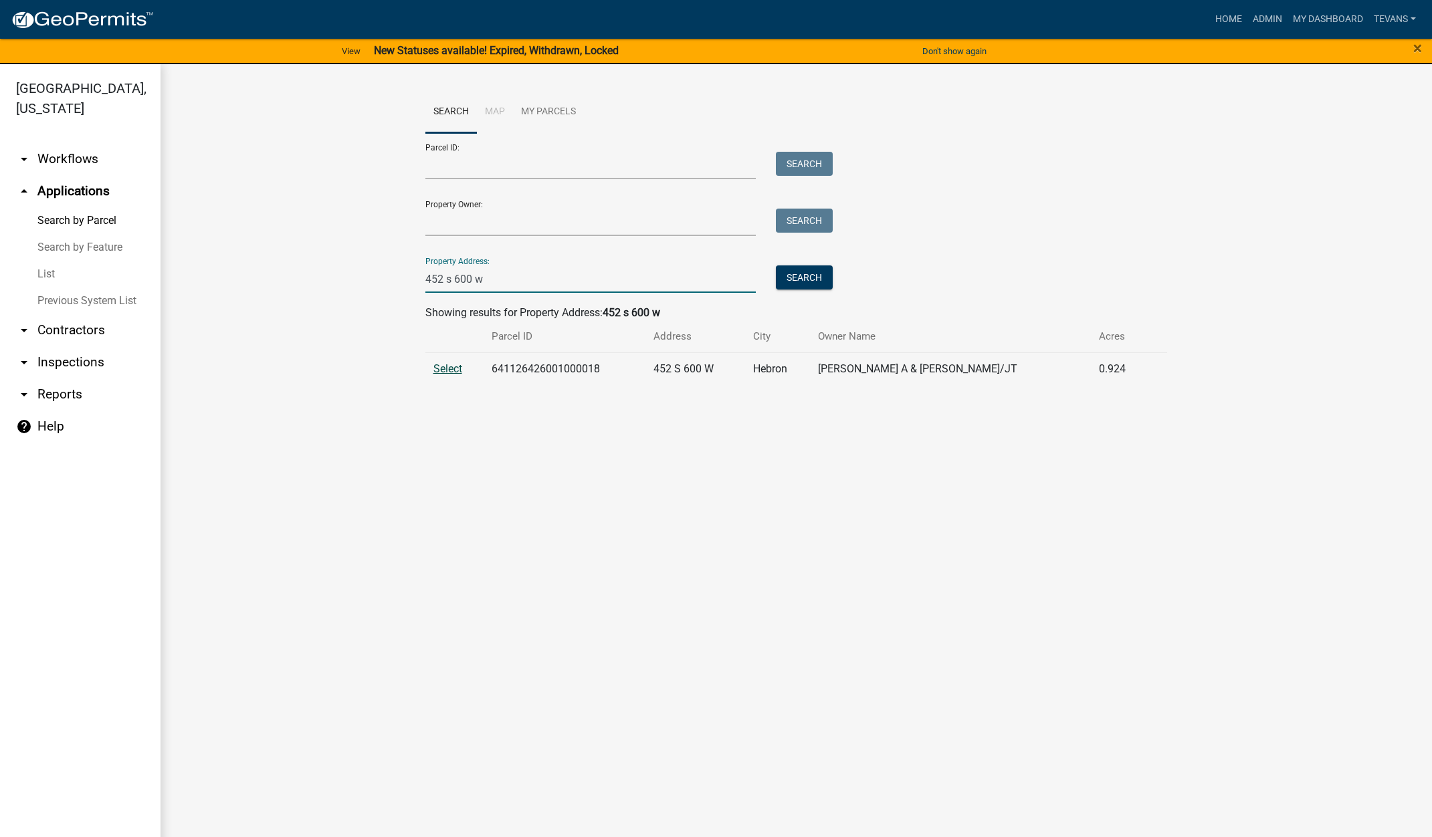
type input "452 s 600 w"
click at [433, 368] on span "Select" at bounding box center [447, 369] width 29 height 13
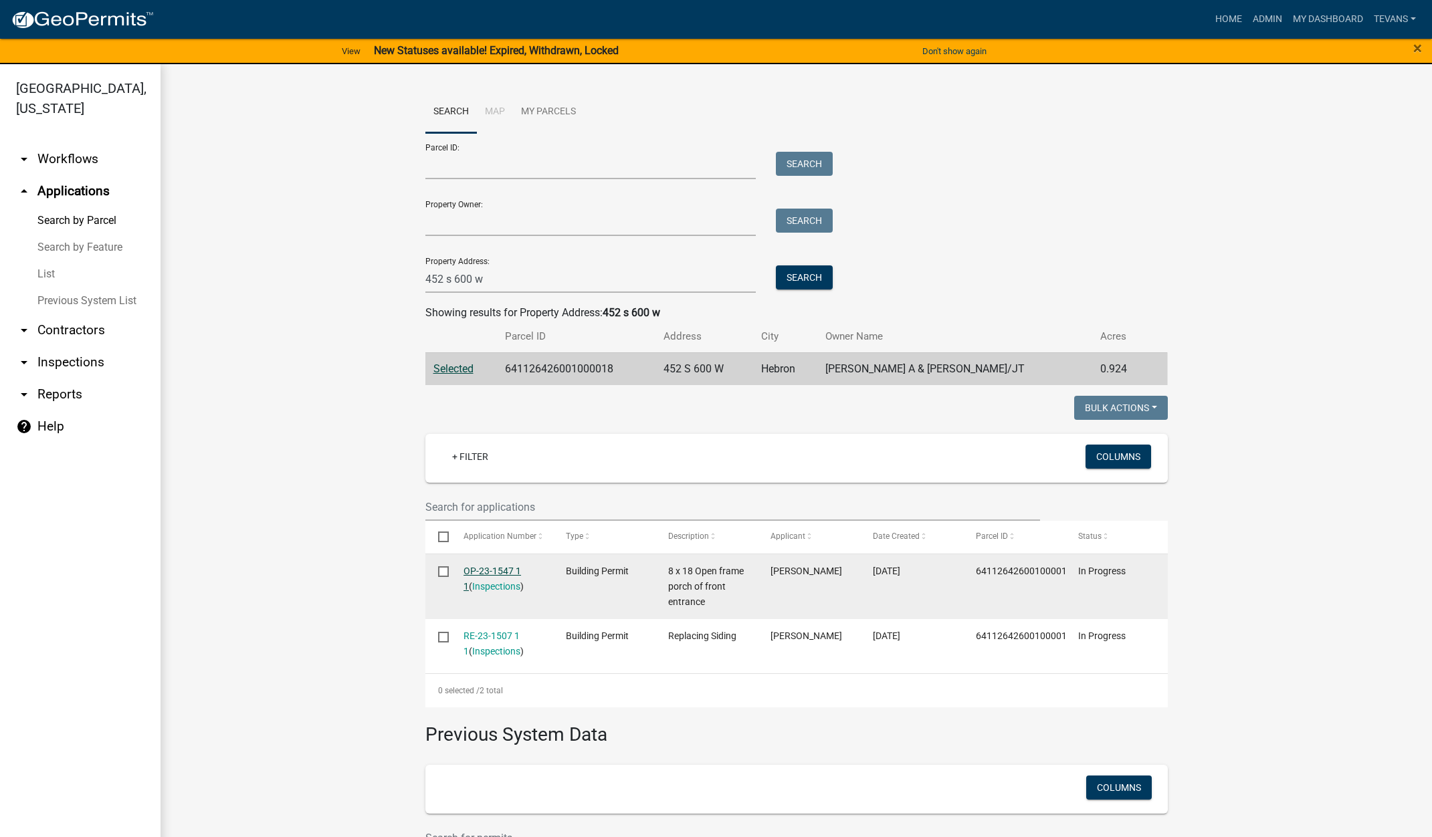
click at [484, 571] on link "OP-23-1547 1 1" at bounding box center [493, 579] width 58 height 26
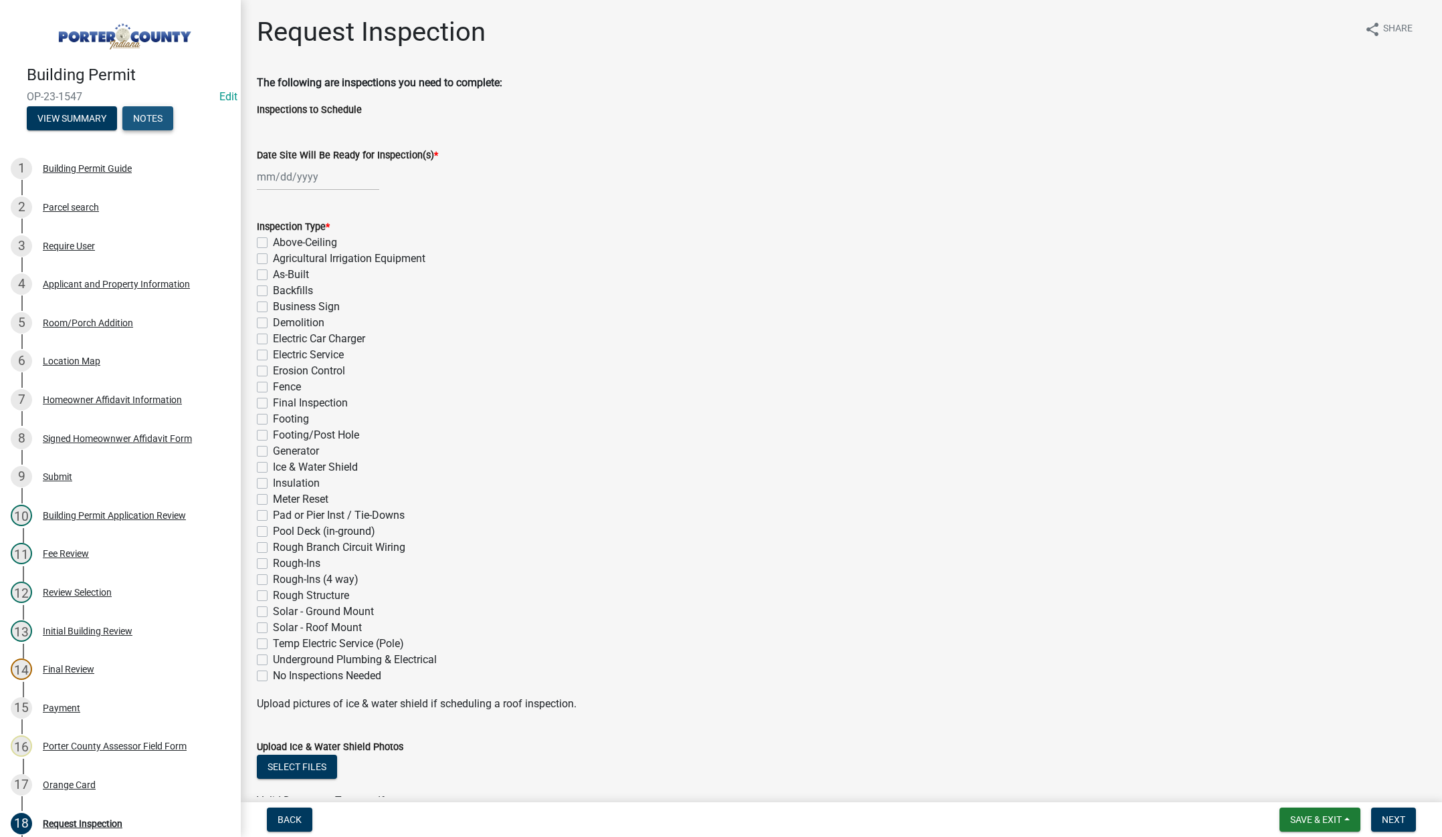
click at [155, 112] on button "Notes" at bounding box center [147, 118] width 51 height 24
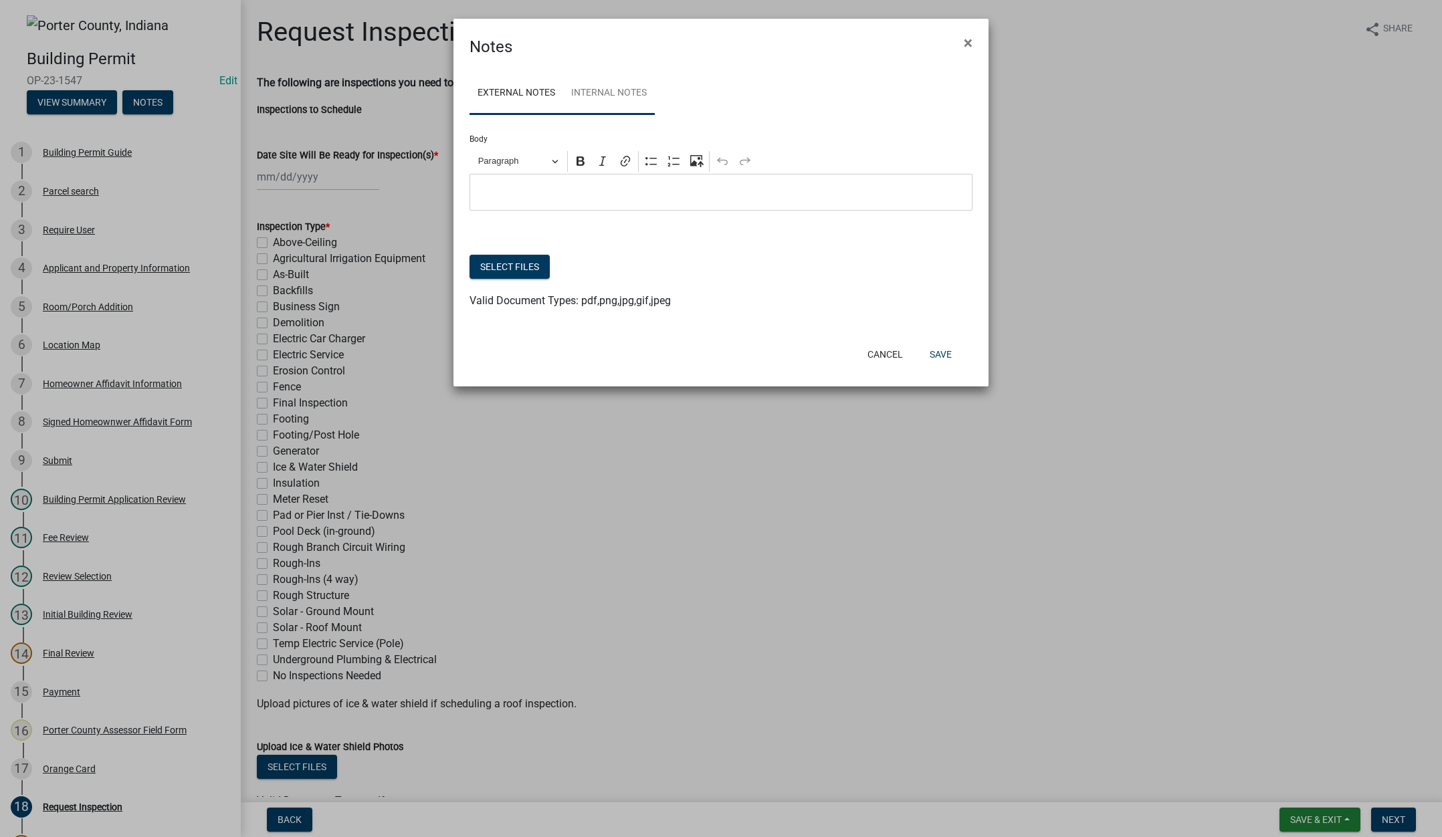
click at [607, 89] on link "Internal Notes" at bounding box center [609, 93] width 92 height 43
click at [544, 189] on p "Editor editing area: main. Press Alt+0 for help." at bounding box center [721, 193] width 489 height 16
click at [950, 356] on button "Save" at bounding box center [940, 354] width 43 height 24
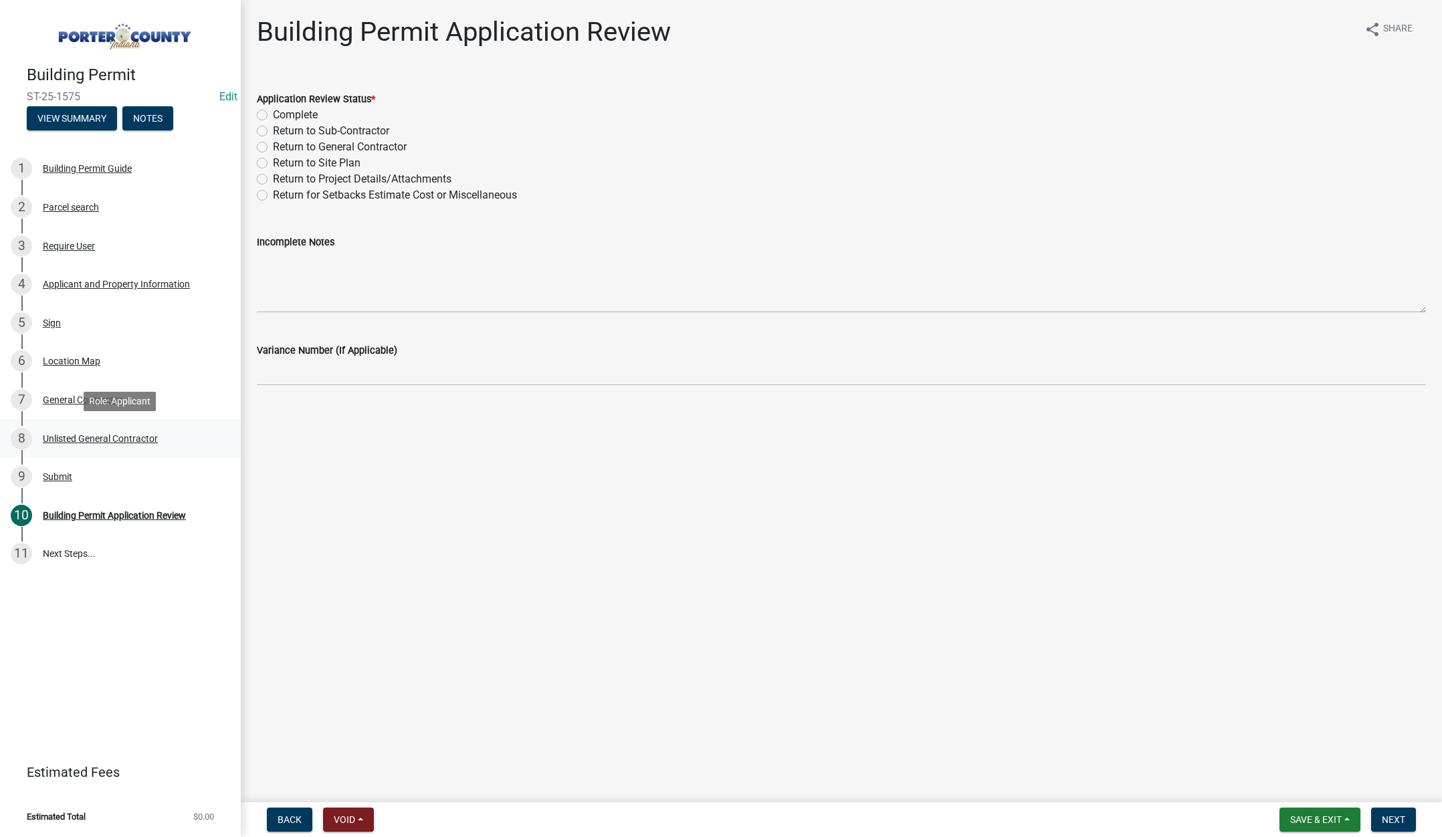
click at [68, 435] on div "Unlisted General Contractor" at bounding box center [100, 438] width 115 height 9
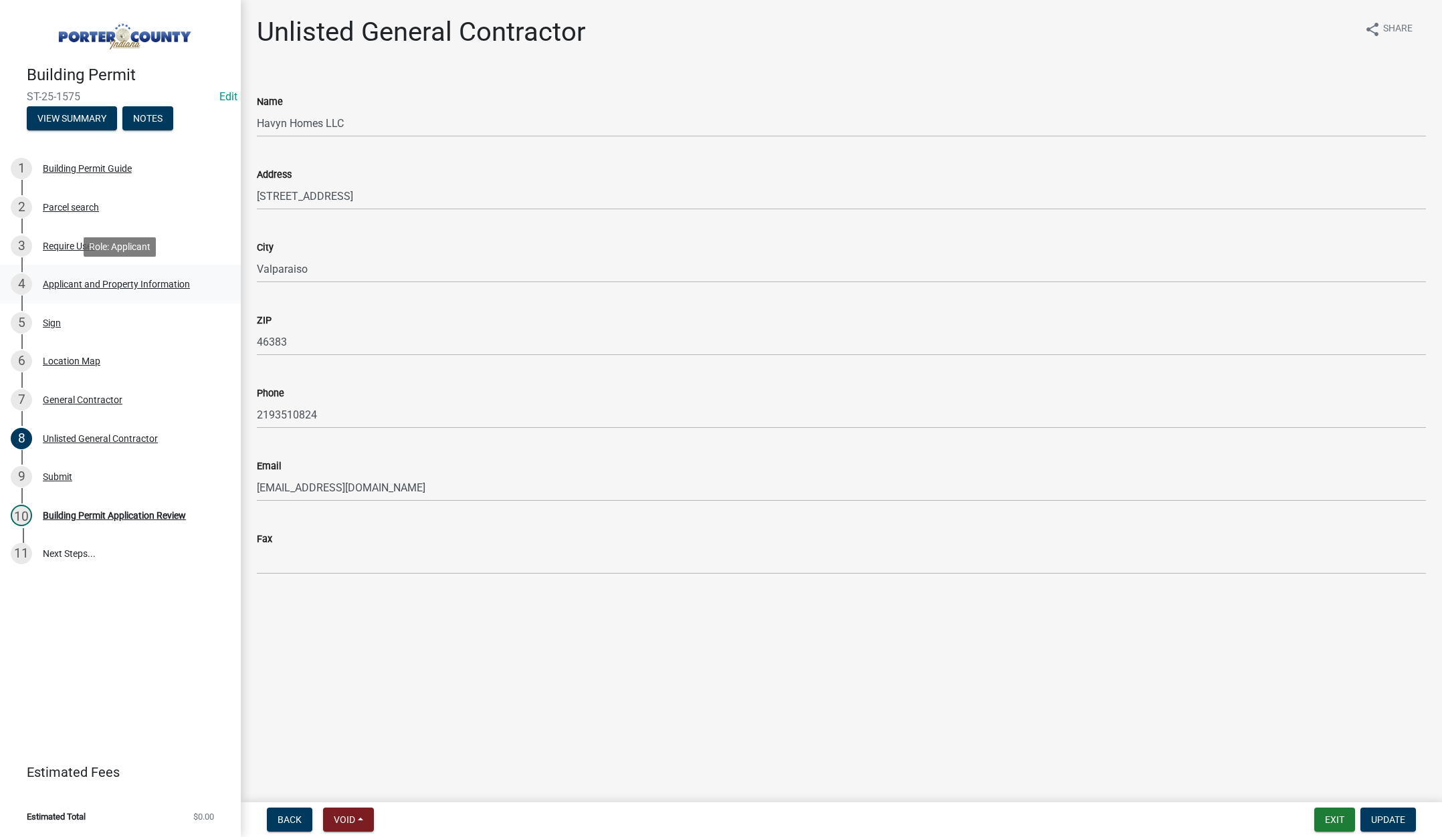
click at [126, 280] on div "Applicant and Property Information" at bounding box center [116, 284] width 147 height 9
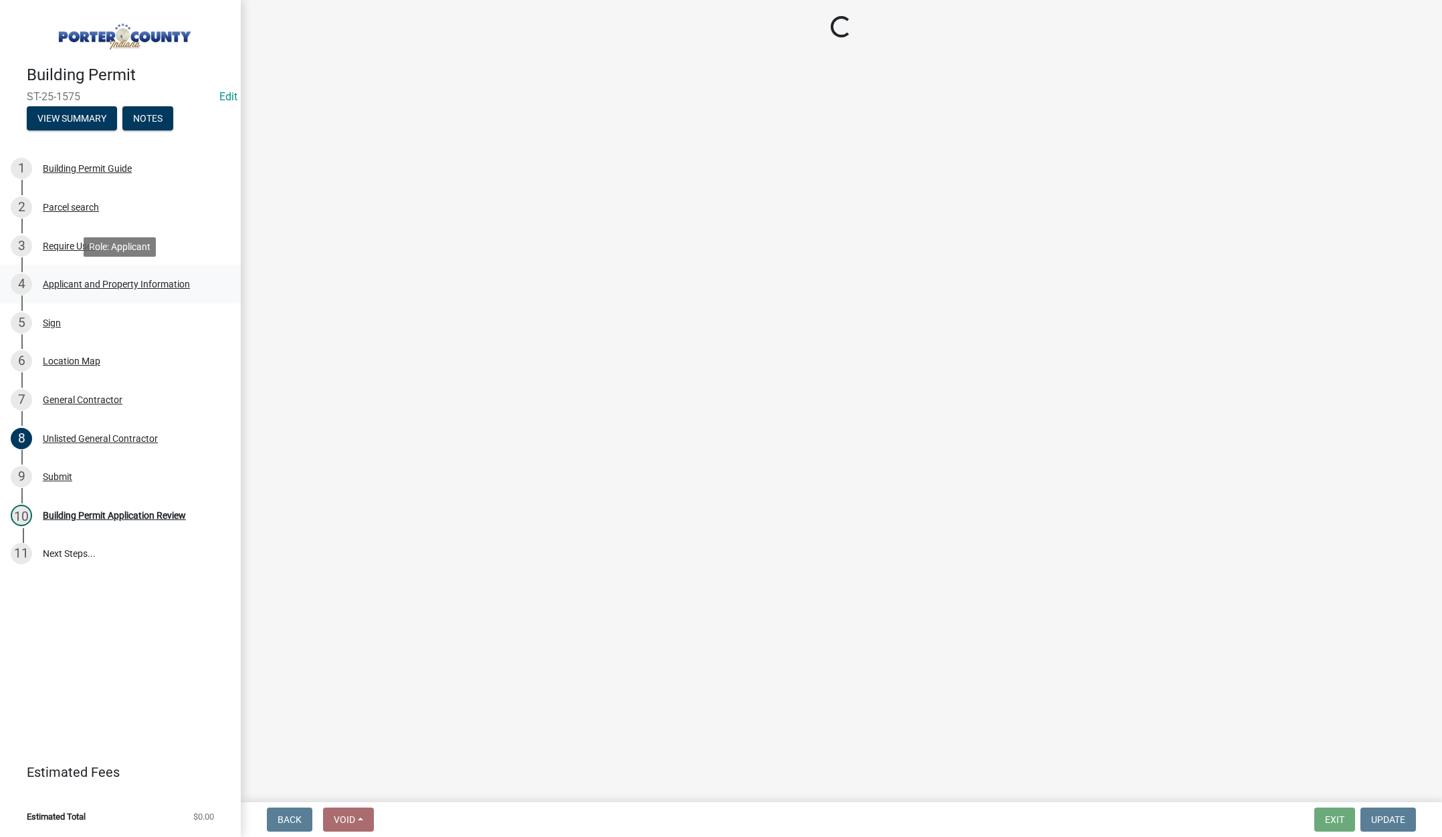
select select "6f5aa9ae-62ac-41bd-979a-9c71eae504cc"
select select "c796f995-08fe-487b-a20e-70ab553361d3"
select select "e2d1b1d7-ccc9-456b-9e96-e16306515997"
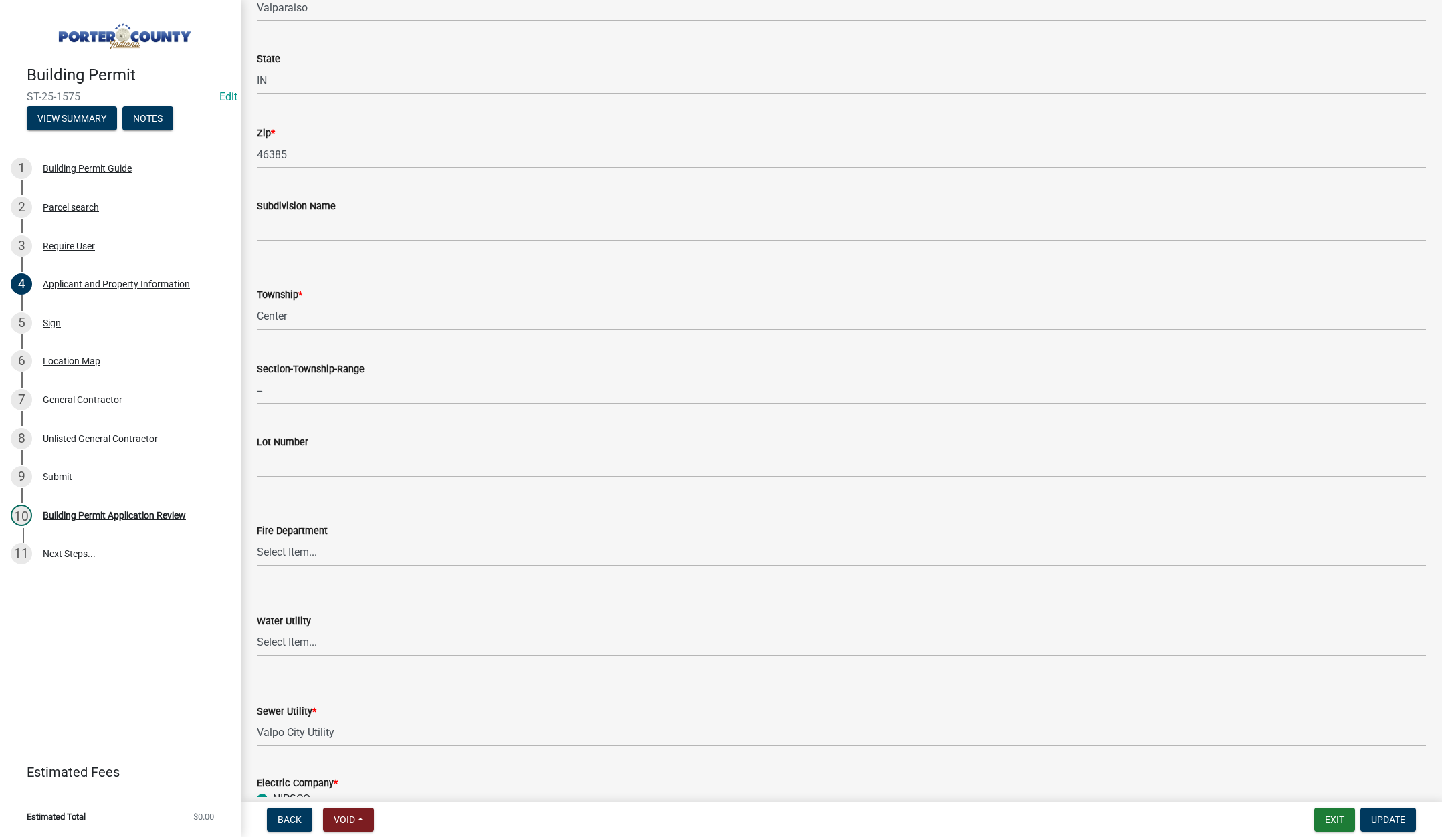
scroll to position [134, 0]
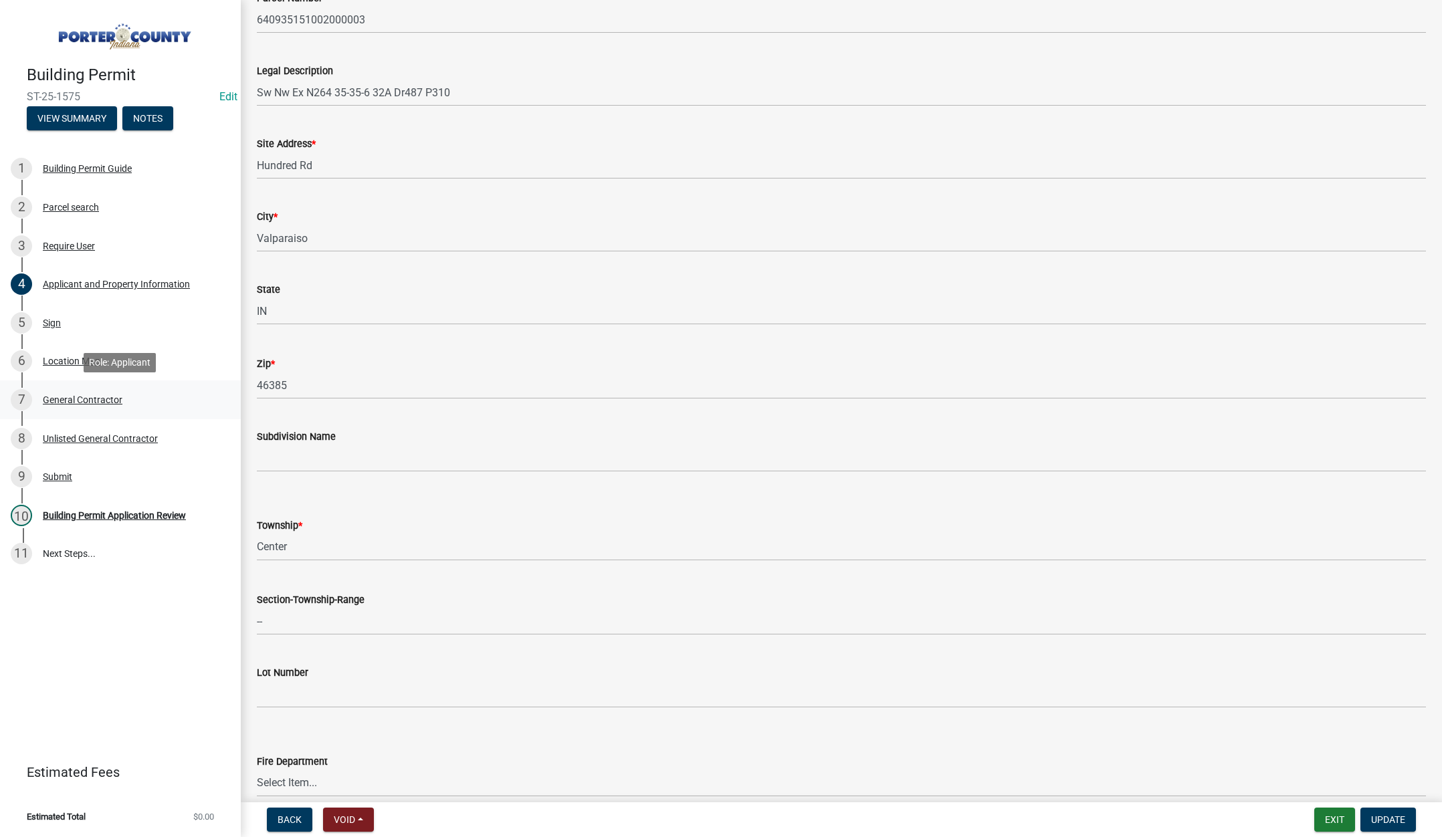
click at [76, 398] on div "General Contractor" at bounding box center [83, 399] width 80 height 9
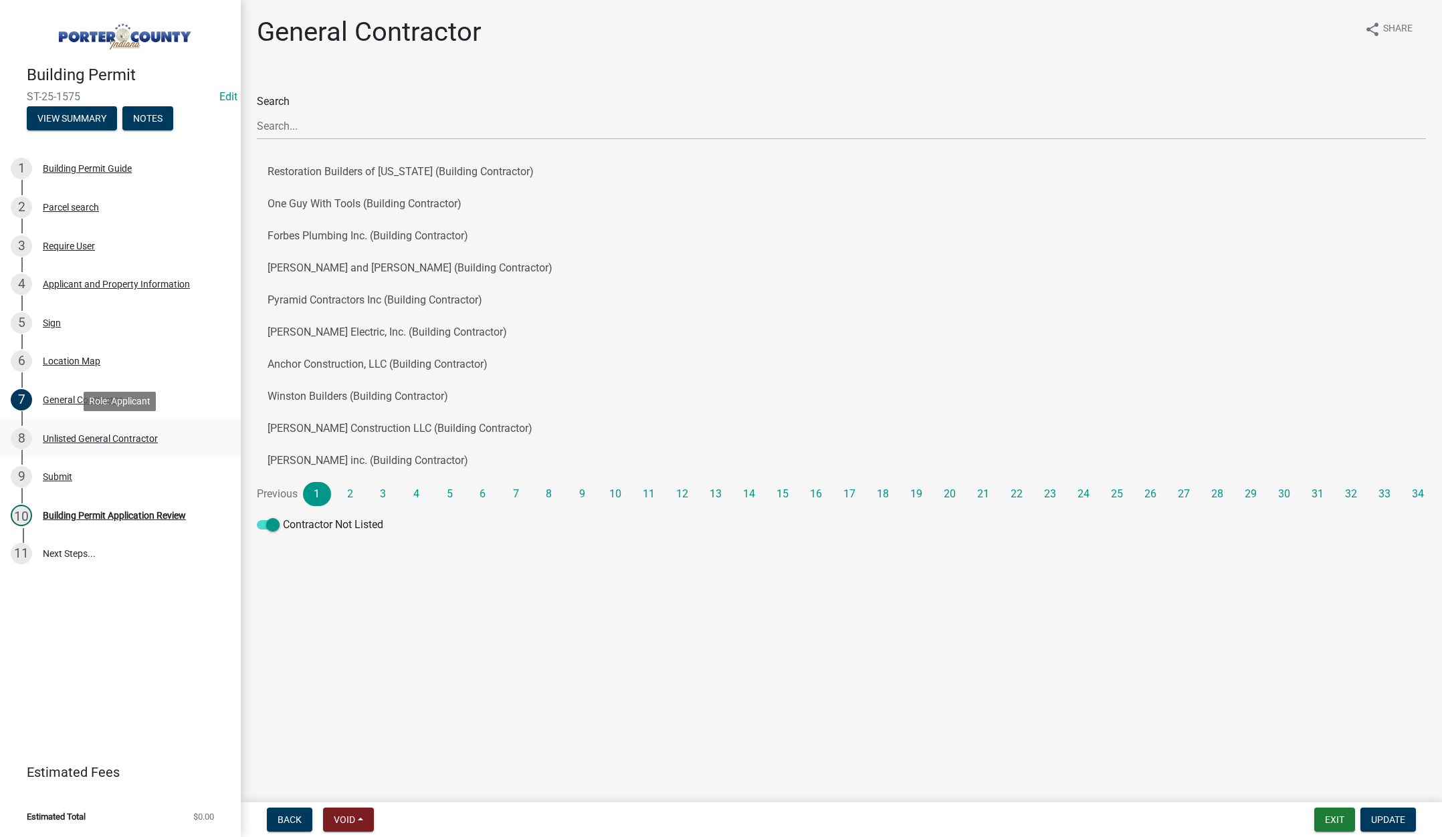
click at [95, 437] on div "Unlisted General Contractor" at bounding box center [100, 438] width 115 height 9
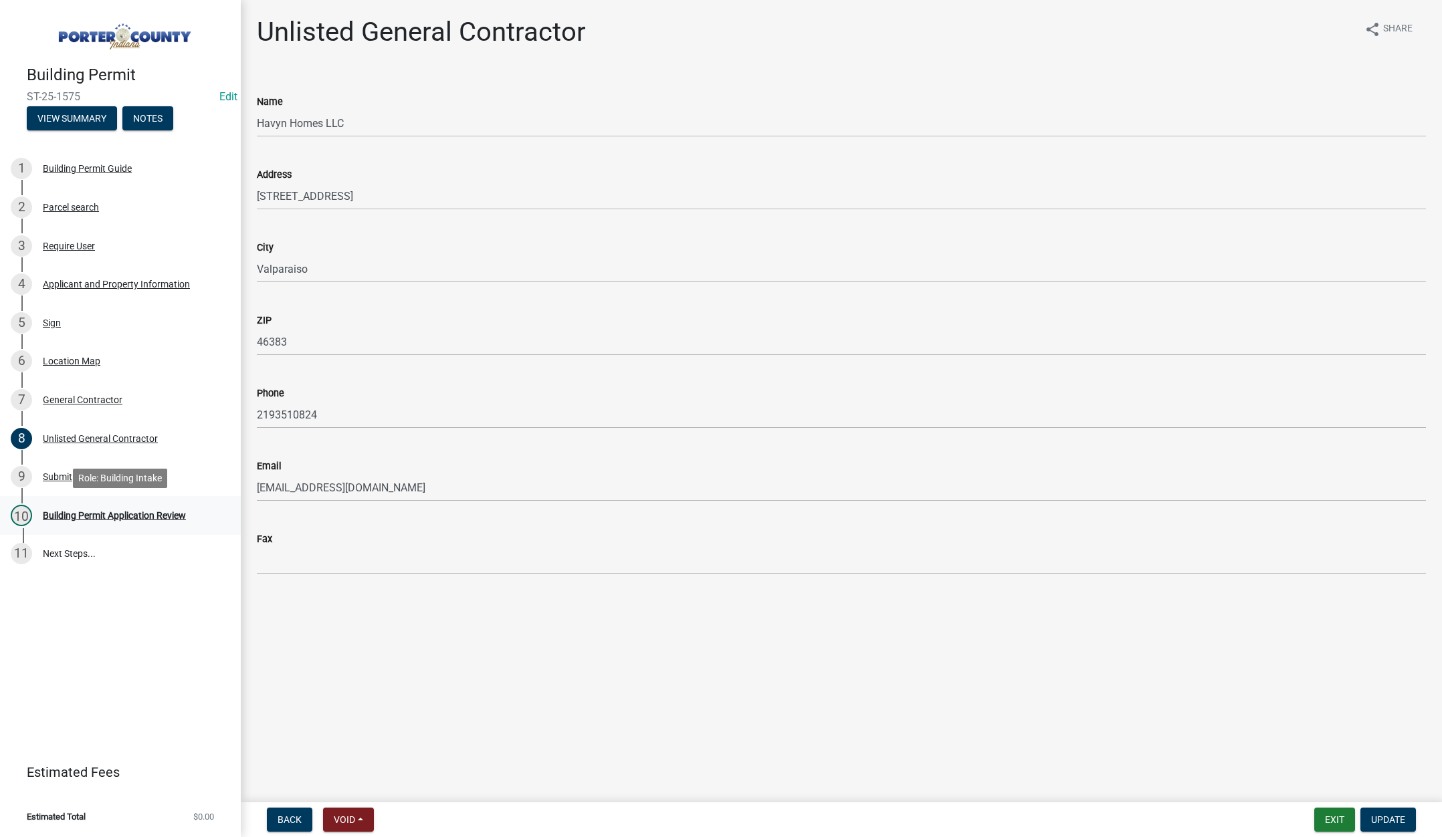
click at [111, 511] on div "Building Permit Application Review" at bounding box center [114, 515] width 143 height 9
